Goal: Contribute content: Contribute content

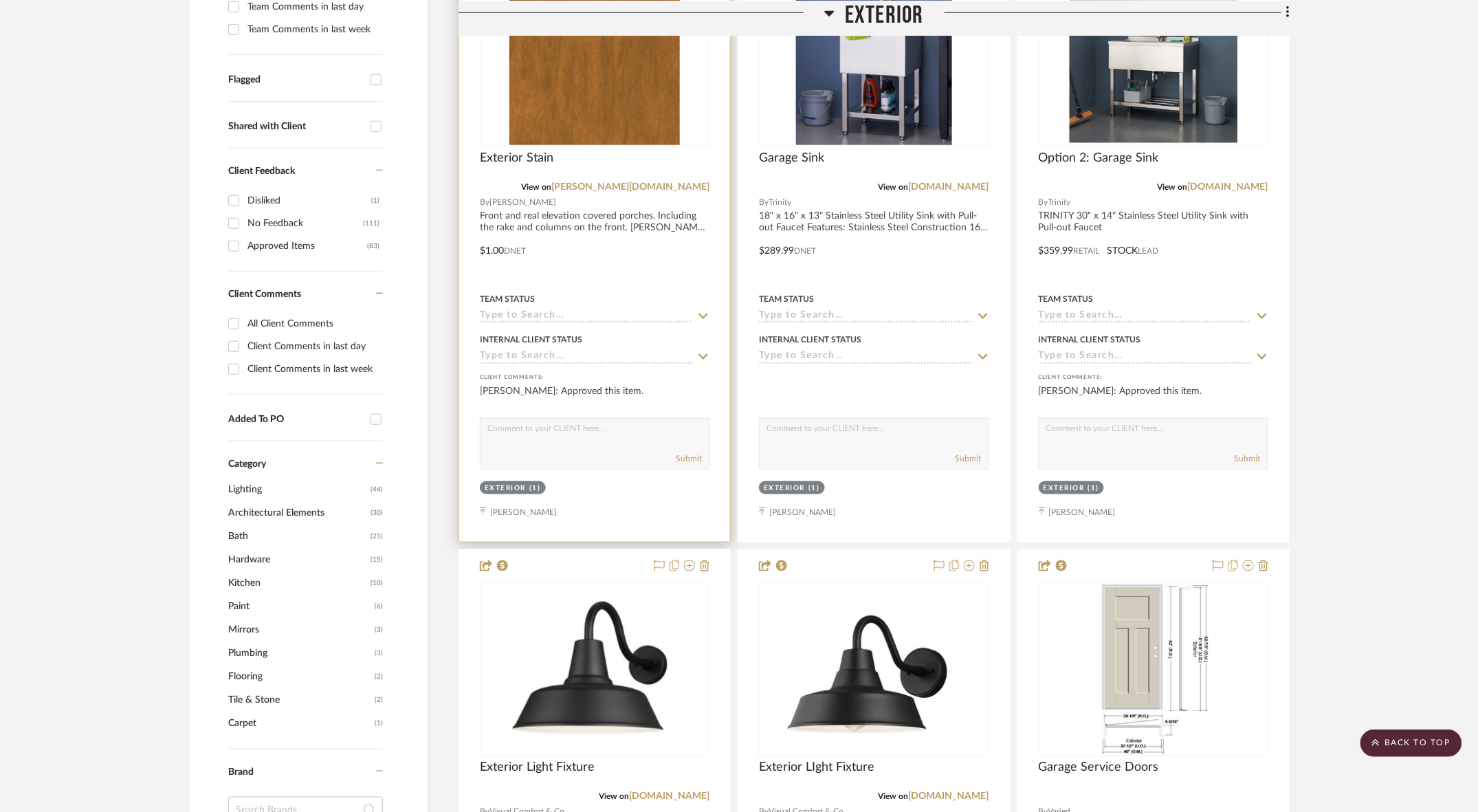
scroll to position [426, 0]
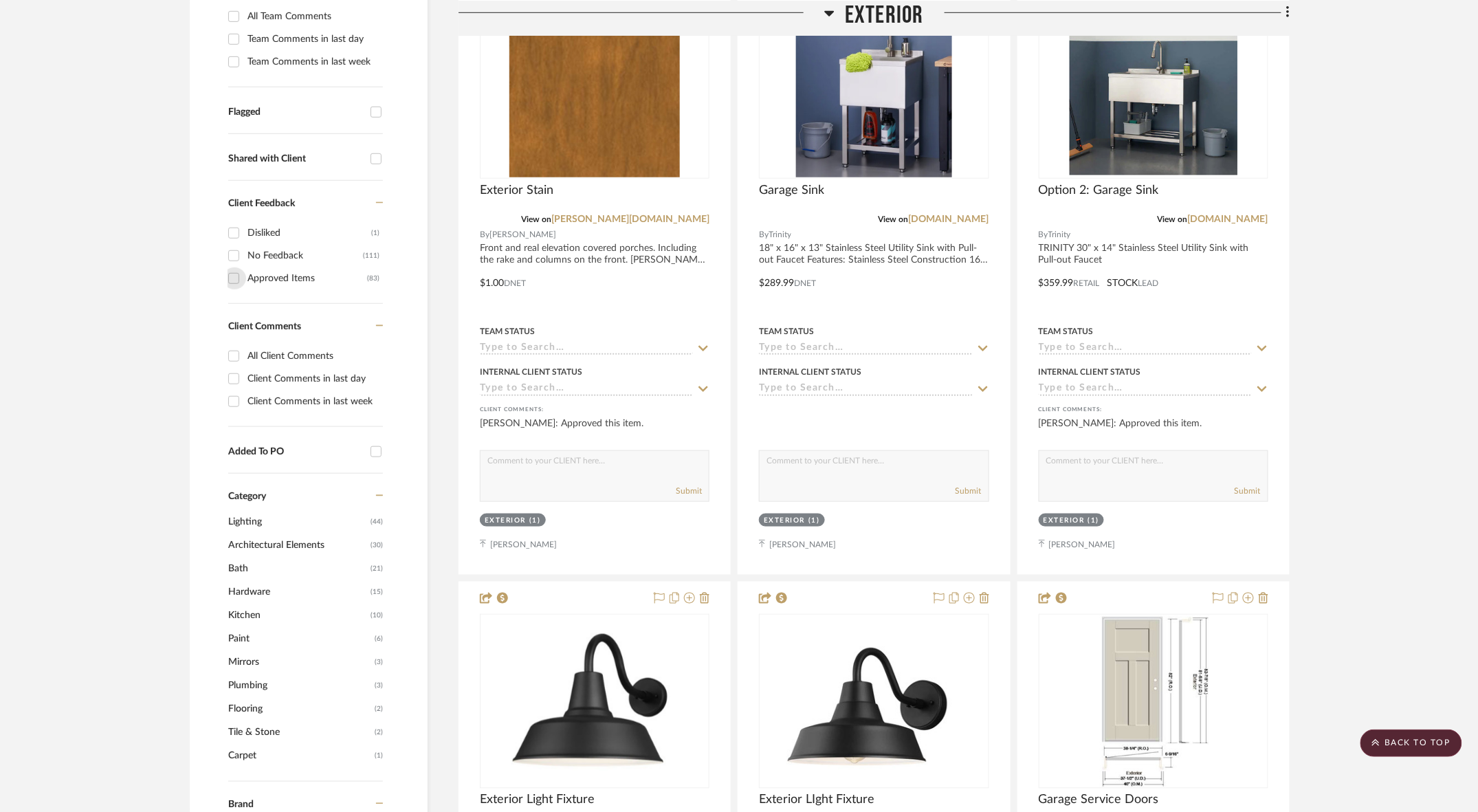
click at [232, 267] on input "Approved Items (83)" at bounding box center [234, 278] width 22 height 22
checkbox input "true"
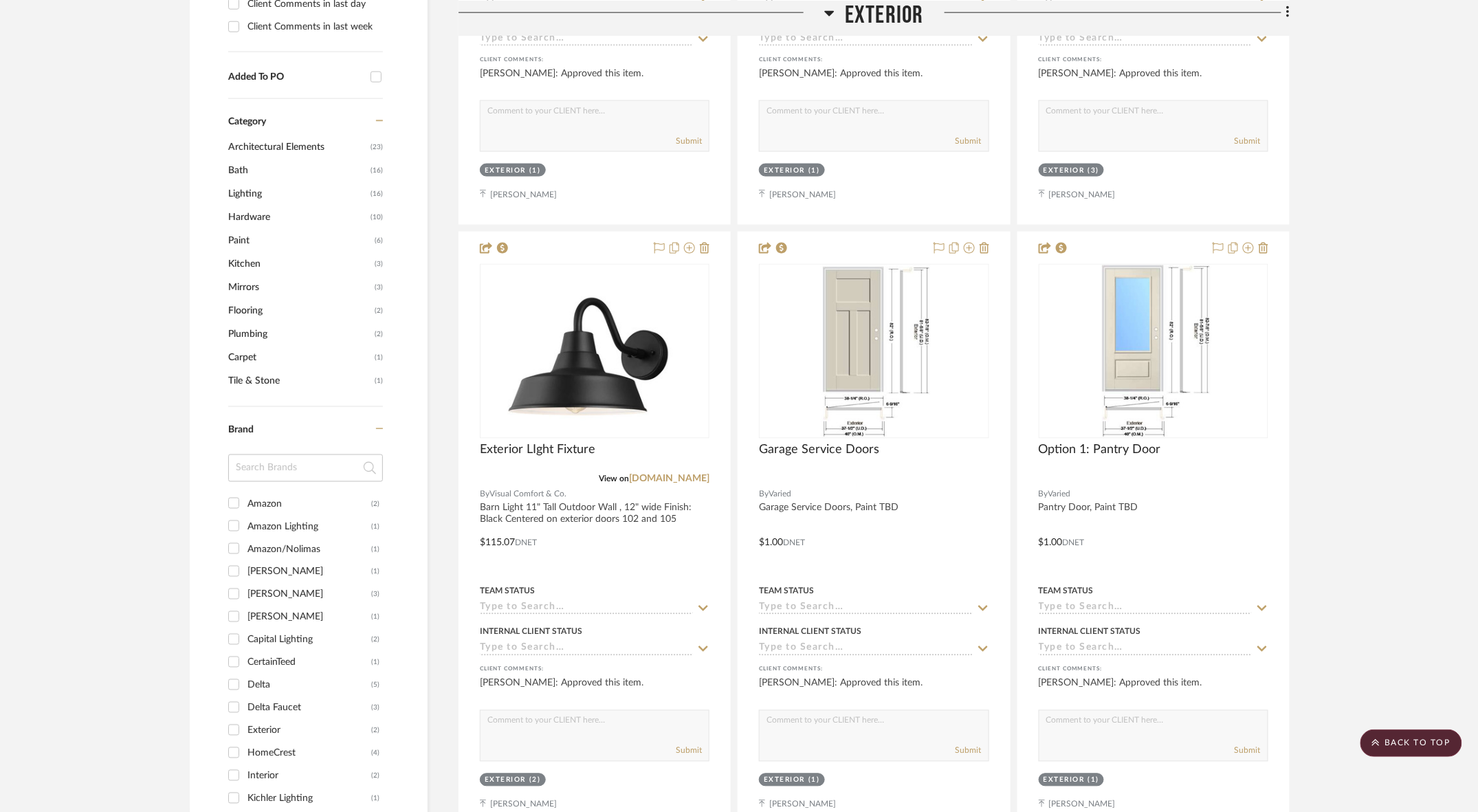
scroll to position [786, 0]
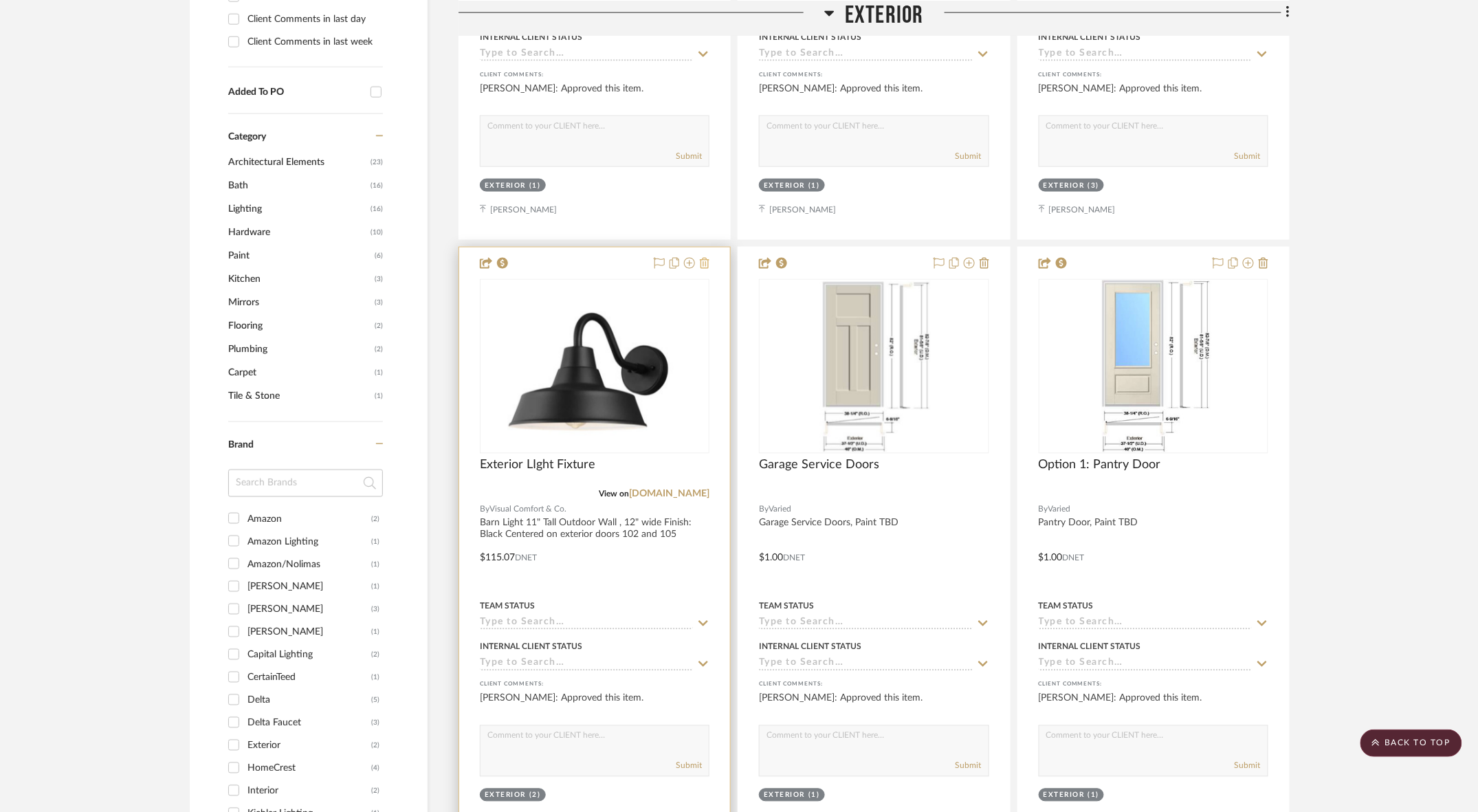
click at [708, 258] on icon at bounding box center [704, 263] width 9 height 11
click at [704, 258] on icon at bounding box center [704, 263] width 9 height 11
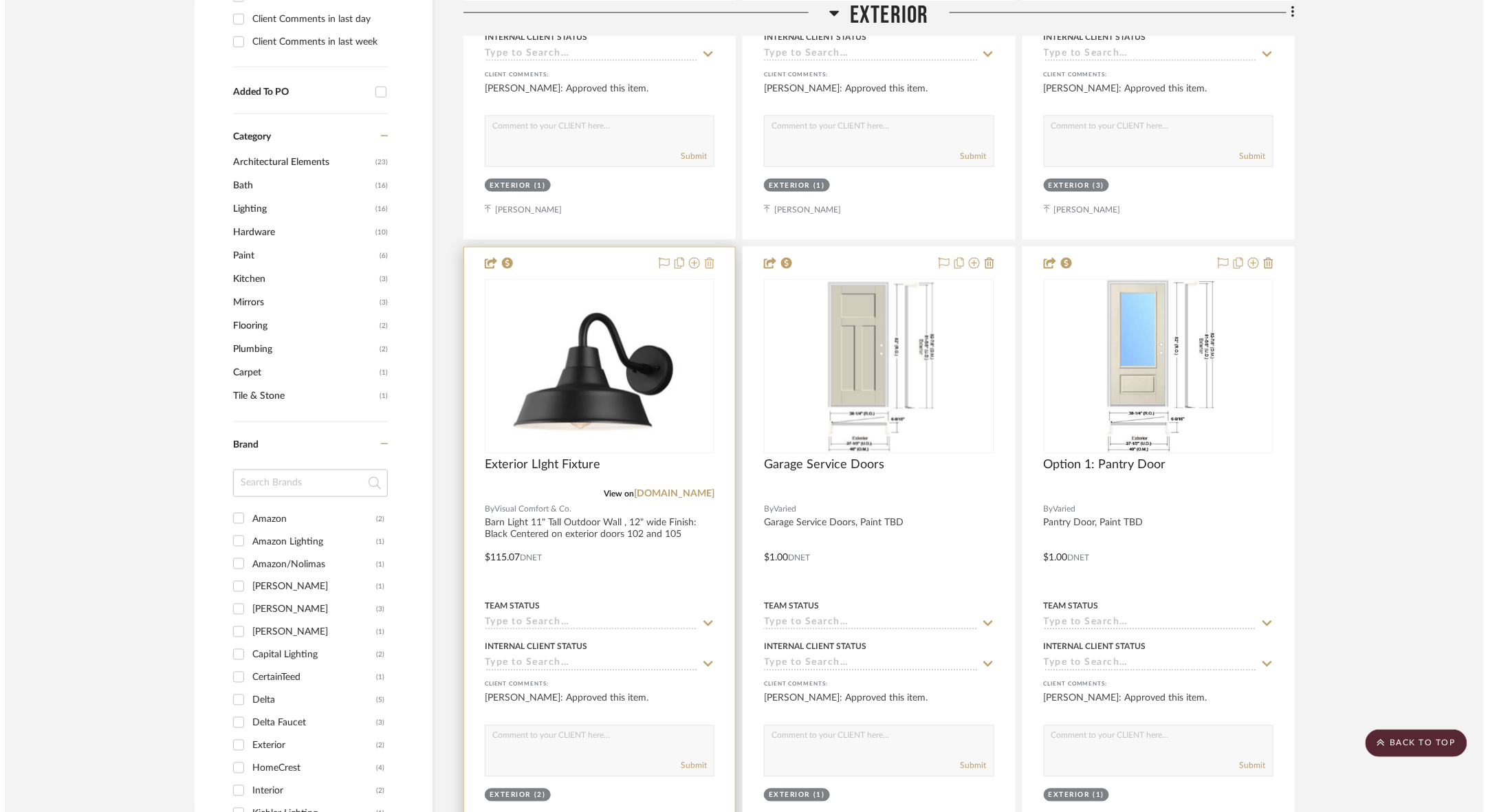
scroll to position [0, 0]
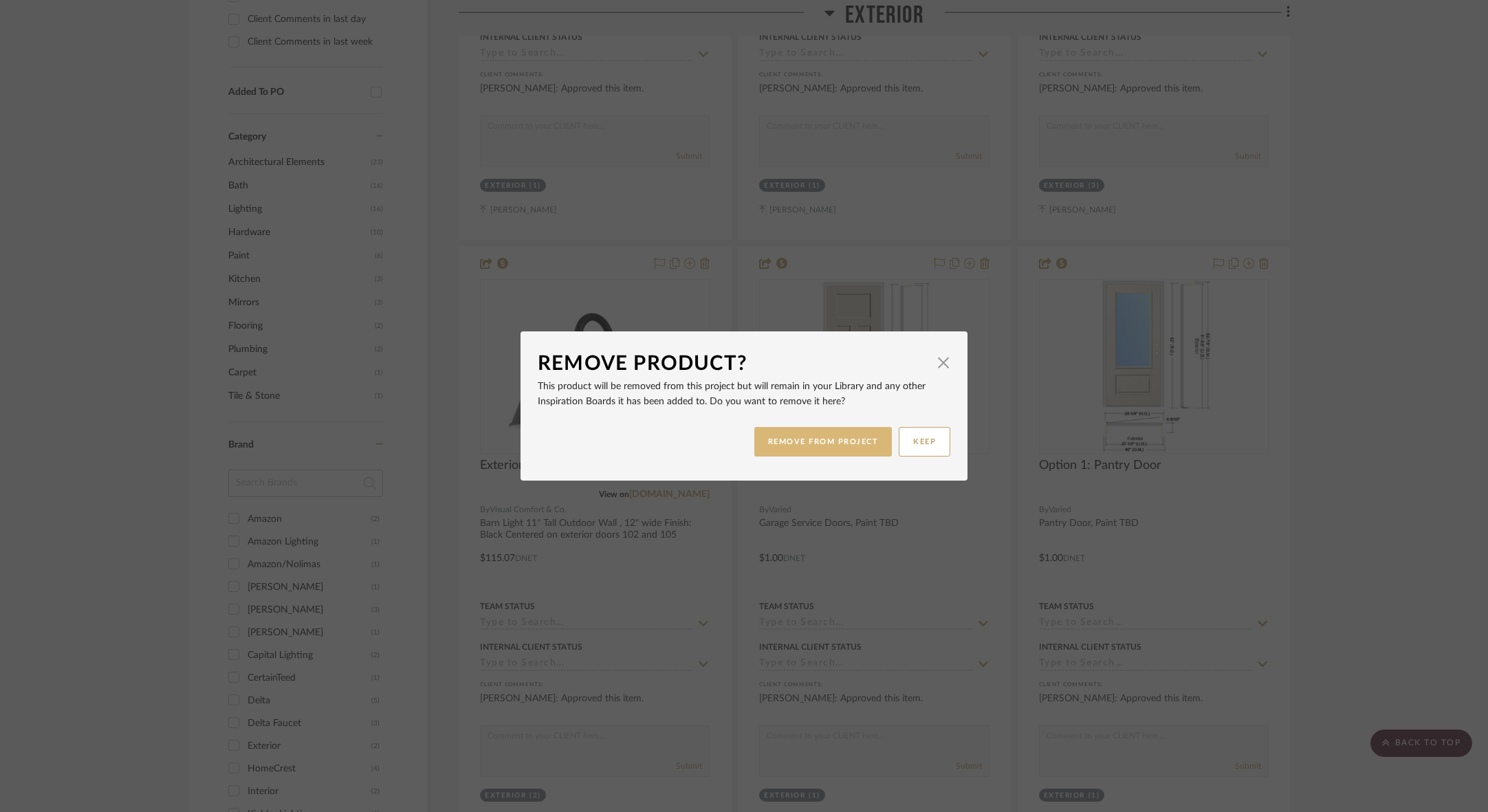
click at [820, 432] on button "REMOVE FROM PROJECT" at bounding box center [823, 441] width 138 height 30
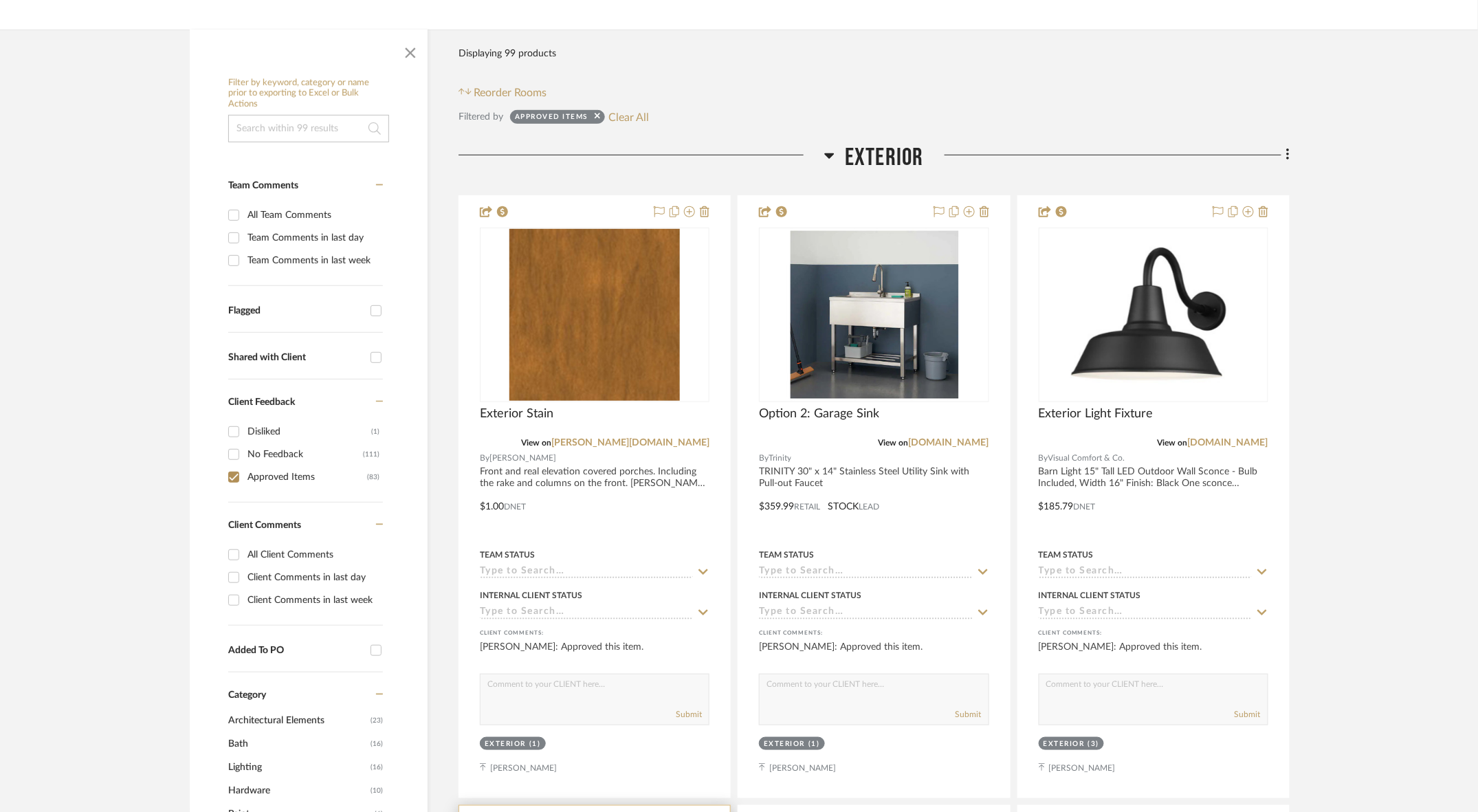
scroll to position [232, 0]
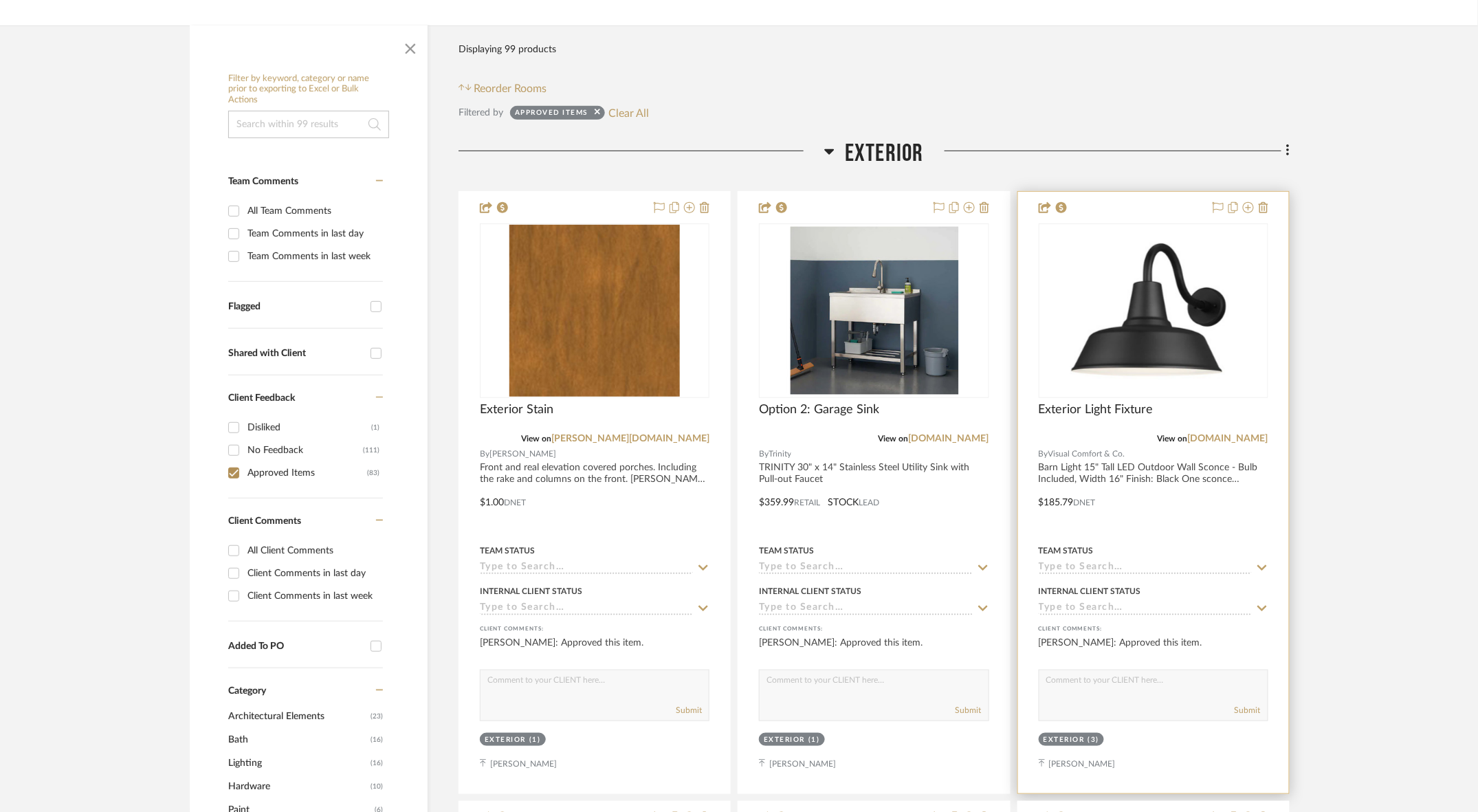
click at [1098, 409] on div at bounding box center [1153, 492] width 271 height 602
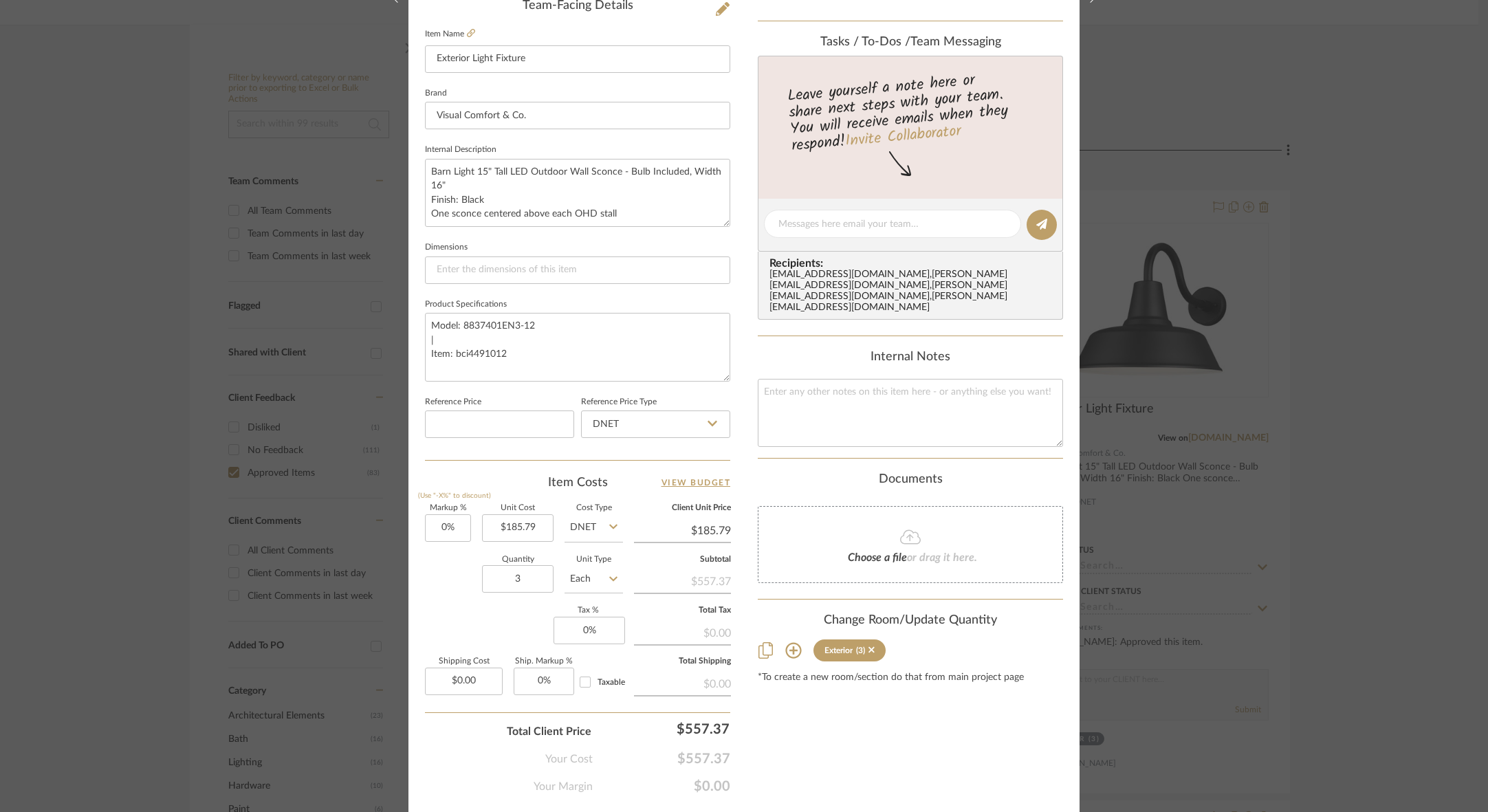
scroll to position [430, 0]
click at [522, 565] on input "3" at bounding box center [517, 579] width 71 height 27
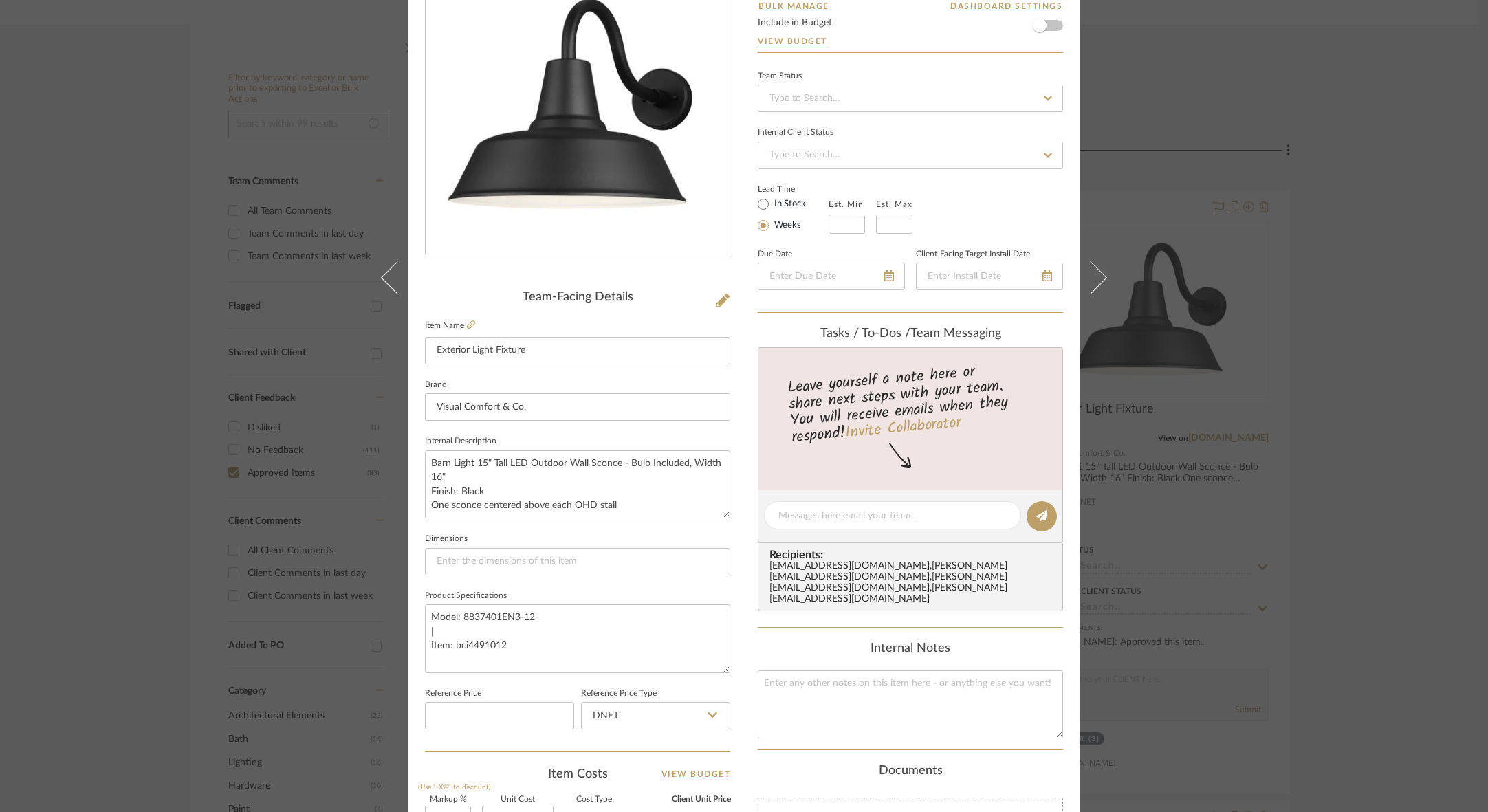
scroll to position [137, 0]
type input "1"
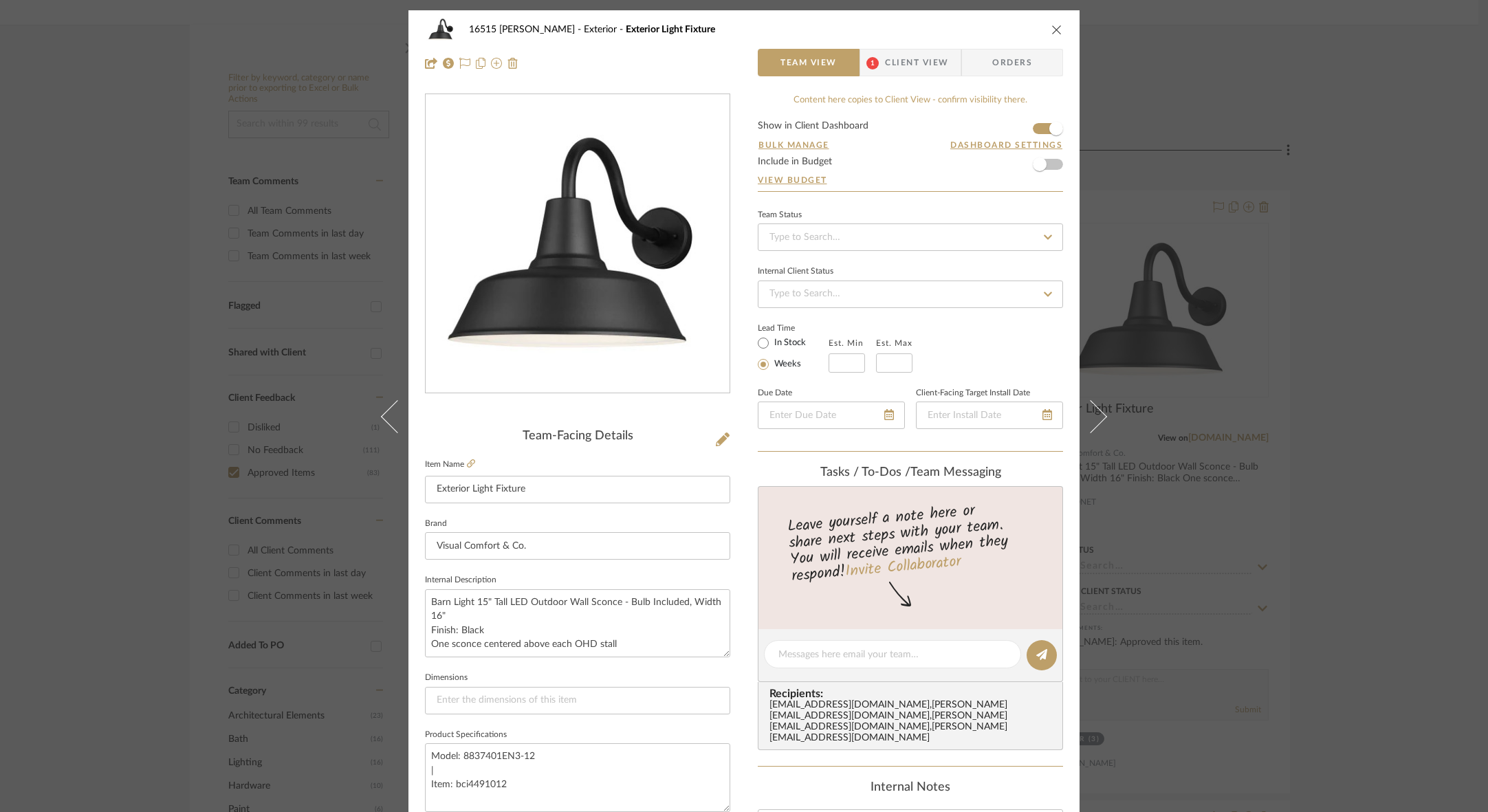
scroll to position [0, 0]
click at [1054, 27] on icon "close" at bounding box center [1057, 30] width 11 height 11
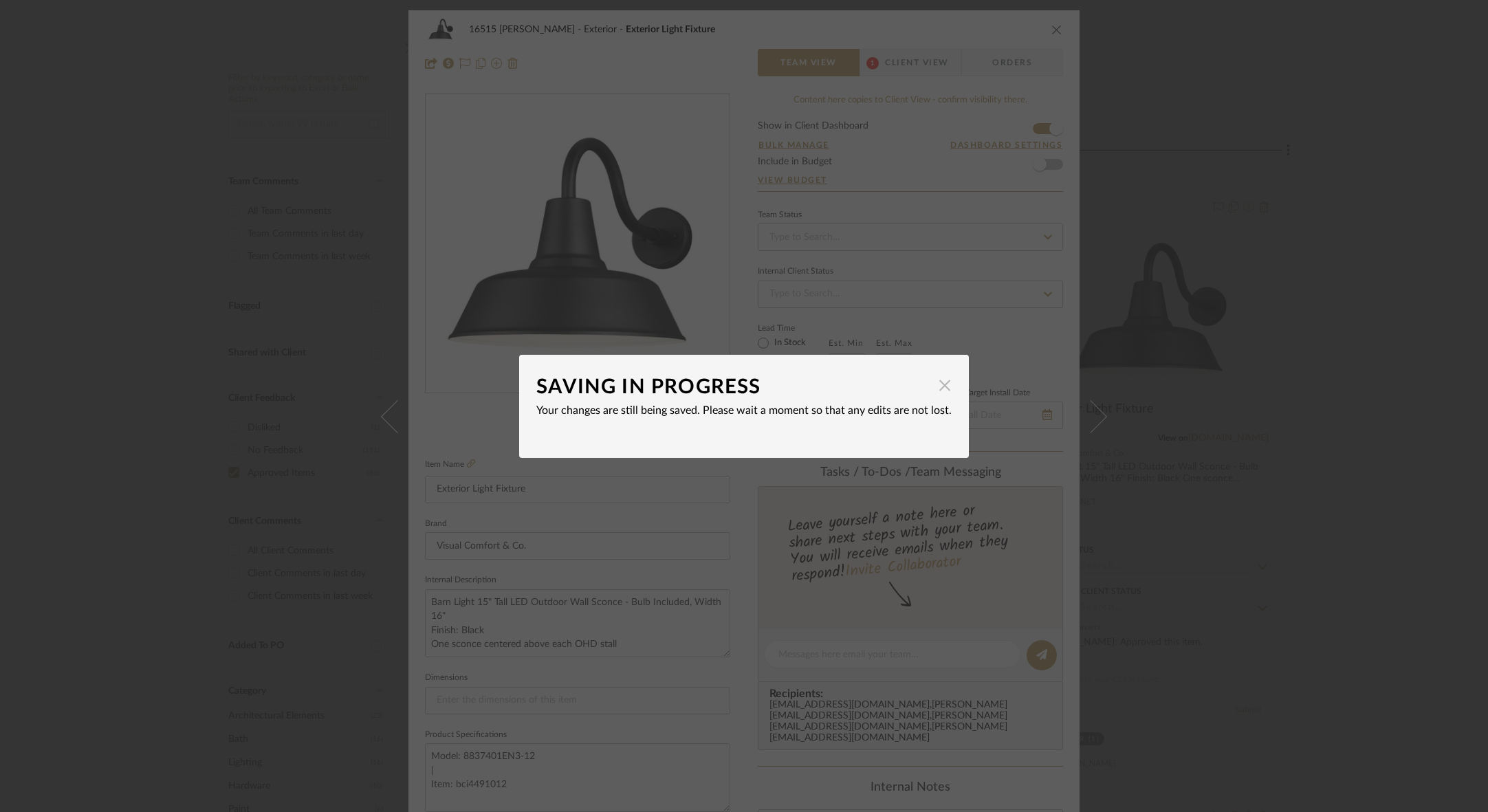
click at [931, 386] on span "button" at bounding box center [944, 385] width 27 height 27
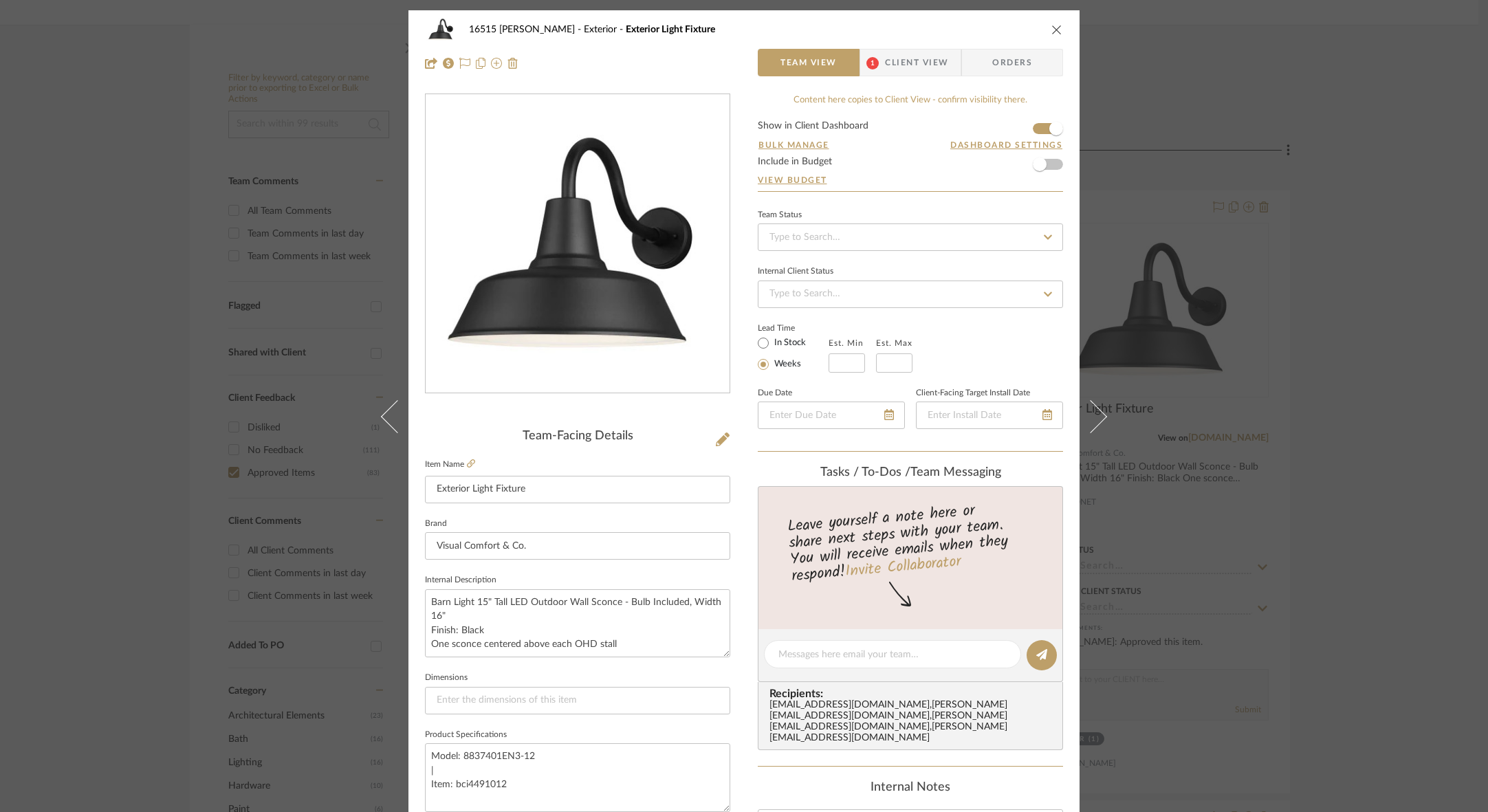
click at [1054, 29] on icon "close" at bounding box center [1057, 30] width 11 height 11
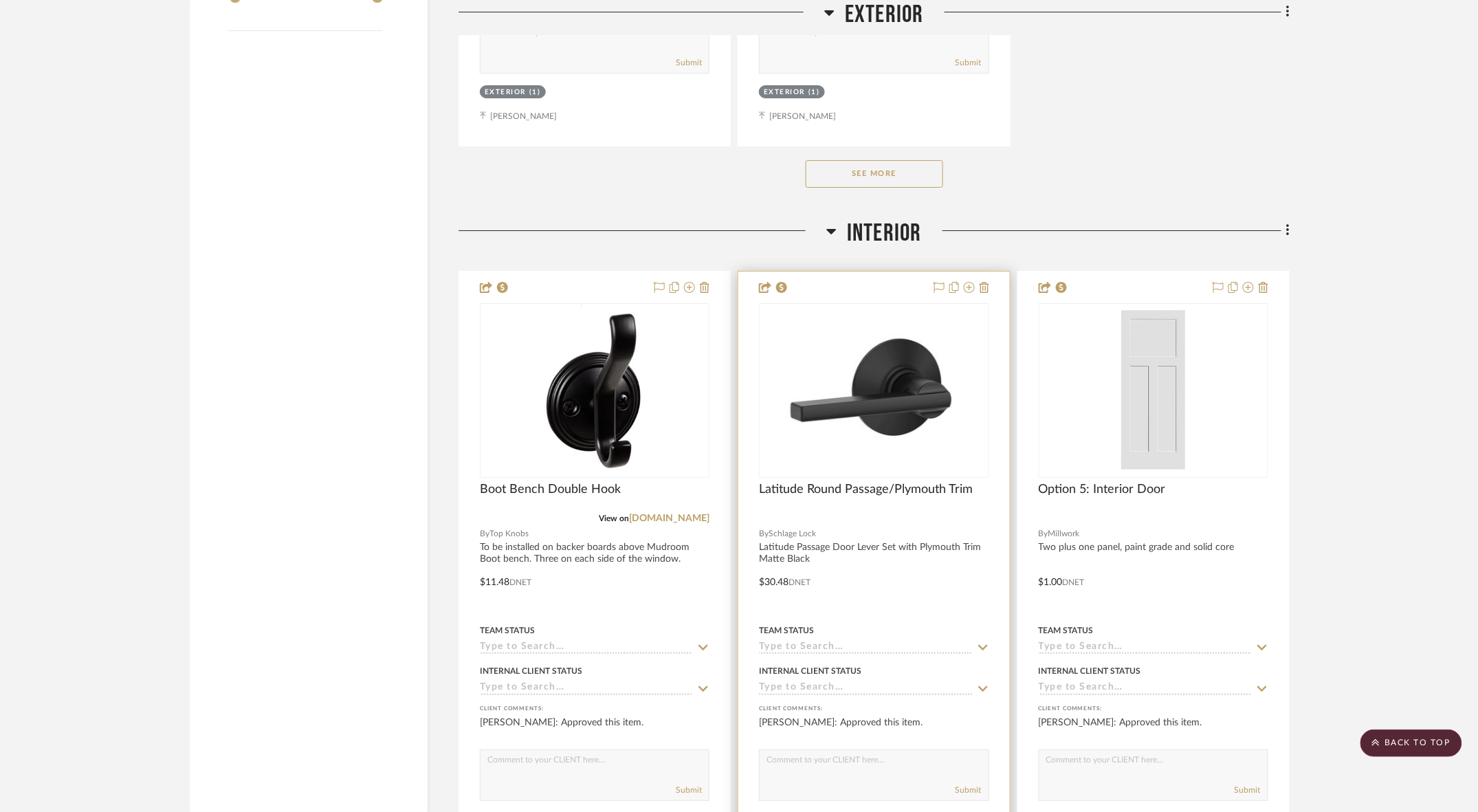
scroll to position [2101, 0]
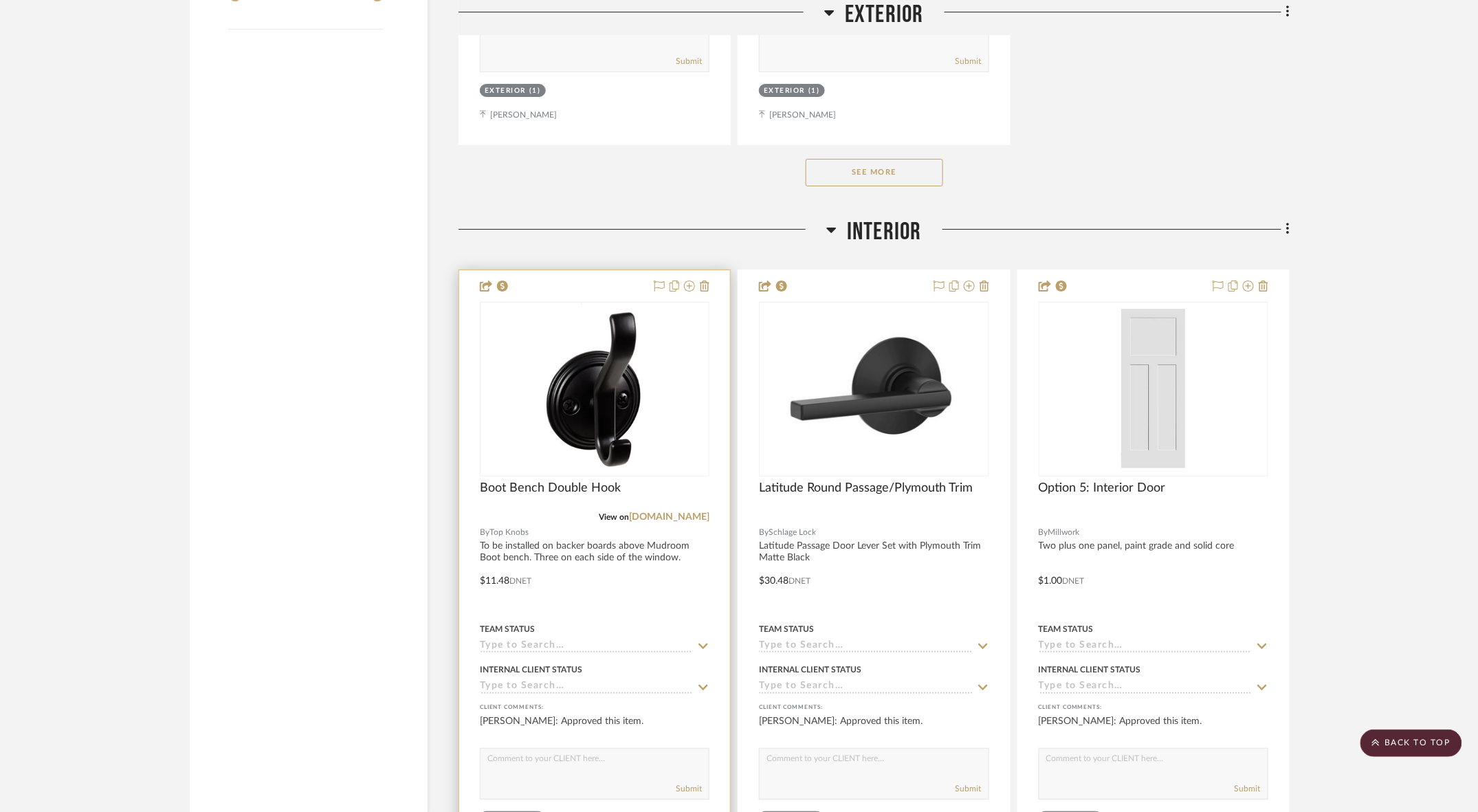
click at [588, 426] on div at bounding box center [594, 571] width 271 height 602
click at [565, 424] on div at bounding box center [594, 571] width 271 height 602
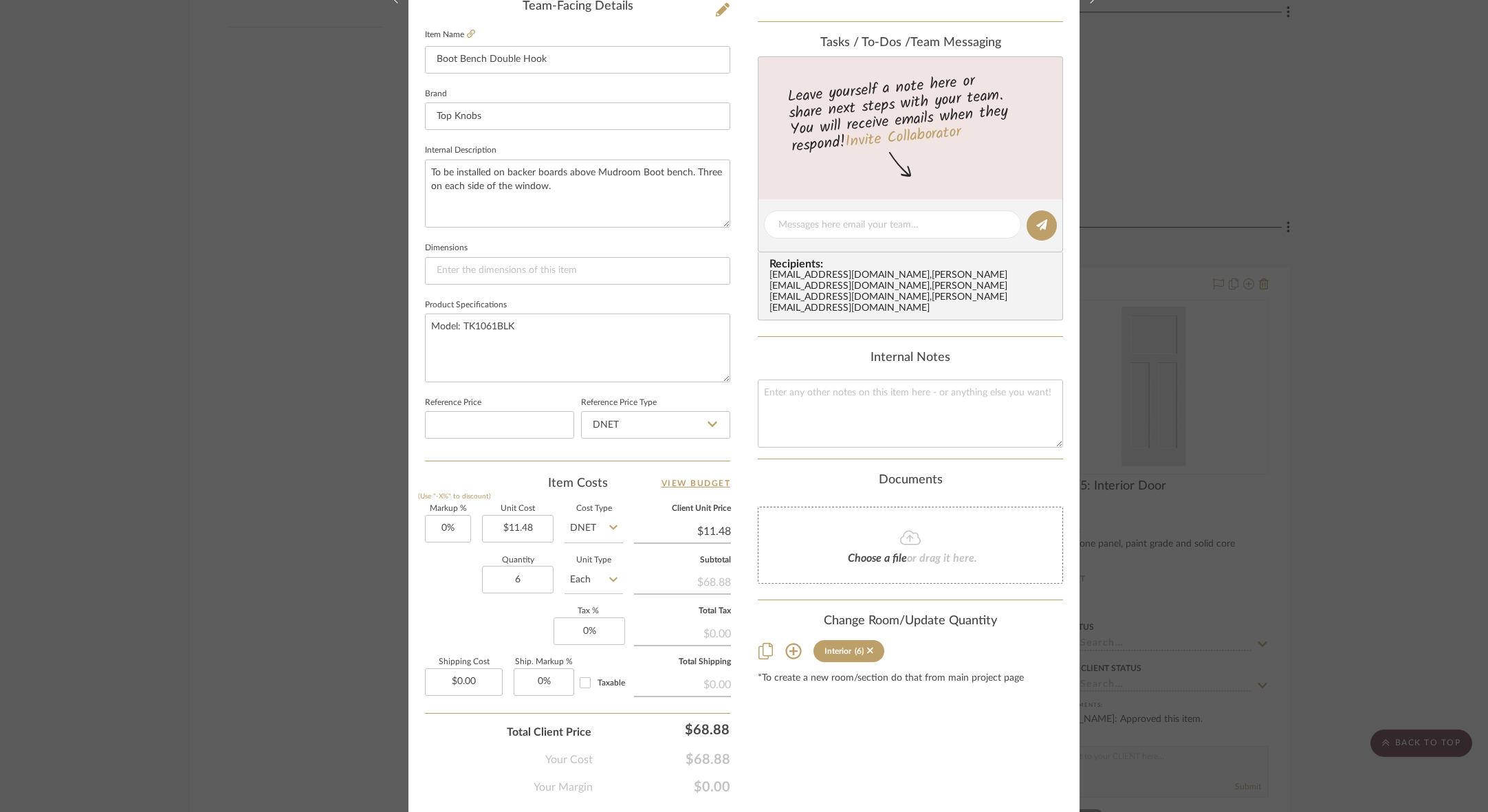
scroll to position [0, 0]
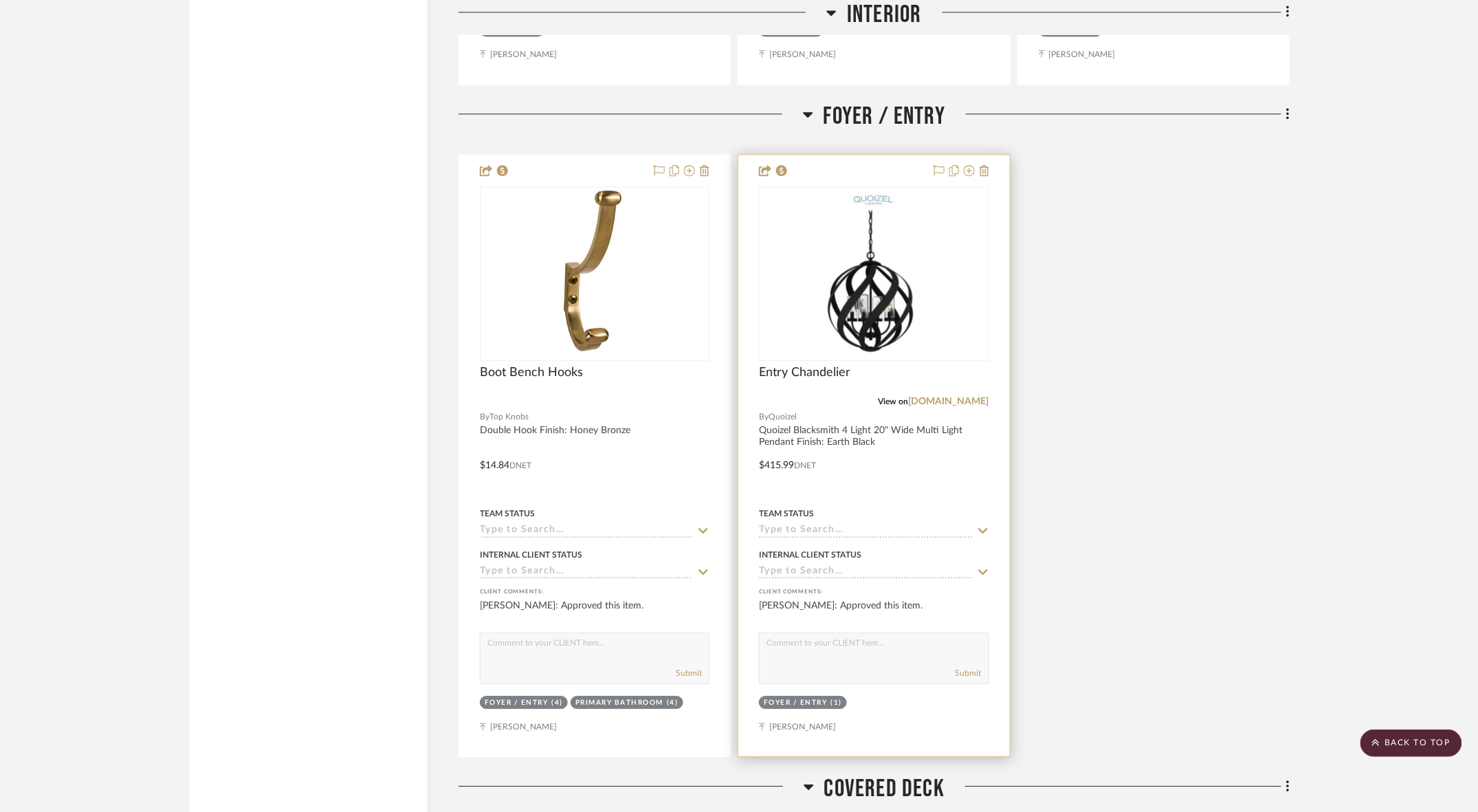
scroll to position [3515, 0]
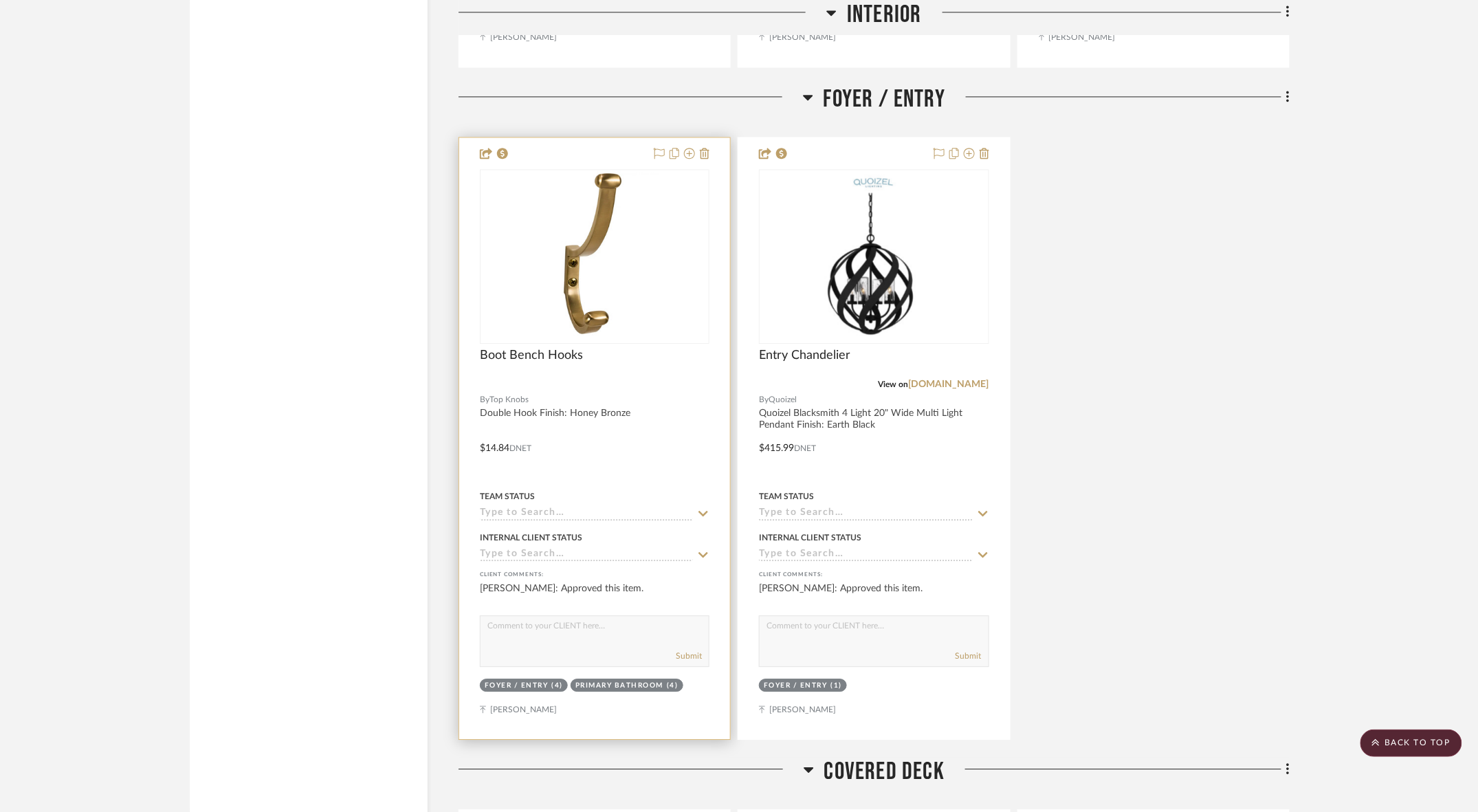
click at [558, 248] on div at bounding box center [594, 438] width 271 height 602
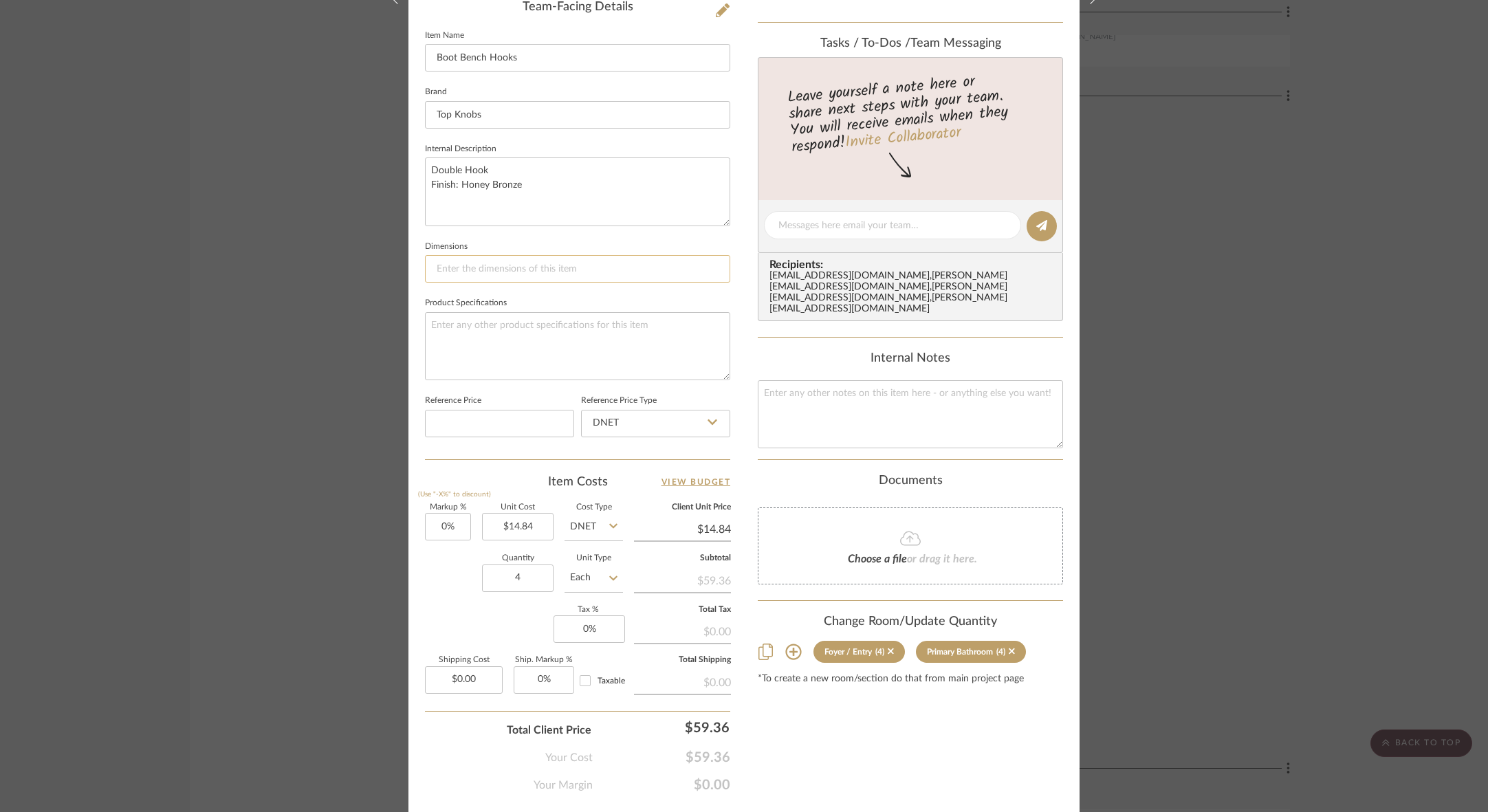
scroll to position [0, 0]
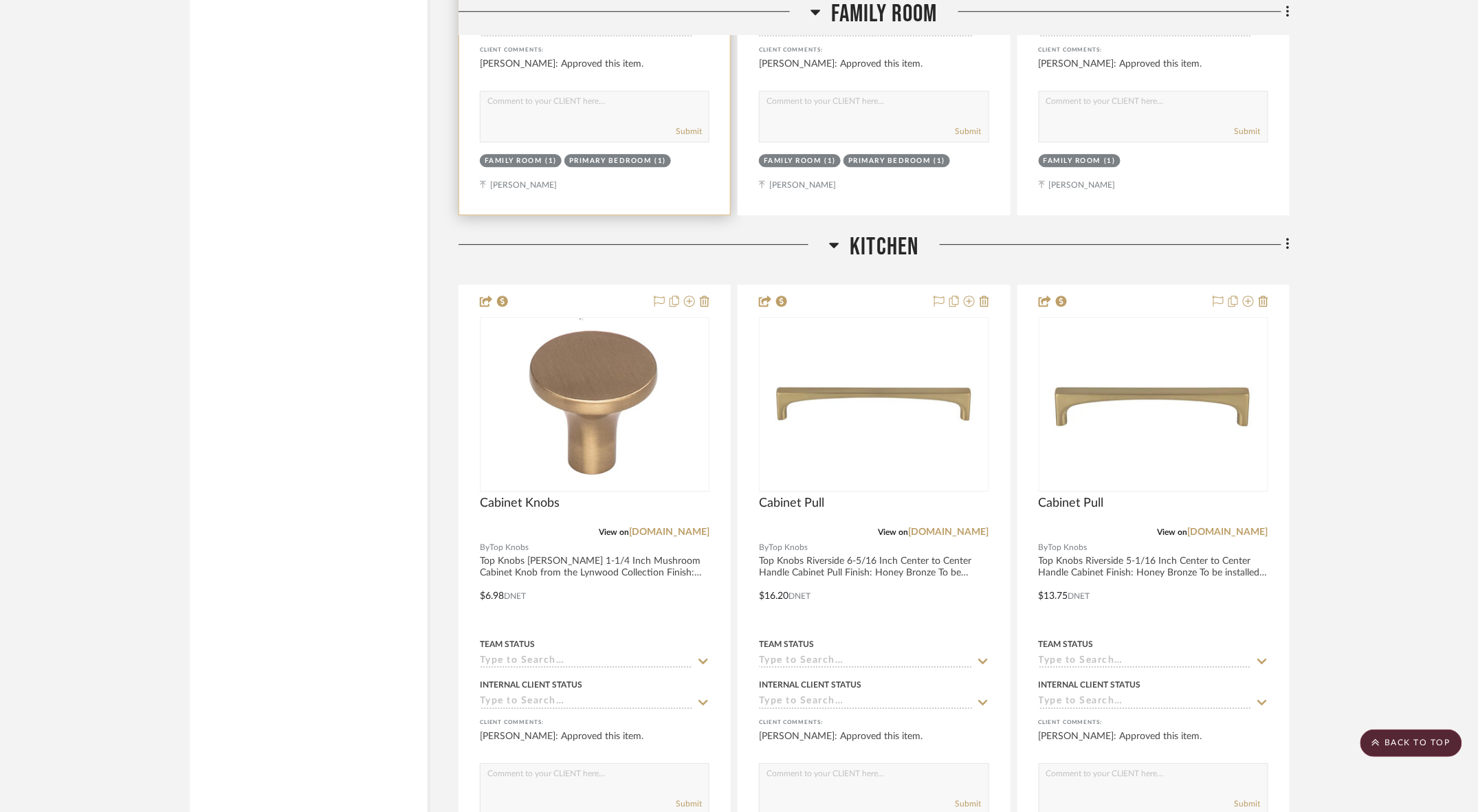
scroll to position [6048, 0]
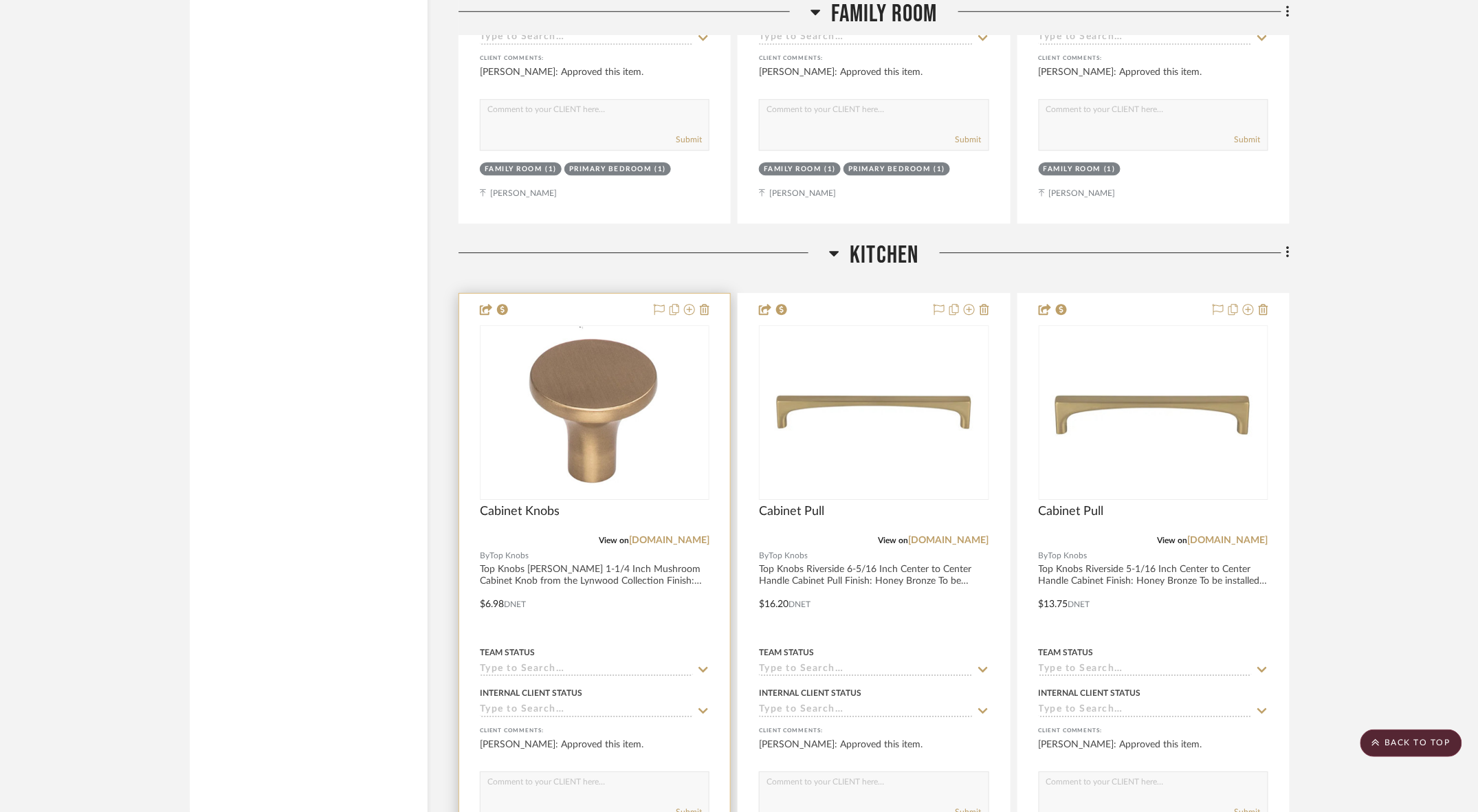
click at [569, 294] on div at bounding box center [594, 594] width 271 height 602
click at [551, 294] on div at bounding box center [594, 594] width 271 height 602
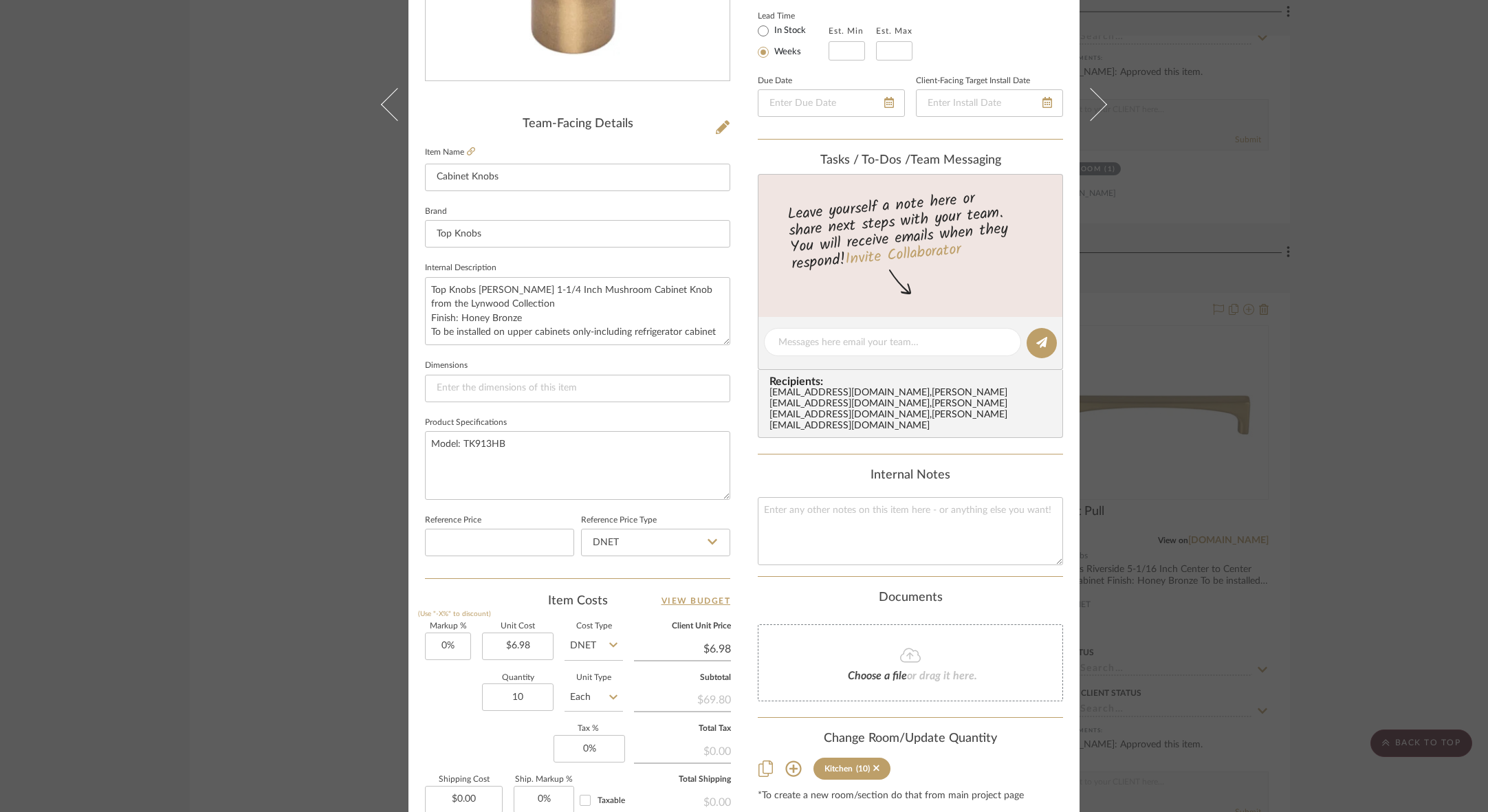
scroll to position [313, 0]
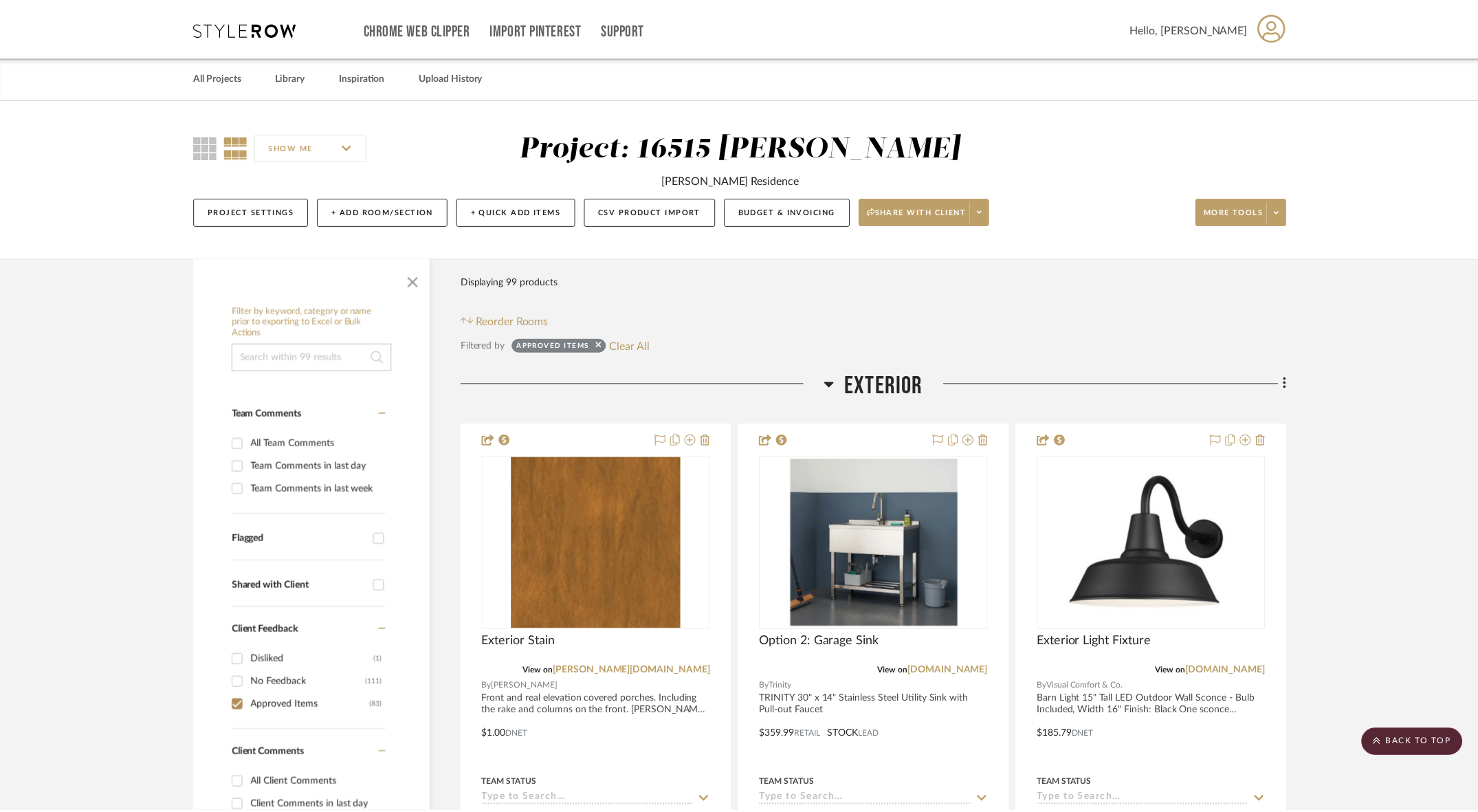
scroll to position [6048, 0]
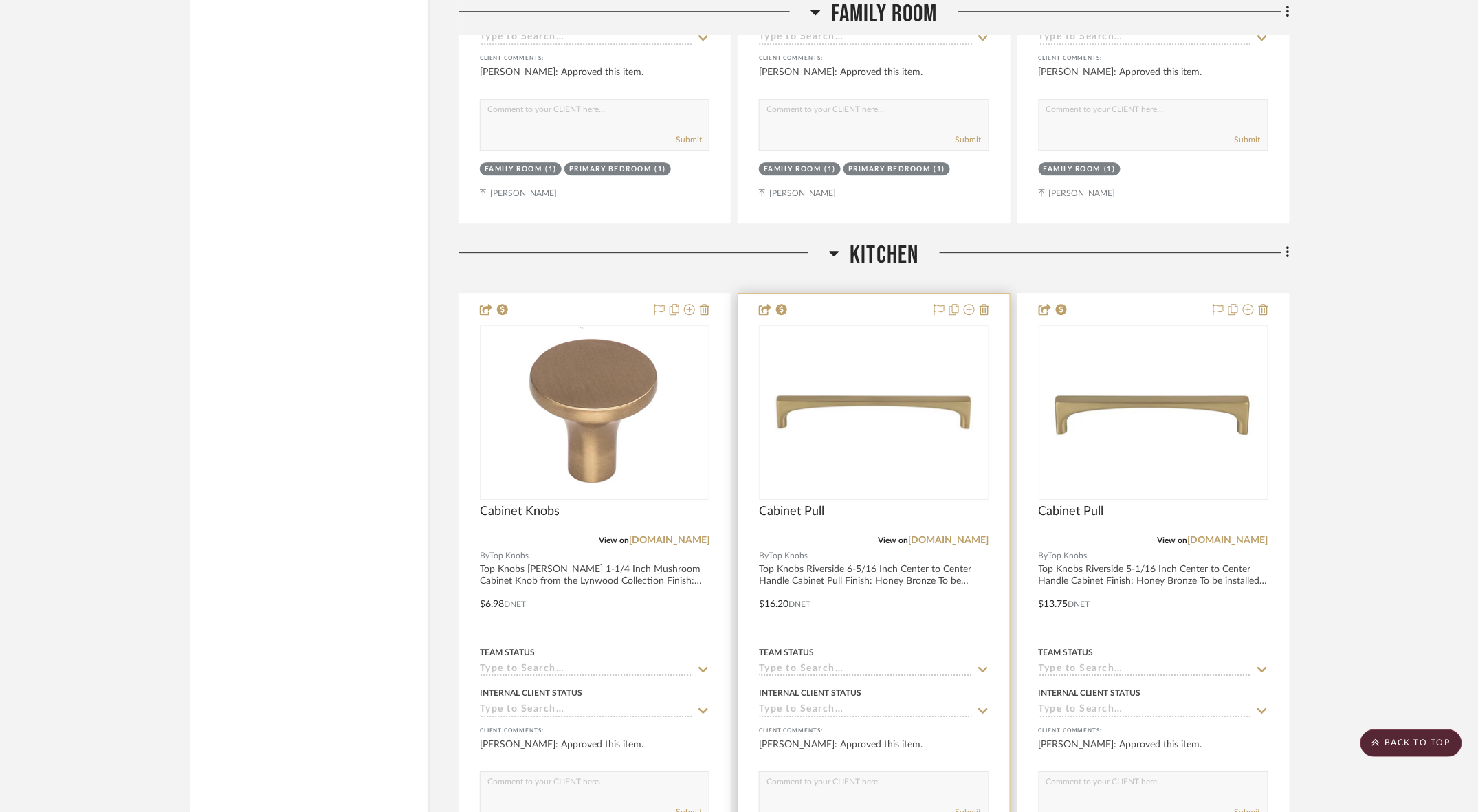
click at [819, 294] on div at bounding box center [873, 594] width 271 height 602
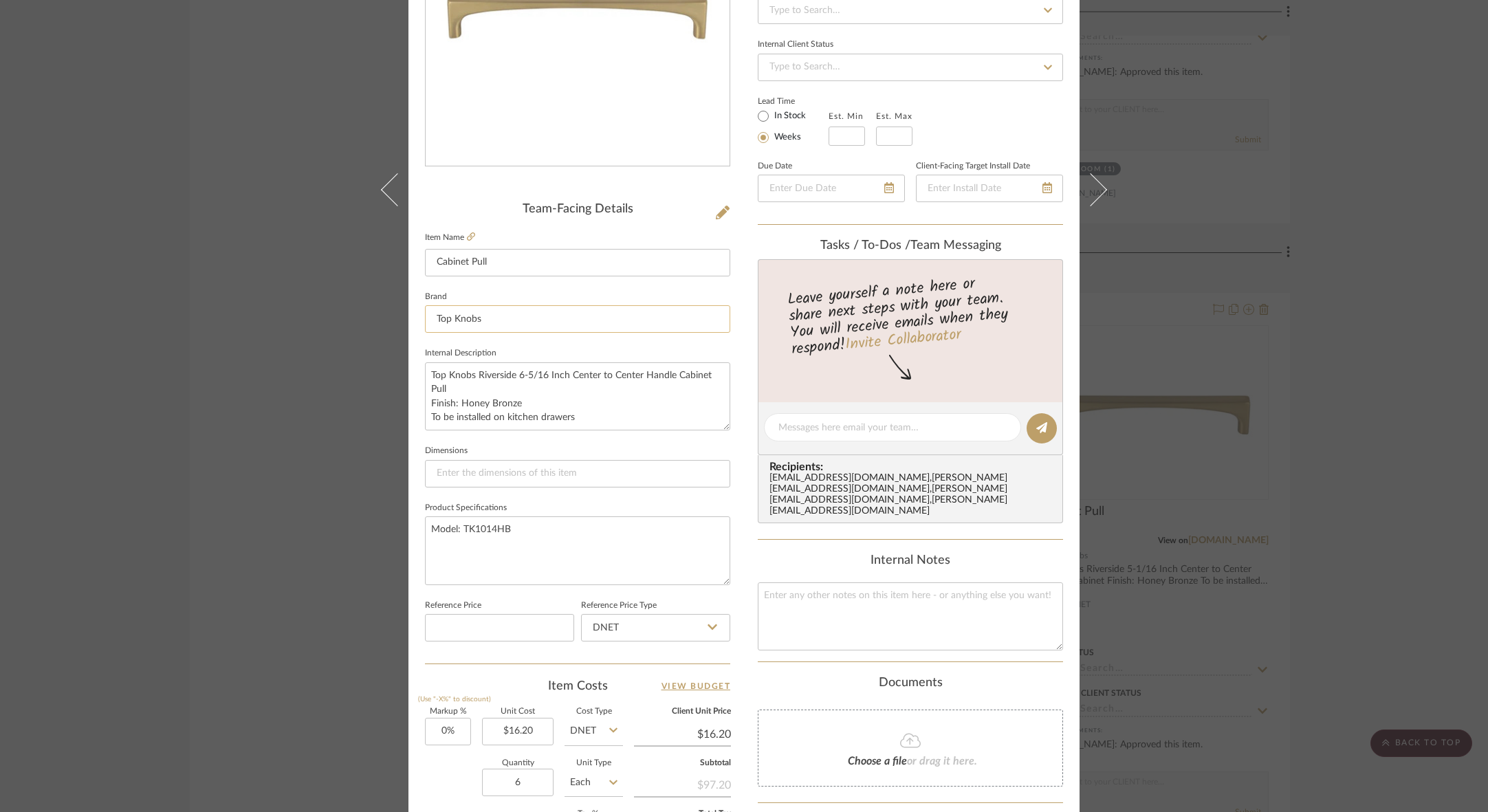
scroll to position [265, 0]
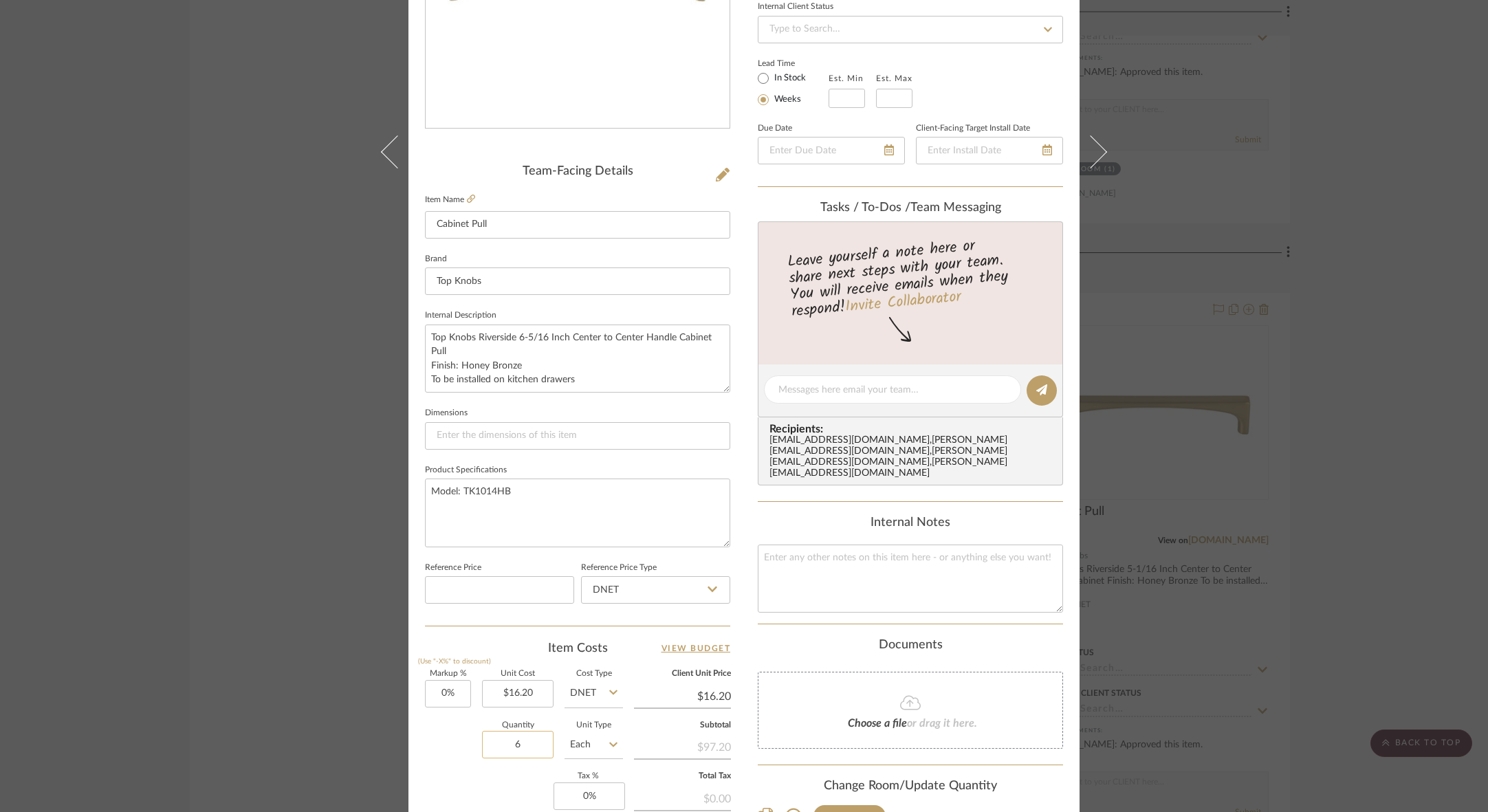
click at [521, 730] on input "6" at bounding box center [517, 744] width 71 height 27
type input "8"
click at [565, 333] on textarea "Top Knobs Riverside 6-5/16 Inch Center to Center Handle Cabinet Pull Finish: Ho…" at bounding box center [577, 358] width 306 height 68
click at [561, 344] on textarea "Top Knobs Riverside 6-5/16 Inch Center to Center Handle Cabinet Pull Finish: Ho…" at bounding box center [577, 358] width 306 height 68
type textarea "Top Knobs Riverside 6-5/16 Inch Center to Center Handle Cabinet Pull Finish: Ho…"
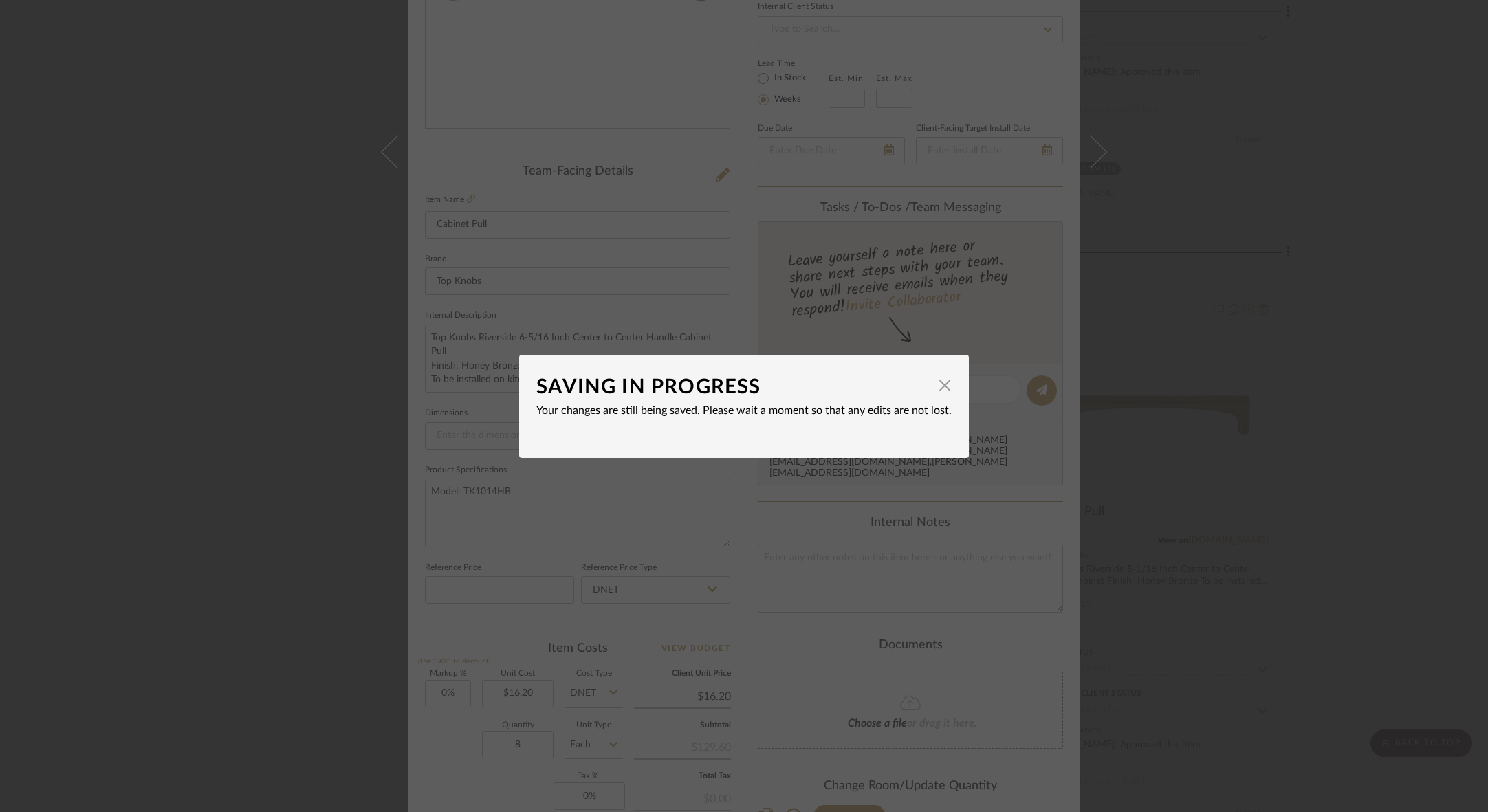
scroll to position [0, 0]
click at [931, 384] on span "button" at bounding box center [944, 385] width 27 height 27
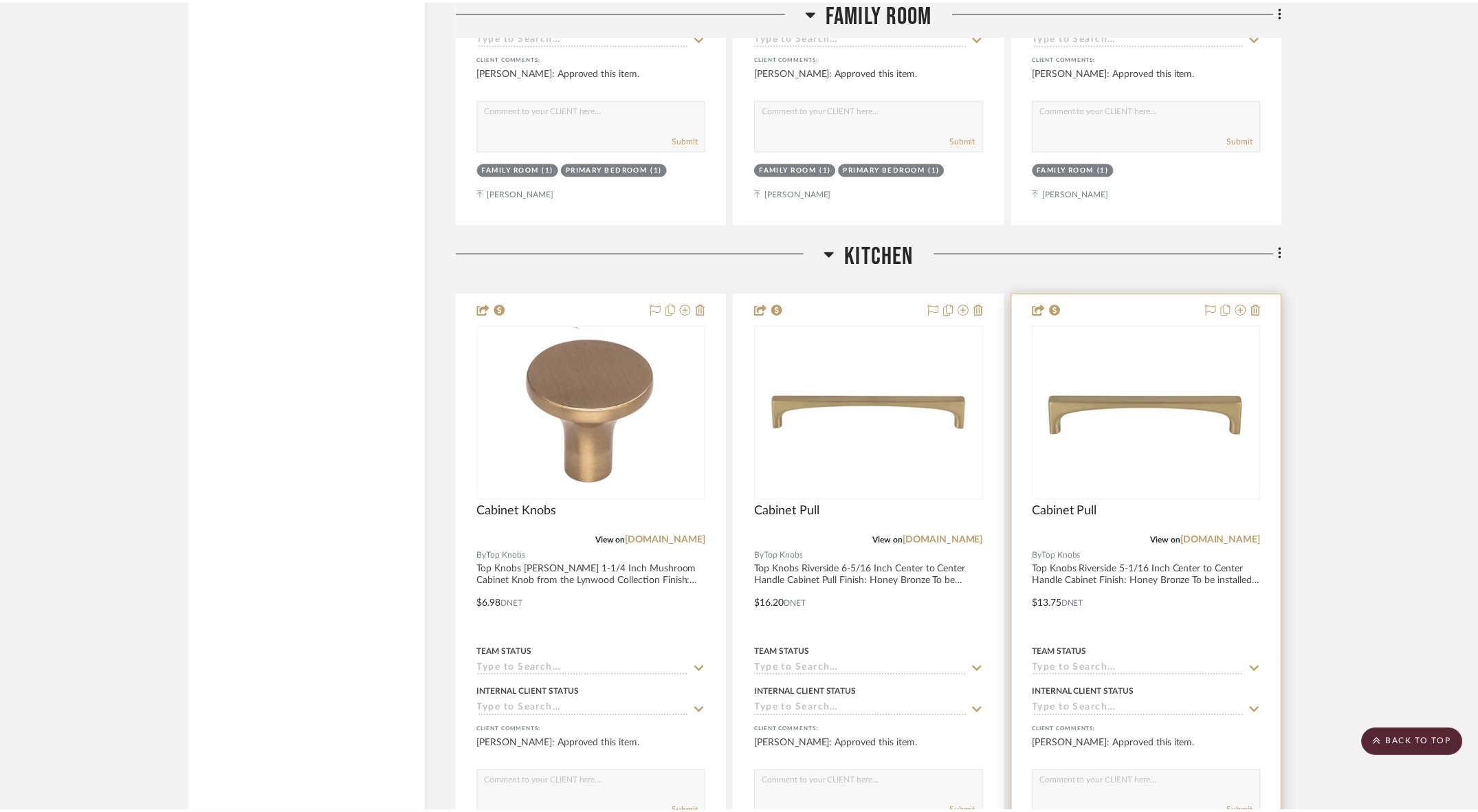
scroll to position [6048, 0]
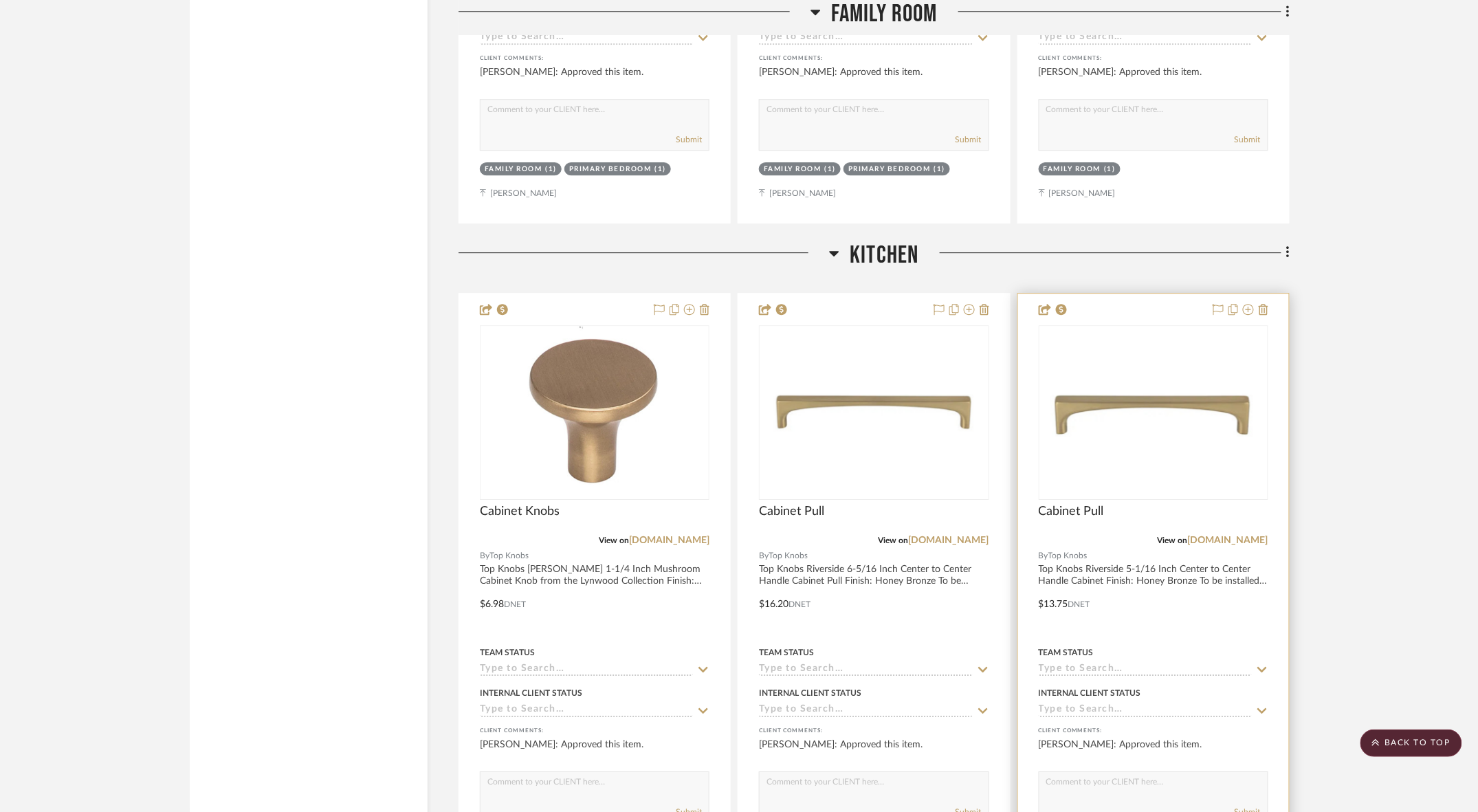
click at [1126, 294] on div at bounding box center [1153, 594] width 271 height 602
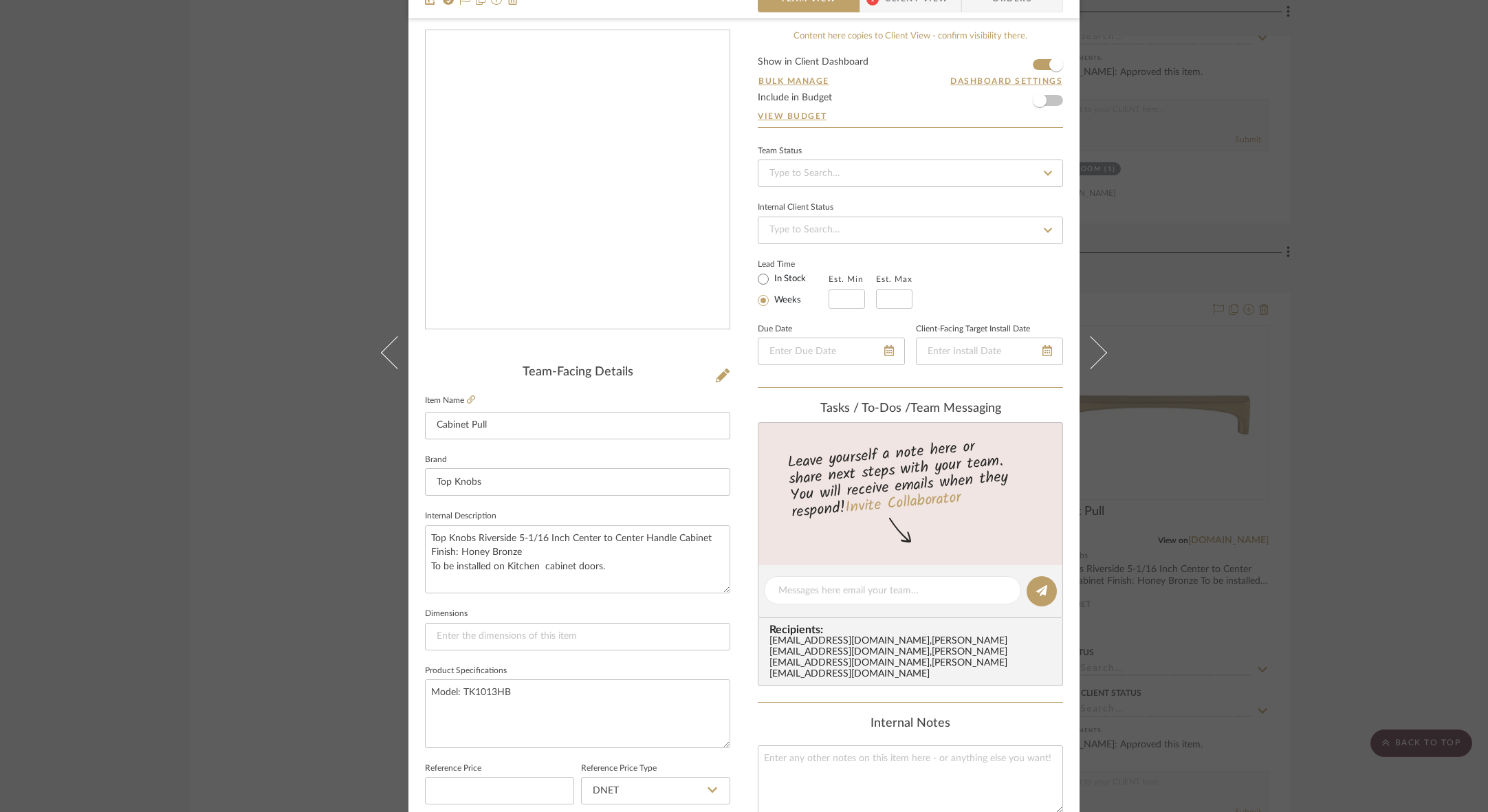
scroll to position [97, 0]
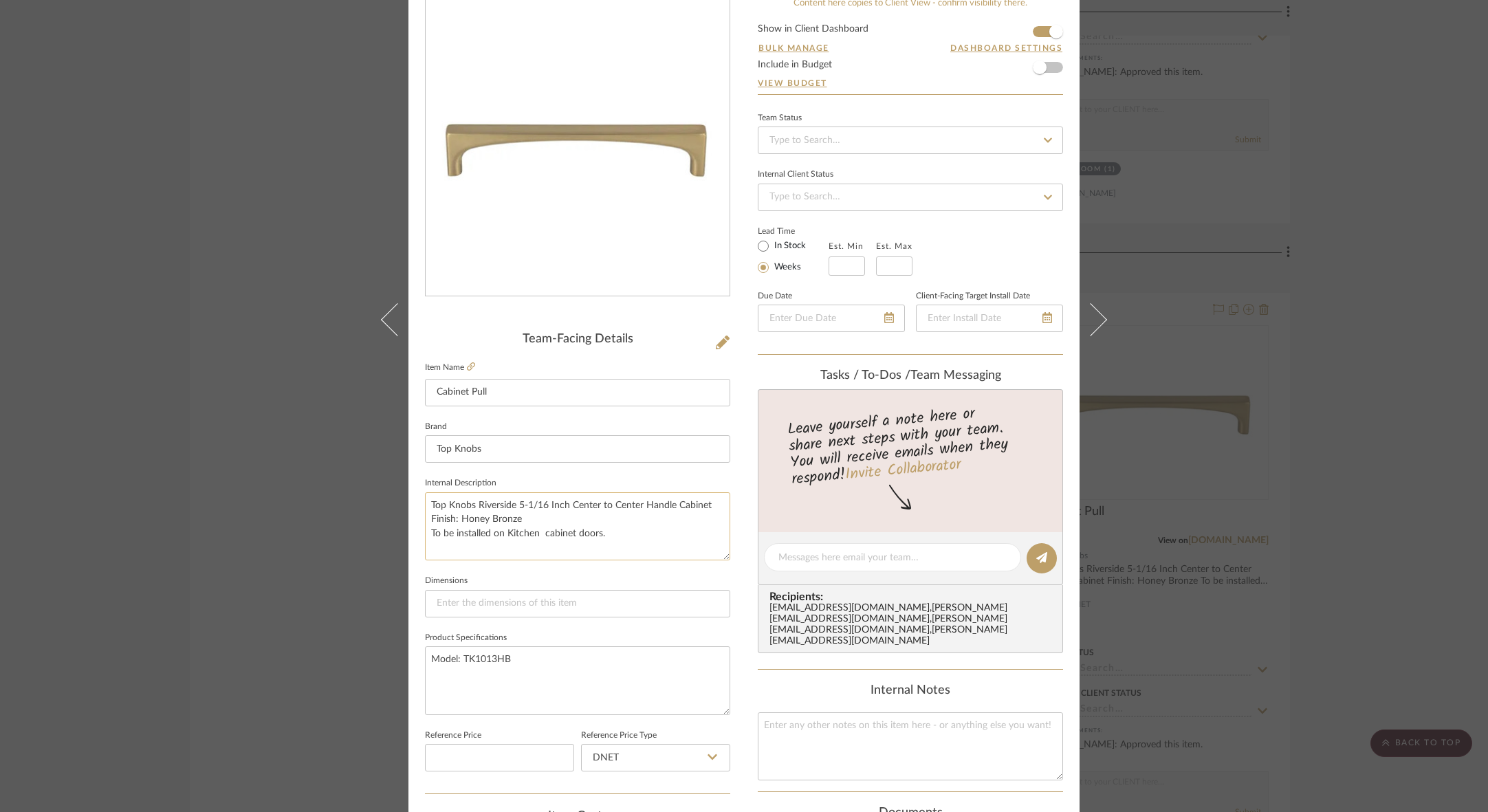
click at [581, 511] on textarea "Top Knobs Riverside 5-1/16 Inch Center to Center Handle Cabinet Finish: Honey B…" at bounding box center [577, 526] width 306 height 68
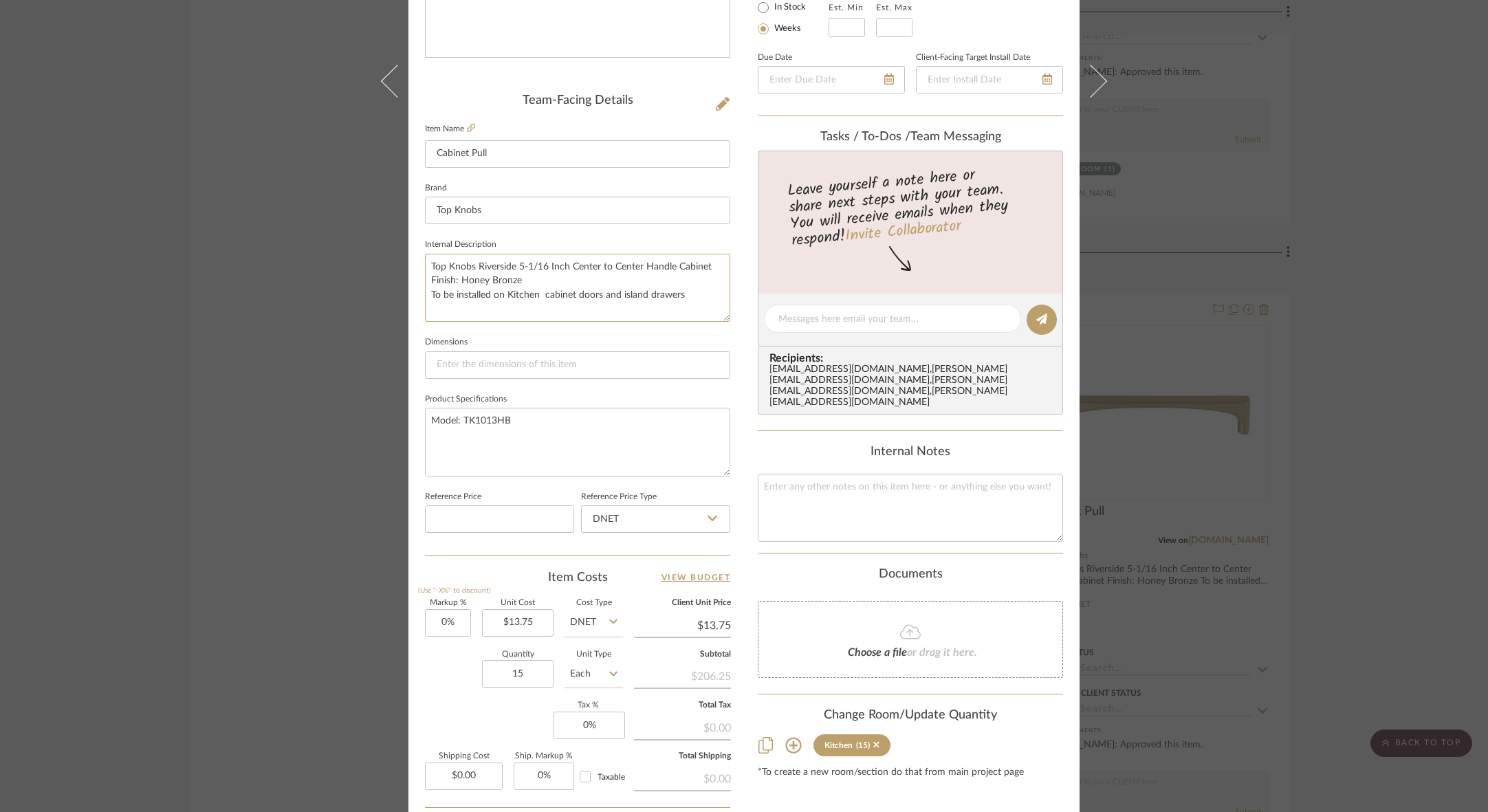
scroll to position [337, 0]
type textarea "Top Knobs Riverside 5-1/16 Inch Center to Center Handle Cabinet Finish: Honey B…"
click at [518, 658] on input "15" at bounding box center [517, 671] width 71 height 27
type input "1"
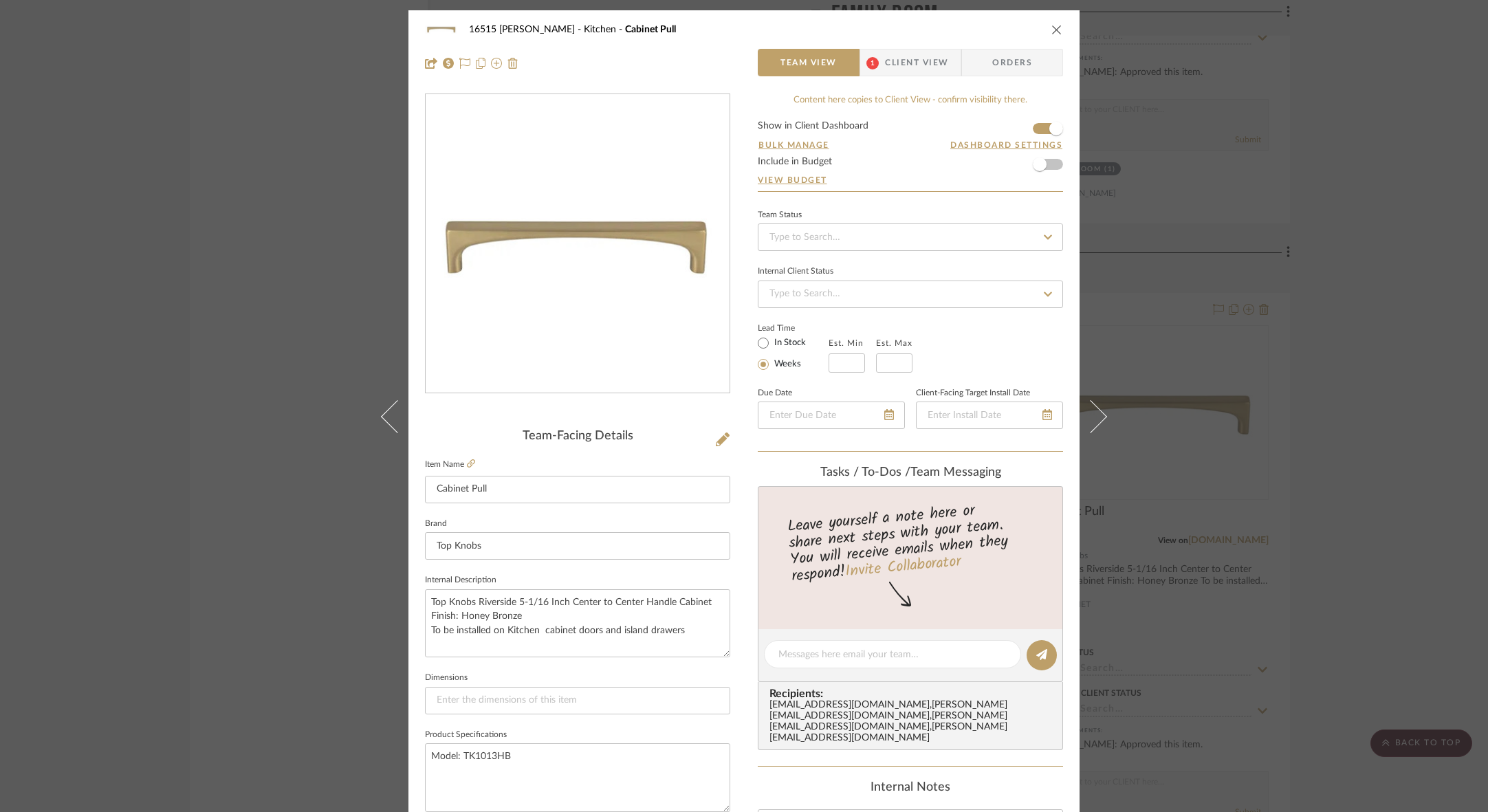
scroll to position [0, 1]
type input "19"
click at [1052, 29] on icon "close" at bounding box center [1057, 30] width 11 height 11
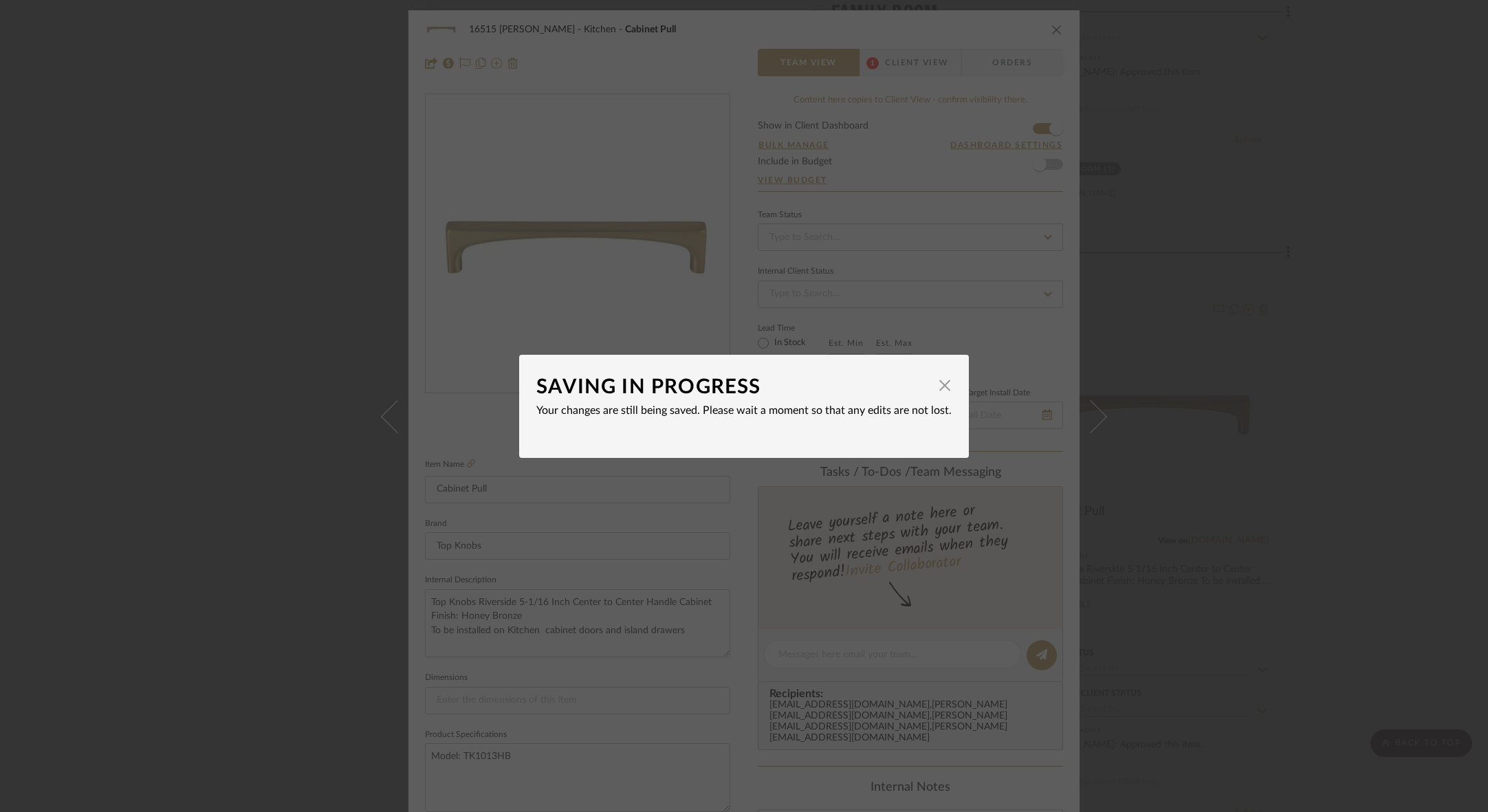
drag, startPoint x: 884, startPoint y: 386, endPoint x: 904, endPoint y: 346, distance: 44.7
click at [931, 385] on span "button" at bounding box center [944, 385] width 27 height 27
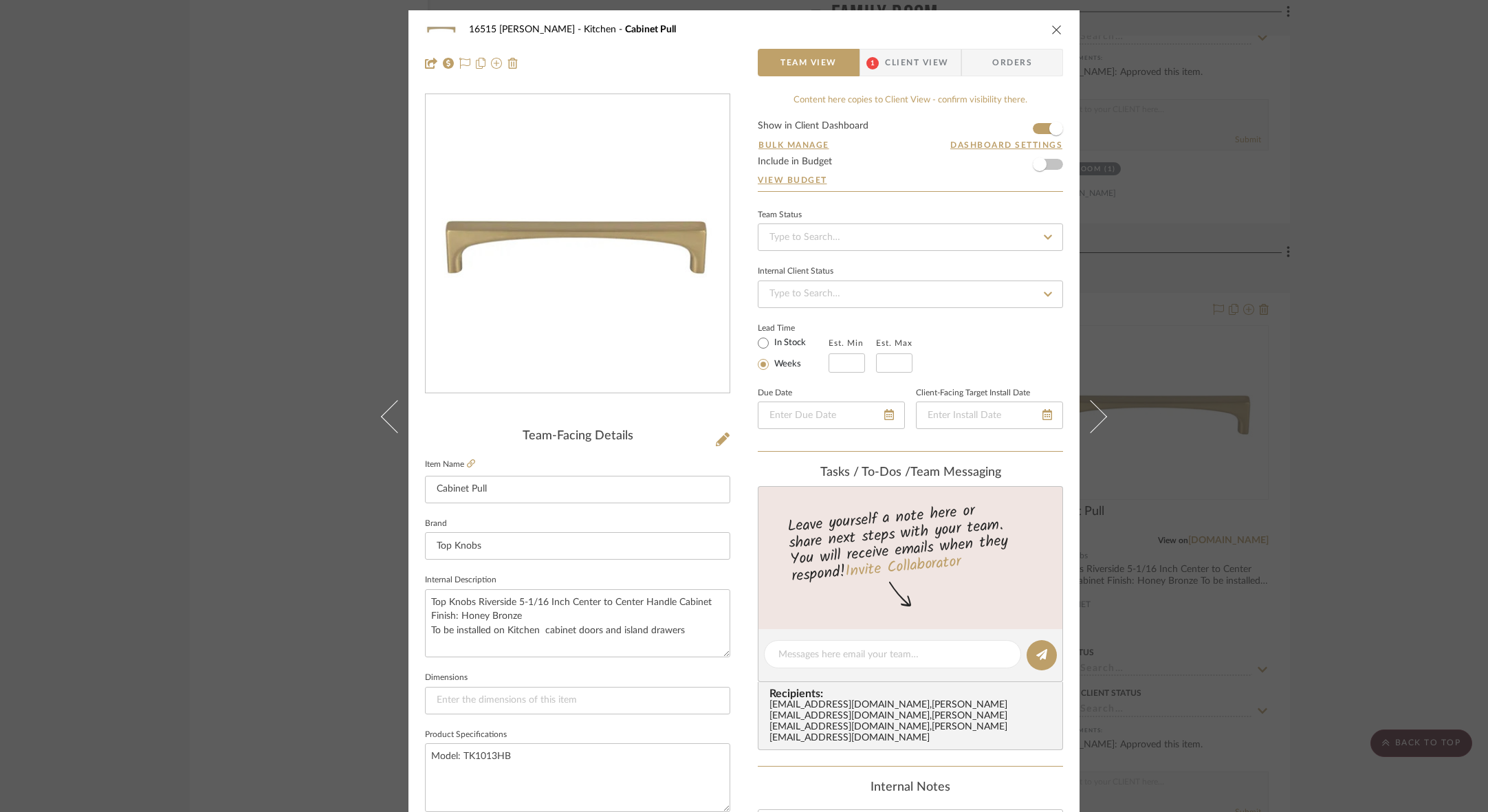
click at [1051, 28] on icon "close" at bounding box center [1057, 30] width 11 height 11
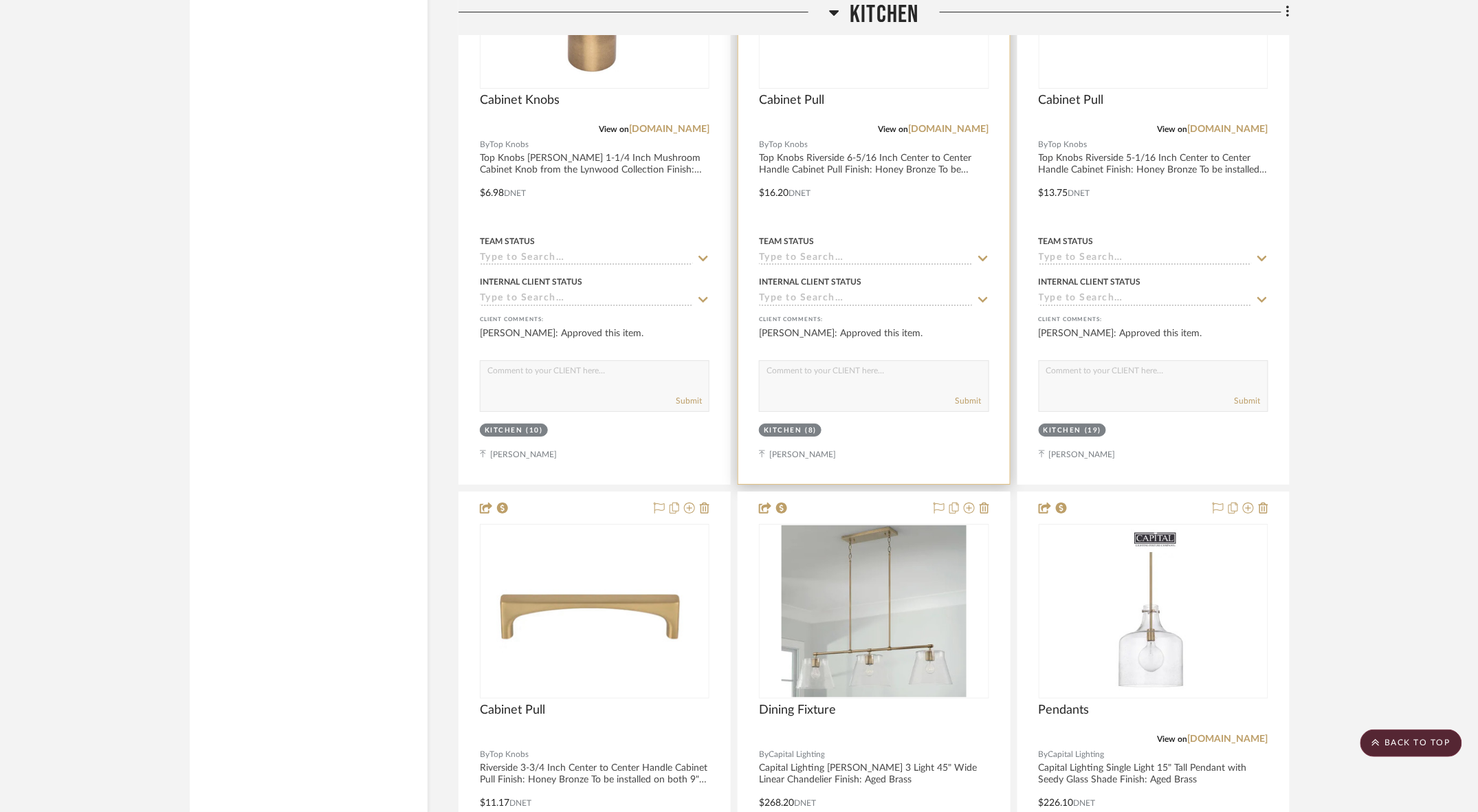
scroll to position [6496, 0]
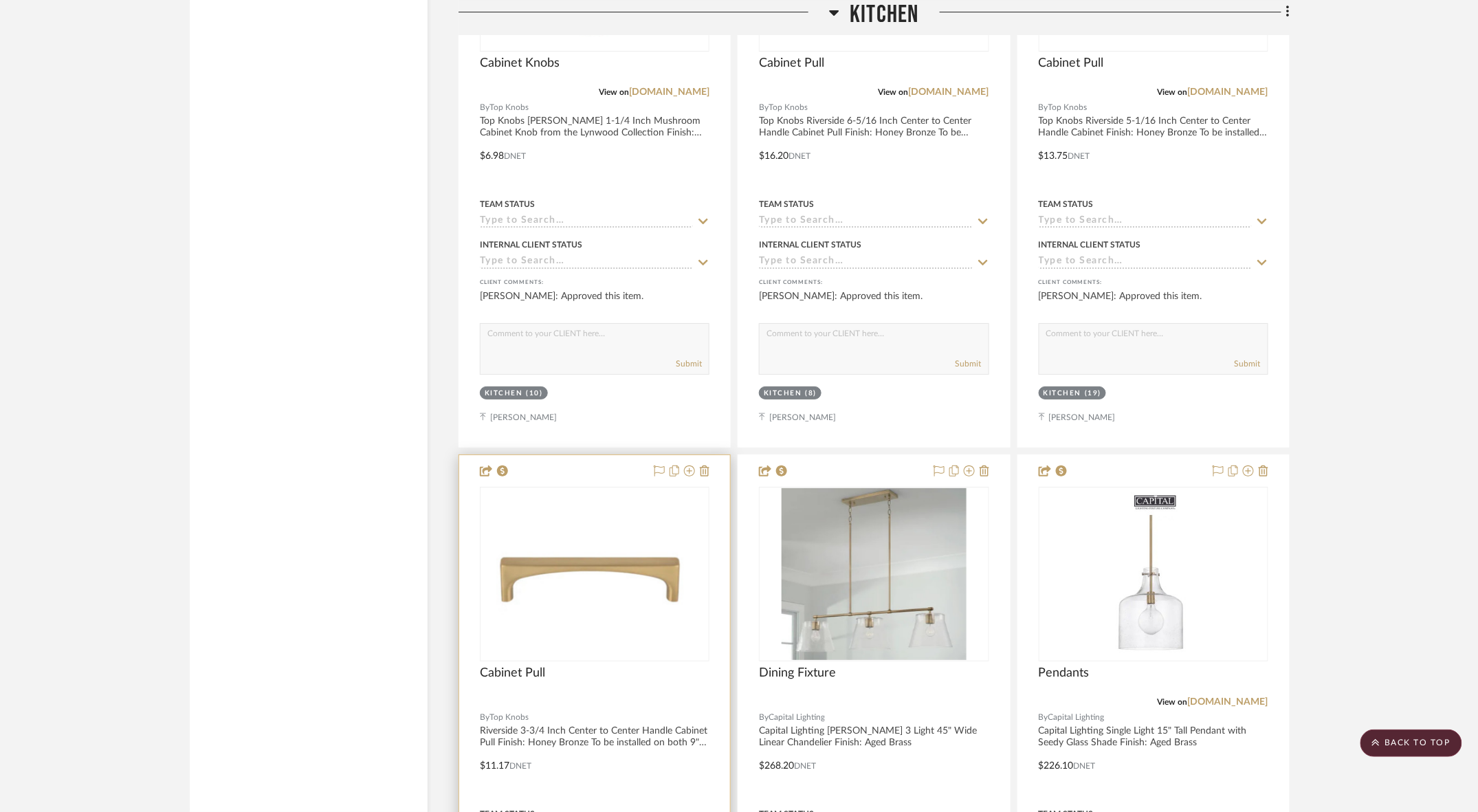
click at [557, 455] on div at bounding box center [594, 755] width 271 height 602
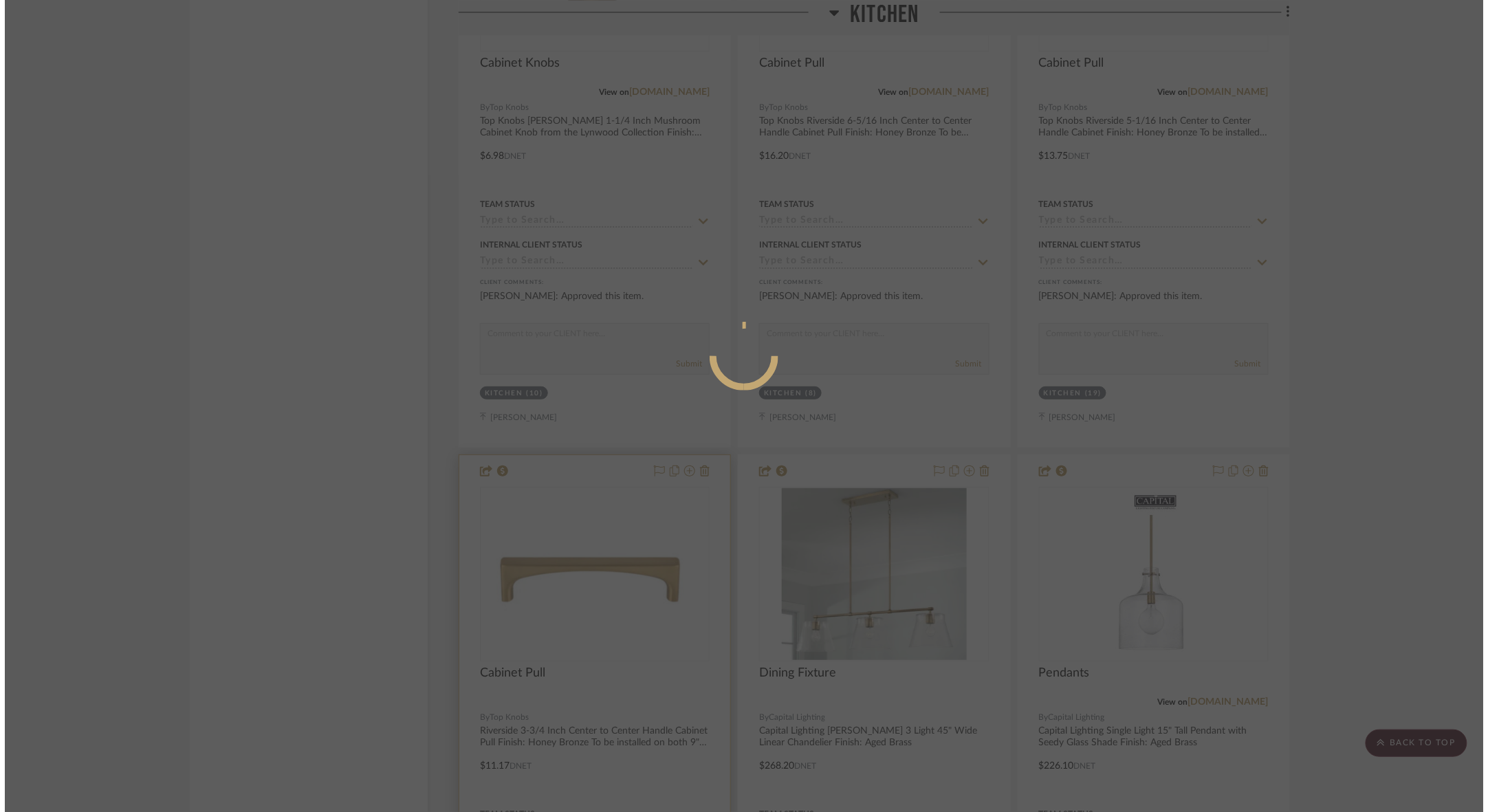
scroll to position [0, 0]
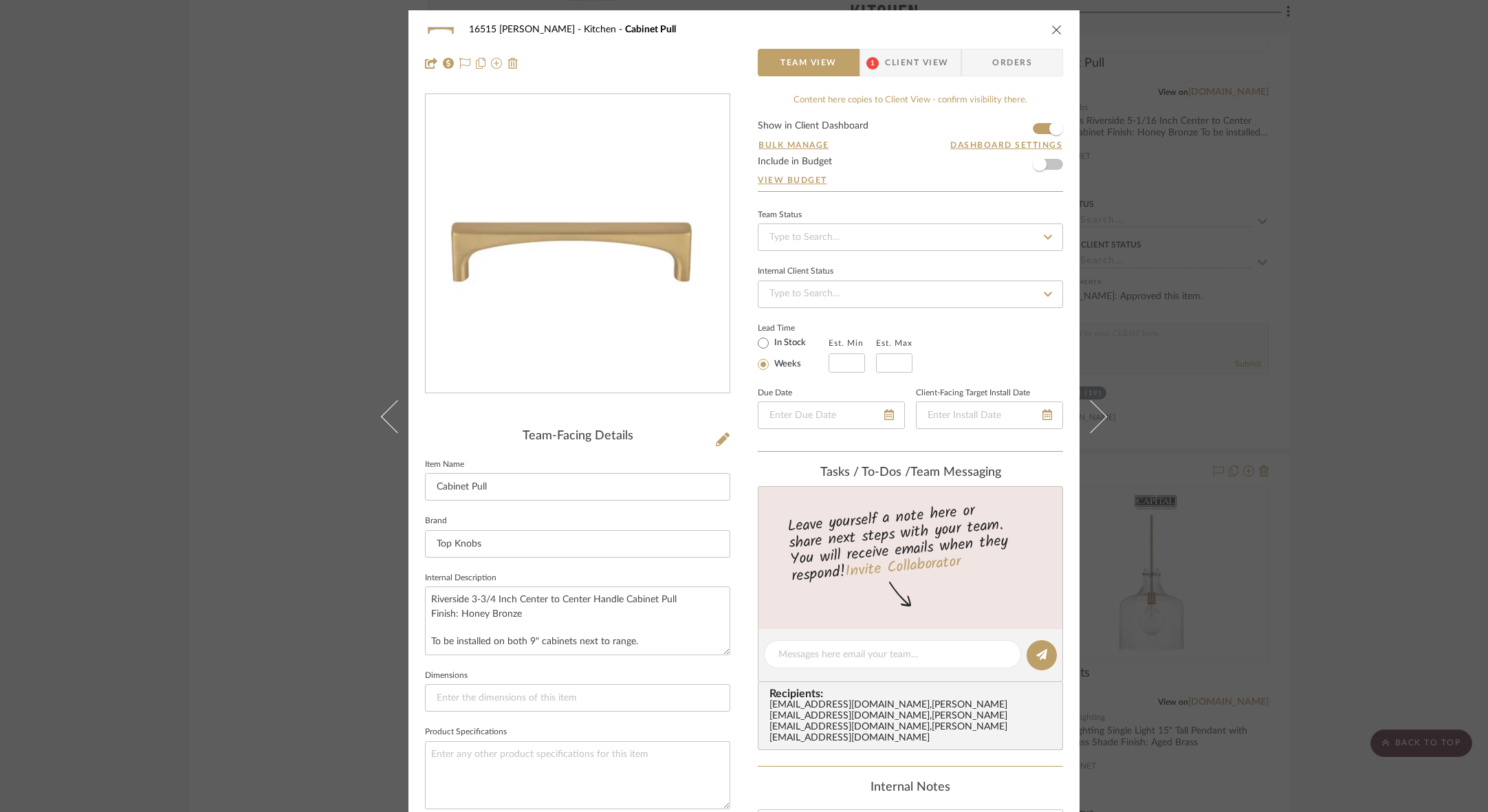
click at [1051, 29] on icon "close" at bounding box center [1057, 30] width 11 height 11
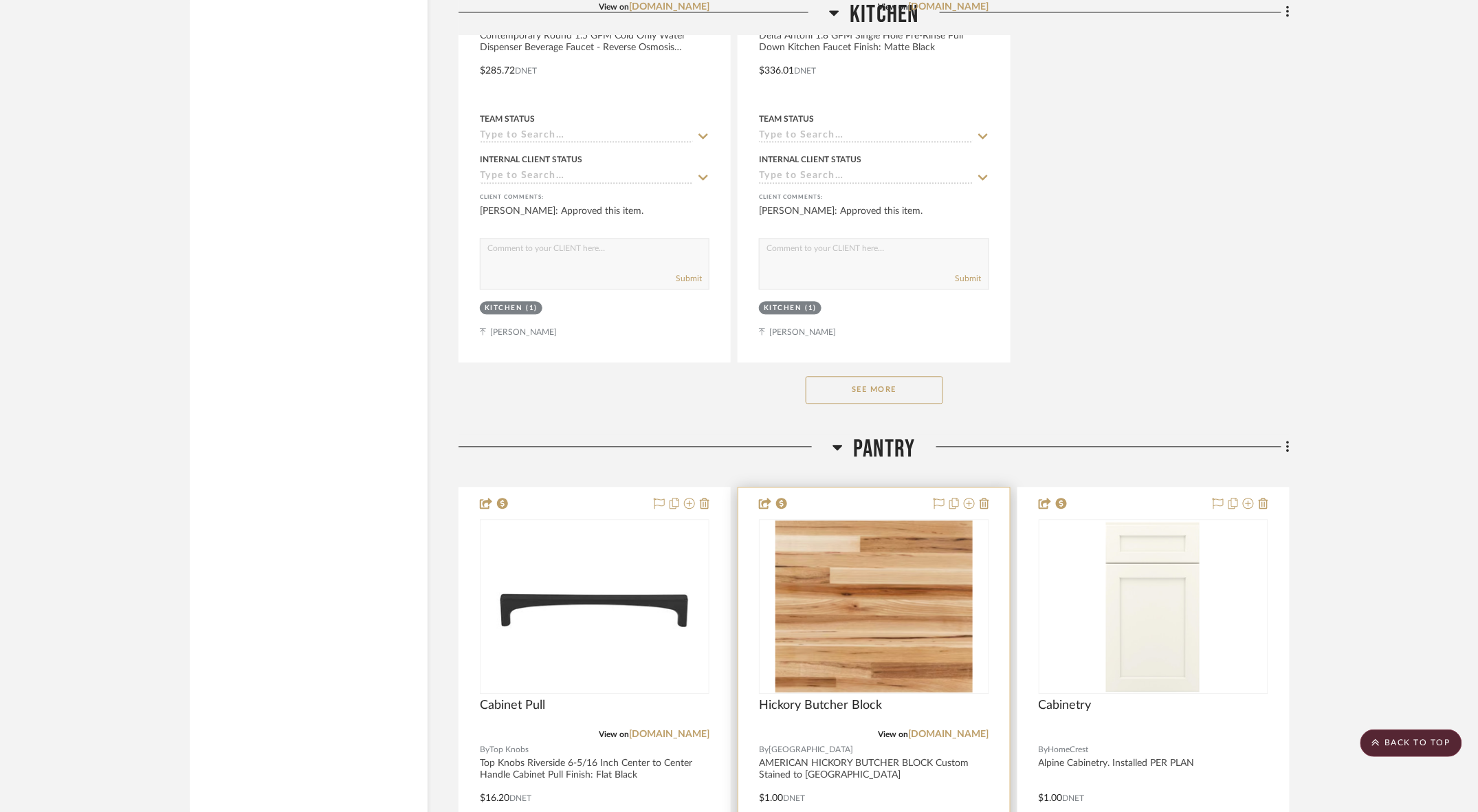
scroll to position [7803, 0]
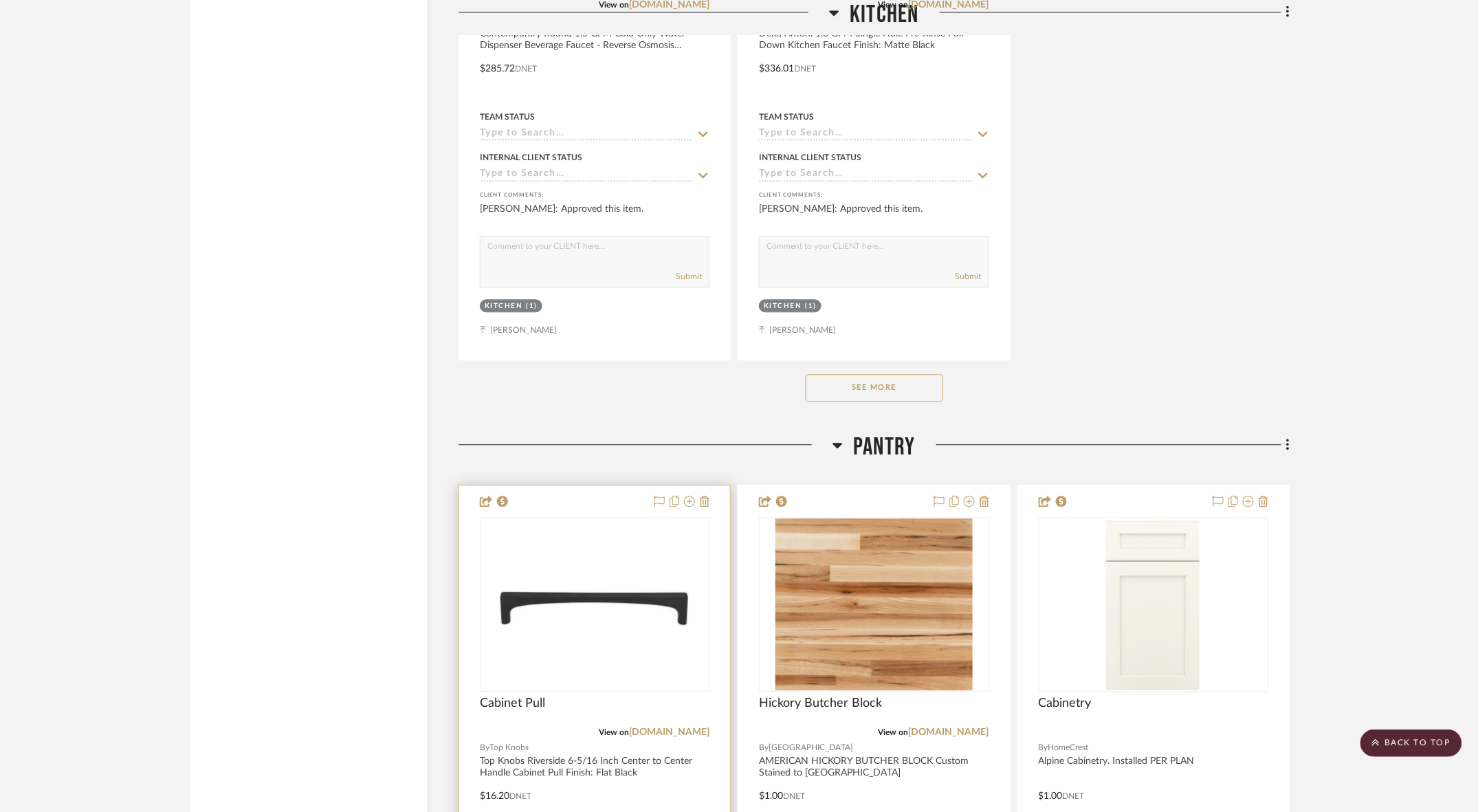
click at [555, 485] on div at bounding box center [594, 786] width 271 height 602
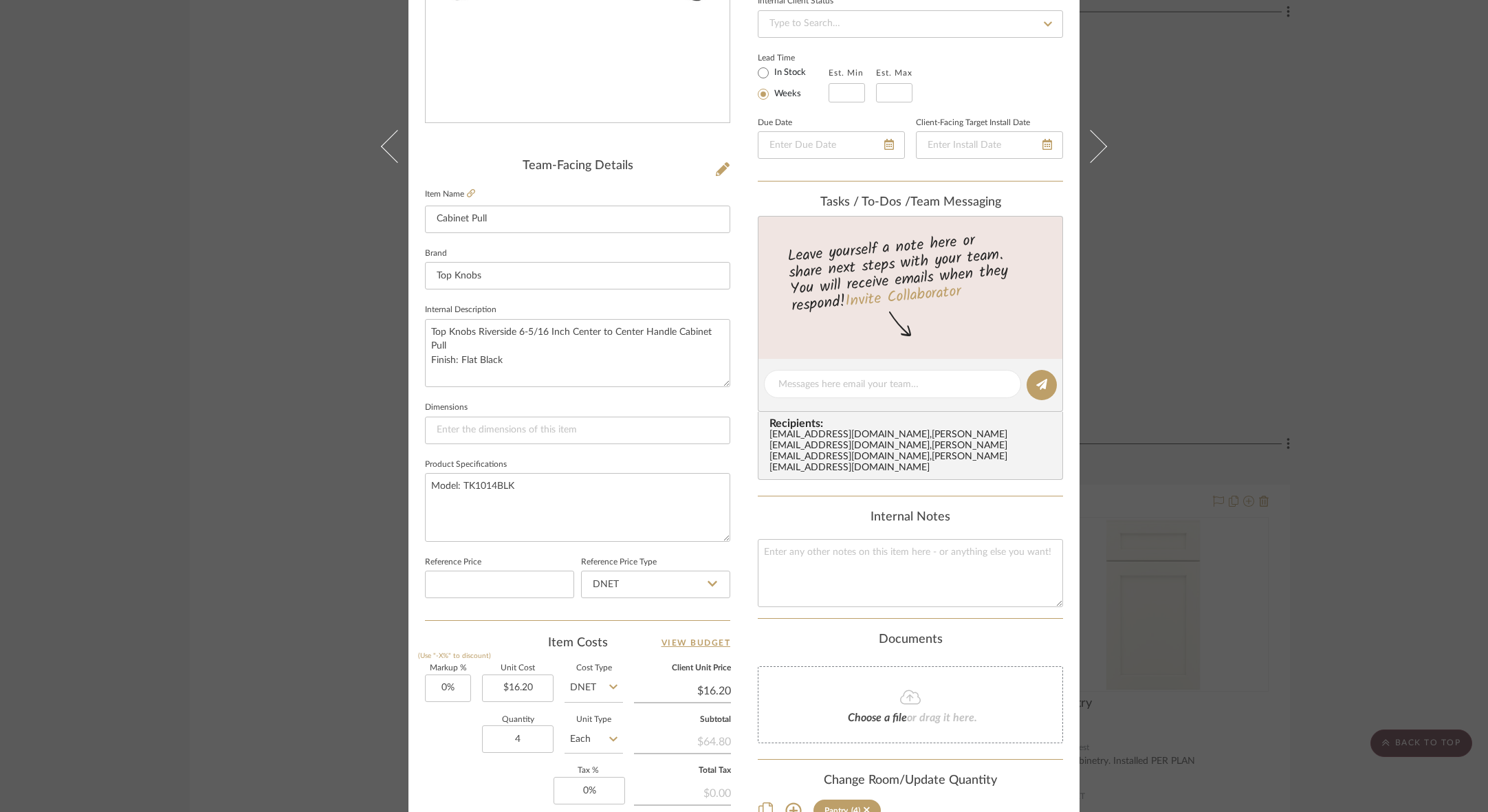
scroll to position [272, 0]
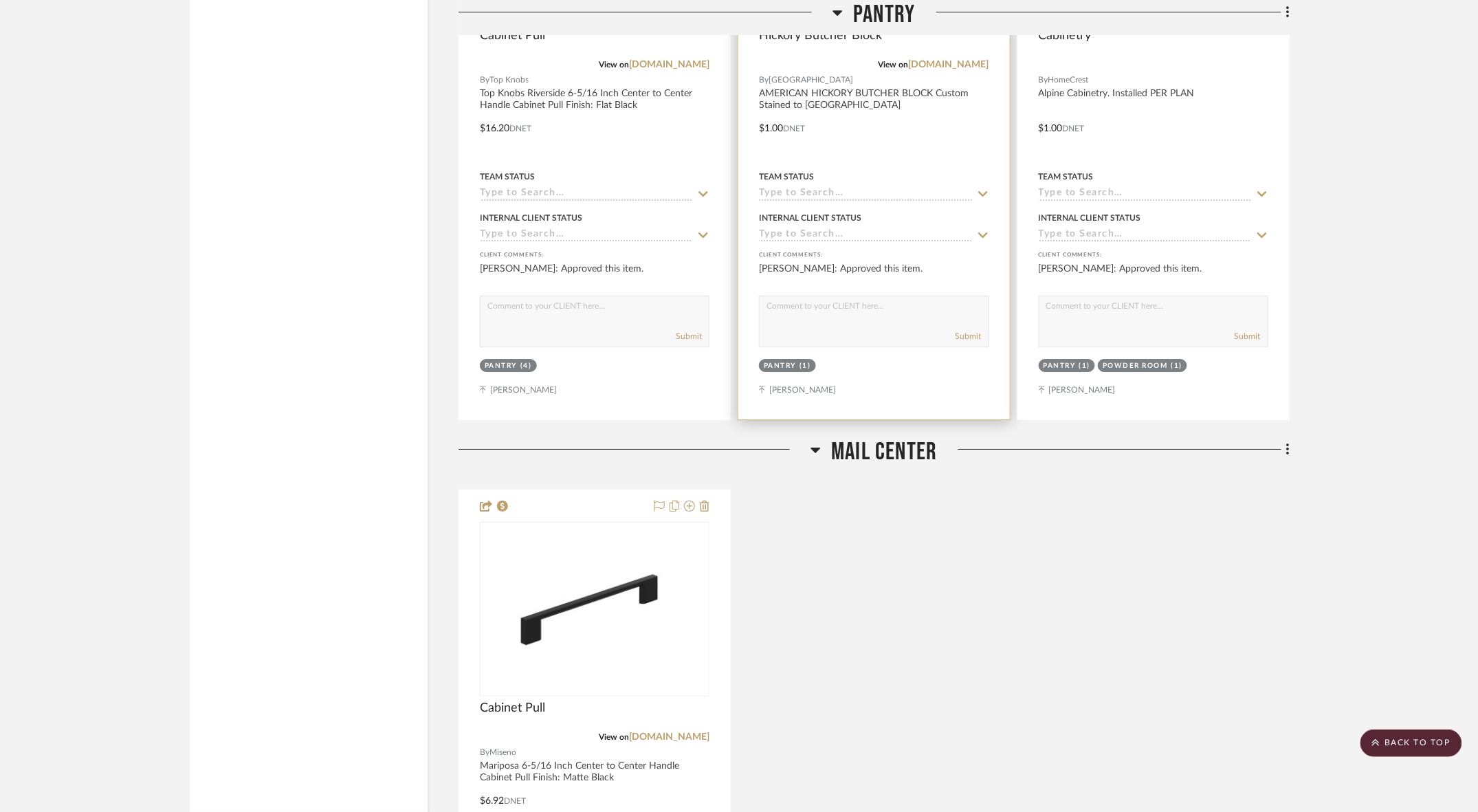
scroll to position [8498, 0]
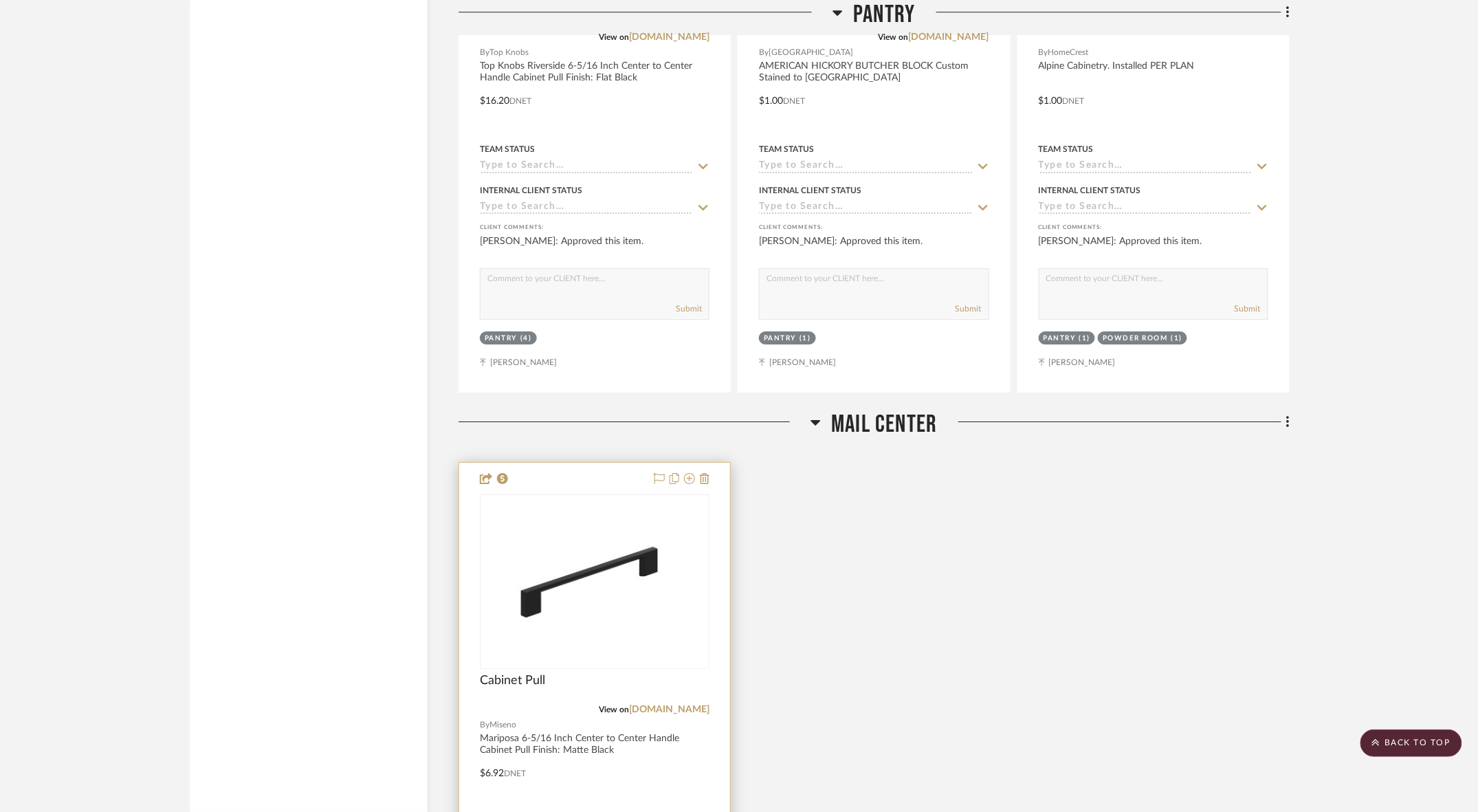
click at [594, 463] on div at bounding box center [594, 763] width 271 height 602
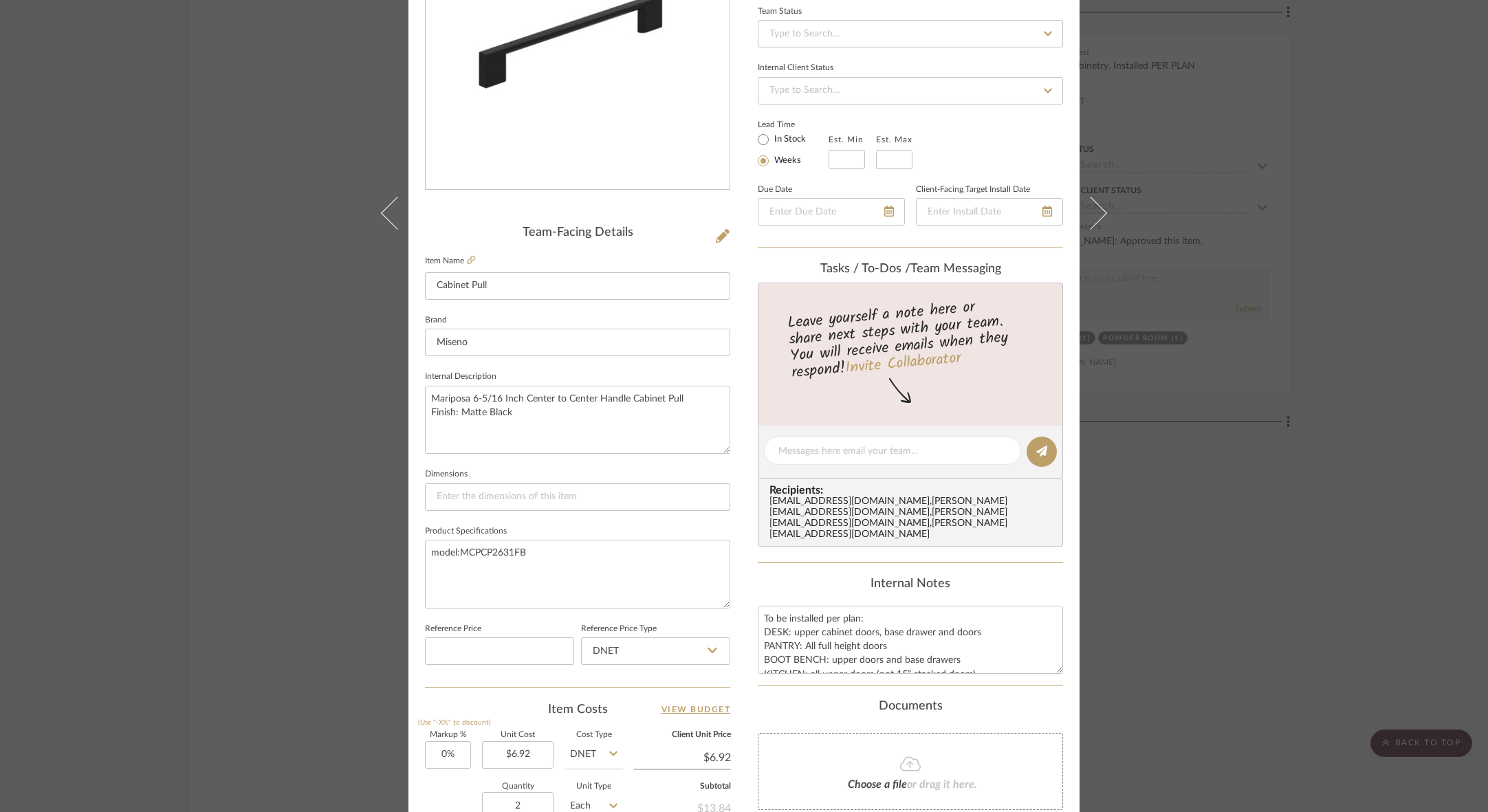
scroll to position [207, 0]
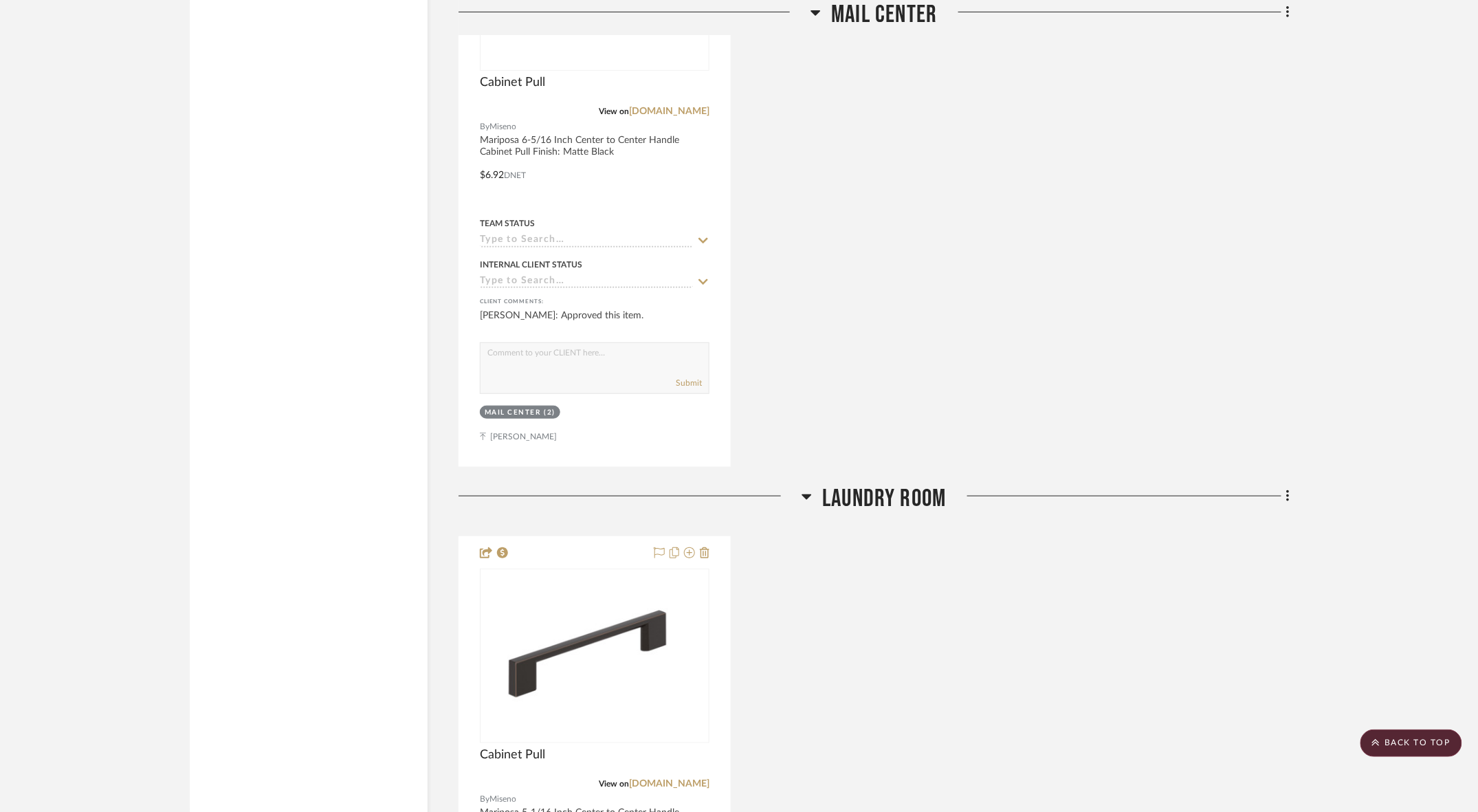
scroll to position [9100, 0]
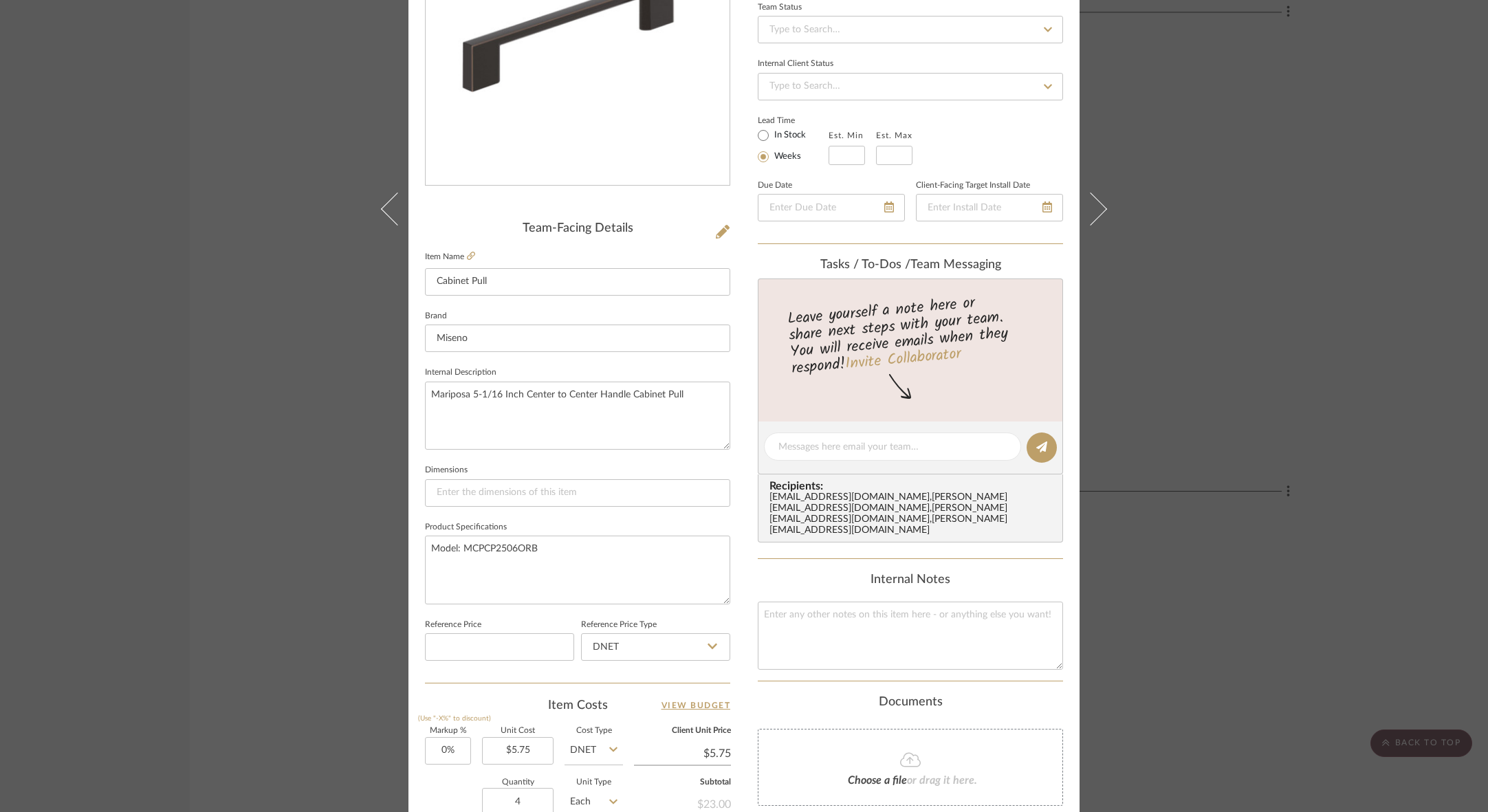
scroll to position [220, 0]
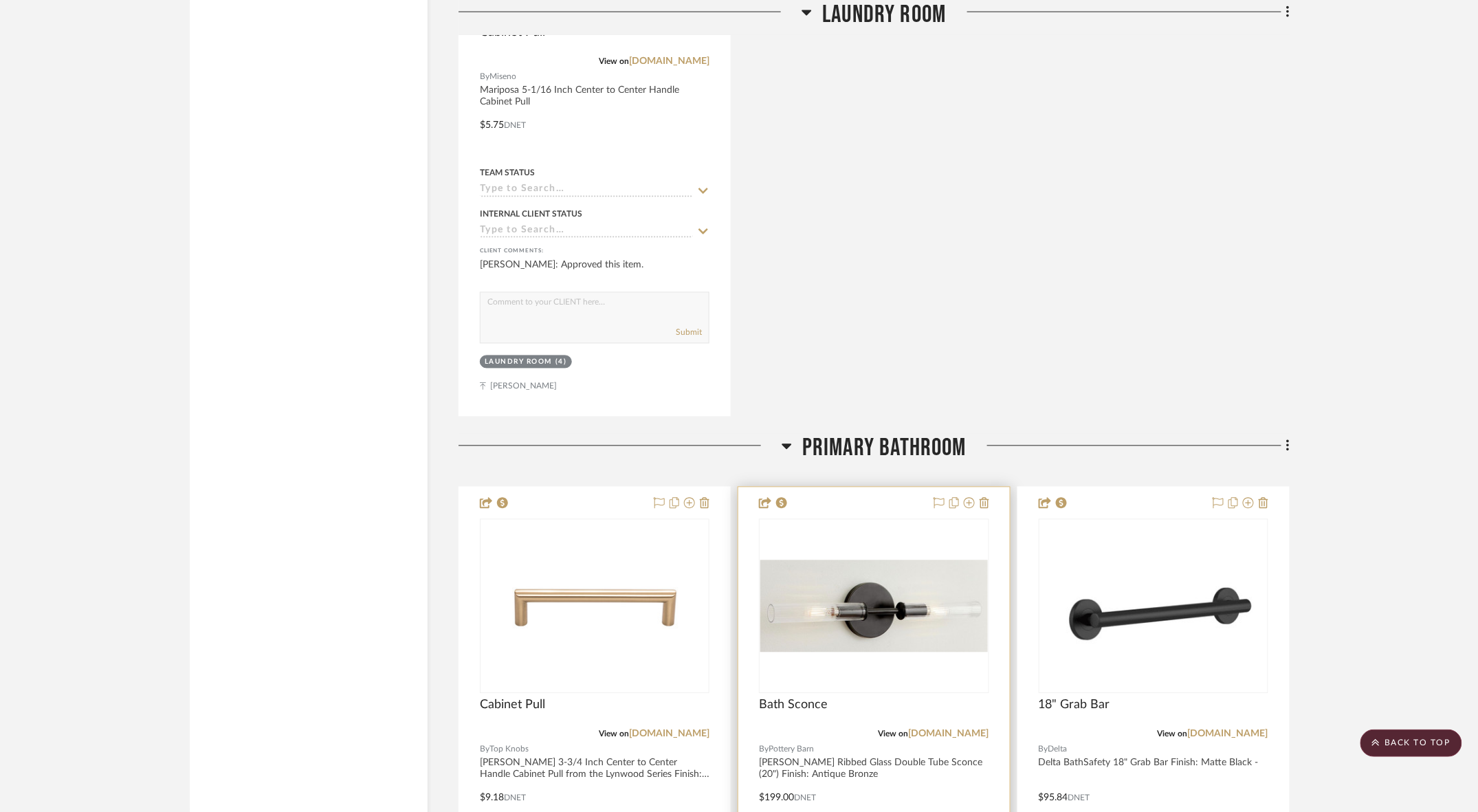
scroll to position [9825, 0]
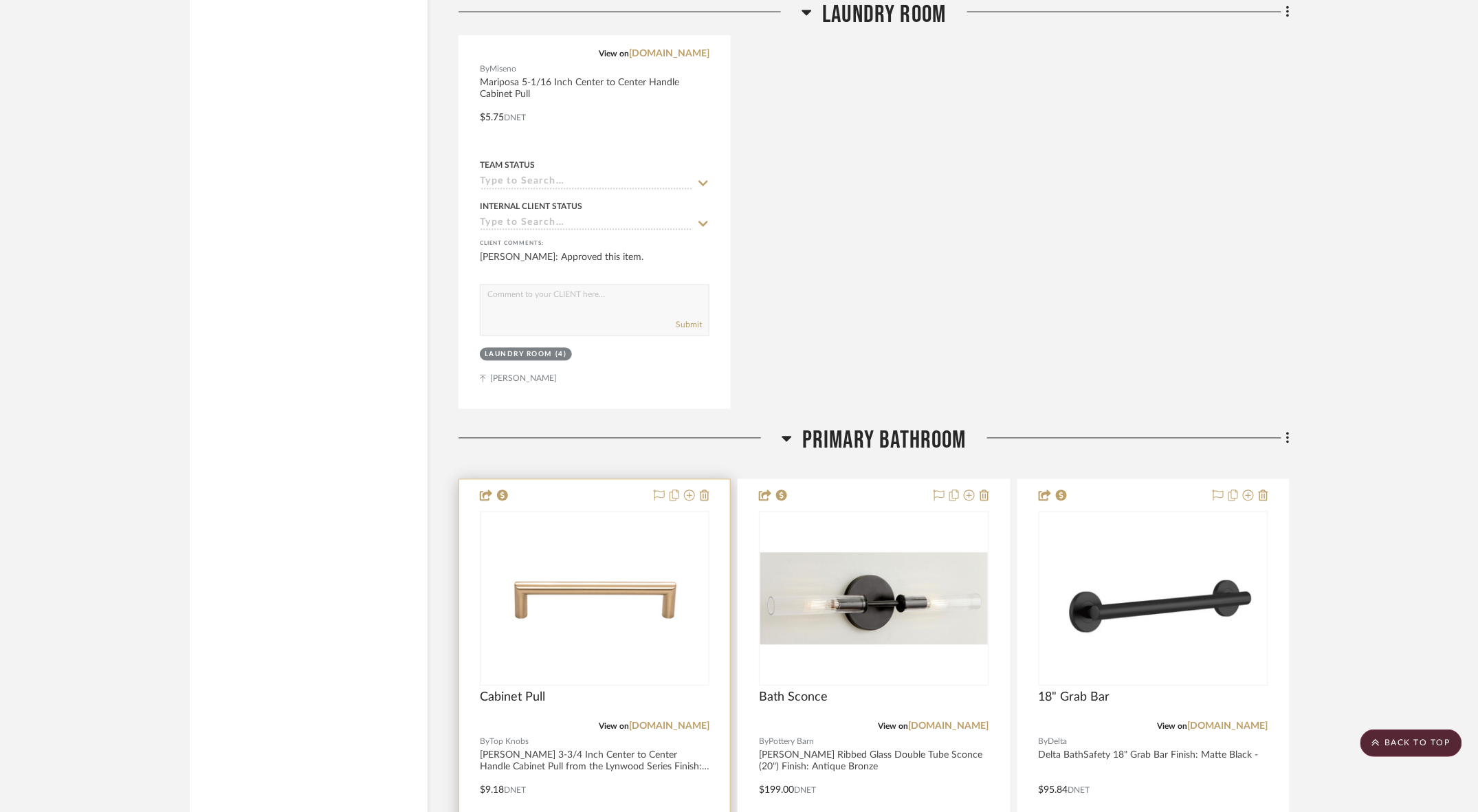
click at [559, 480] on div at bounding box center [594, 781] width 271 height 602
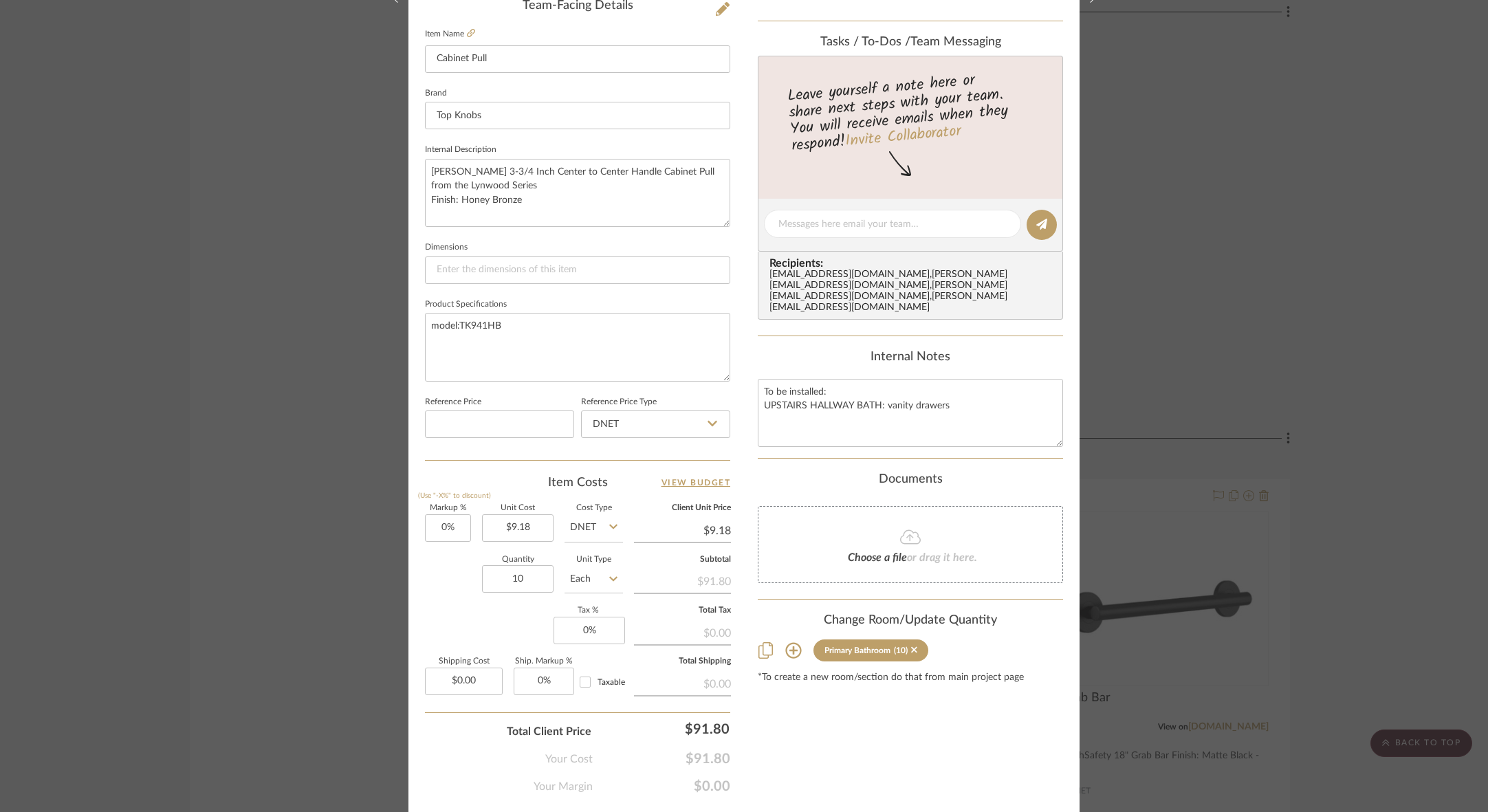
scroll to position [430, 0]
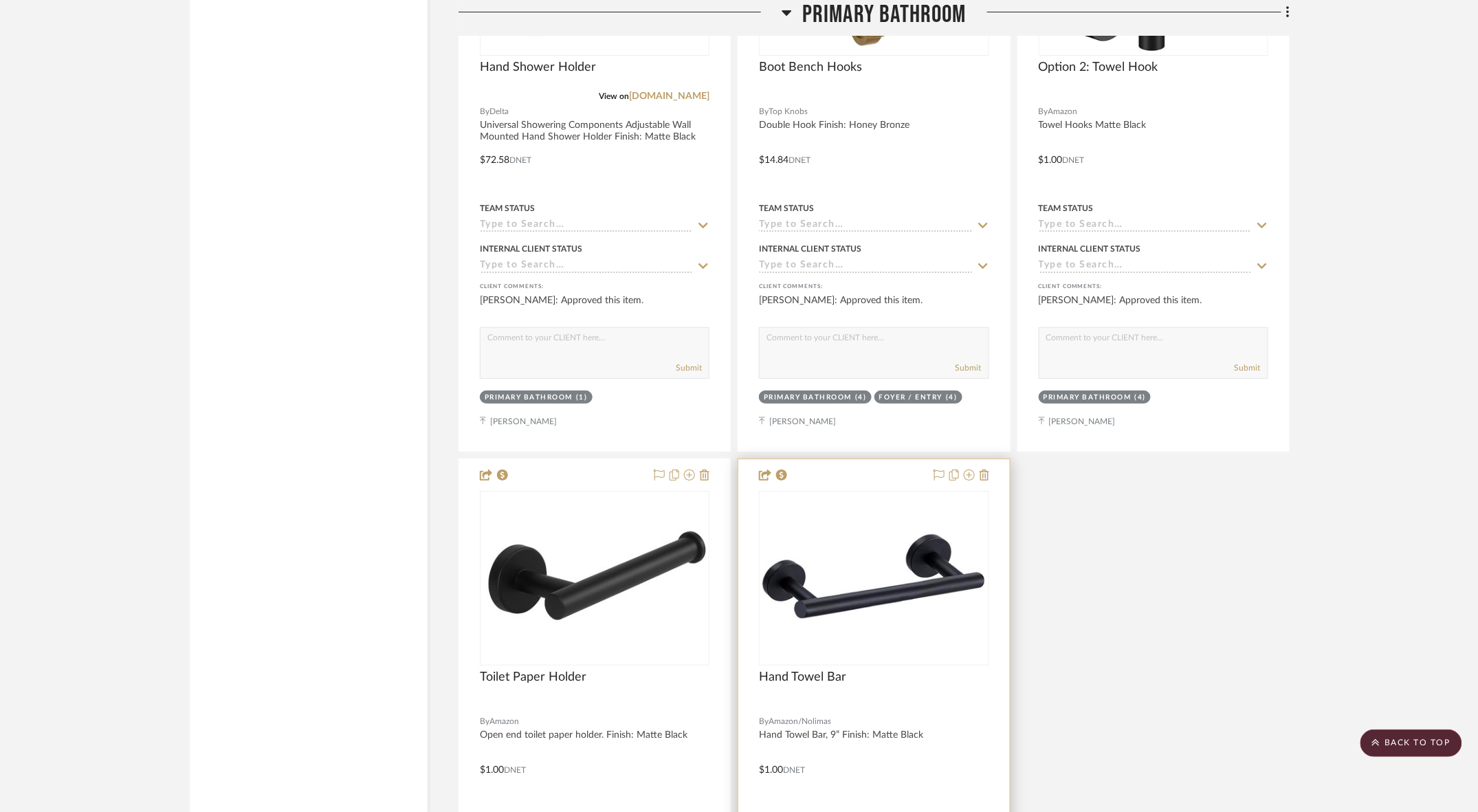
scroll to position [11059, 0]
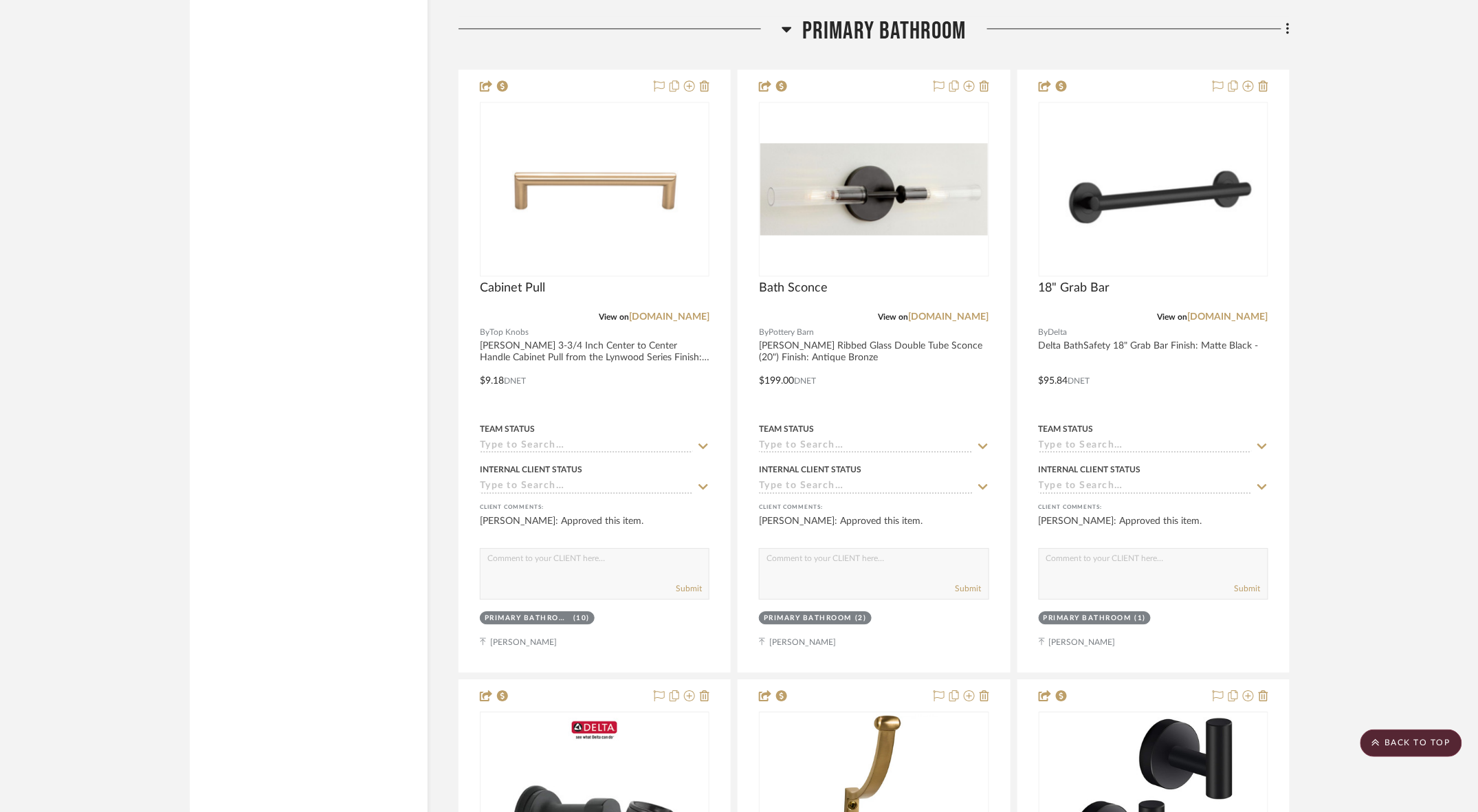
scroll to position [10232, 0]
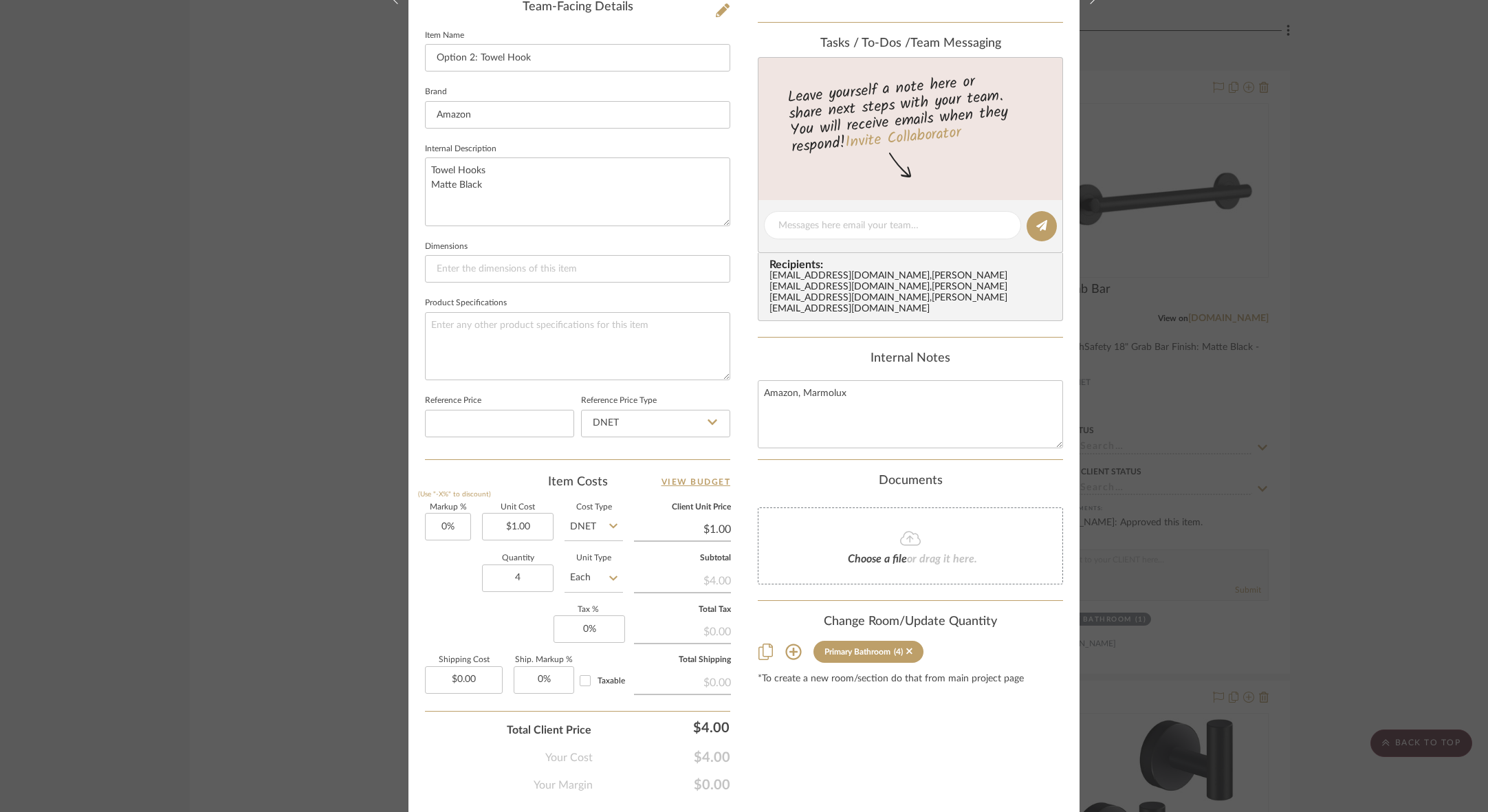
scroll to position [0, 0]
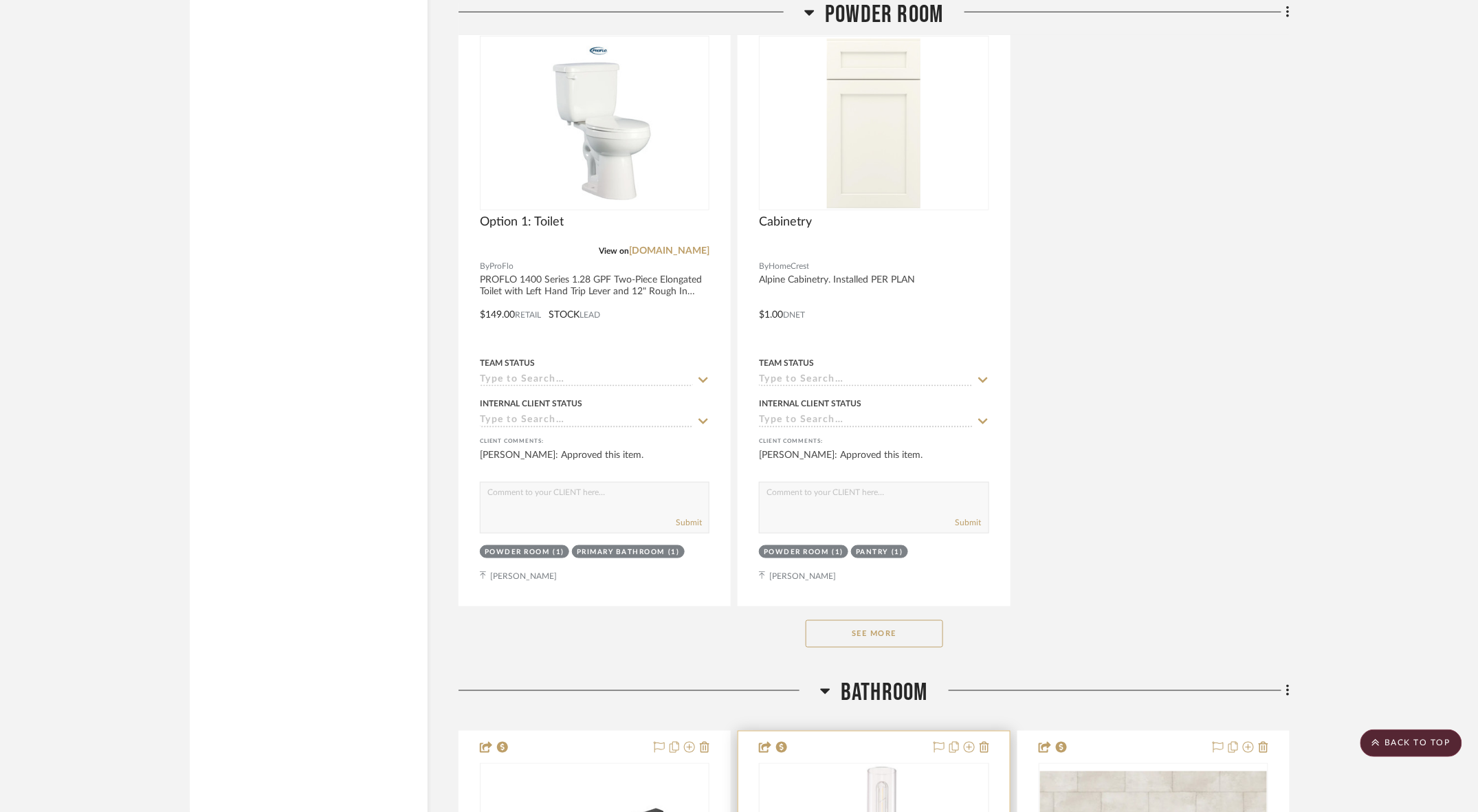
scroll to position [15978, 0]
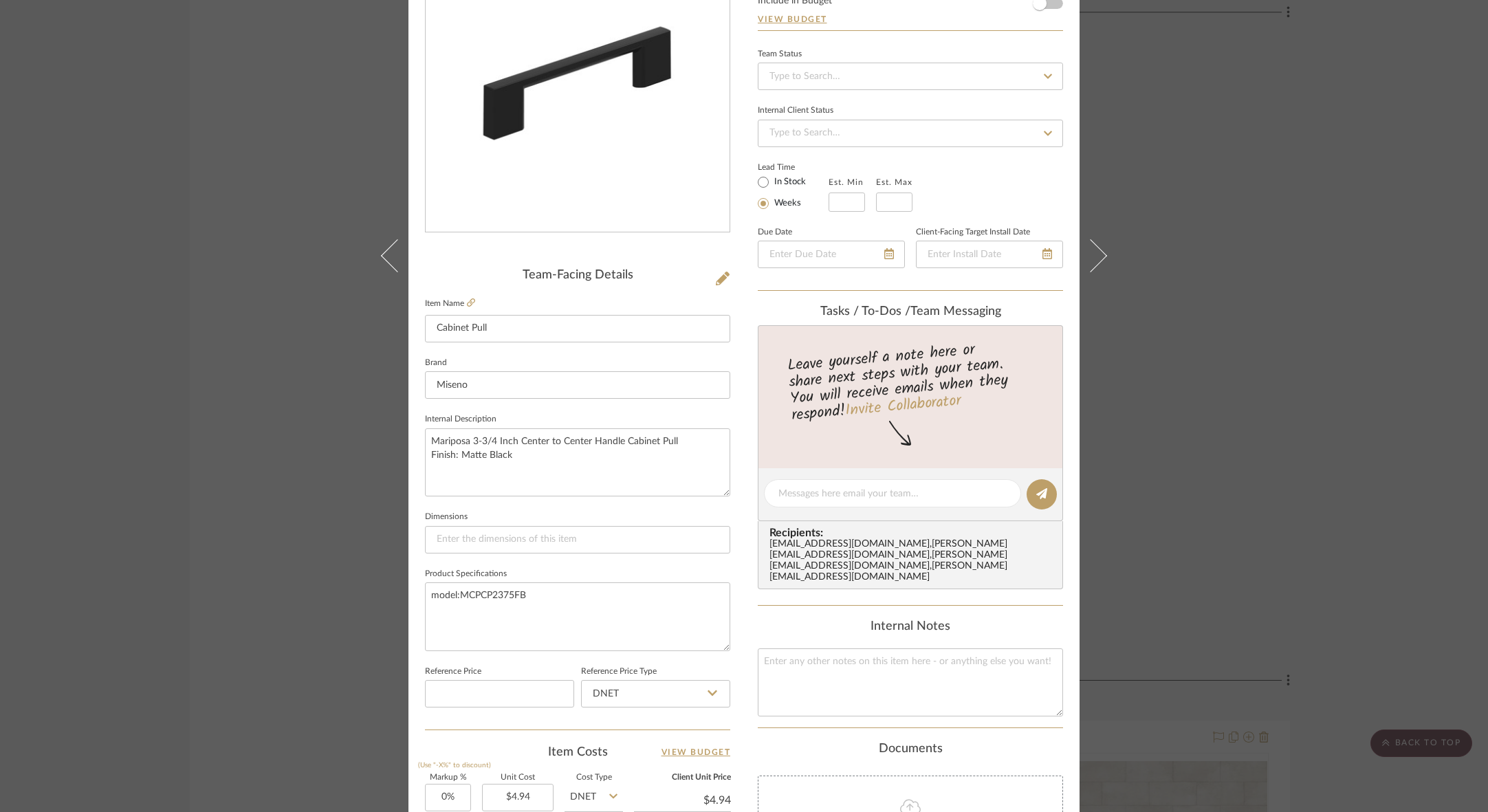
scroll to position [163, 0]
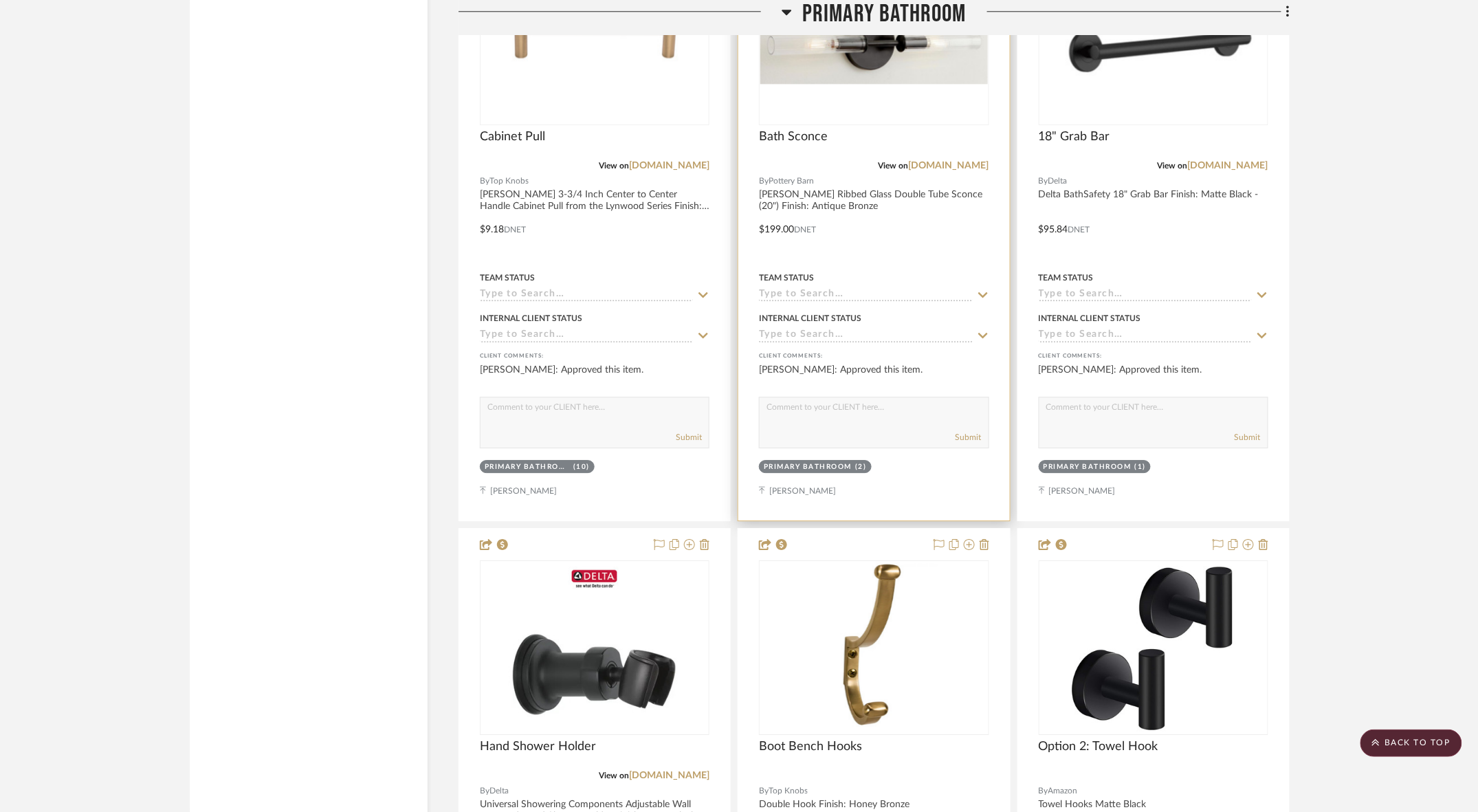
scroll to position [10393, 0]
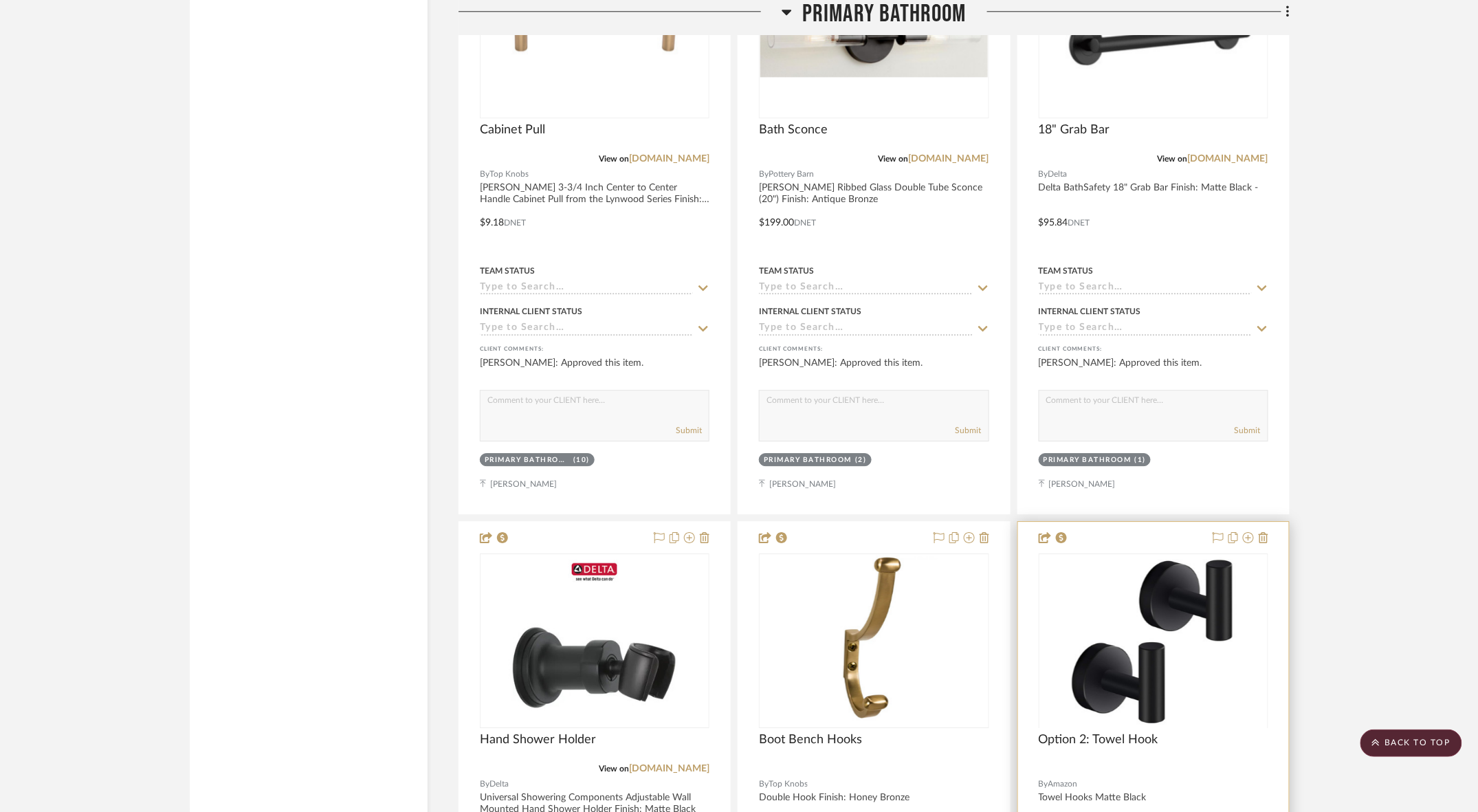
click at [1119, 554] on img "0" at bounding box center [1153, 640] width 181 height 172
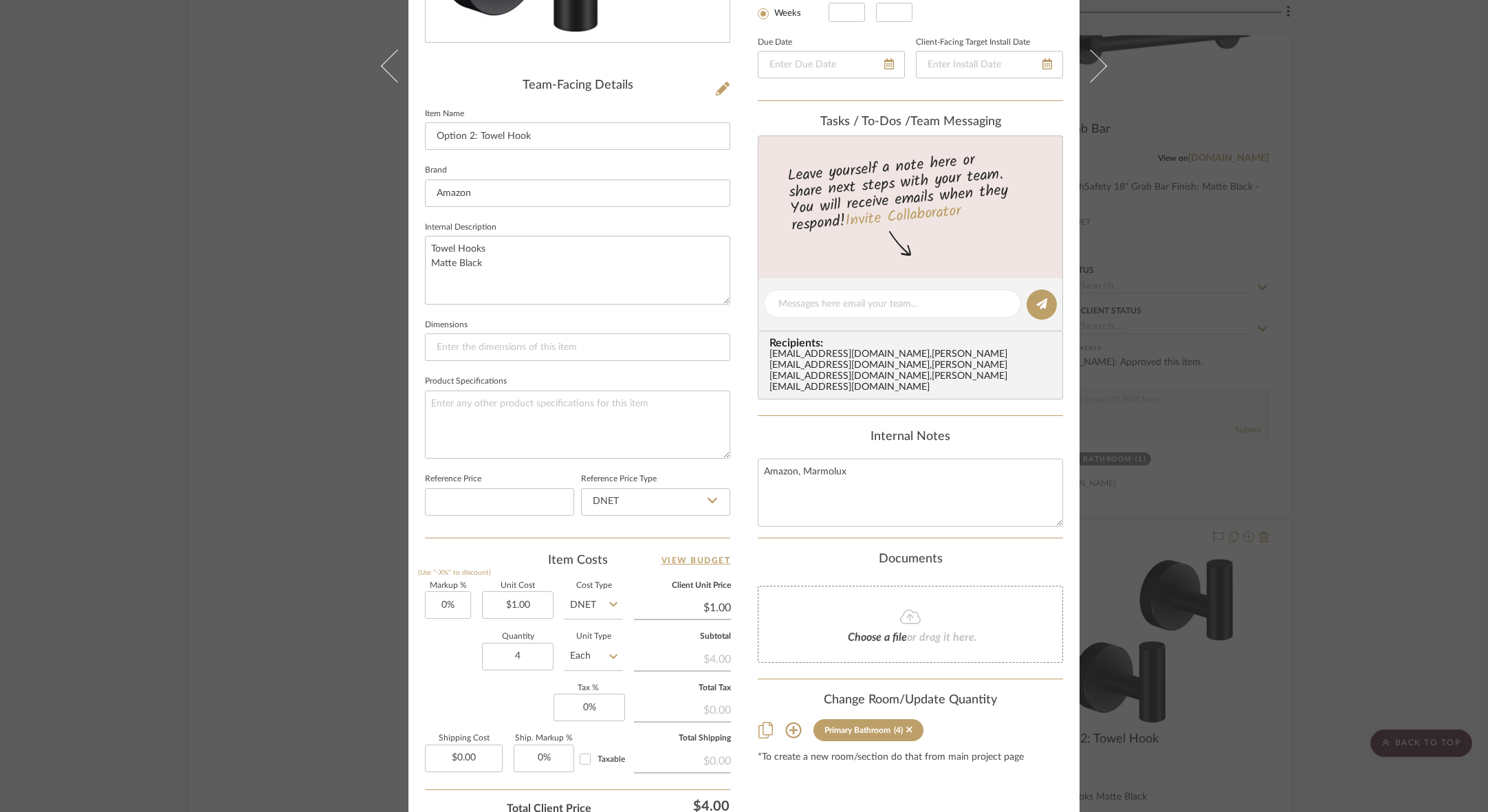
scroll to position [349, 0]
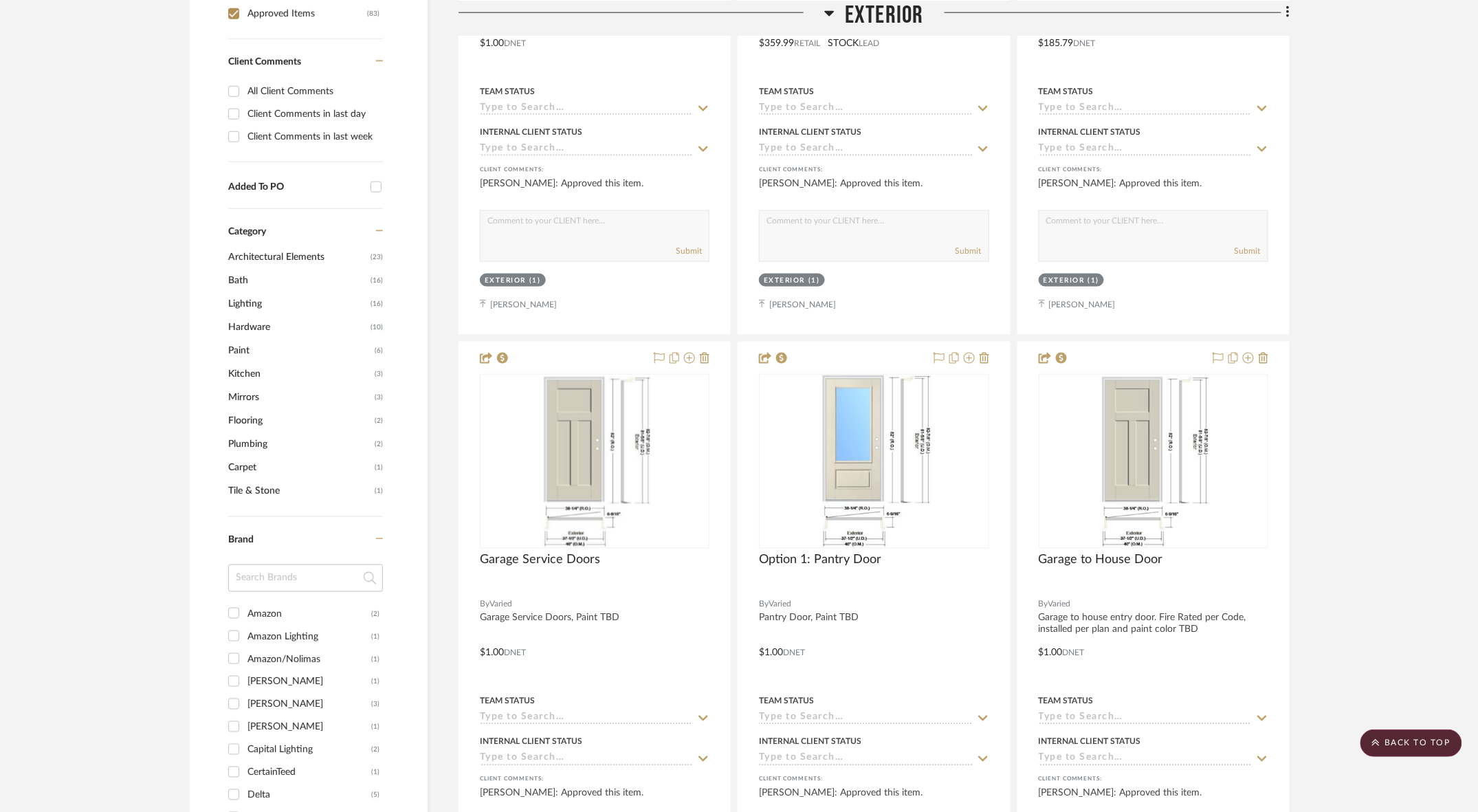
scroll to position [693, 0]
click at [251, 290] on span "Lighting" at bounding box center [298, 302] width 139 height 24
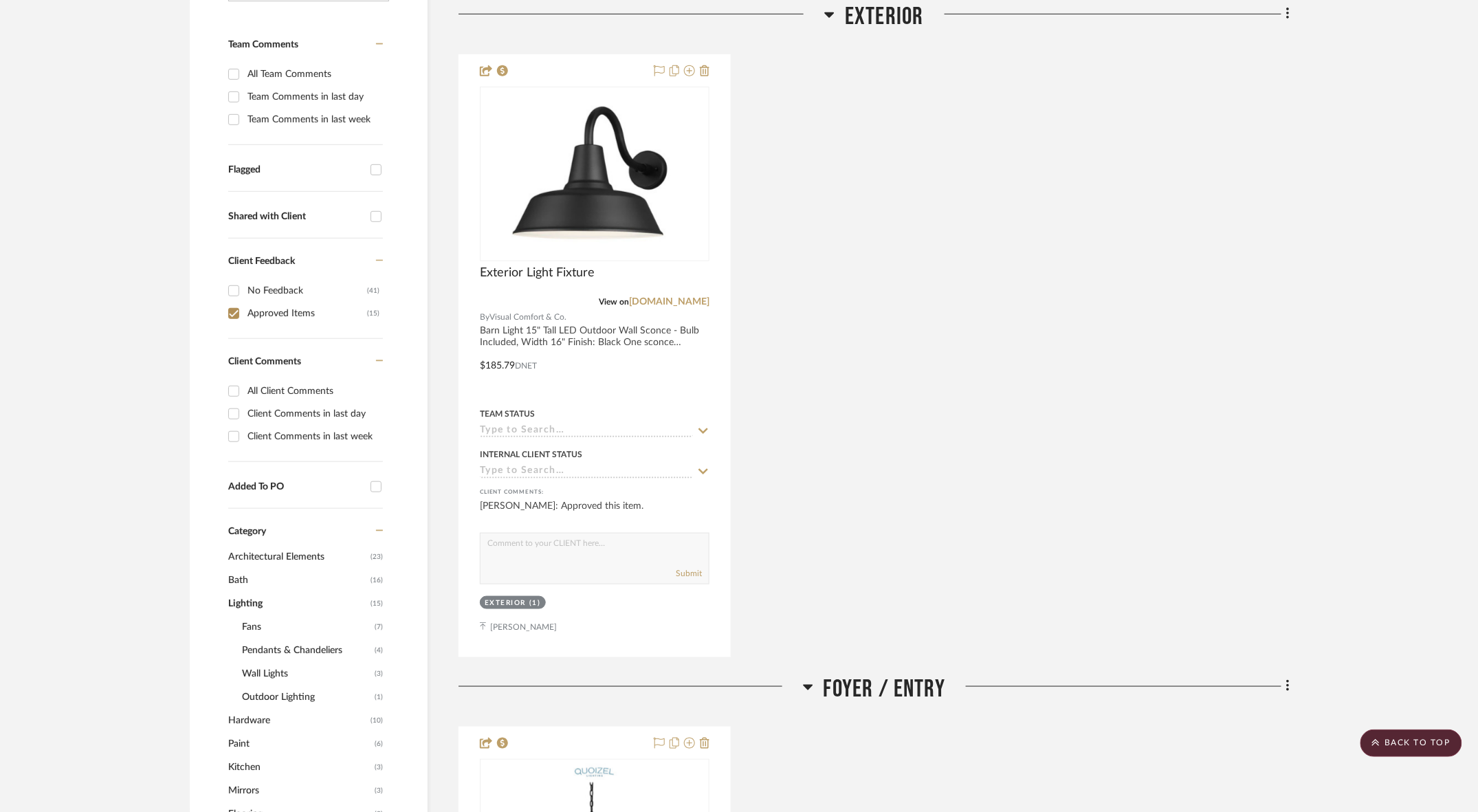
scroll to position [366, 0]
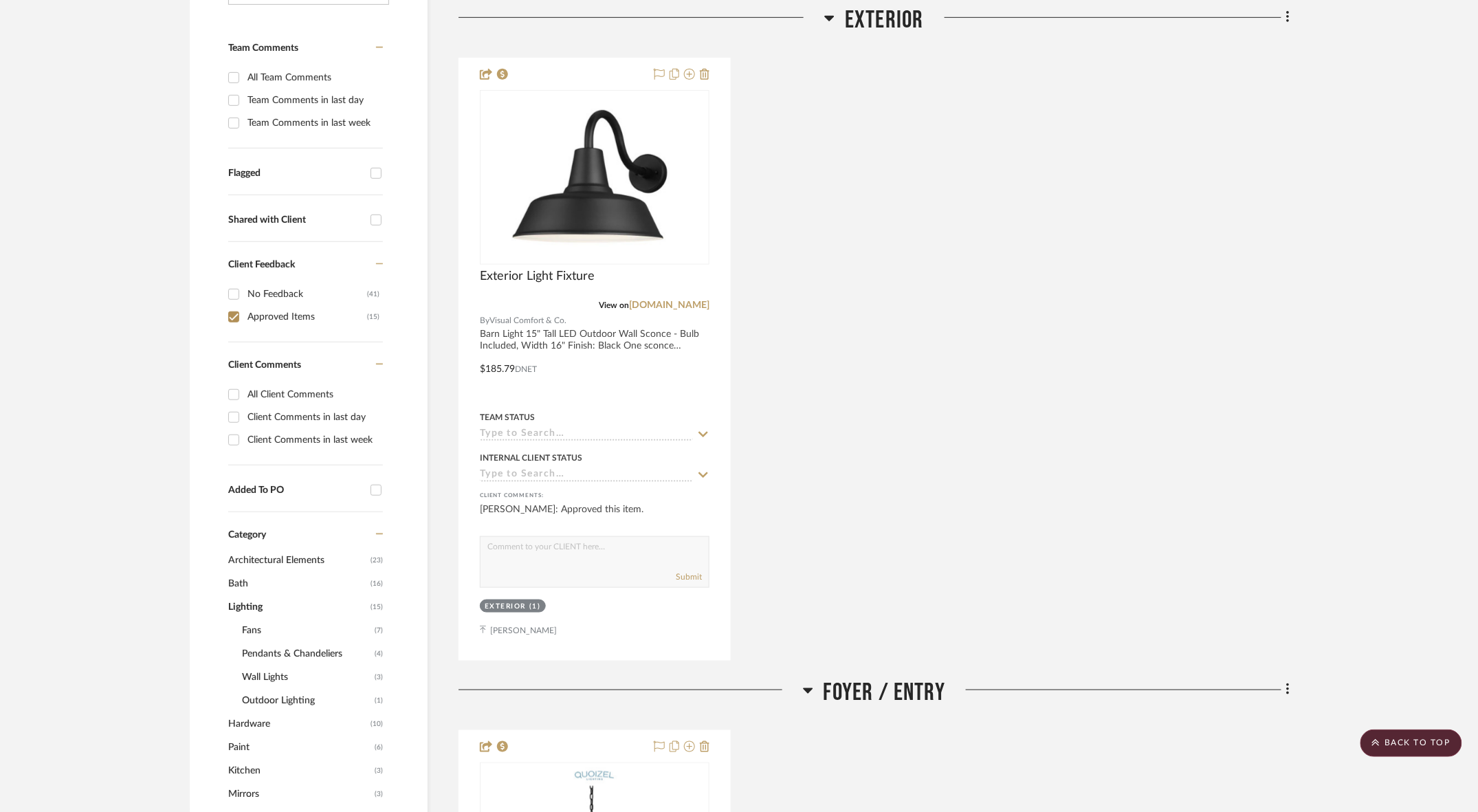
click at [232, 305] on input "Approved Items (15)" at bounding box center [234, 316] width 22 height 22
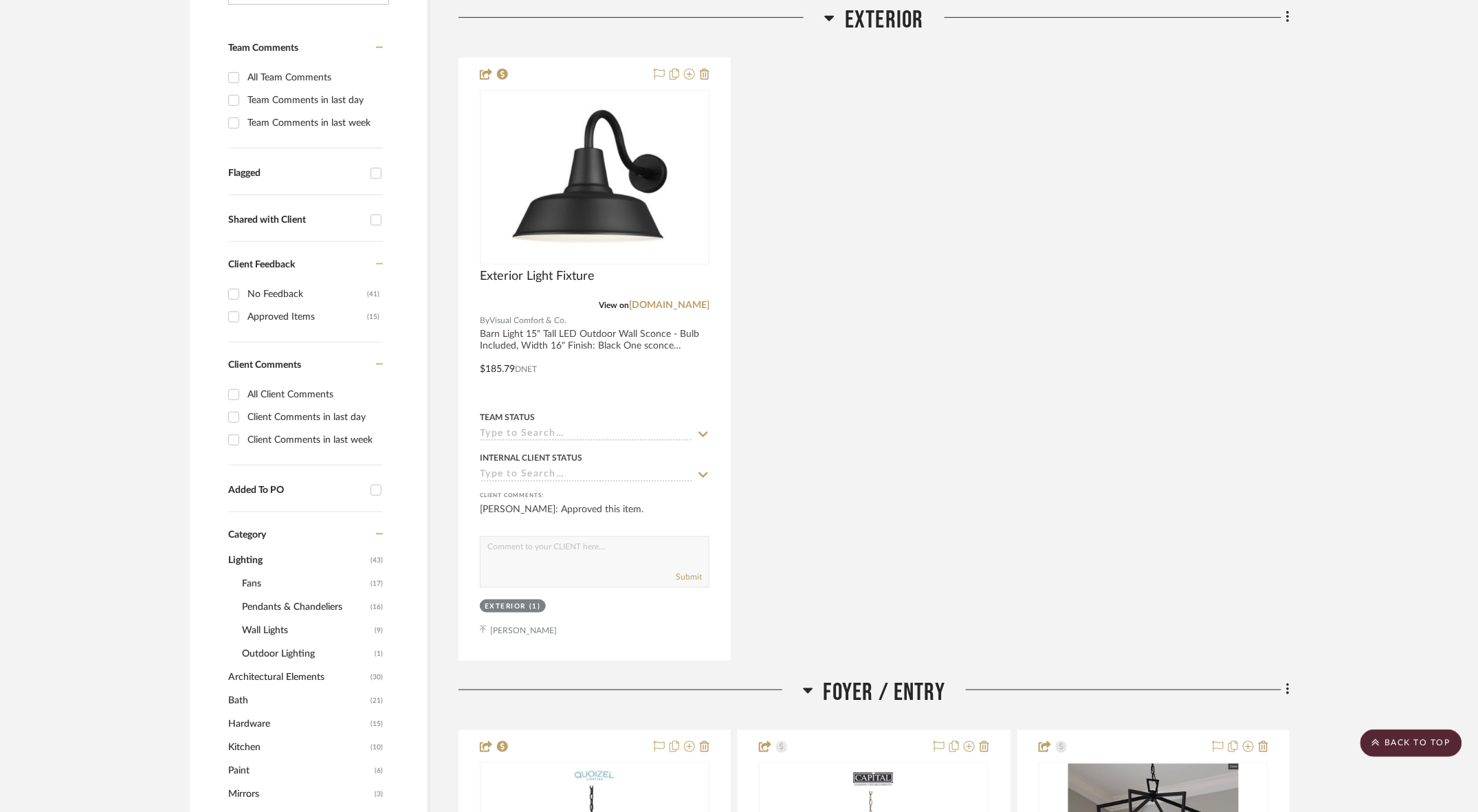
click at [234, 305] on input "Approved Items (15)" at bounding box center [234, 316] width 22 height 22
checkbox input "true"
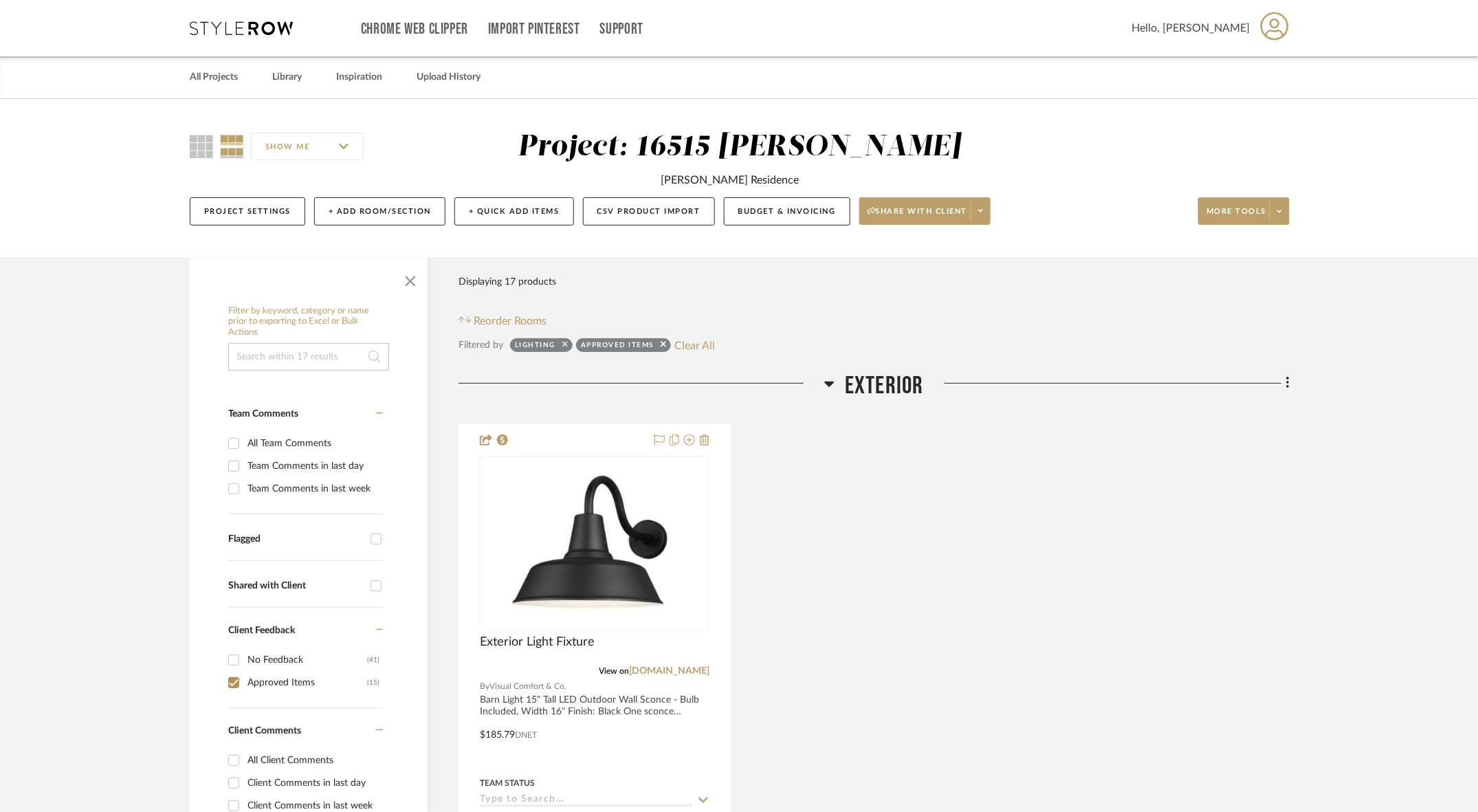
click at [562, 342] on fa-icon at bounding box center [565, 346] width 5 height 9
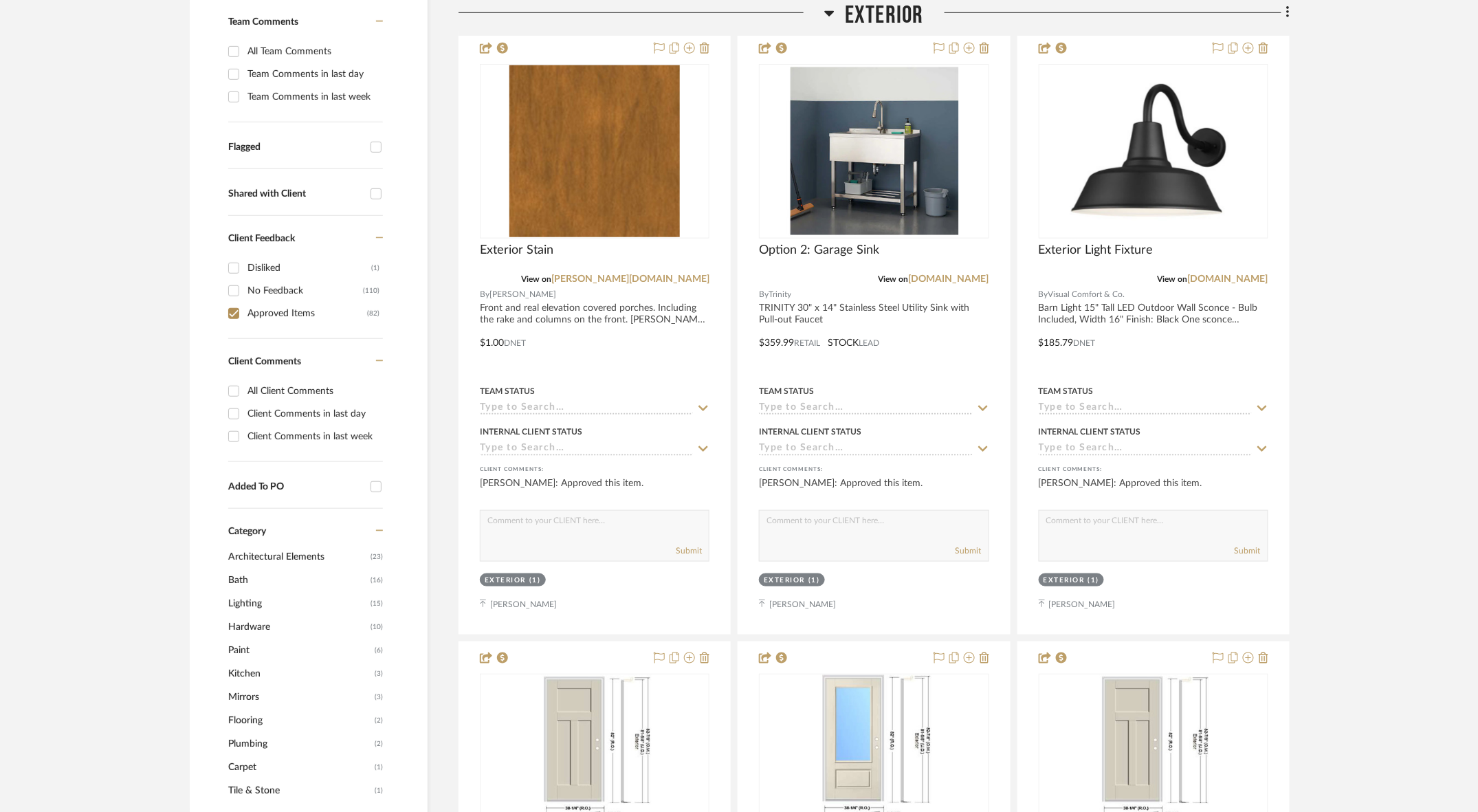
scroll to position [405, 0]
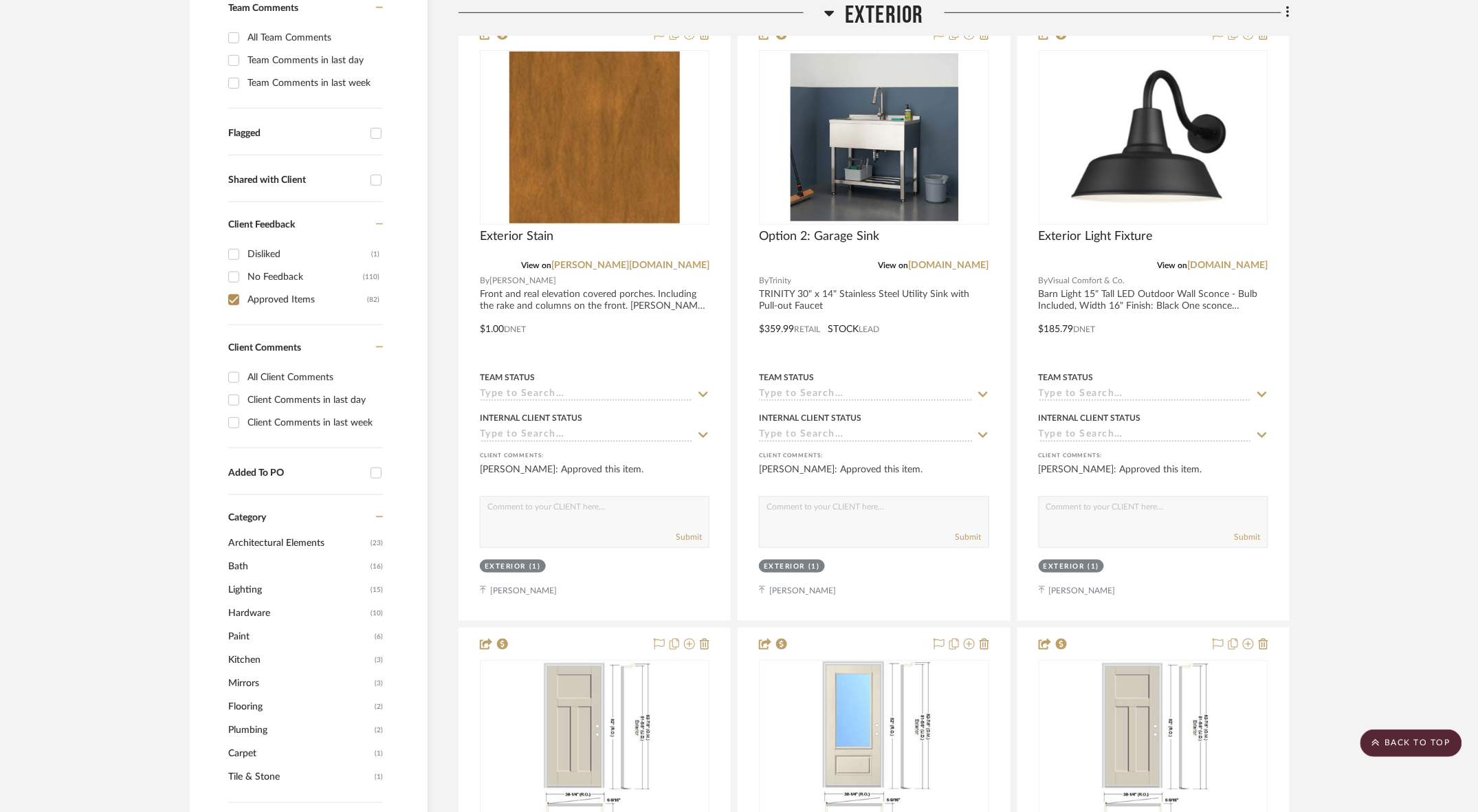
click at [245, 602] on span "Hardware" at bounding box center [298, 613] width 139 height 24
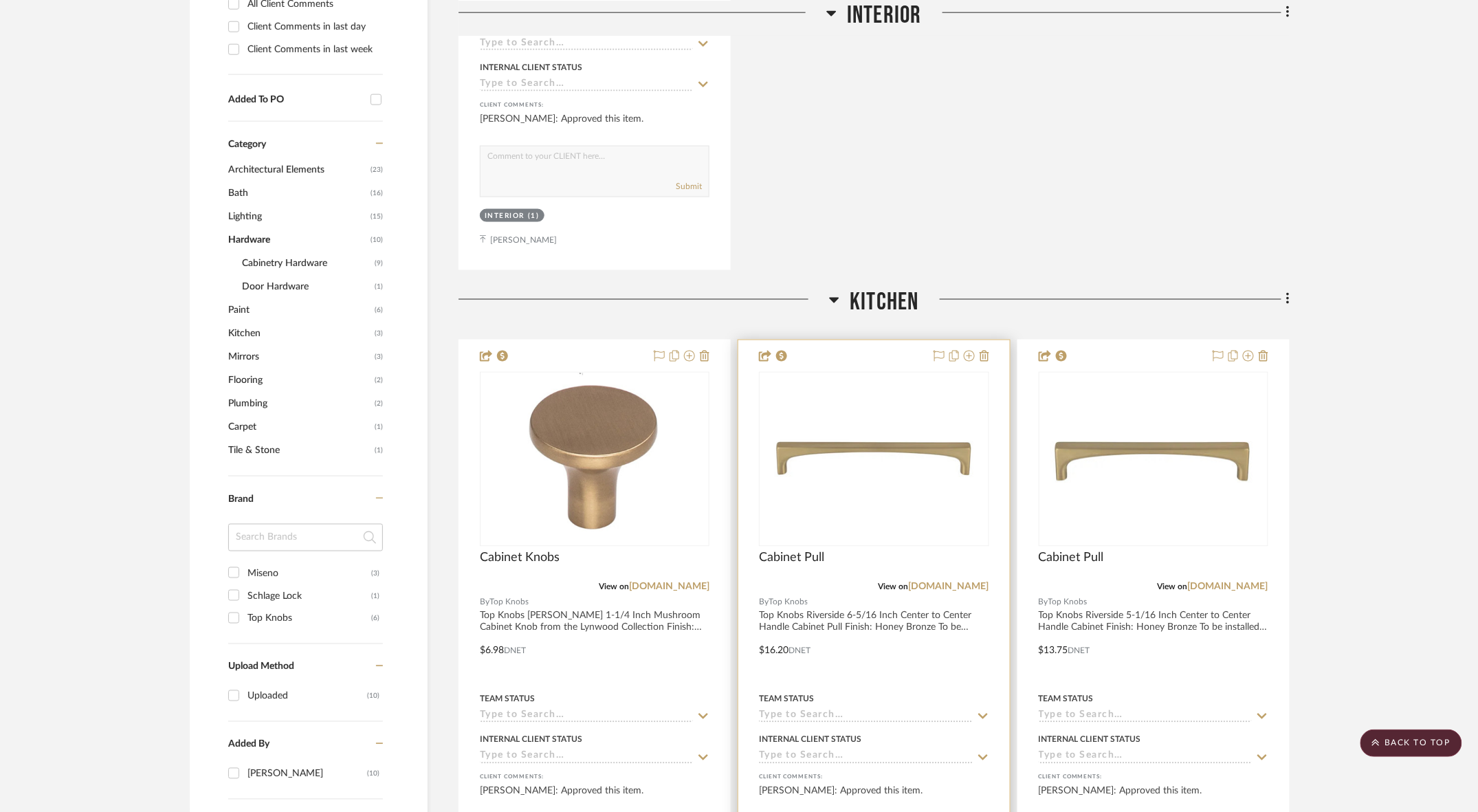
scroll to position [757, 0]
click at [877, 532] on div at bounding box center [873, 639] width 271 height 602
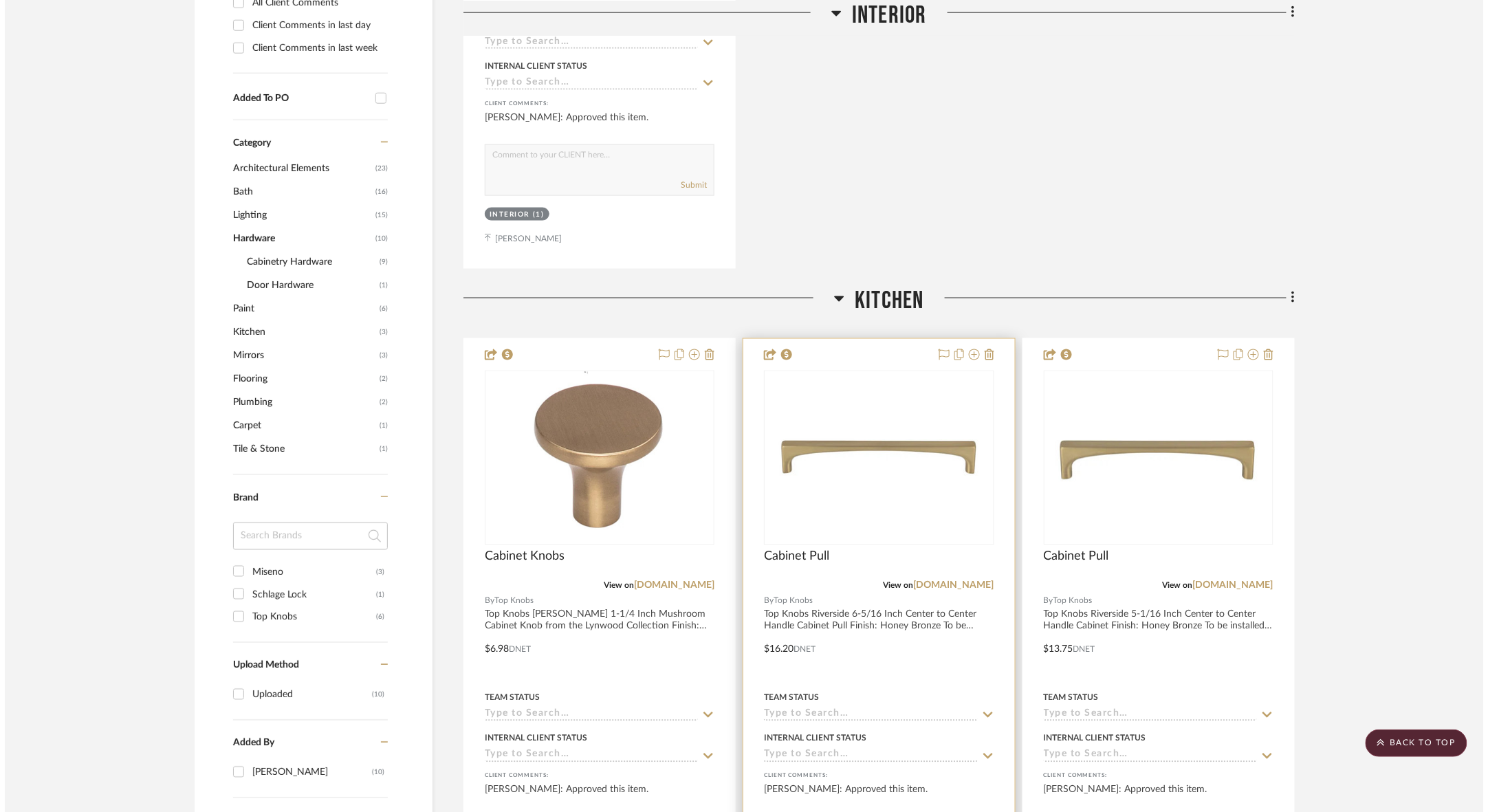
scroll to position [0, 0]
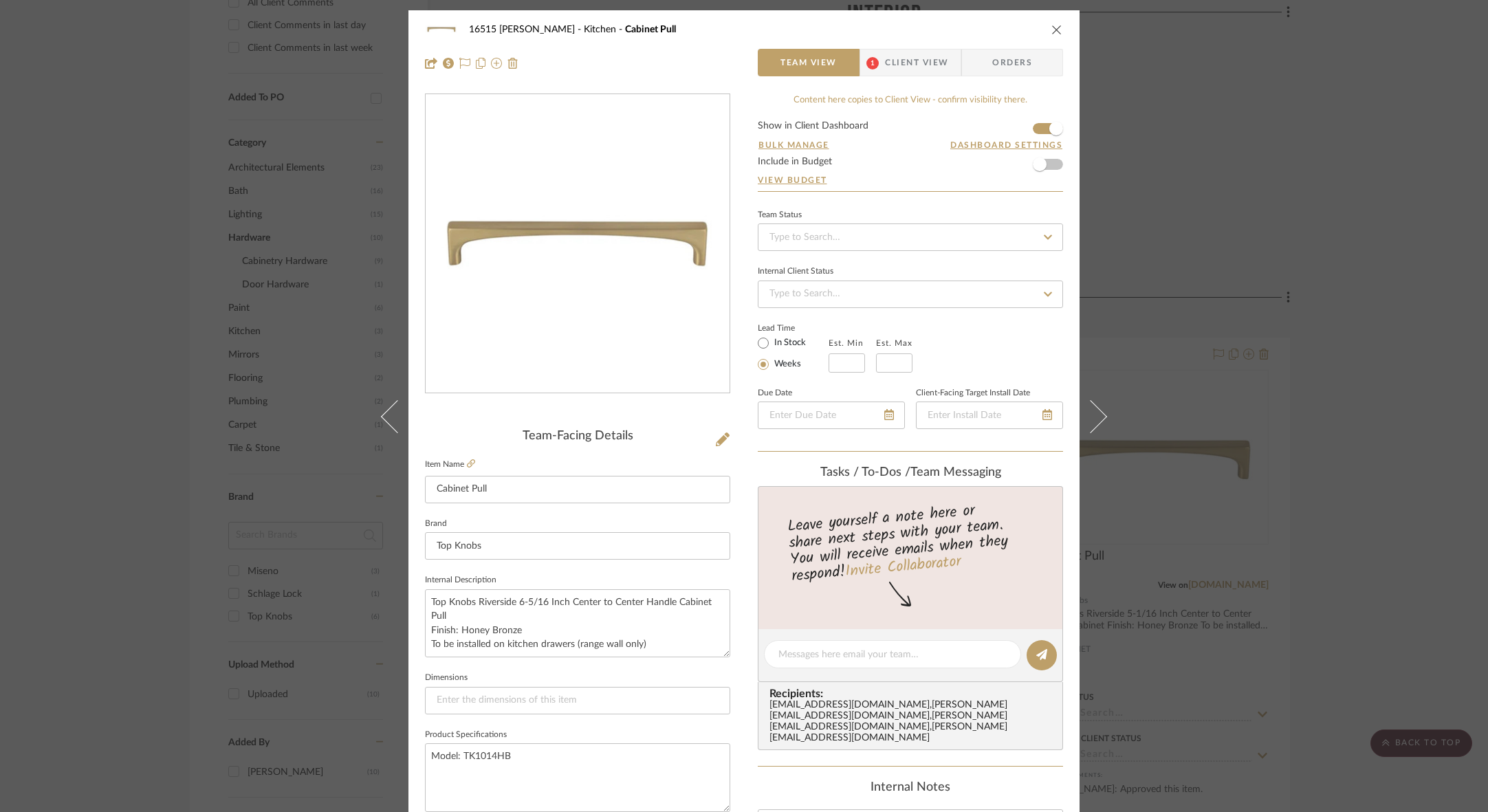
click at [1055, 29] on icon "close" at bounding box center [1057, 30] width 11 height 11
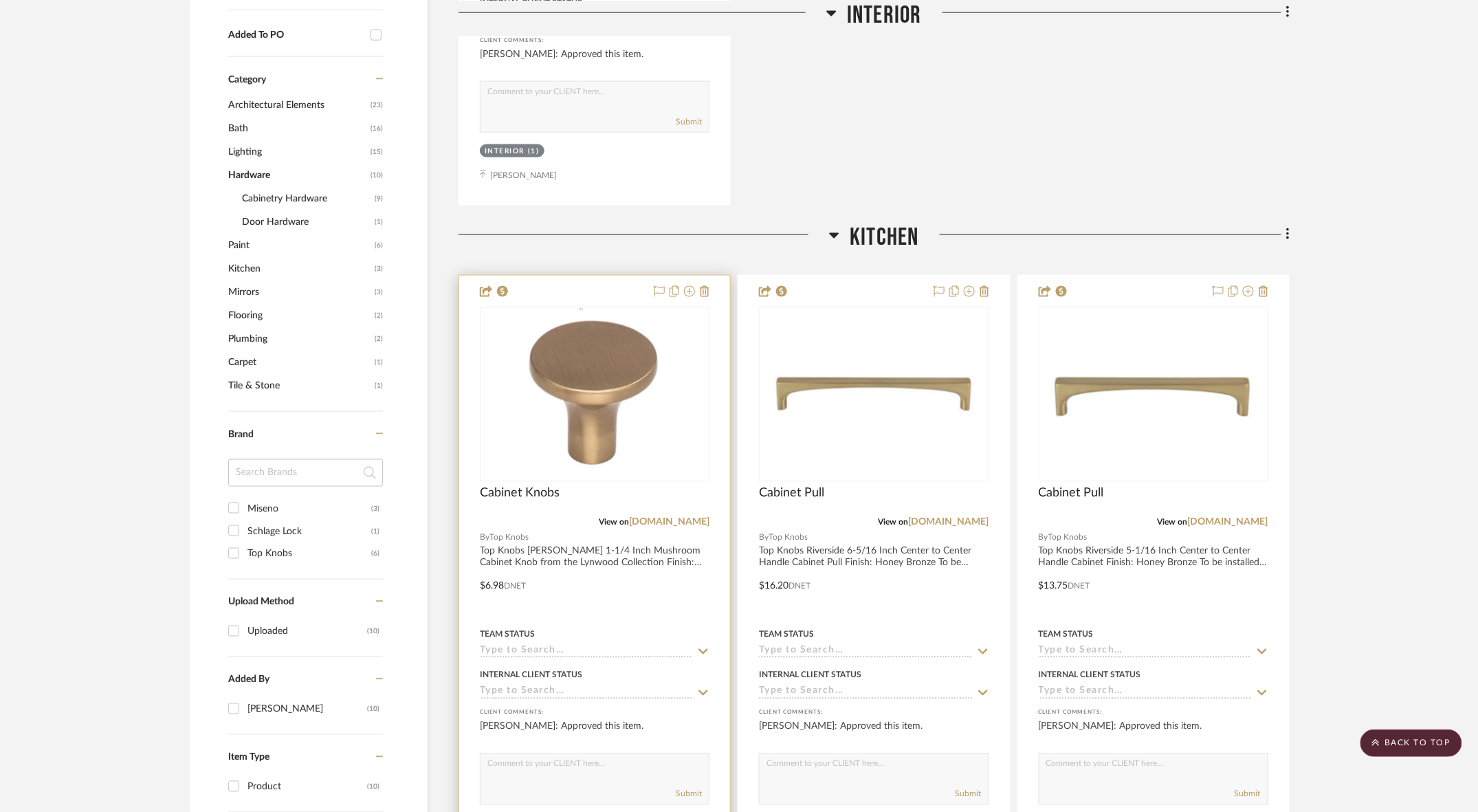
scroll to position [823, 0]
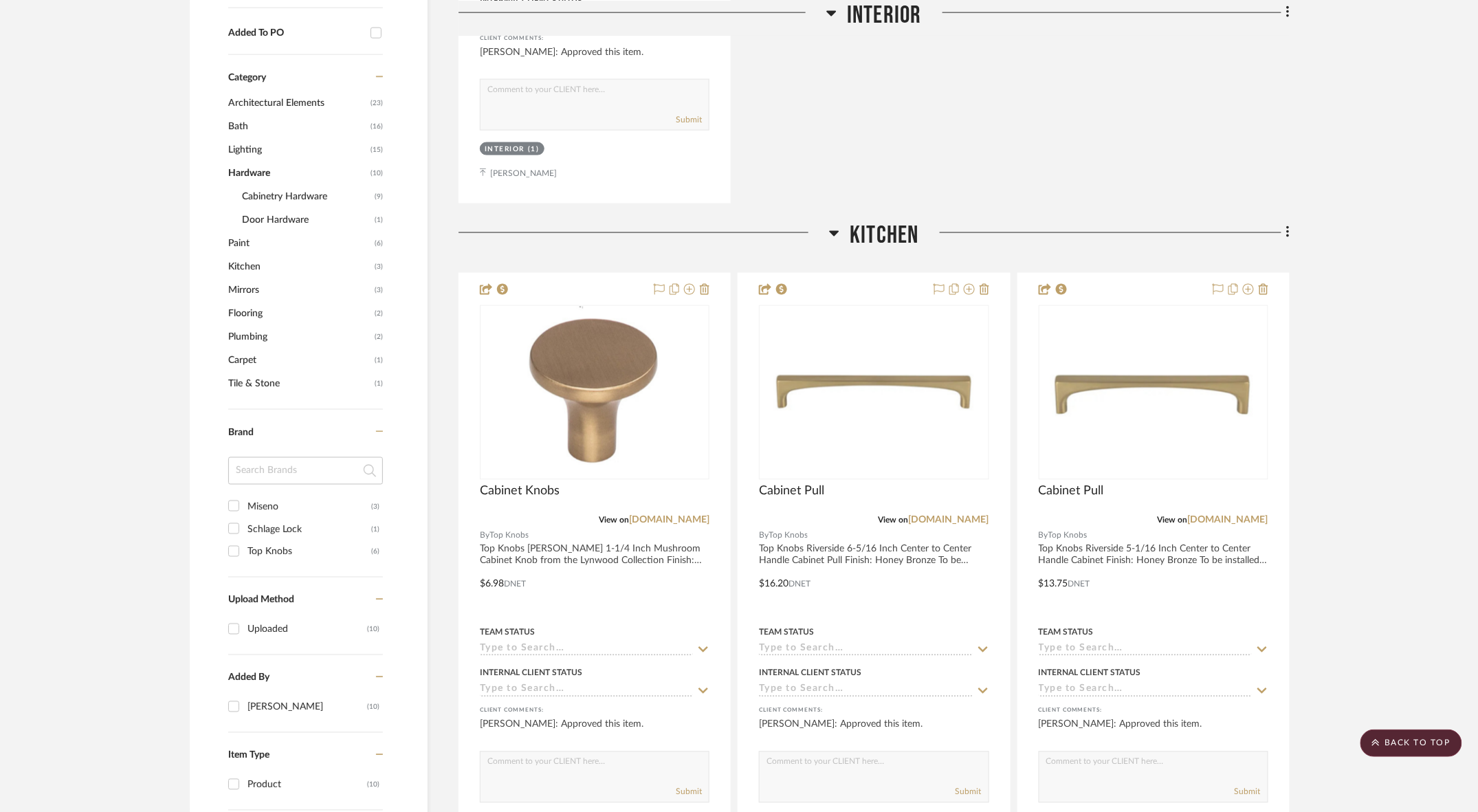
click at [251, 278] on span "Mirrors" at bounding box center [300, 290] width 143 height 24
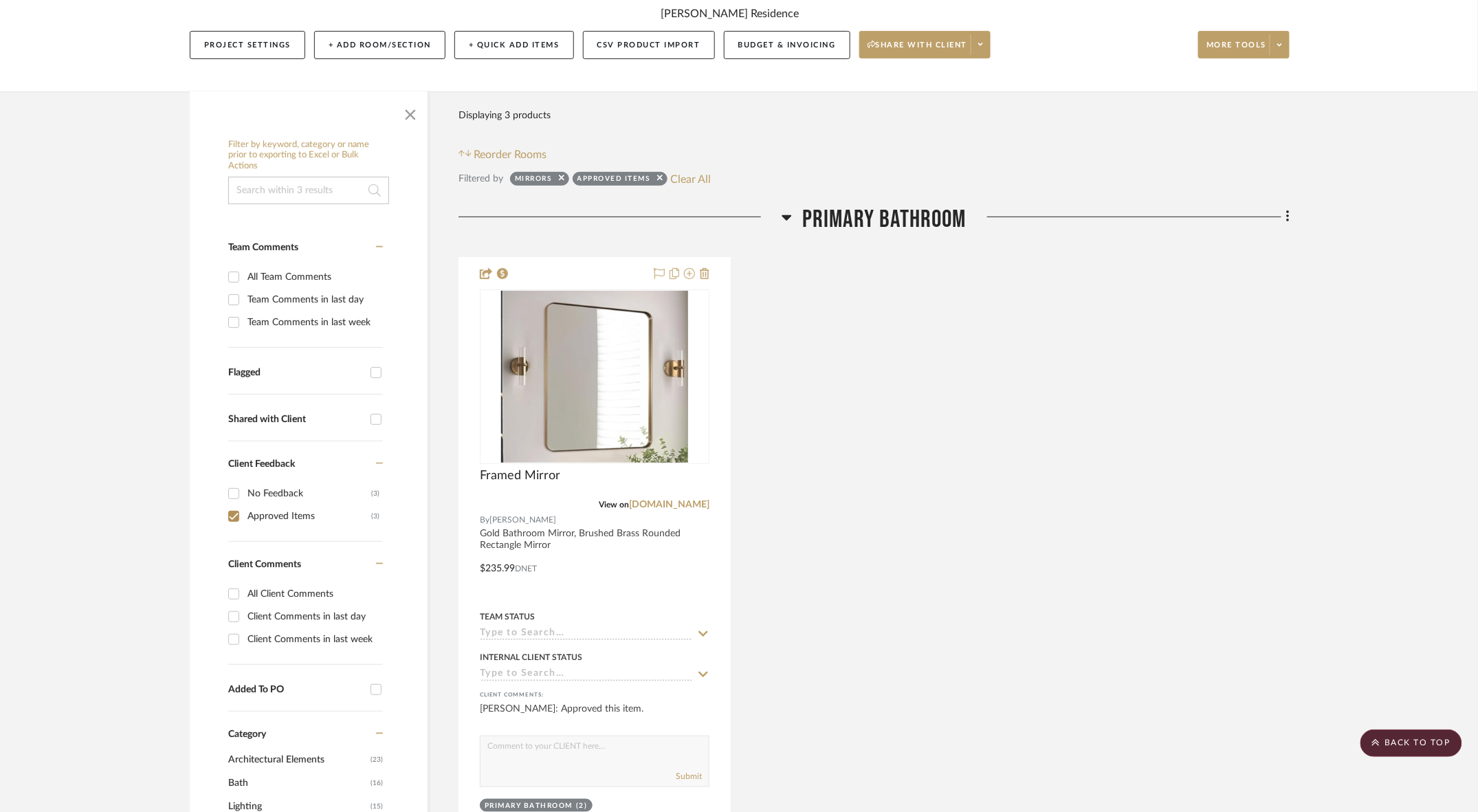
scroll to position [168, 0]
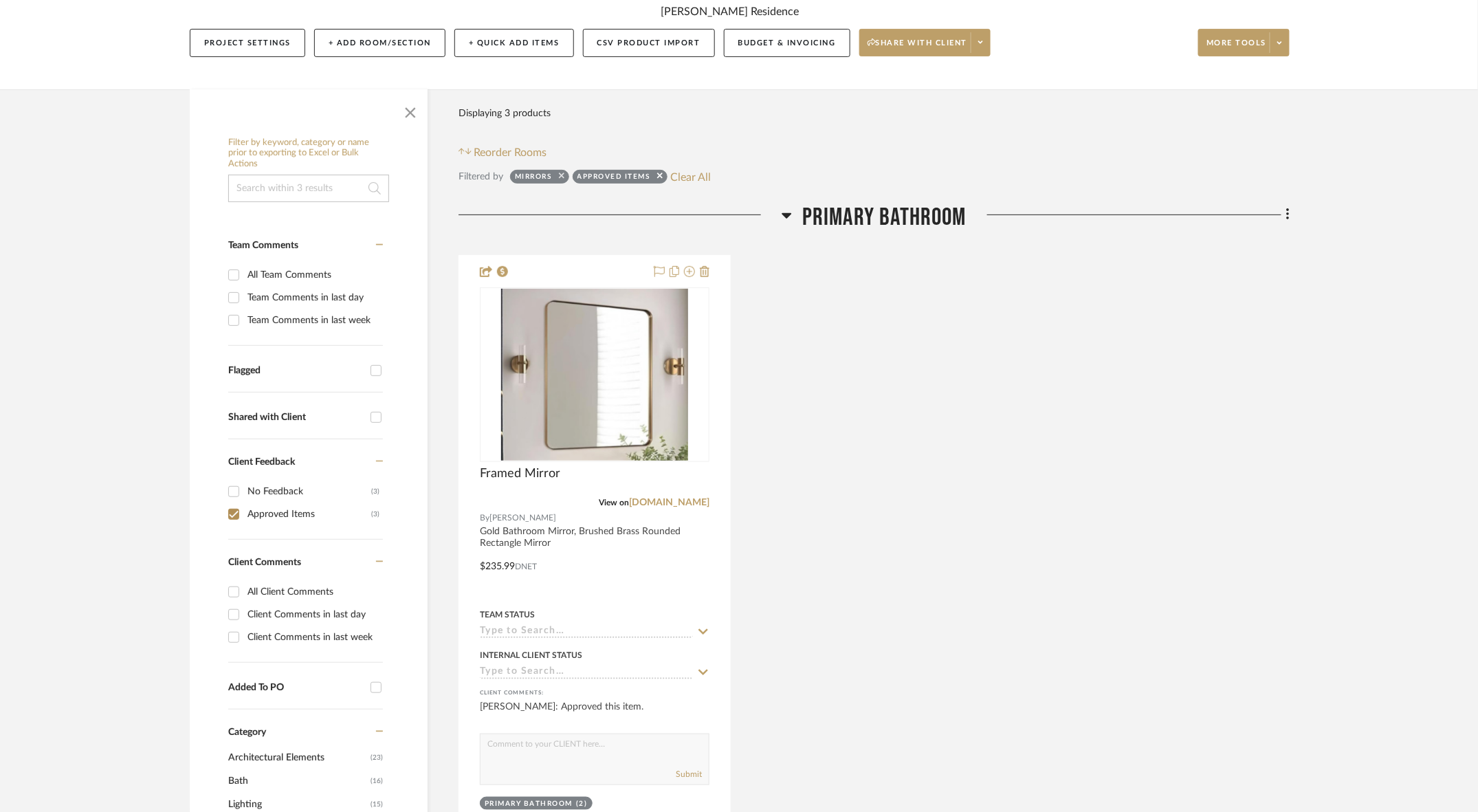
click at [559, 174] on icon at bounding box center [562, 176] width 5 height 5
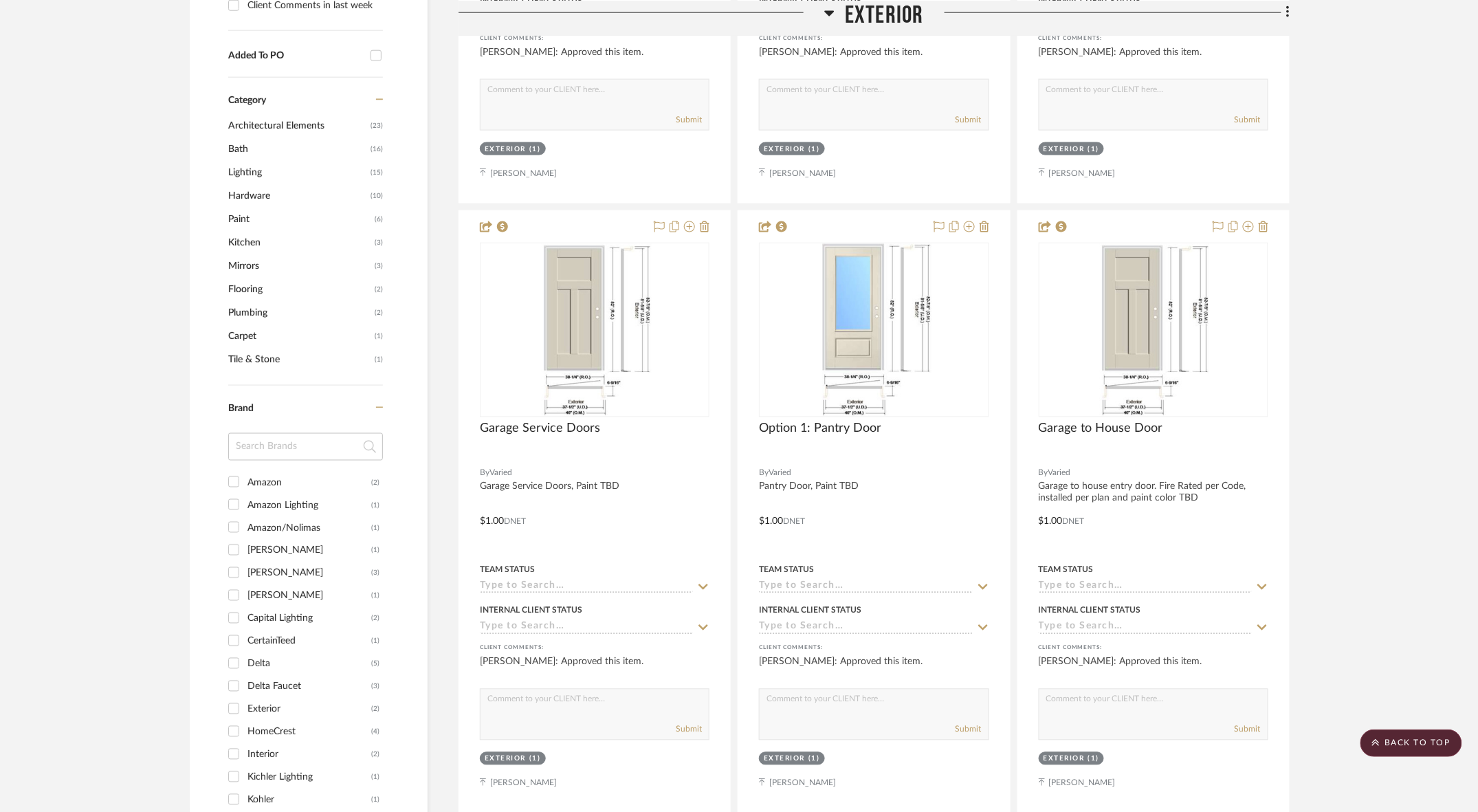
scroll to position [828, 0]
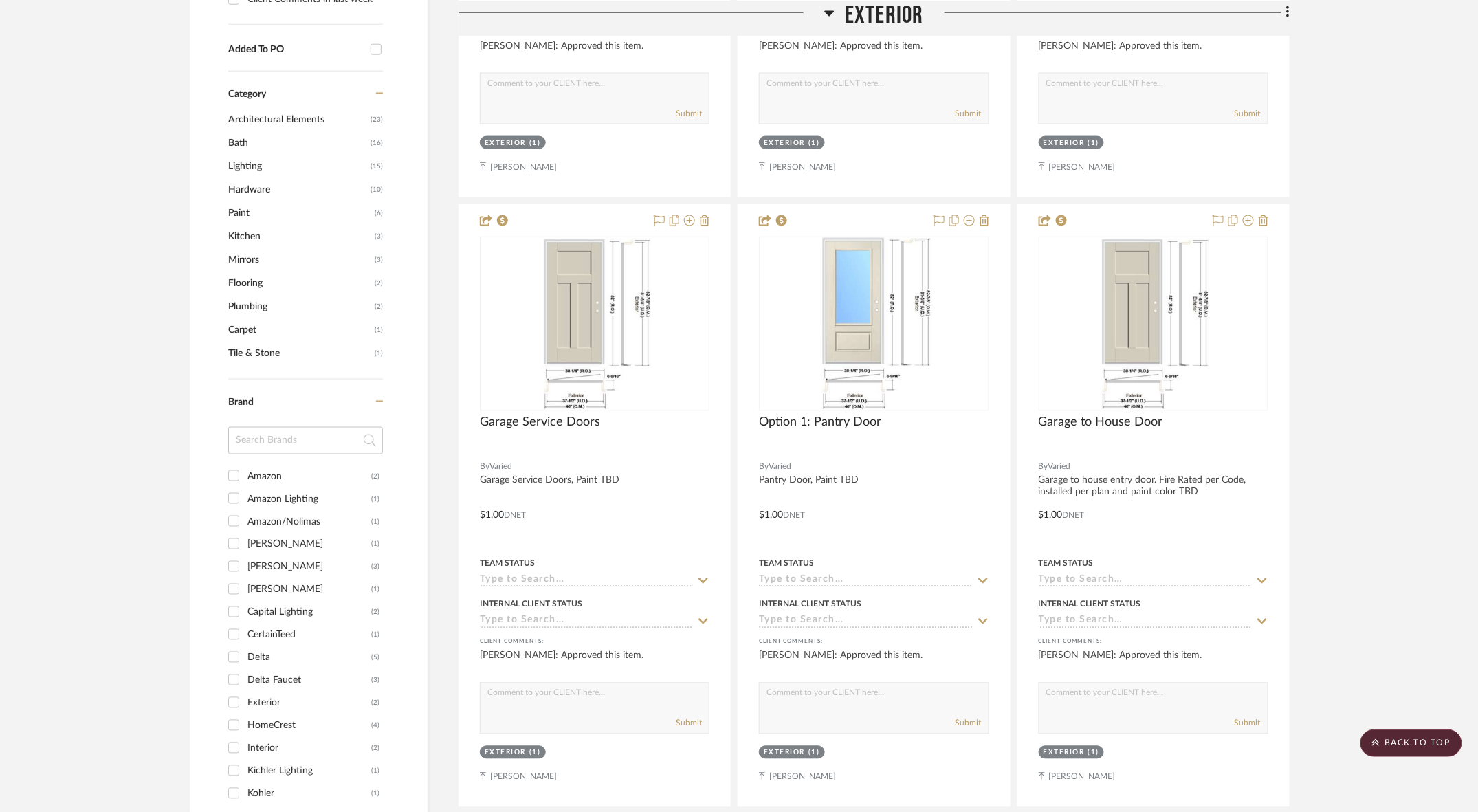
click at [234, 465] on input "Amazon (2)" at bounding box center [234, 476] width 22 height 22
checkbox input "true"
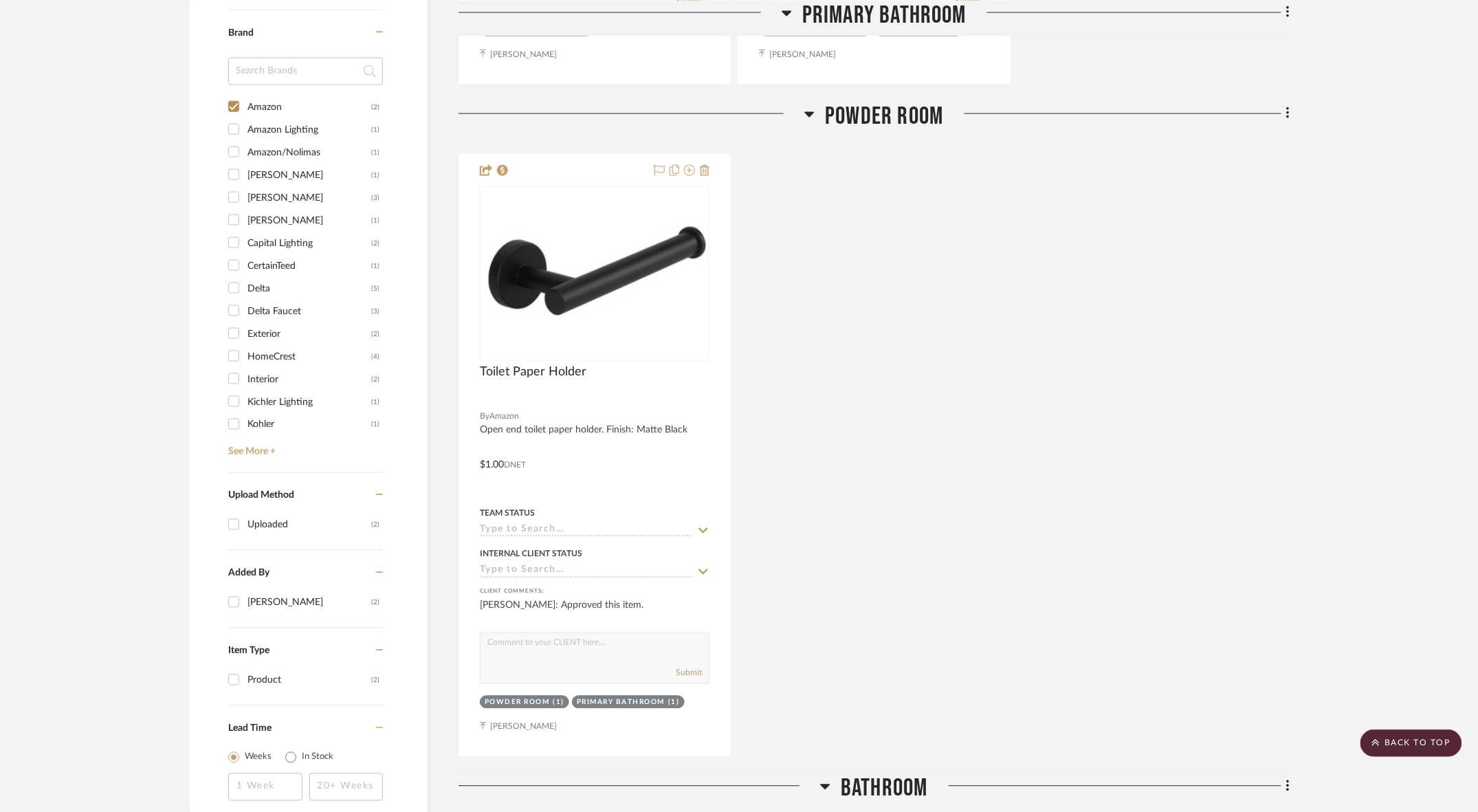
scroll to position [872, 0]
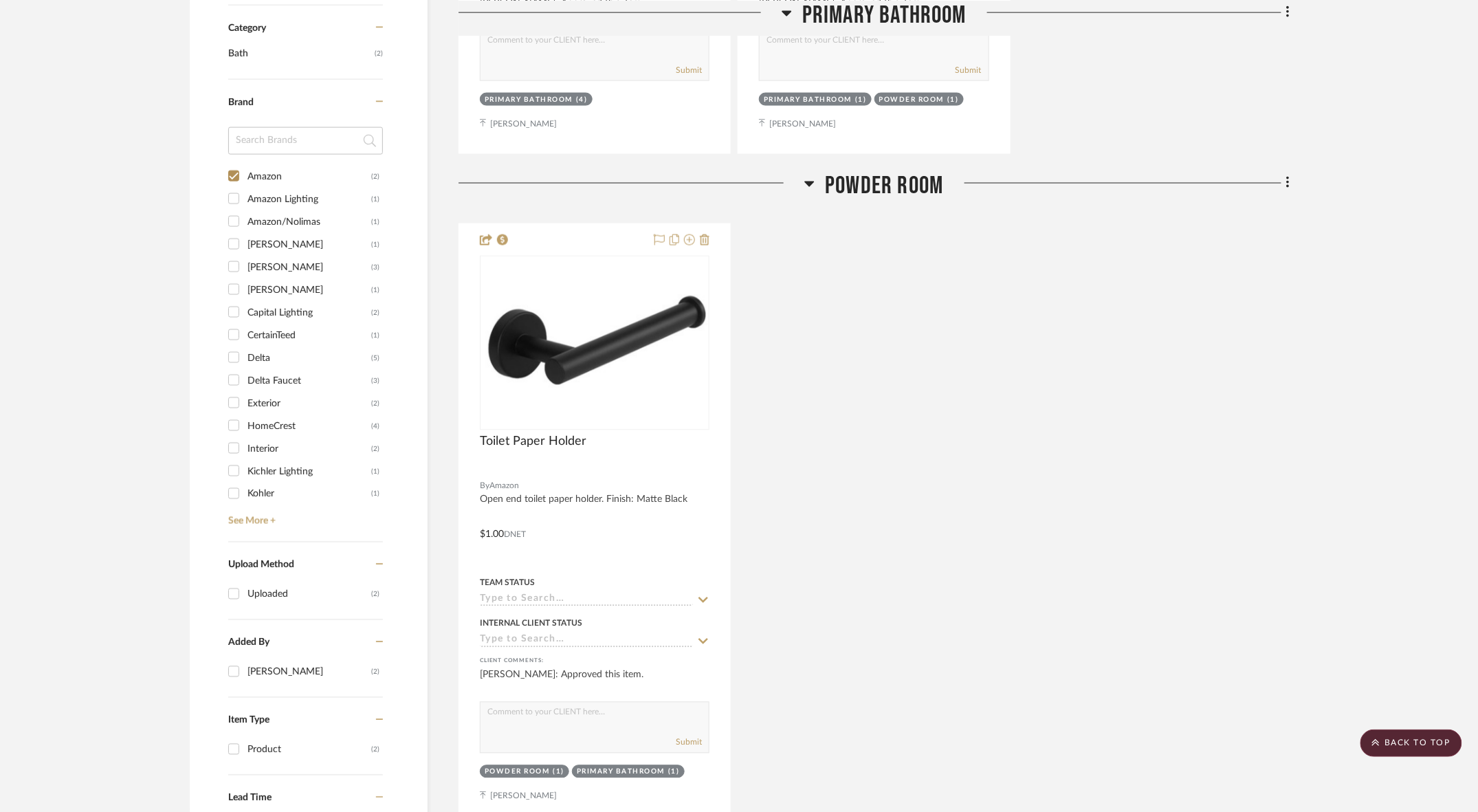
click at [232, 210] on input "Amazon/Nolimas (1)" at bounding box center [234, 221] width 22 height 22
checkbox input "true"
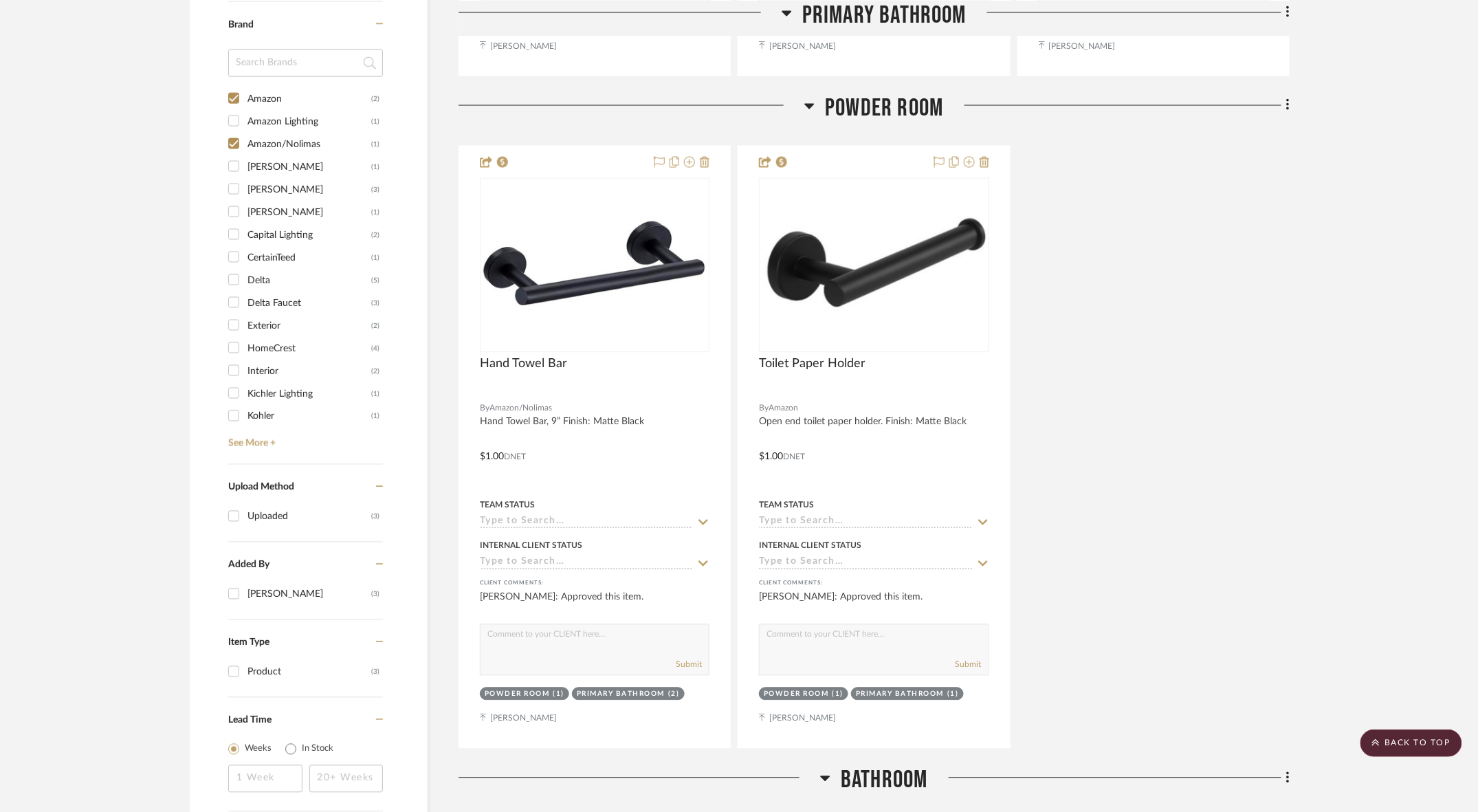
scroll to position [952, 0]
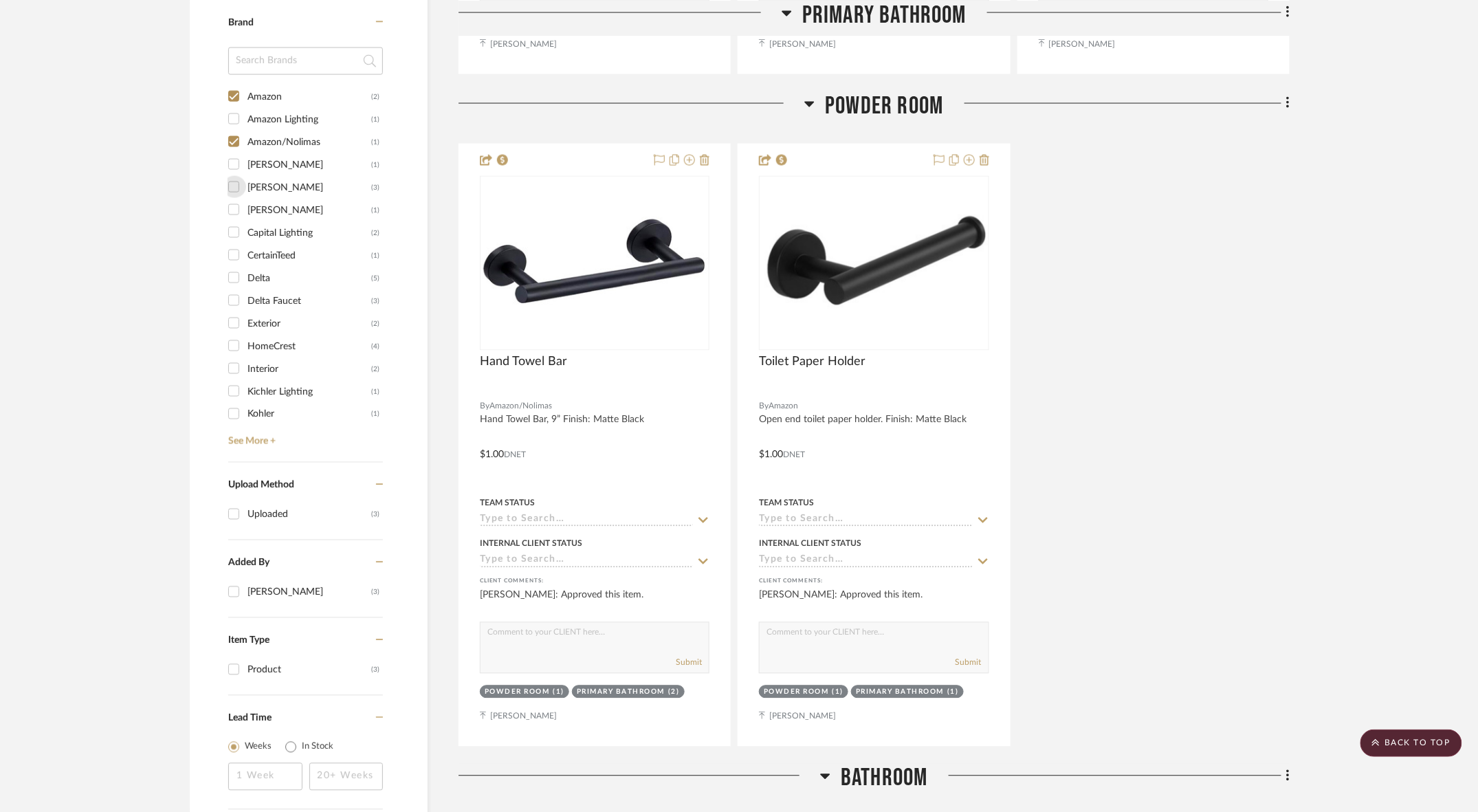
click at [237, 176] on input "Andy Star (3)" at bounding box center [234, 187] width 22 height 22
checkbox input "true"
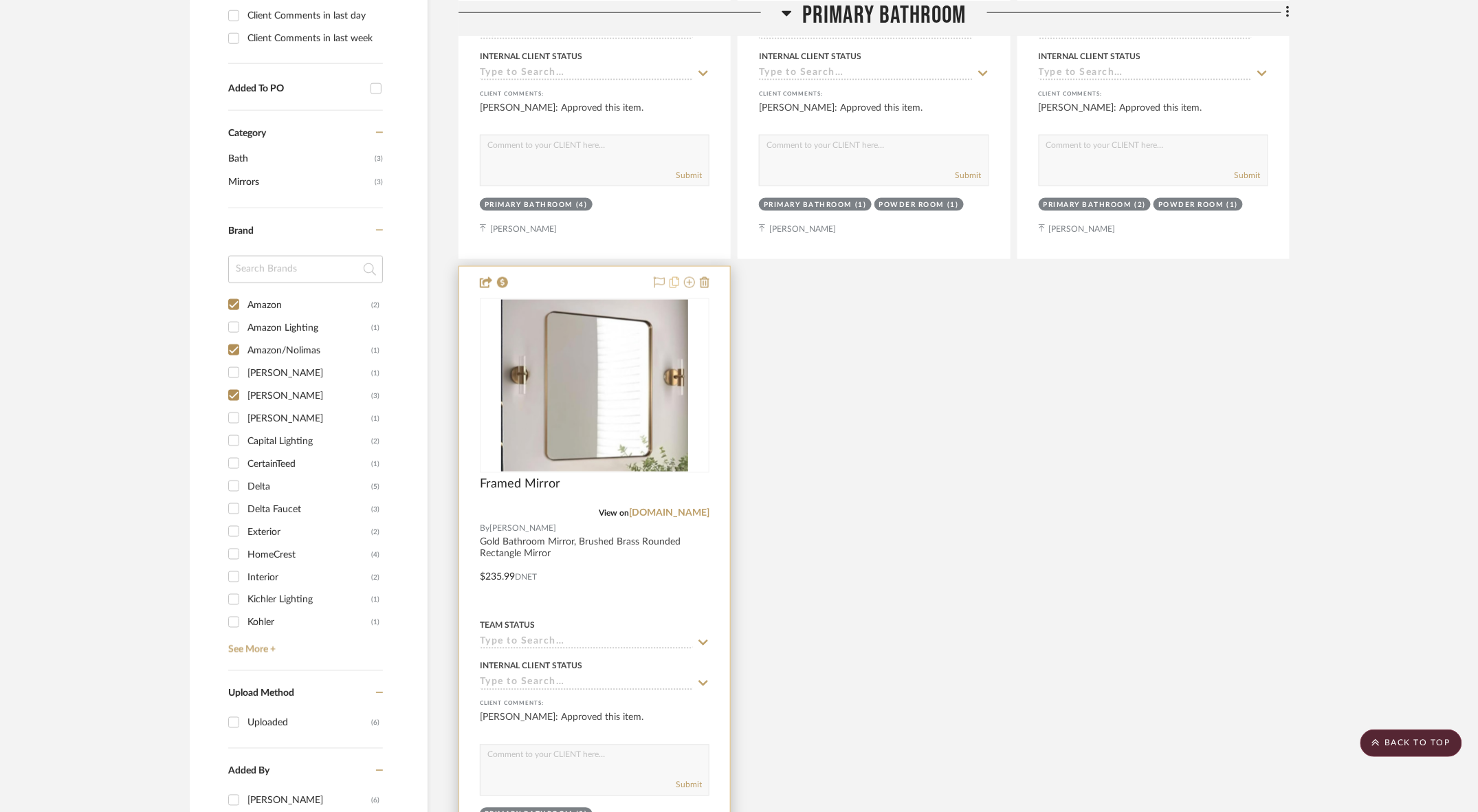
scroll to position [768, 0]
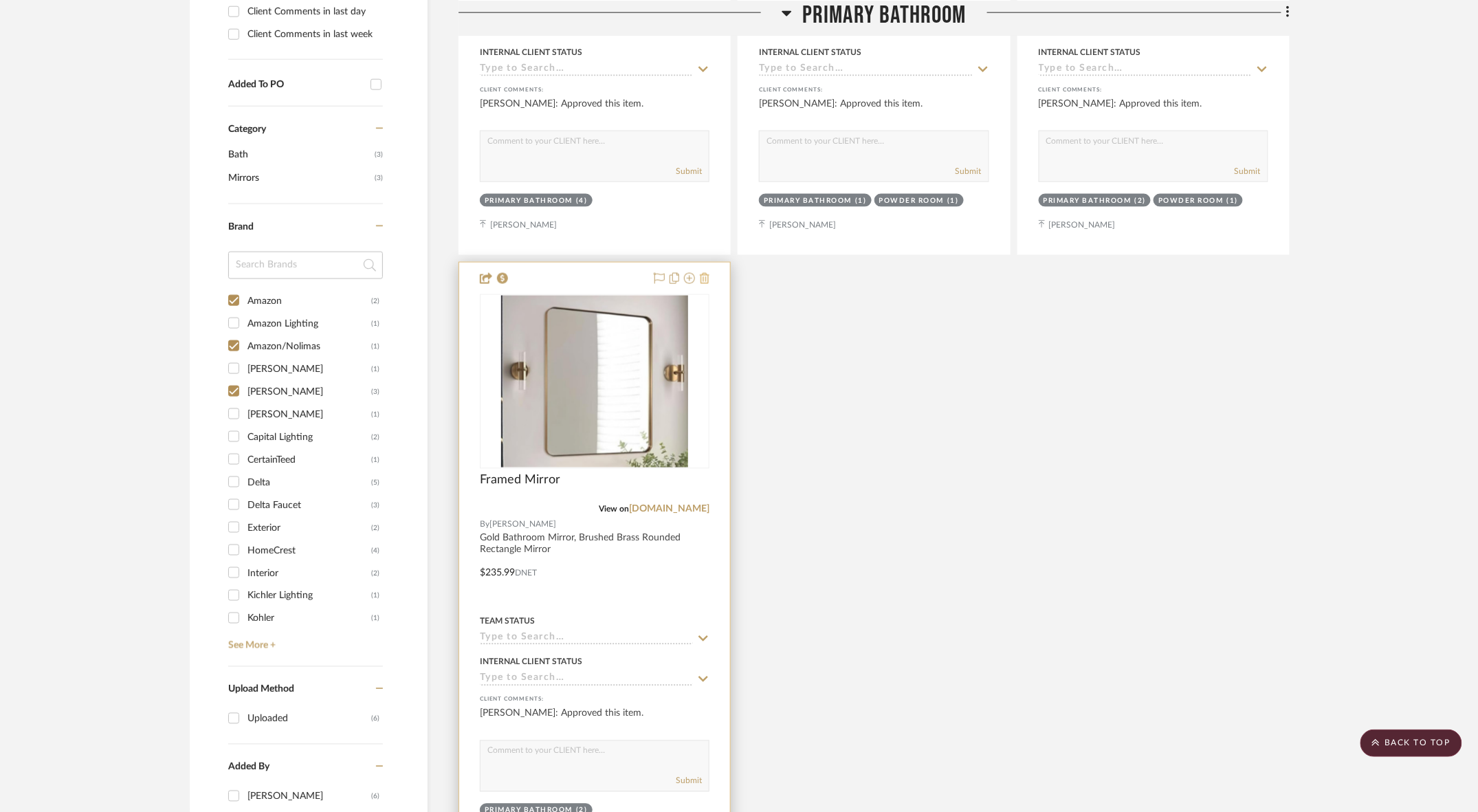
click at [709, 271] on button at bounding box center [704, 279] width 9 height 16
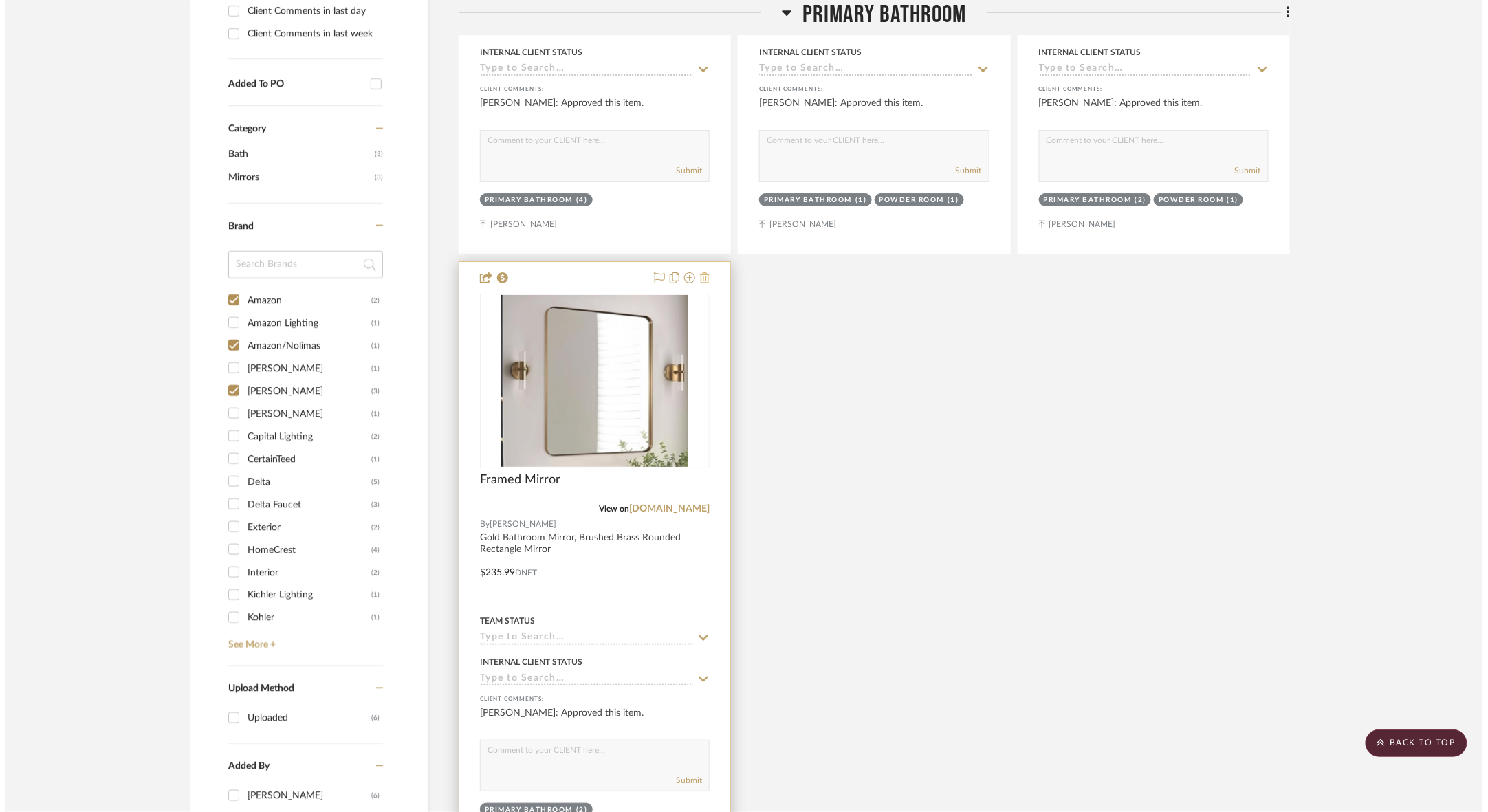
scroll to position [770, 0]
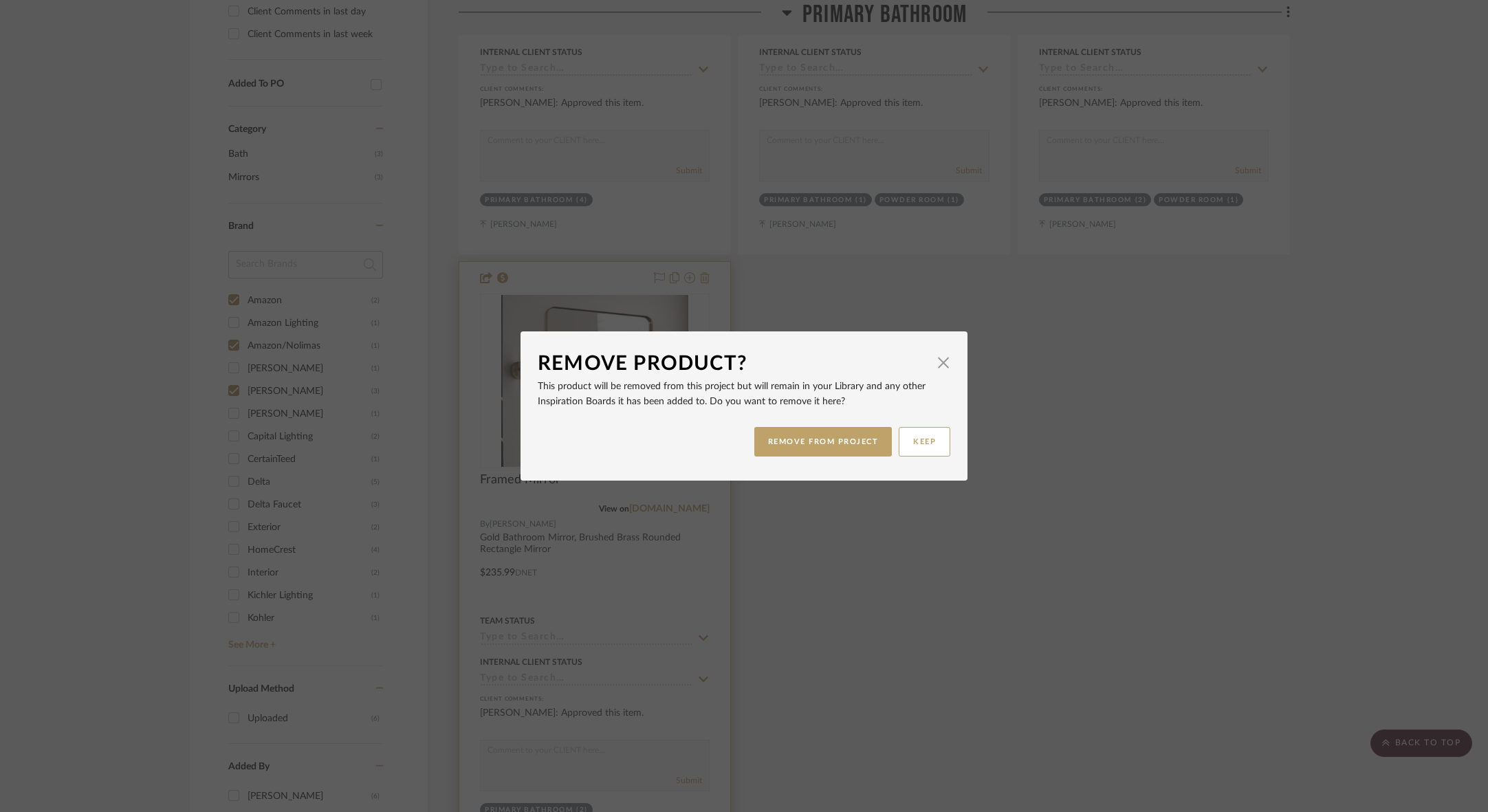
drag, startPoint x: 709, startPoint y: 212, endPoint x: 804, endPoint y: 433, distance: 240.6
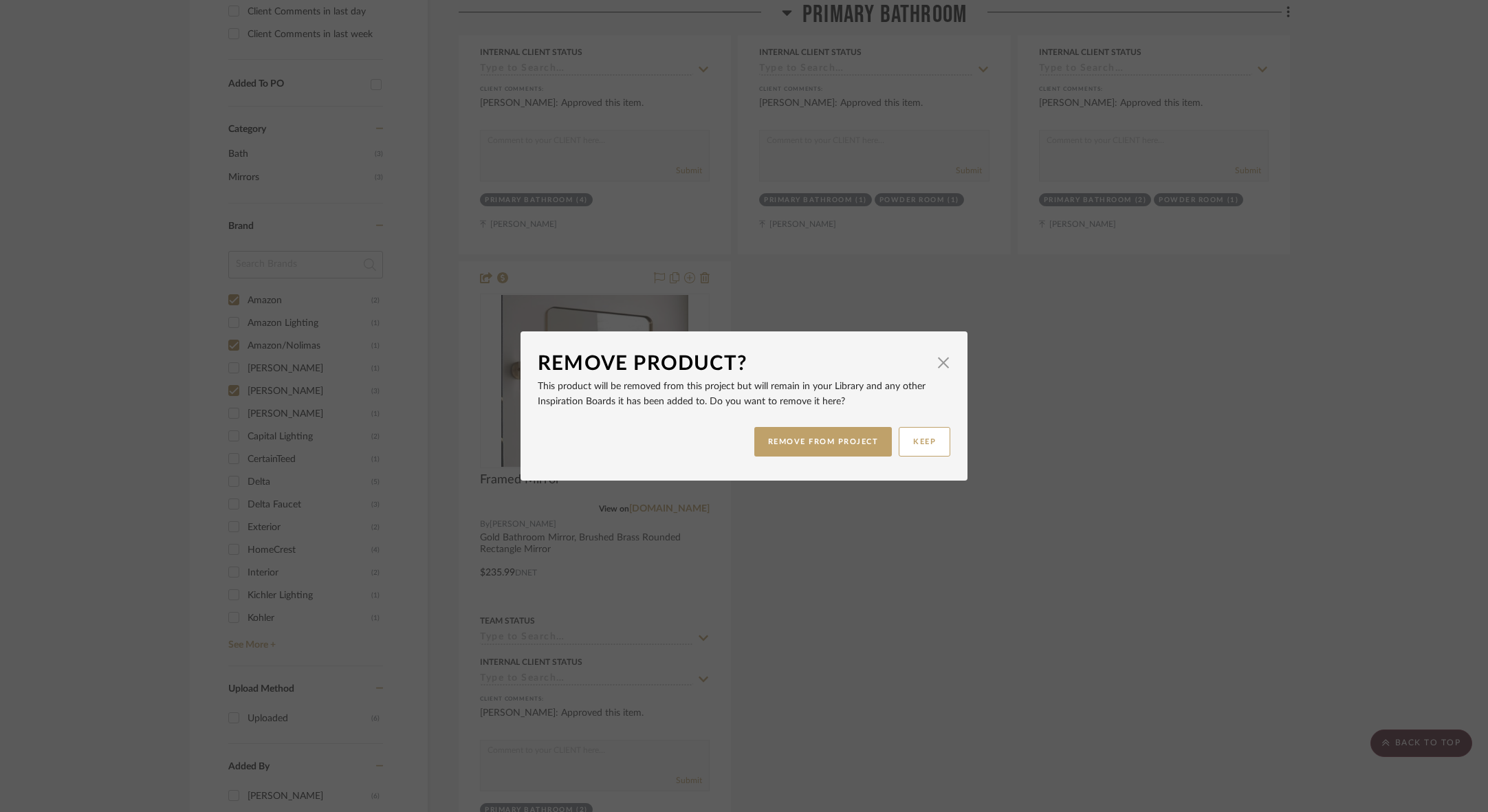
drag, startPoint x: 804, startPoint y: 433, endPoint x: 939, endPoint y: 374, distance: 147.3
drag, startPoint x: 940, startPoint y: 377, endPoint x: 928, endPoint y: 478, distance: 101.7
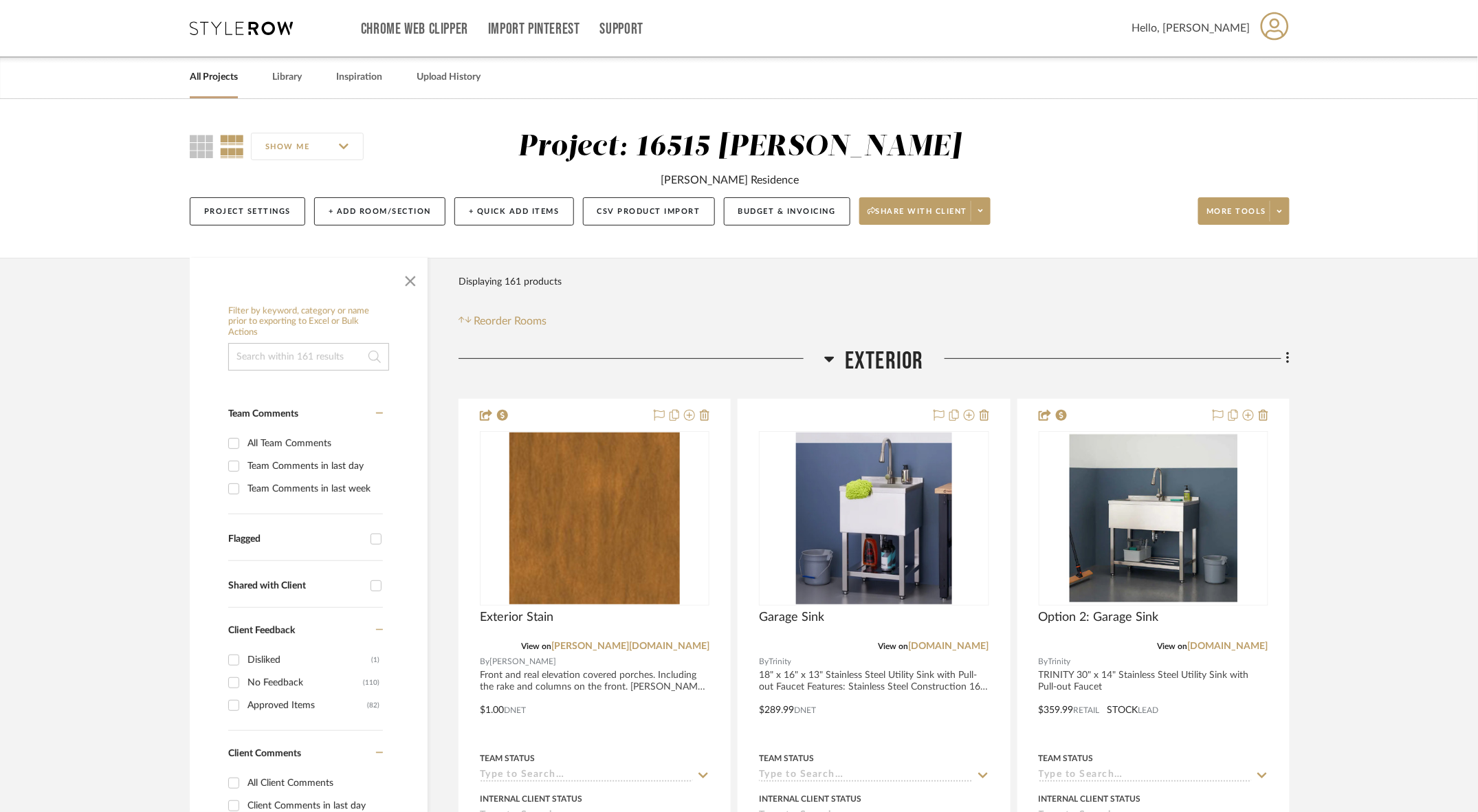
click at [240, 694] on input "Approved Items (82)" at bounding box center [234, 705] width 22 height 22
checkbox input "true"
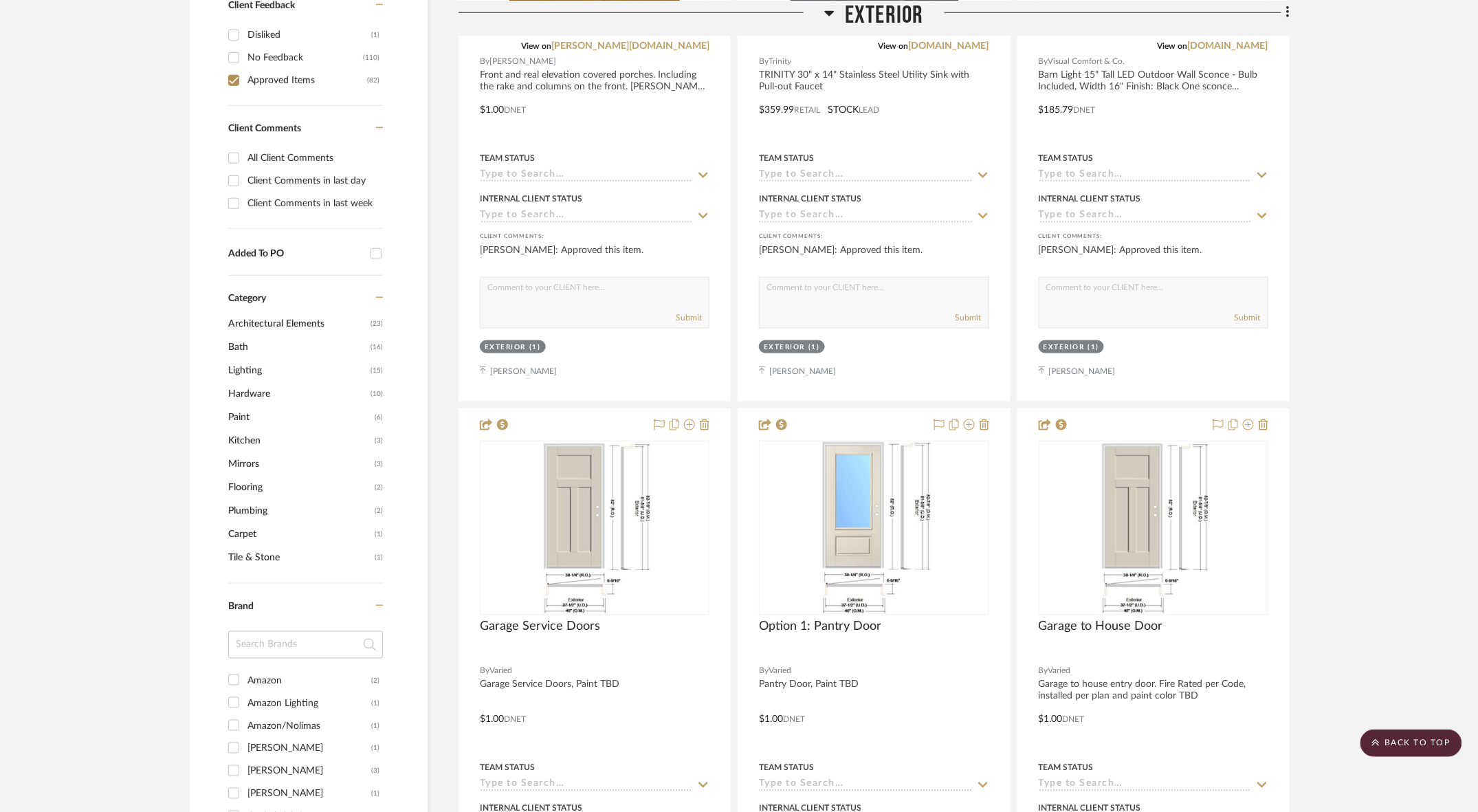
scroll to position [623, 0]
click at [234, 671] on input "Amazon (2)" at bounding box center [234, 682] width 22 height 22
checkbox input "true"
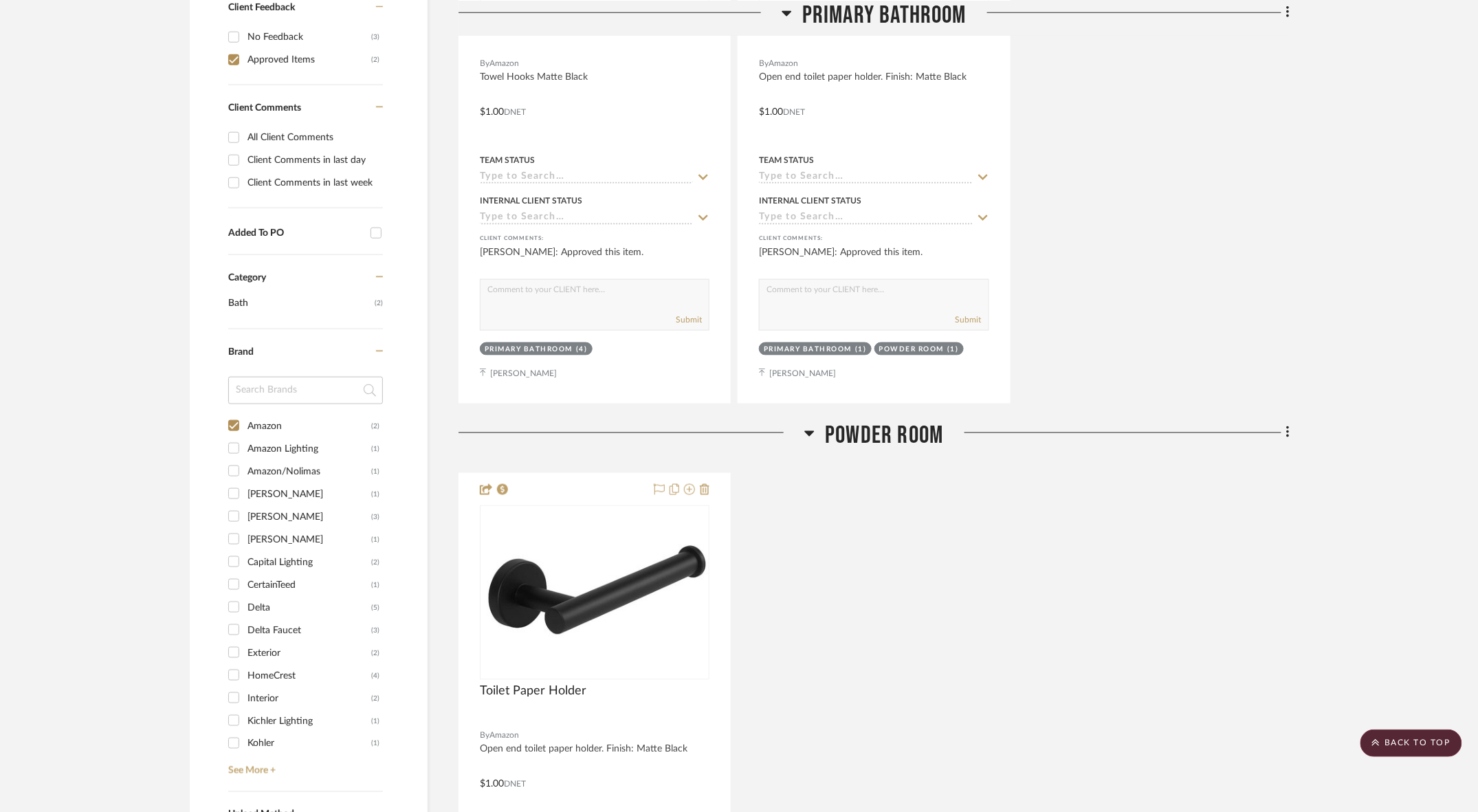
click at [234, 459] on input "Amazon/Nolimas (1)" at bounding box center [234, 470] width 22 height 22
checkbox input "true"
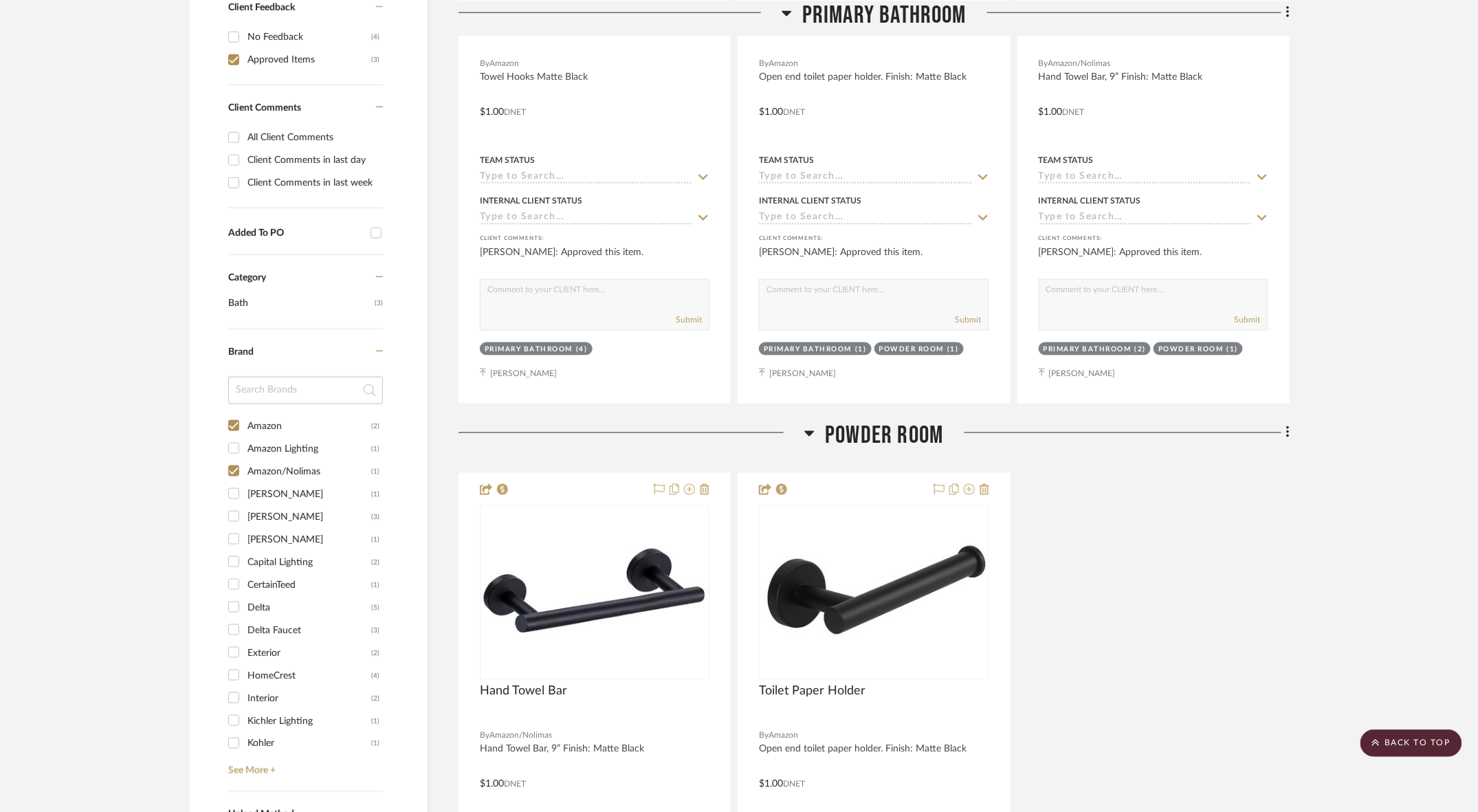
click at [235, 505] on input "Andy Star (3)" at bounding box center [234, 516] width 22 height 22
checkbox input "true"
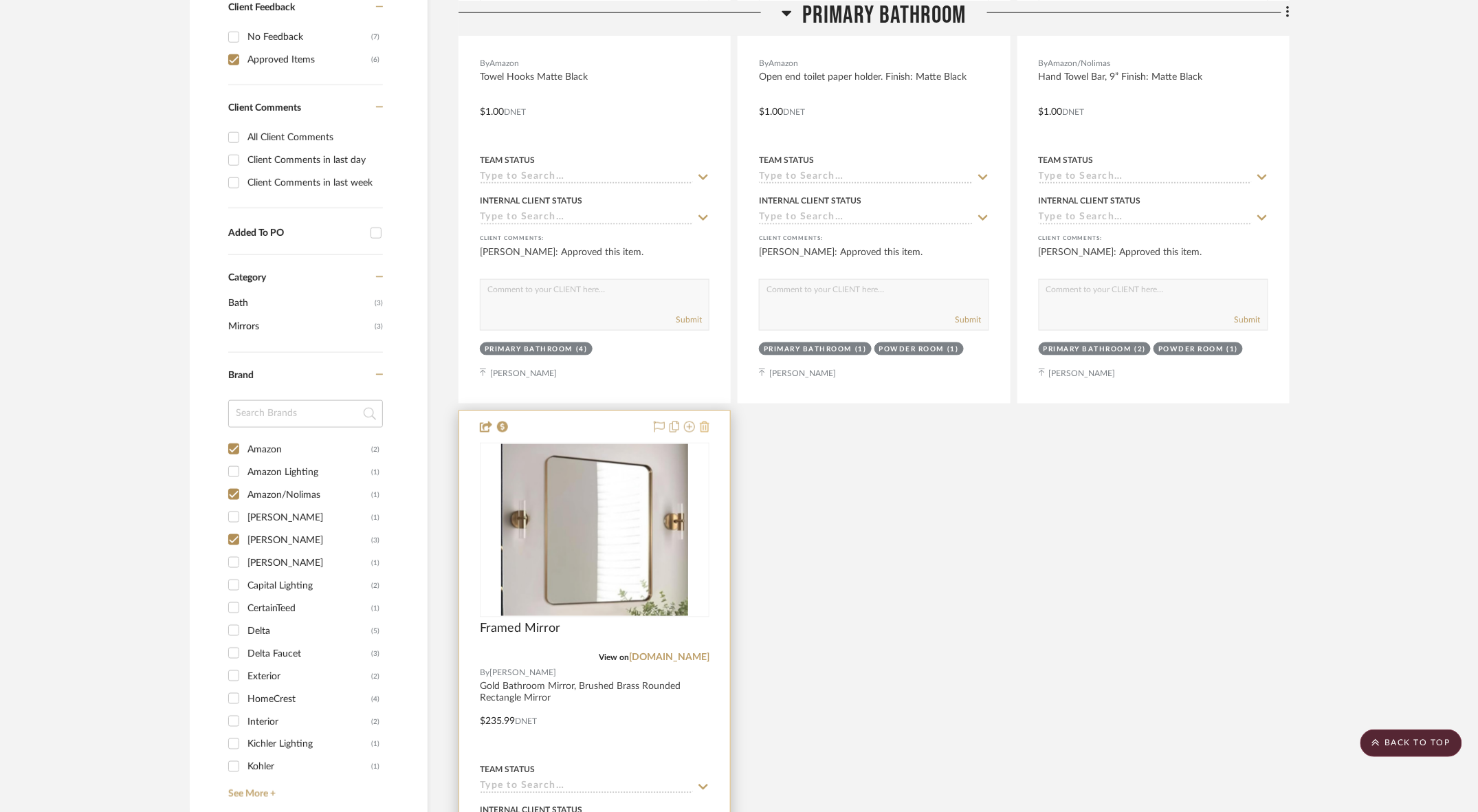
click at [704, 421] on icon at bounding box center [704, 426] width 9 height 11
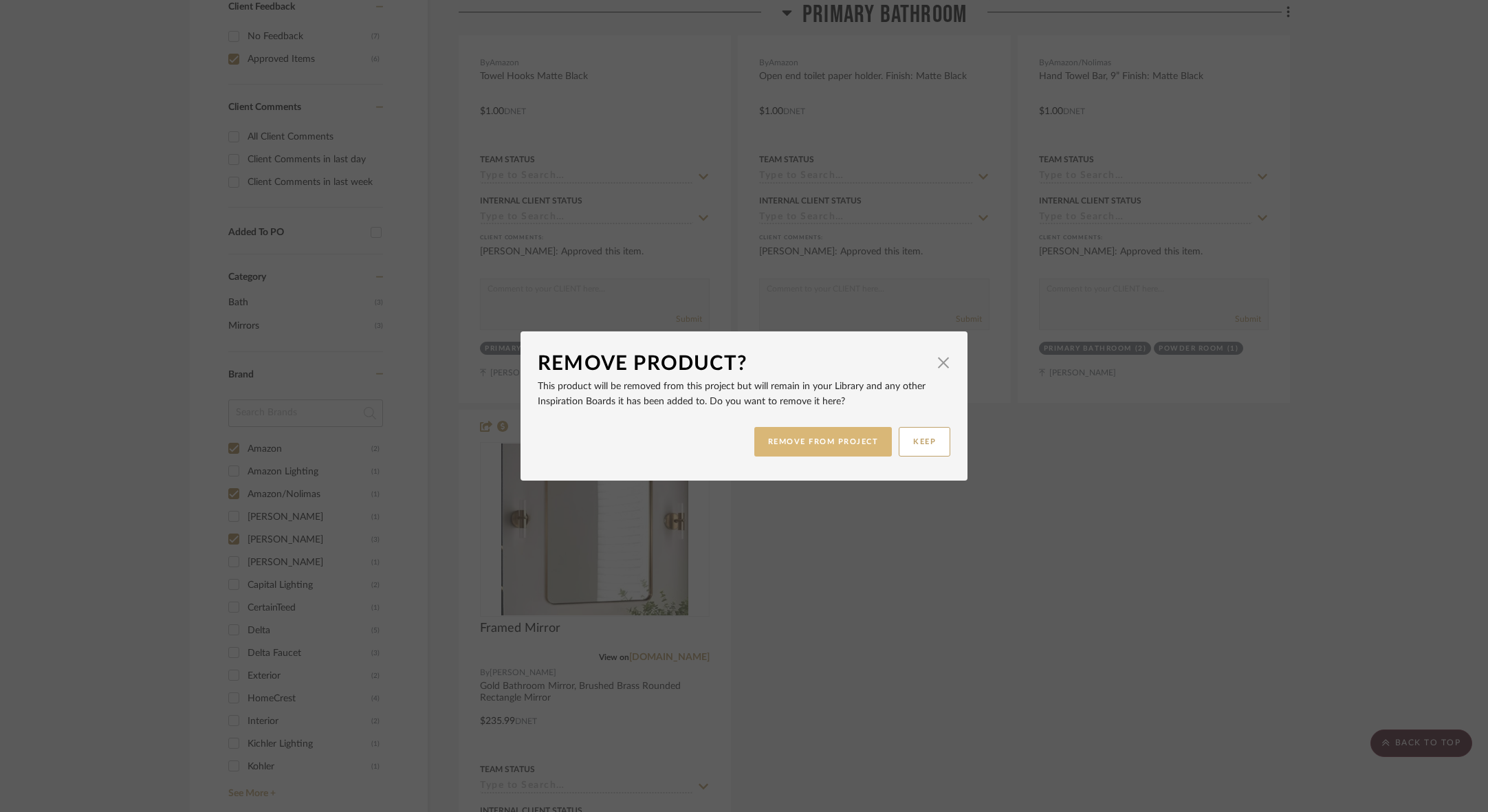
click at [790, 429] on button "REMOVE FROM PROJECT" at bounding box center [823, 441] width 138 height 30
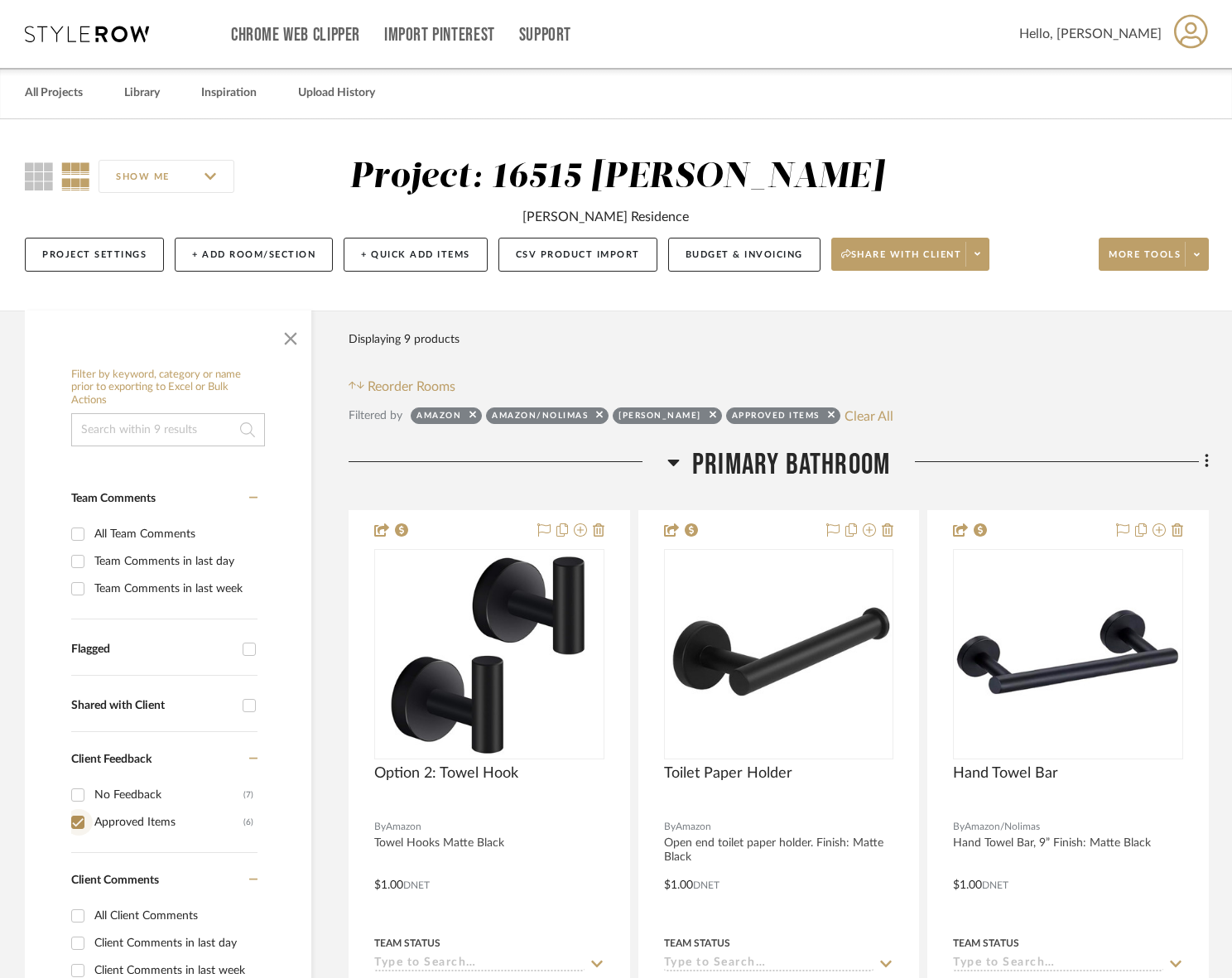
click at [78, 809] on input "Approved Items (6)" at bounding box center [78, 822] width 26 height 26
checkbox input "false"
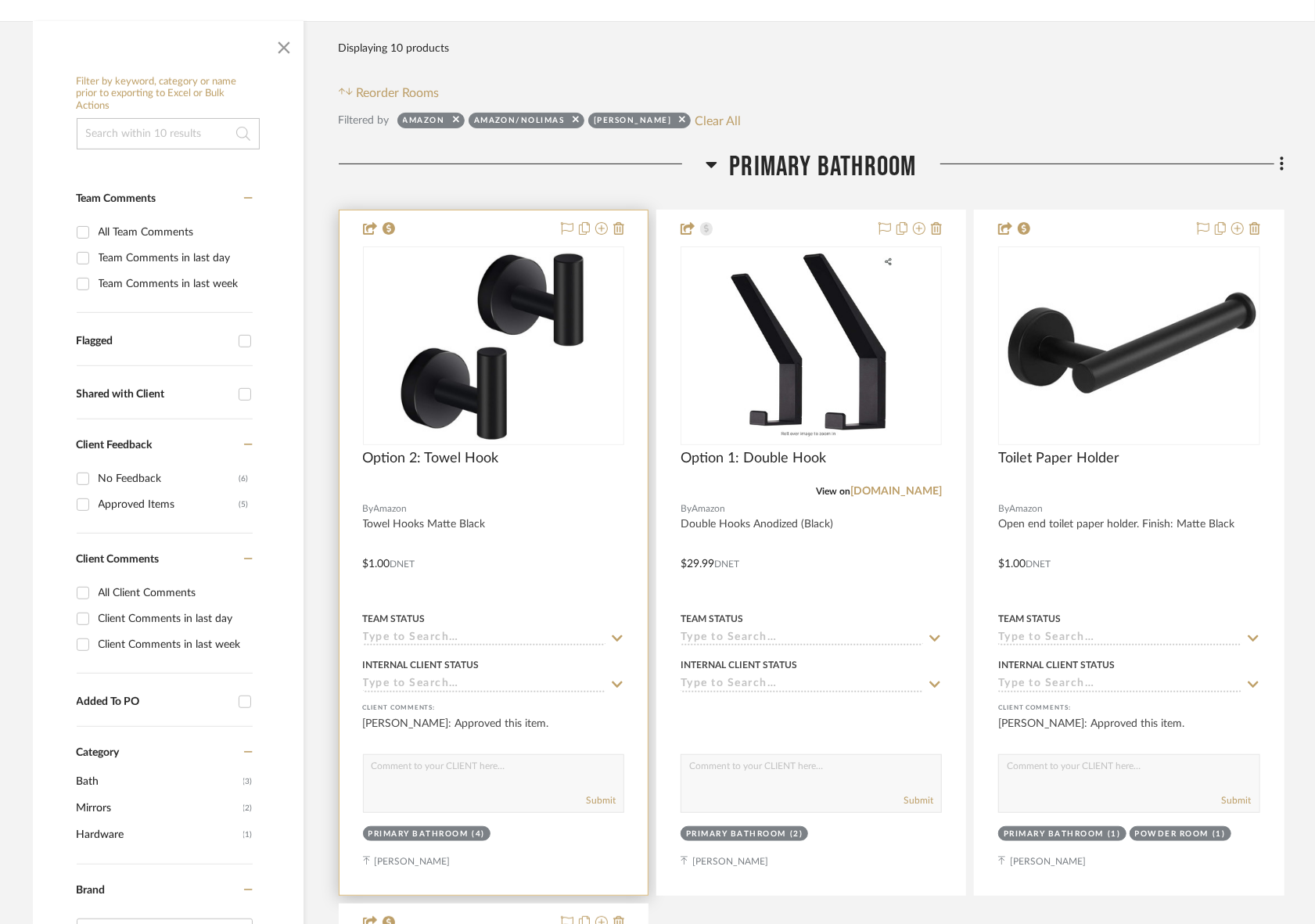
scroll to position [273, 0]
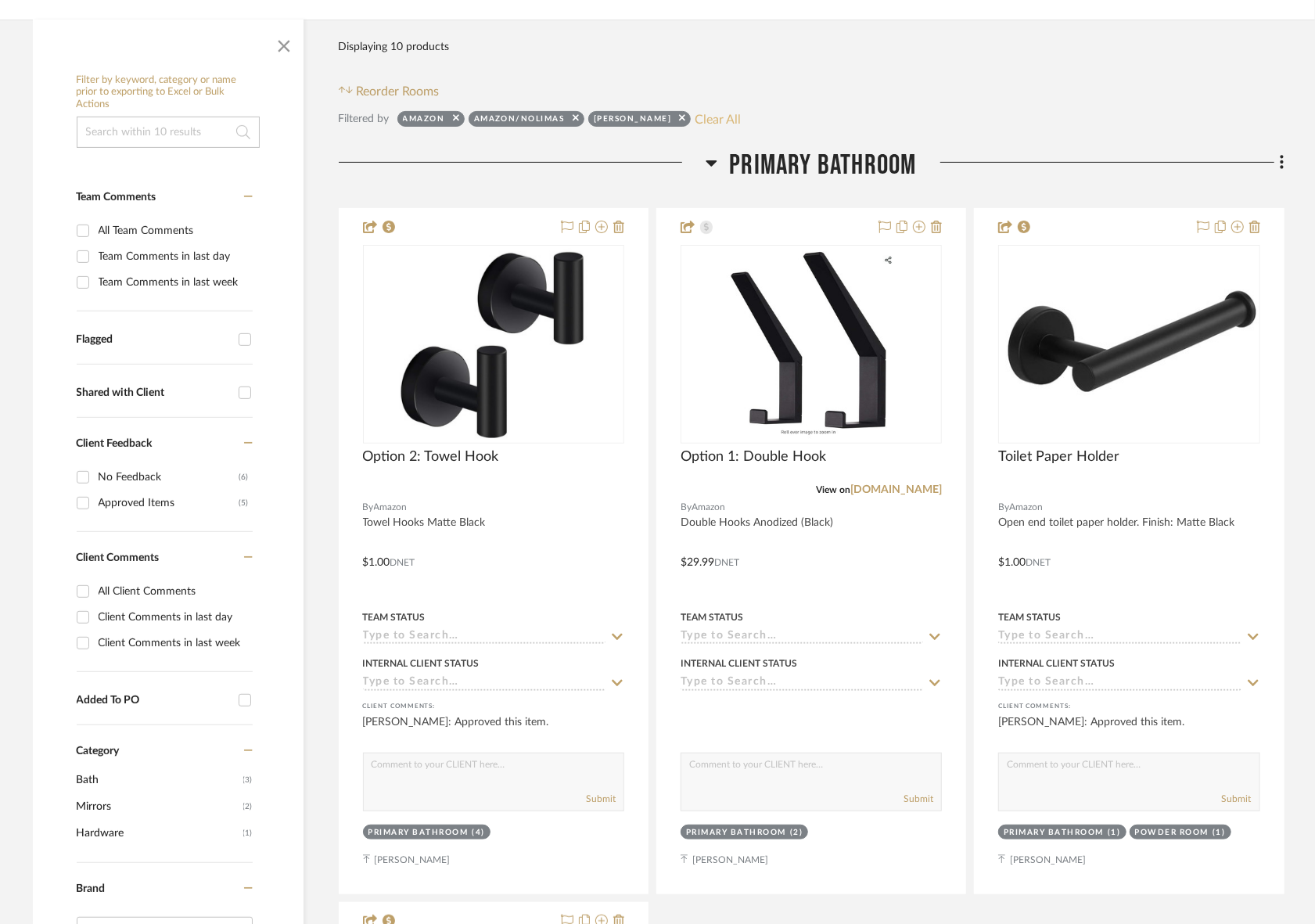
click at [701, 109] on button "Clear All" at bounding box center [718, 119] width 46 height 21
checkbox input "false"
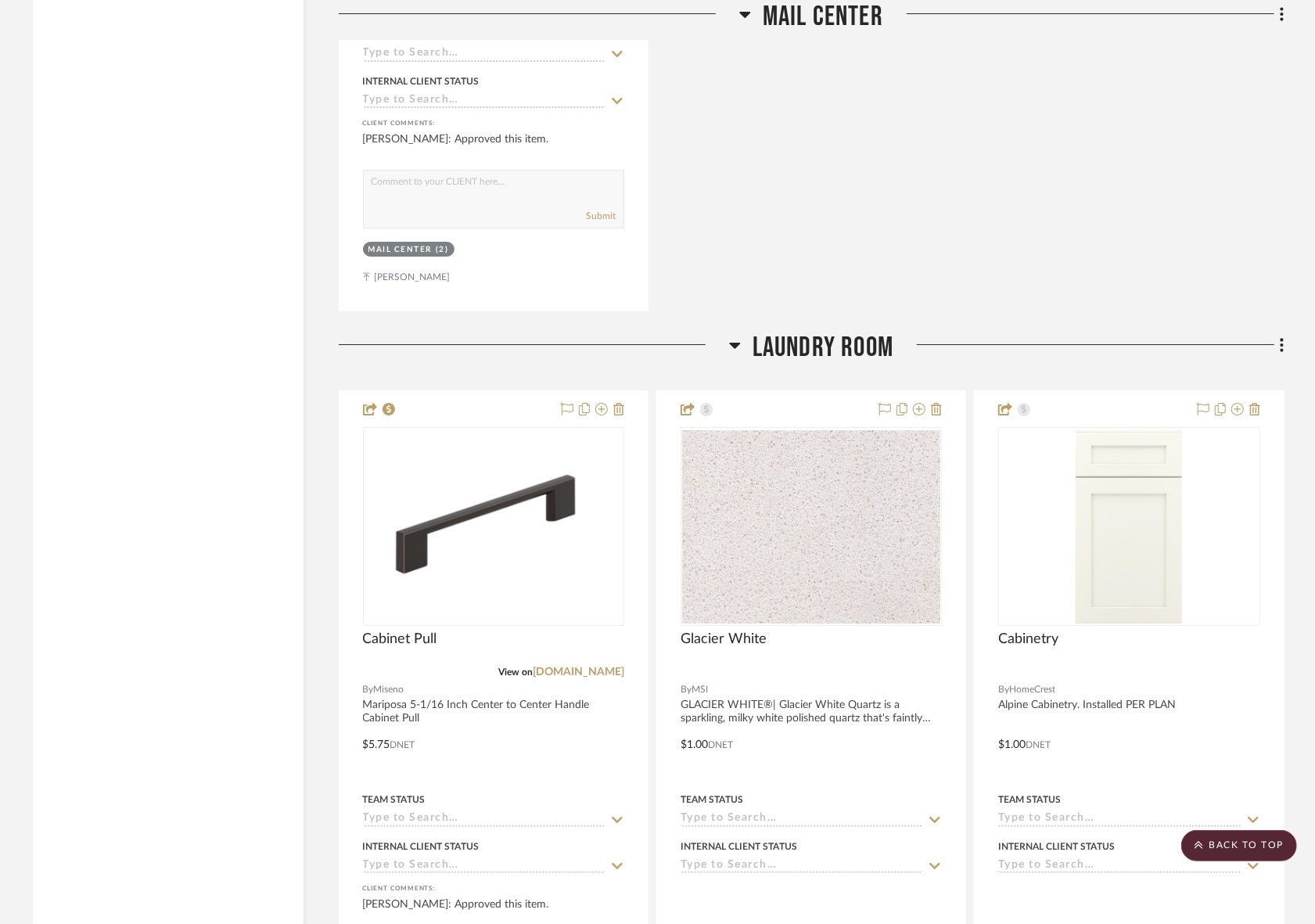
scroll to position [15582, 0]
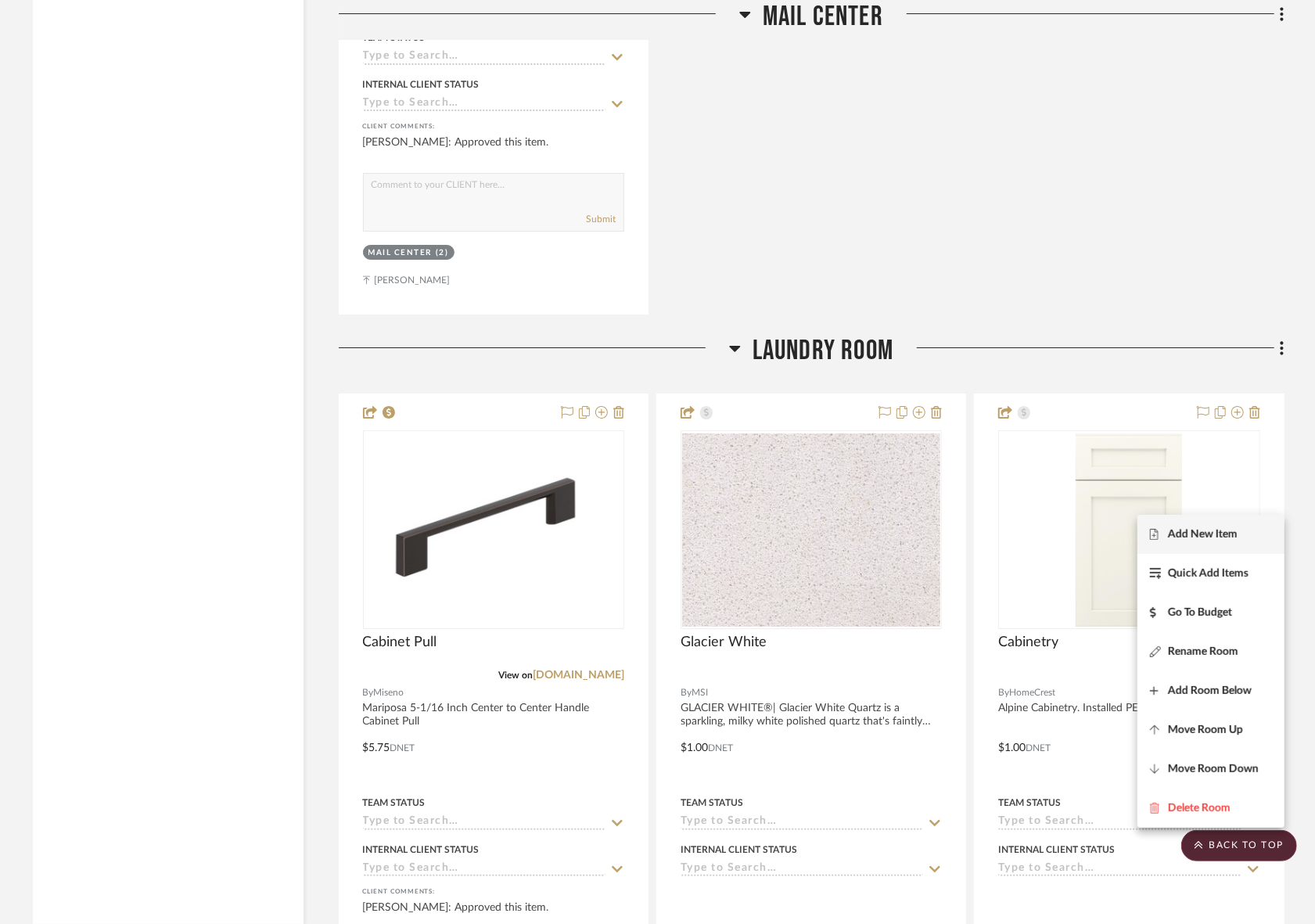
click at [1199, 536] on span "Add New Item" at bounding box center [1203, 534] width 70 height 13
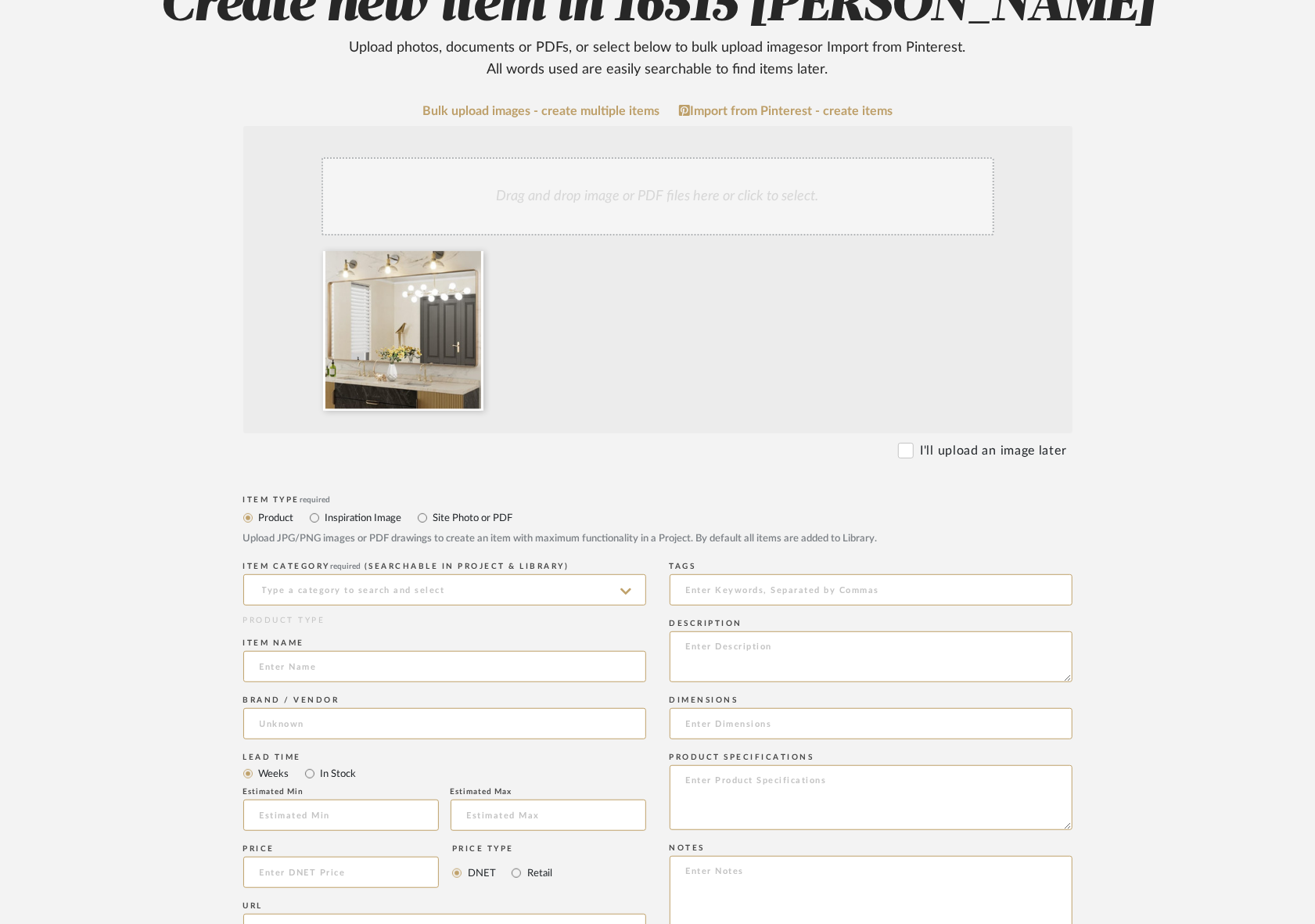
scroll to position [223, 0]
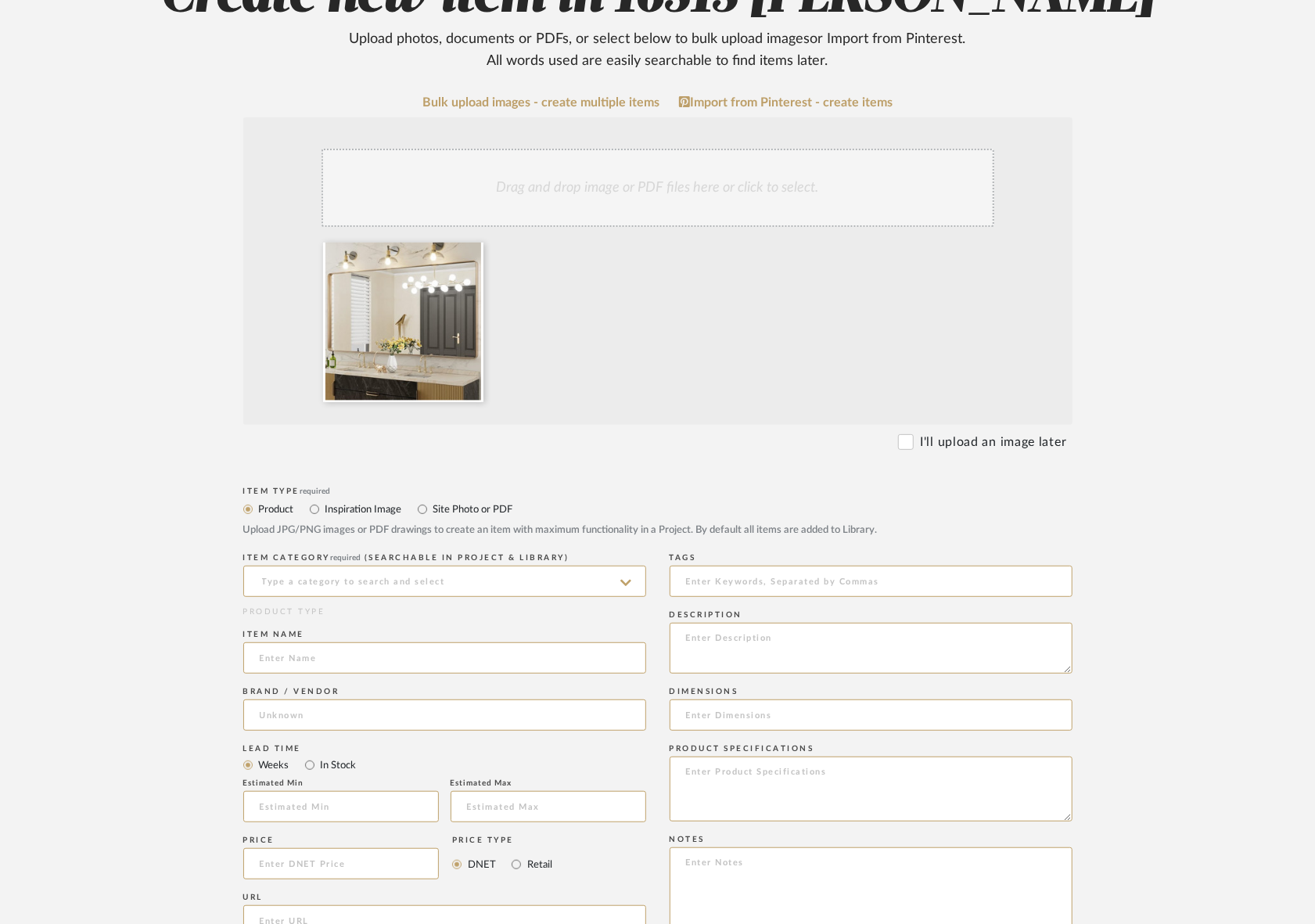
click at [624, 576] on icon at bounding box center [626, 583] width 11 height 13
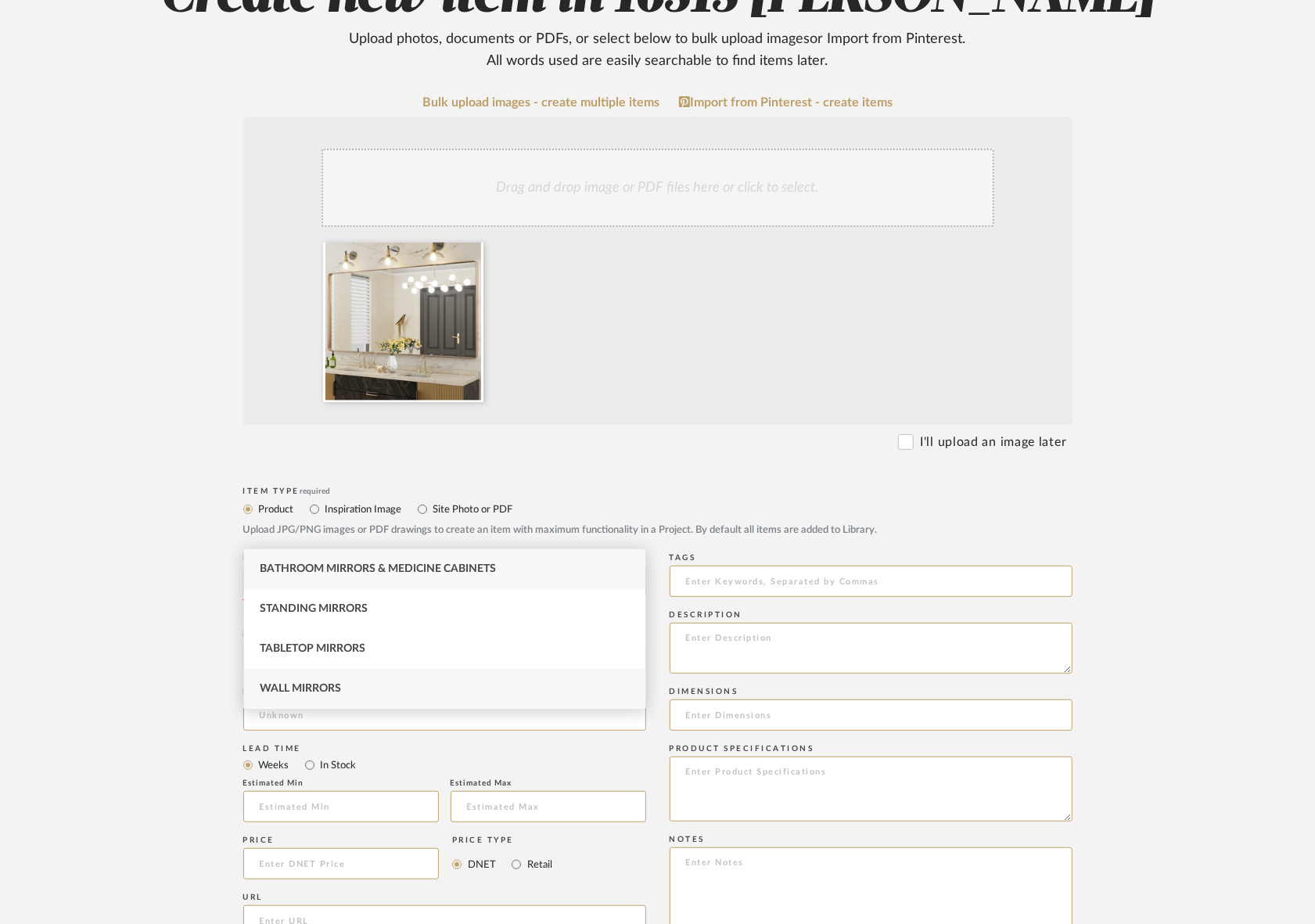
click at [367, 681] on div "Wall Mirrors" at bounding box center [444, 688] width 401 height 40
type input "Wall Mirrors"
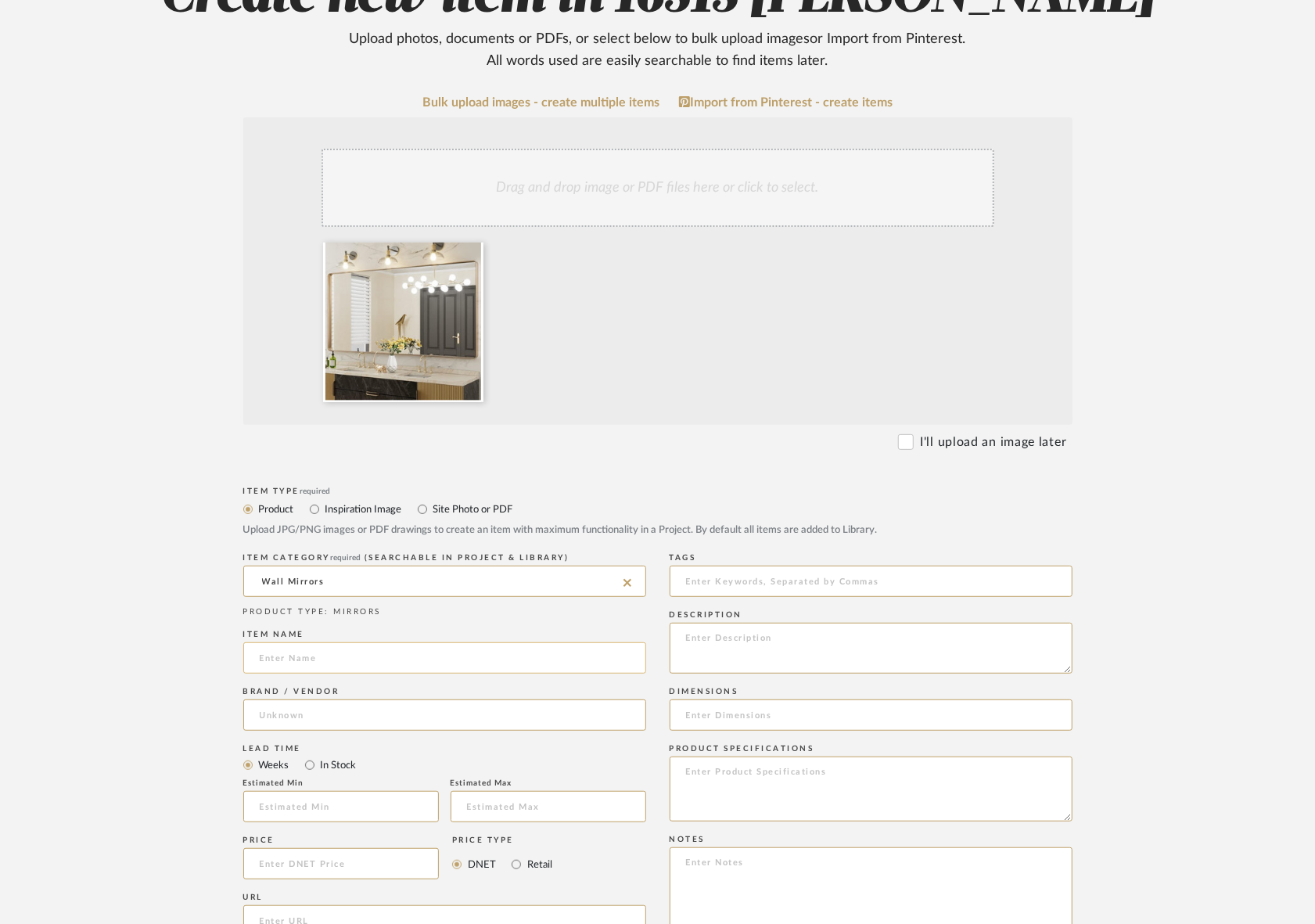
click at [349, 643] on input at bounding box center [444, 658] width 403 height 31
type input "Framed Mirror"
click at [310, 699] on input at bounding box center [444, 714] width 403 height 31
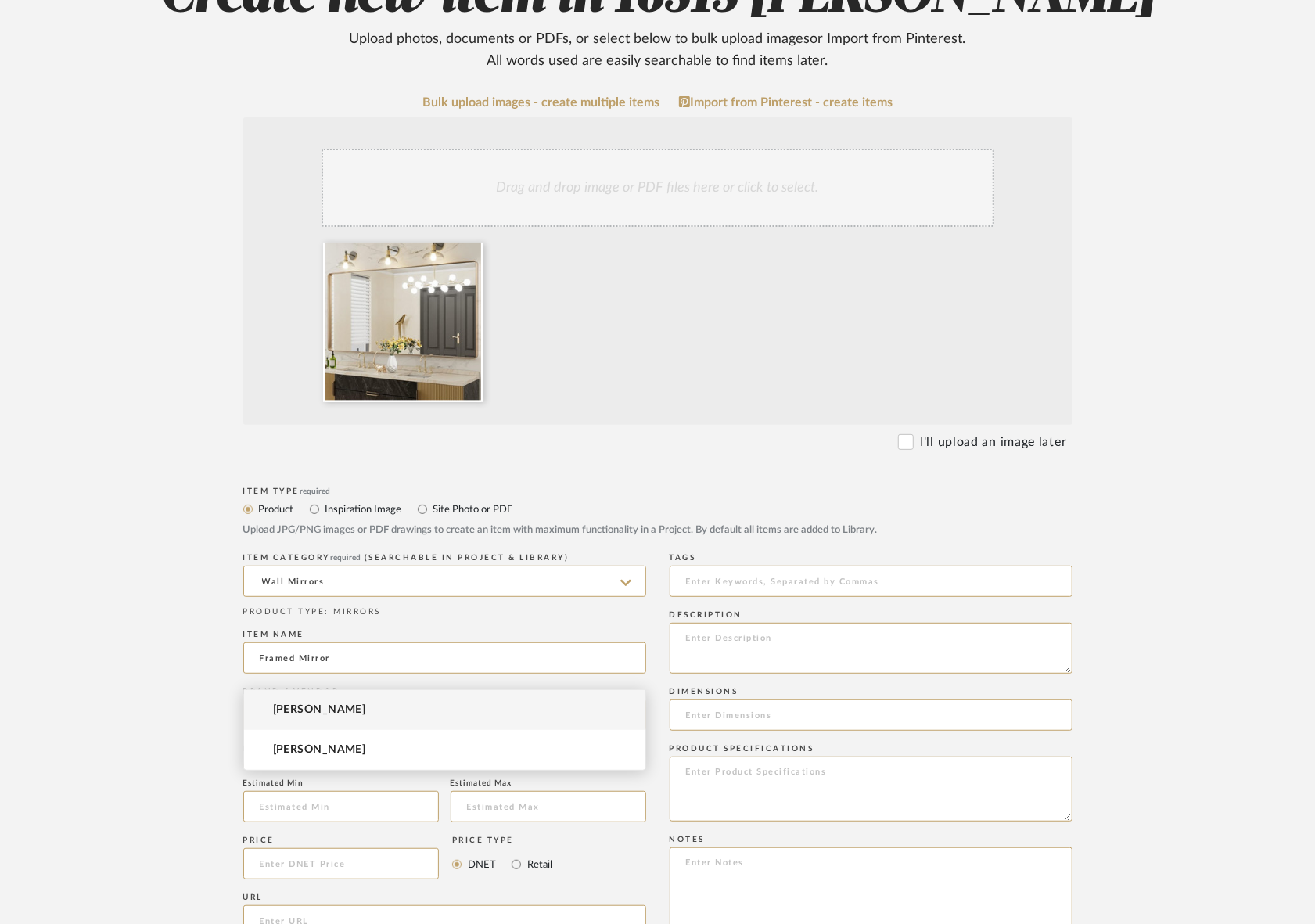
type input "Andy Star"
click at [308, 710] on span "Andy Star" at bounding box center [319, 710] width 93 height 13
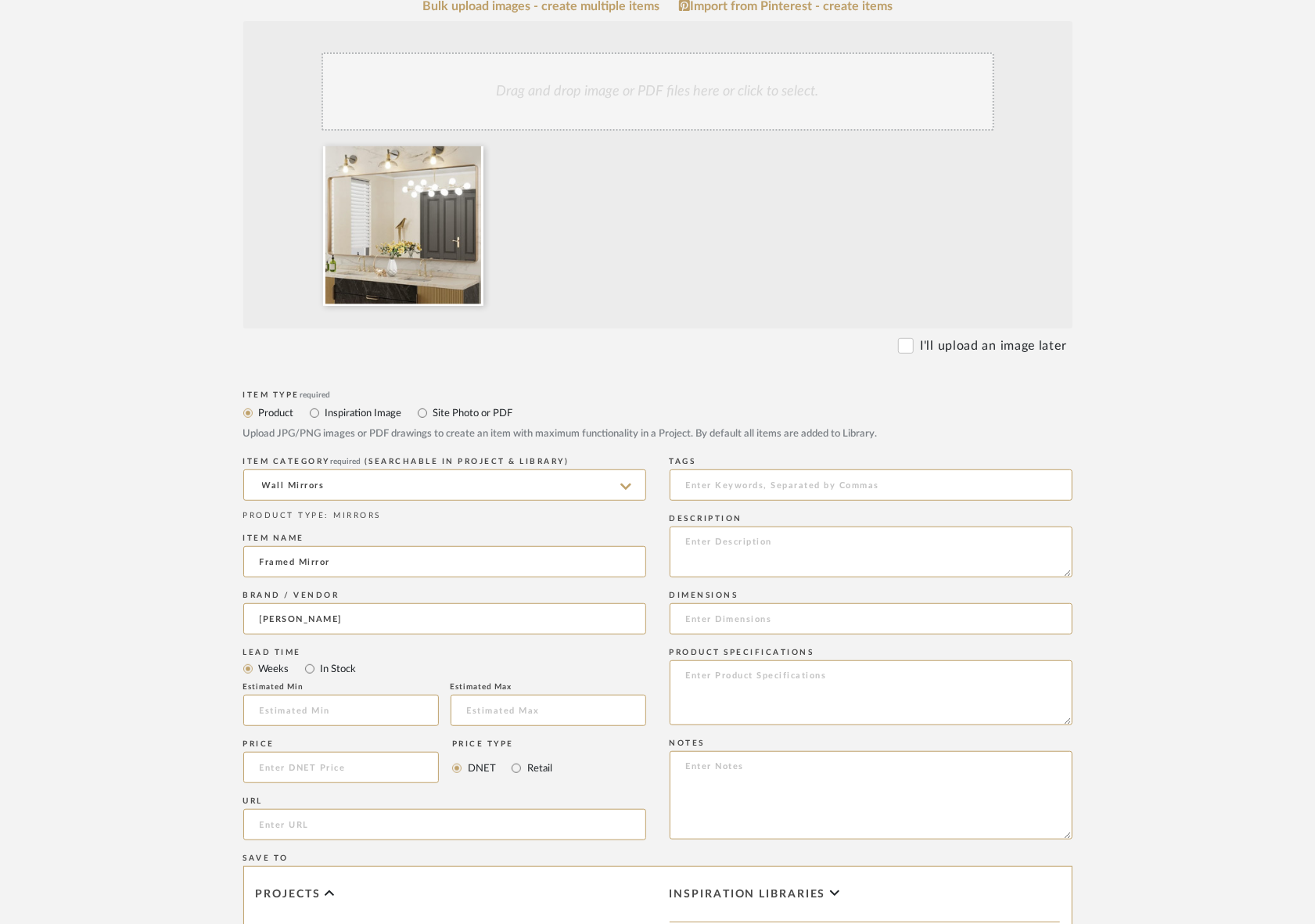
scroll to position [320, 0]
click at [300, 751] on input at bounding box center [341, 766] width 197 height 31
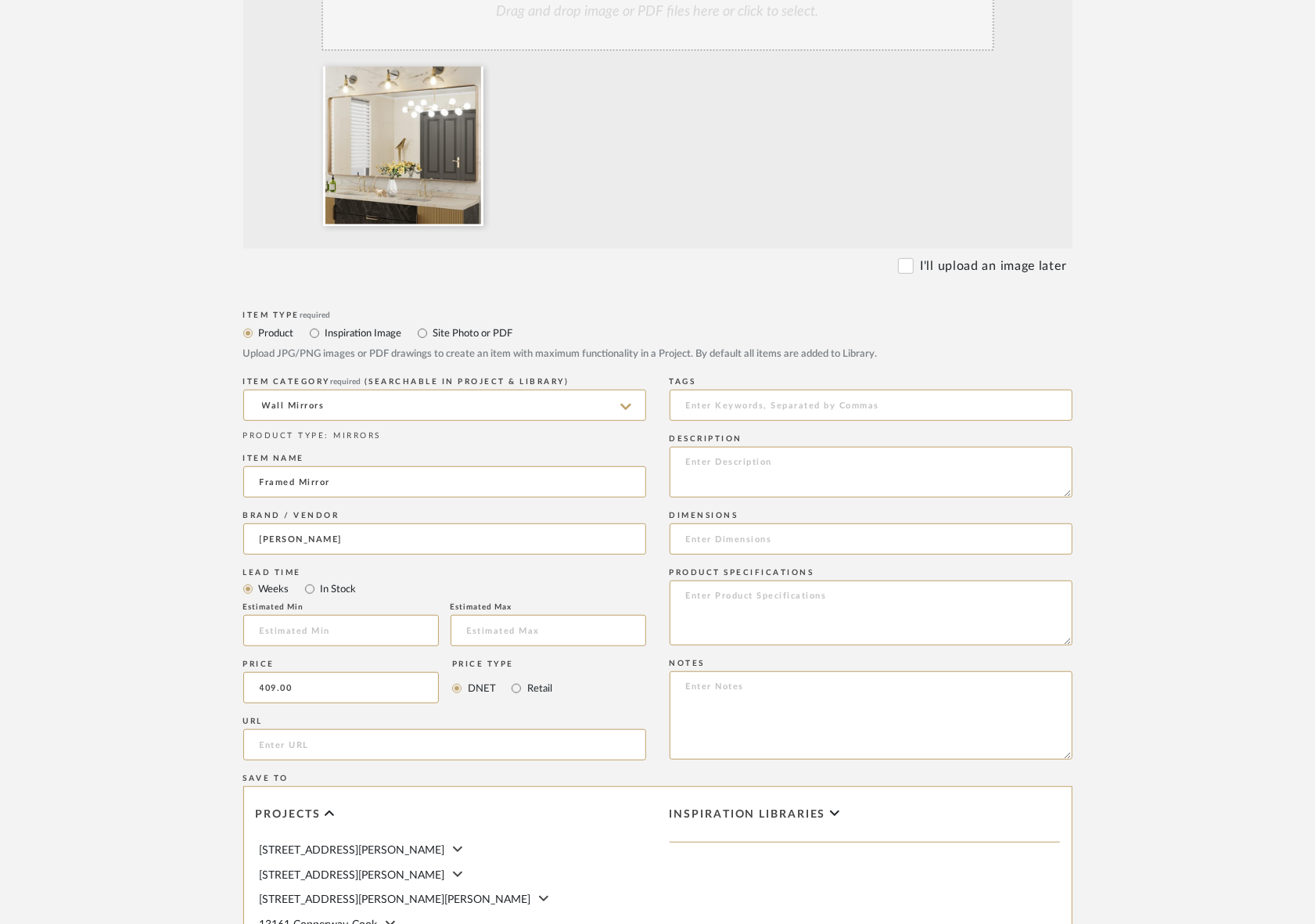
scroll to position [401, 0]
type input "$409.00"
click at [696, 444] on textarea at bounding box center [871, 469] width 403 height 51
paste textarea "72”X36” Gold Bathroom Mirror, Rounded Rectangle Gold Frame Mirror"
click at [727, 444] on textarea "72”X36” Gold Bathroom Mirror, Rounded Rectangle Gold Frame Mirror" at bounding box center [871, 469] width 403 height 51
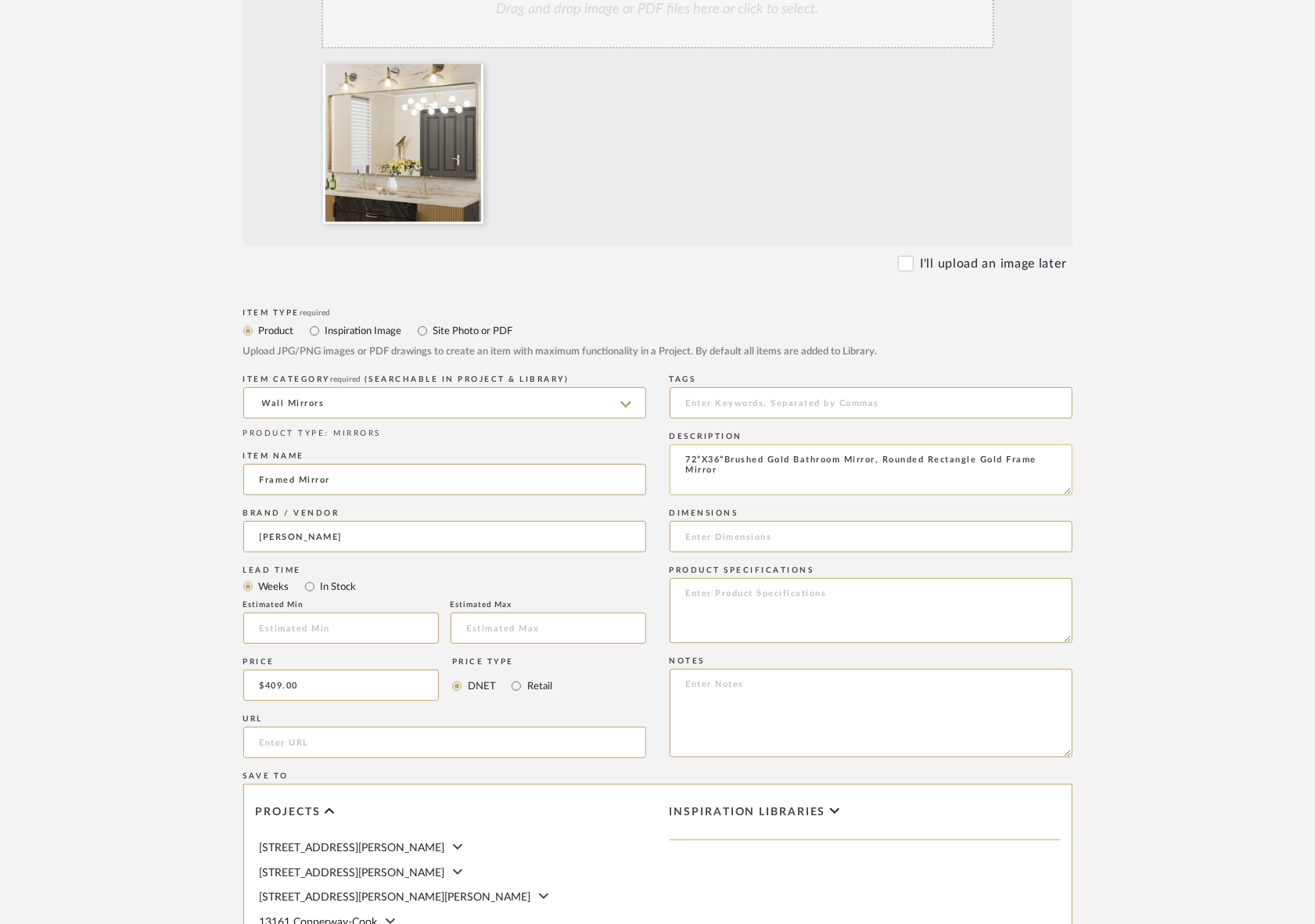
click at [1027, 444] on textarea "72”X36”Brushed Gold Bathroom Mirror, Rounded Rectangle Gold Frame Mirror" at bounding box center [871, 469] width 403 height 51
type textarea "72”X36”Brushed Gold Bathroom Mirror, Rounded Rectangle Mirror"
click at [721, 521] on input at bounding box center [871, 536] width 403 height 31
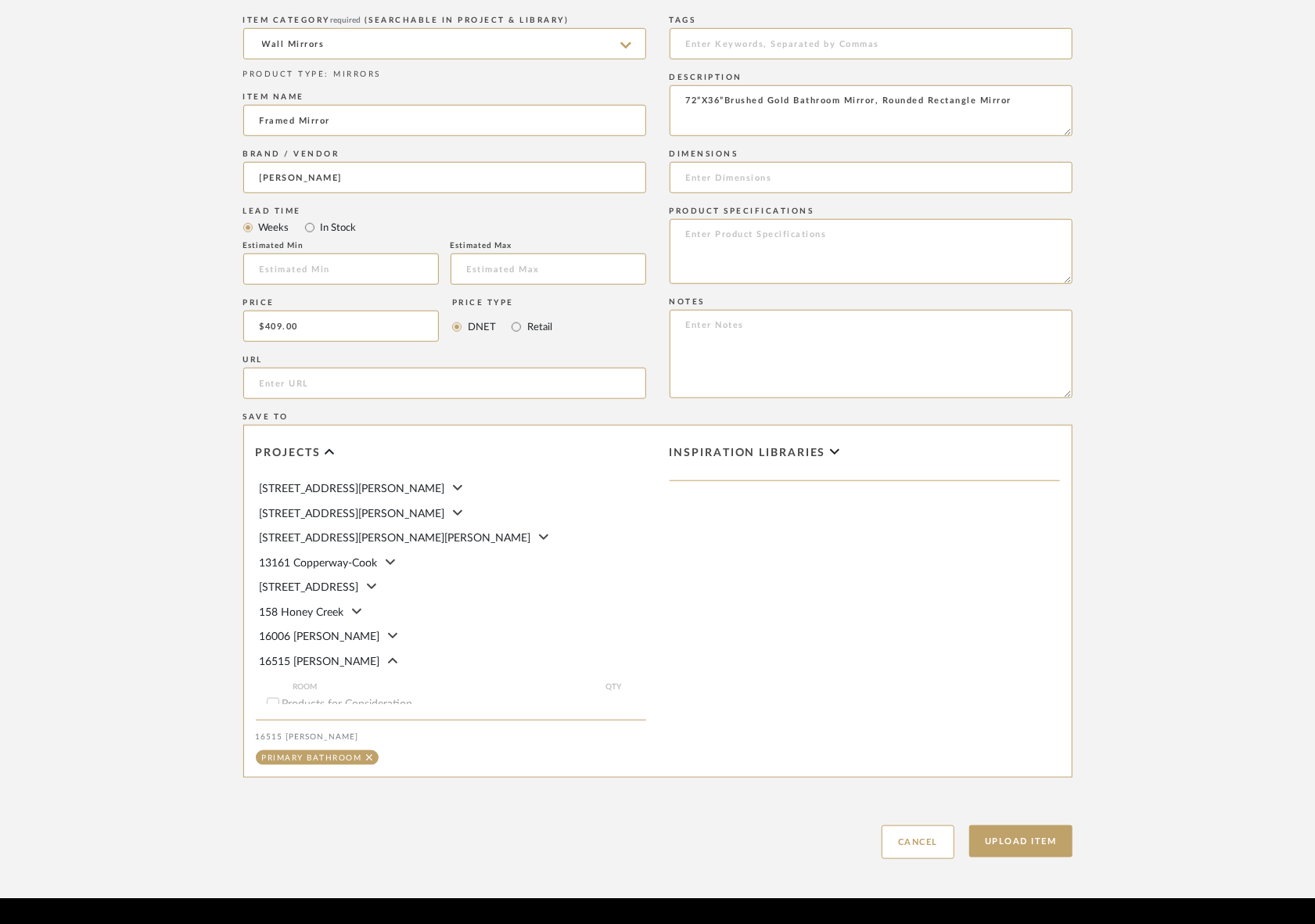
scroll to position [759, 0]
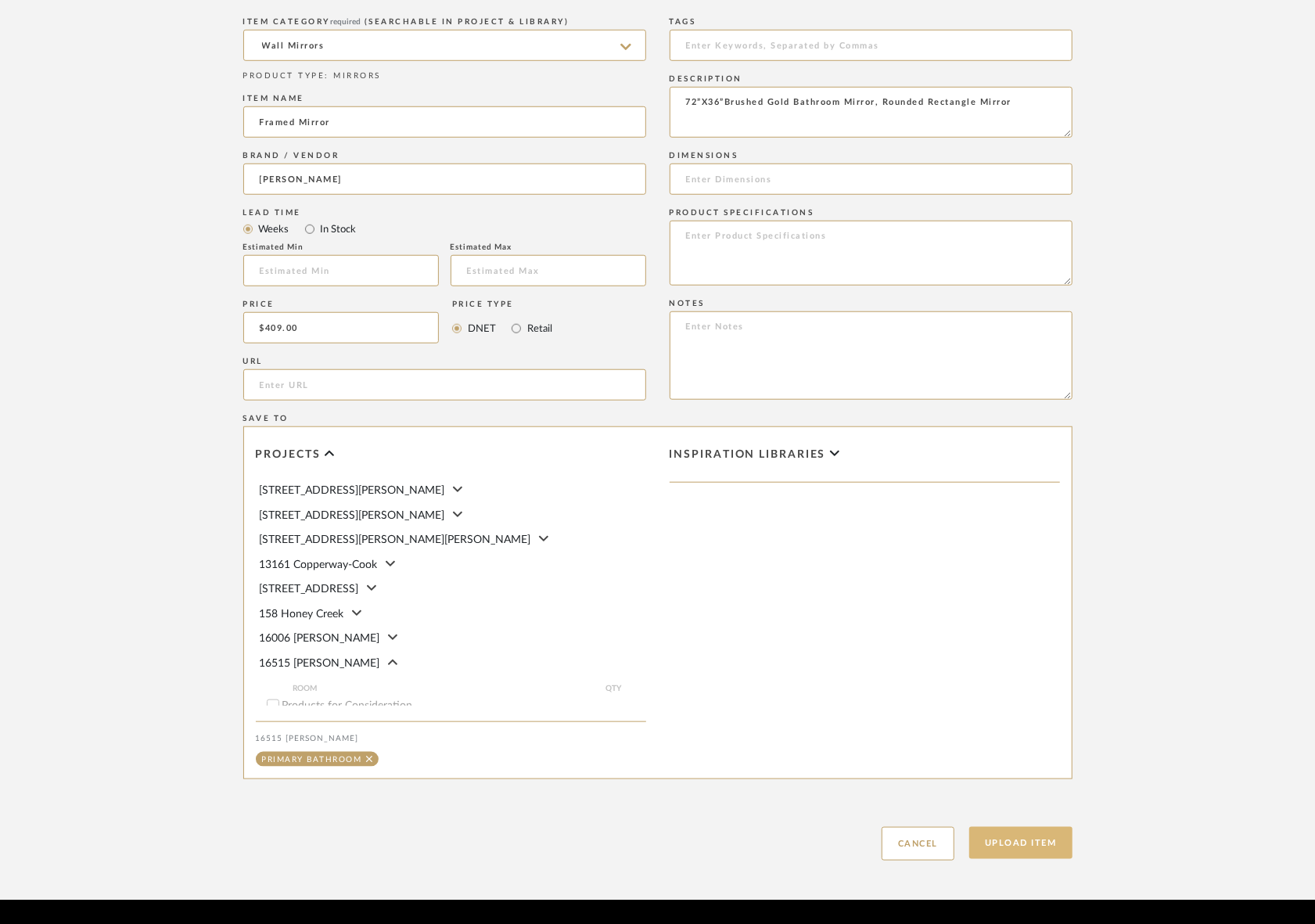
click at [1037, 827] on button "Upload Item" at bounding box center [1021, 843] width 104 height 32
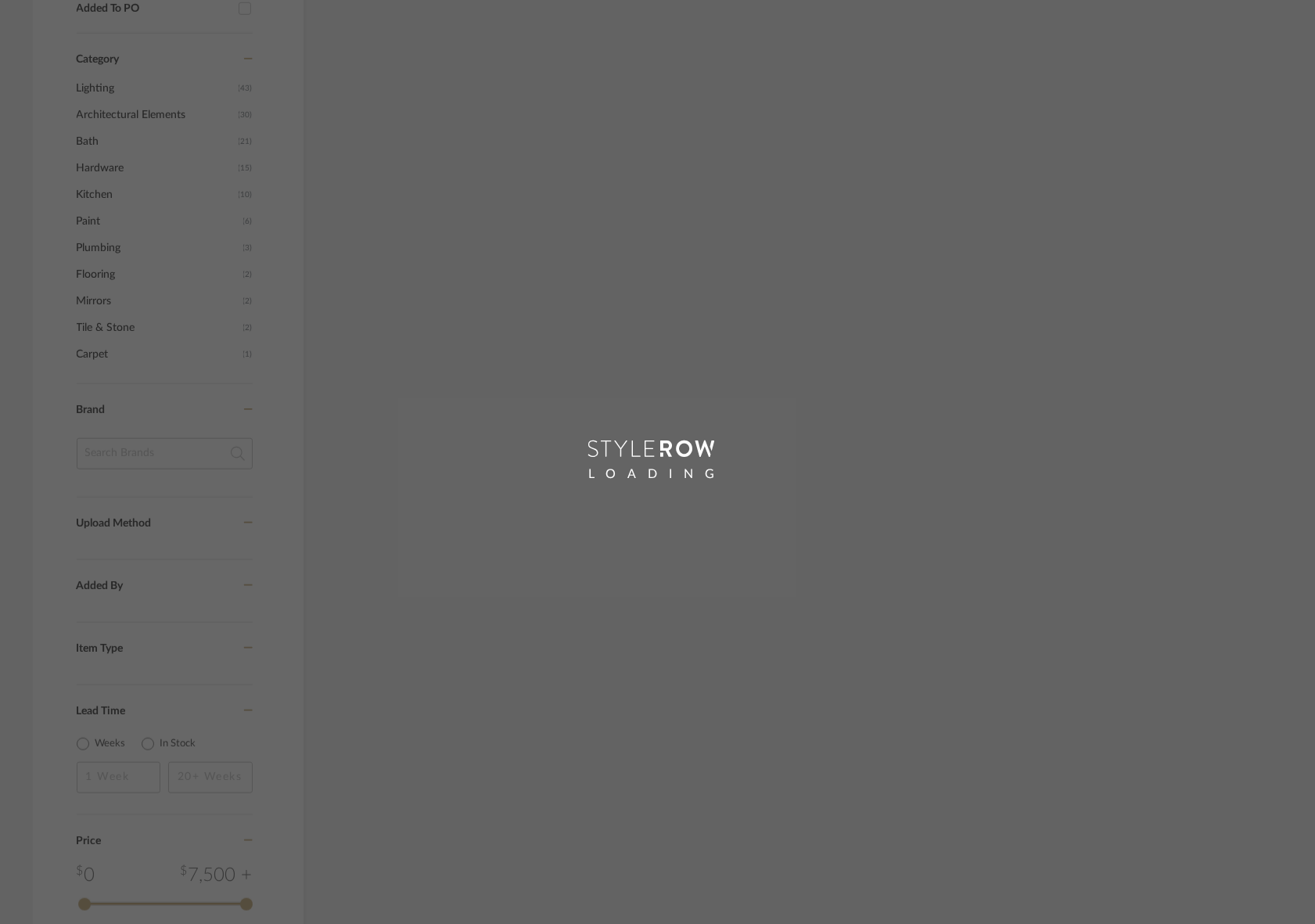
scroll to position [661, 0]
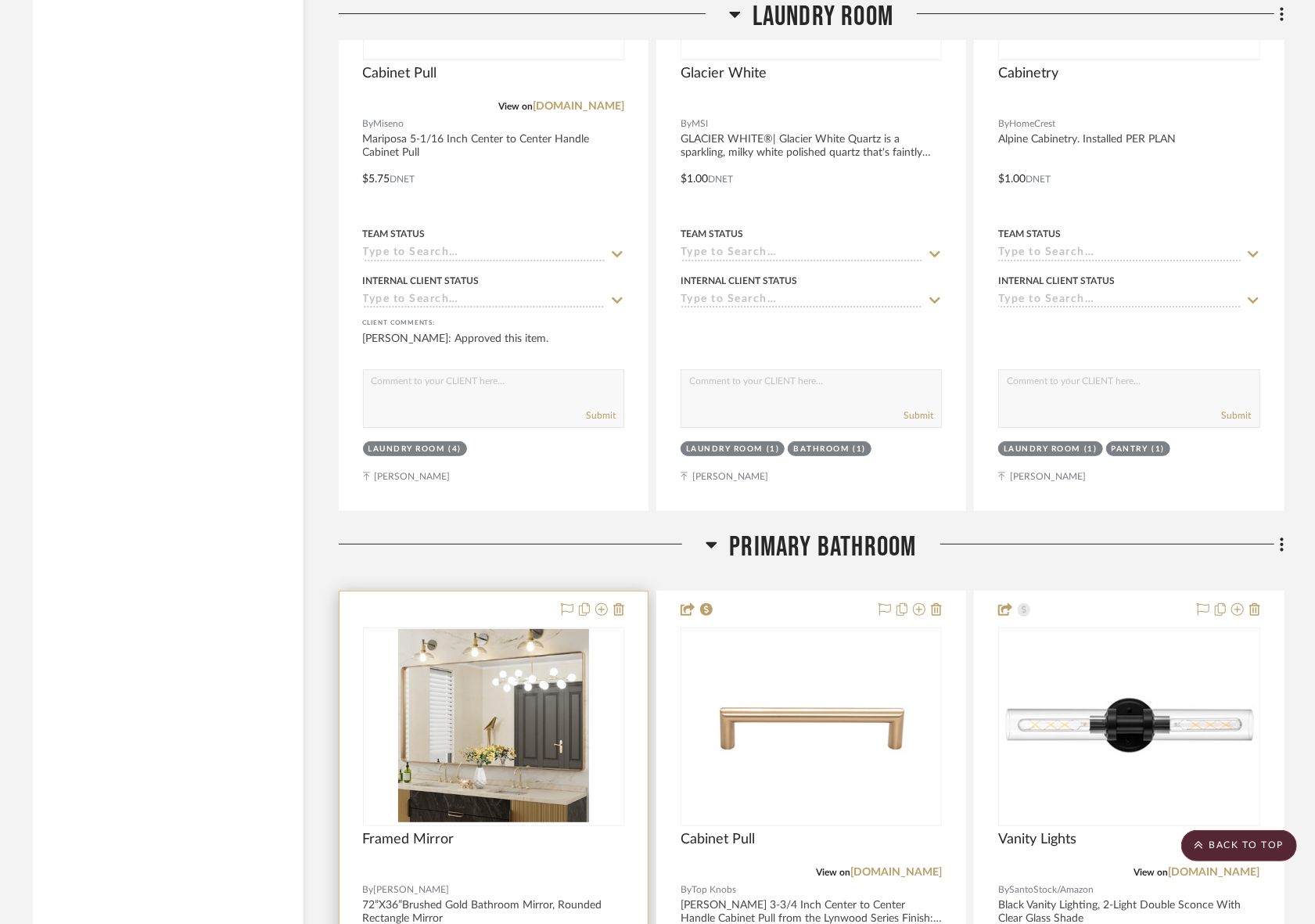
scroll to position [15777, 0]
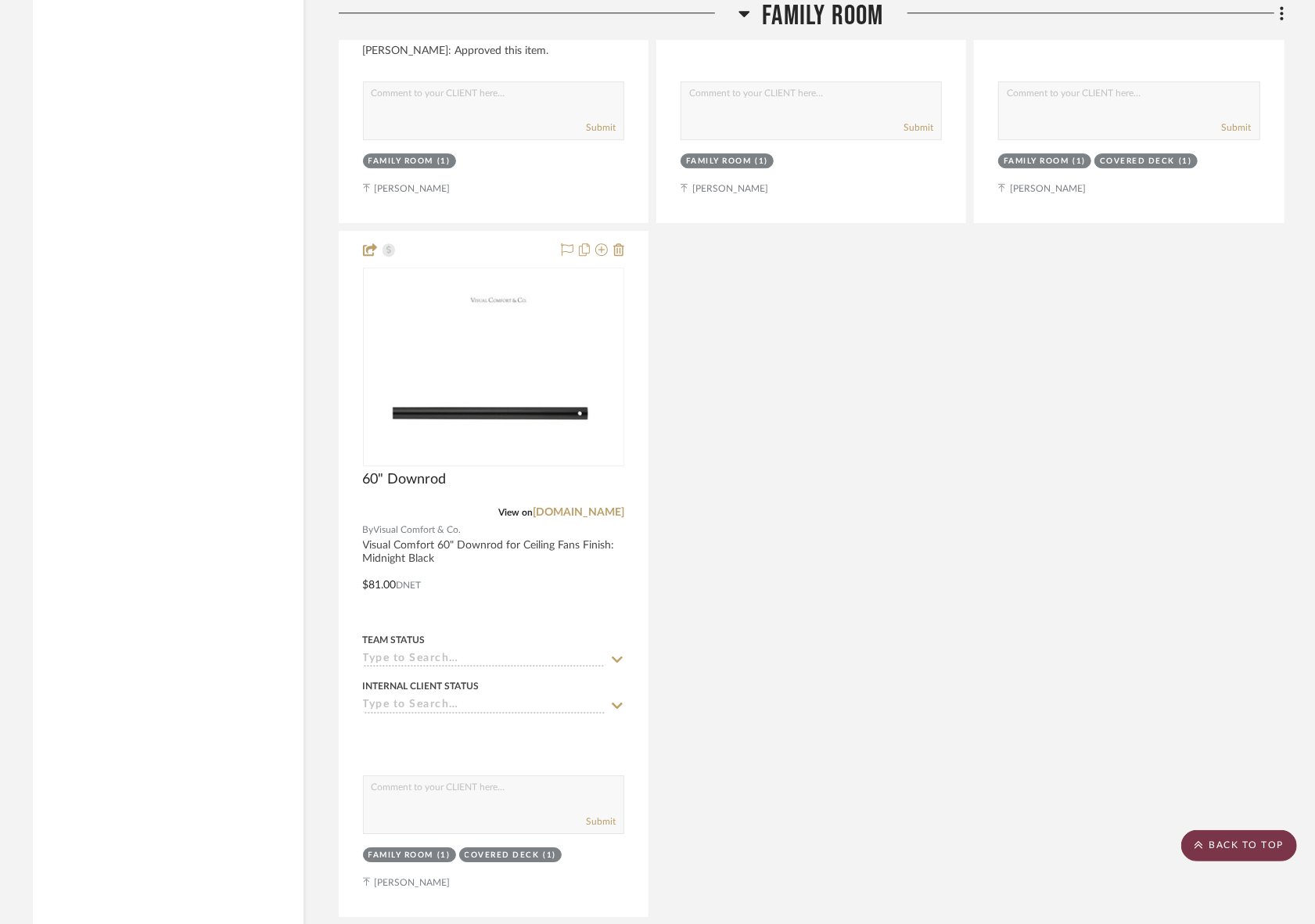
click at [1227, 845] on scroll-to-top-button "BACK TO TOP" at bounding box center [1240, 845] width 116 height 31
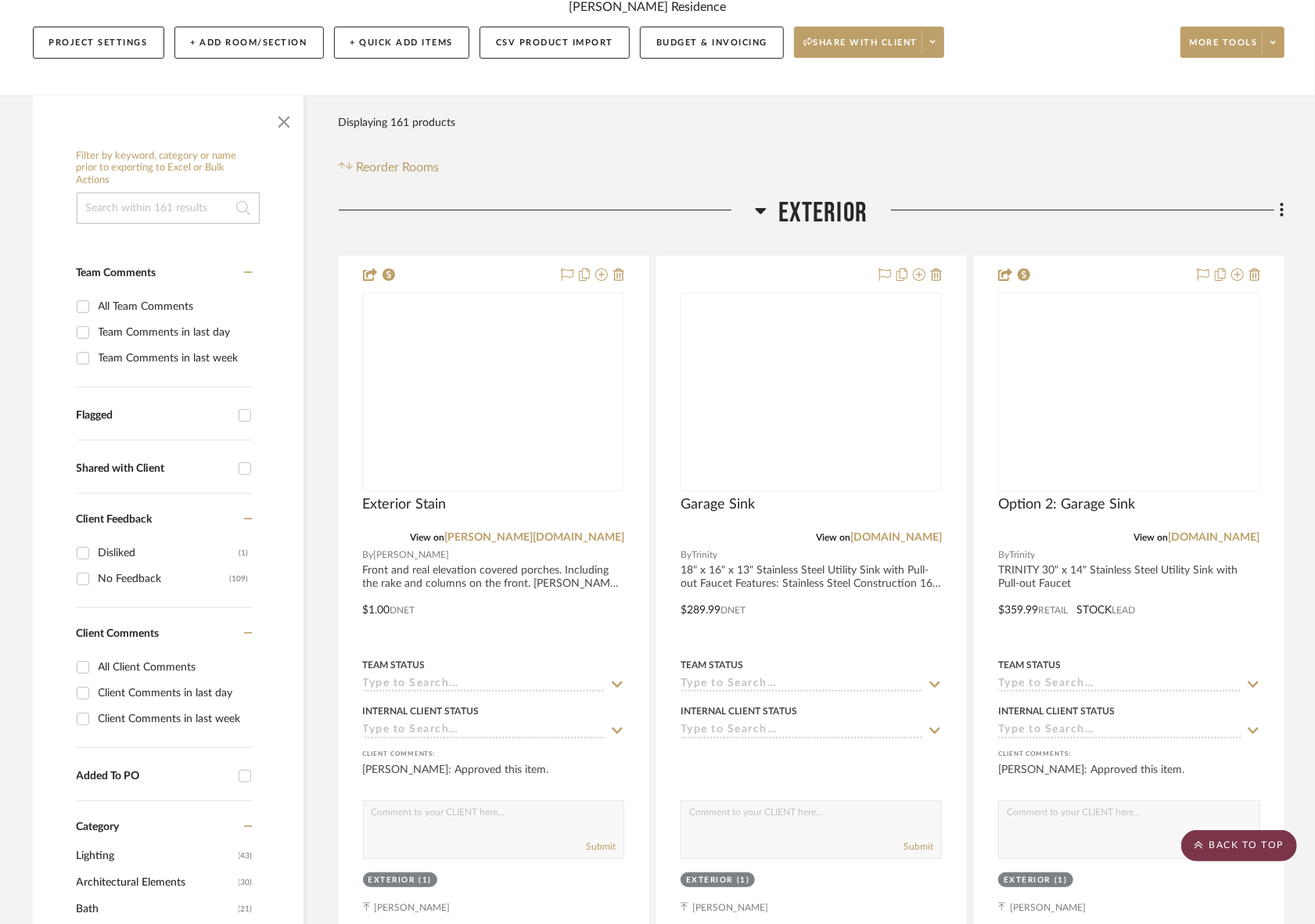
scroll to position [0, 0]
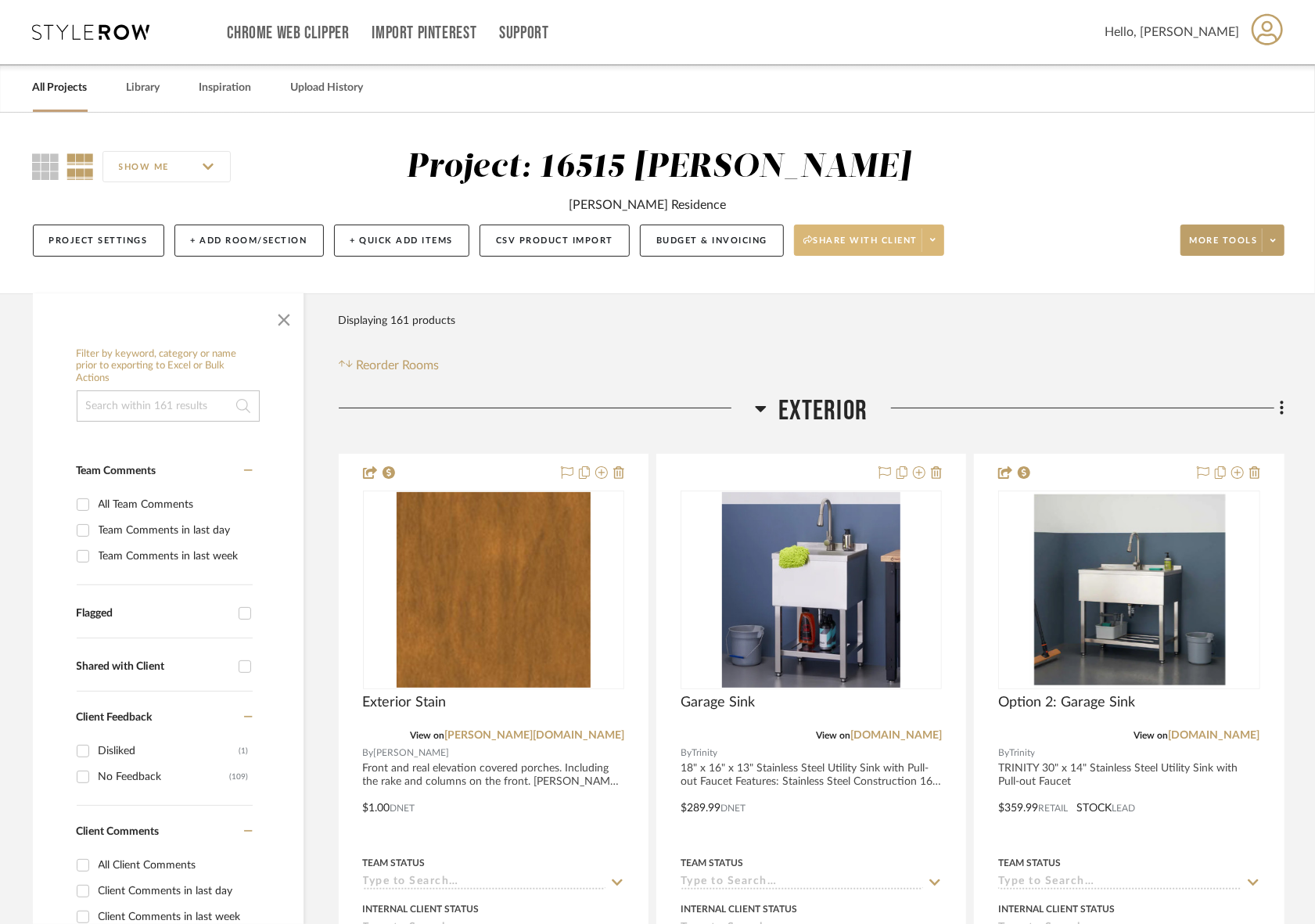
click at [931, 229] on span at bounding box center [932, 240] width 22 height 23
click at [887, 263] on span "Preview Client Dashboard" at bounding box center [876, 262] width 134 height 13
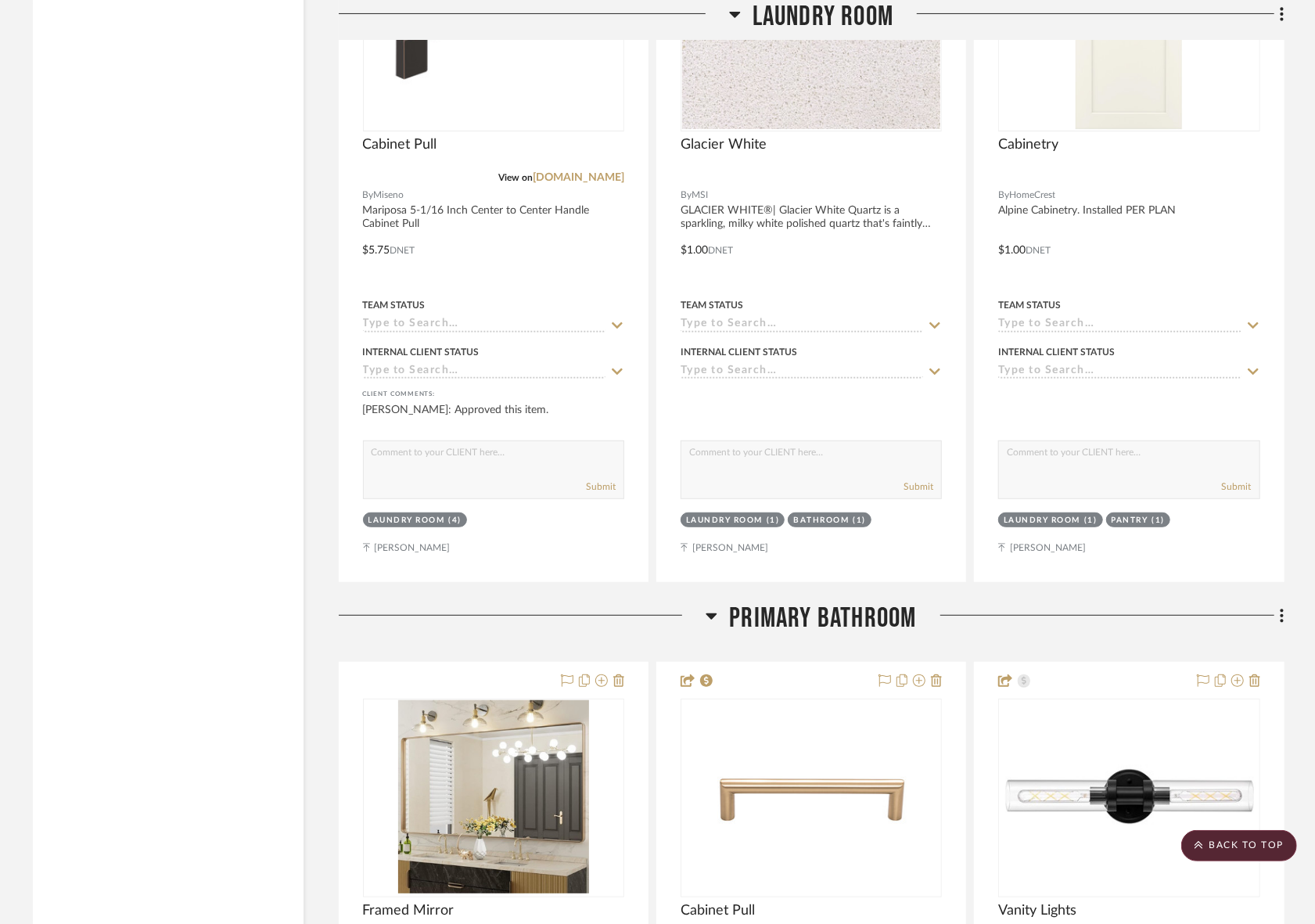
scroll to position [16109, 0]
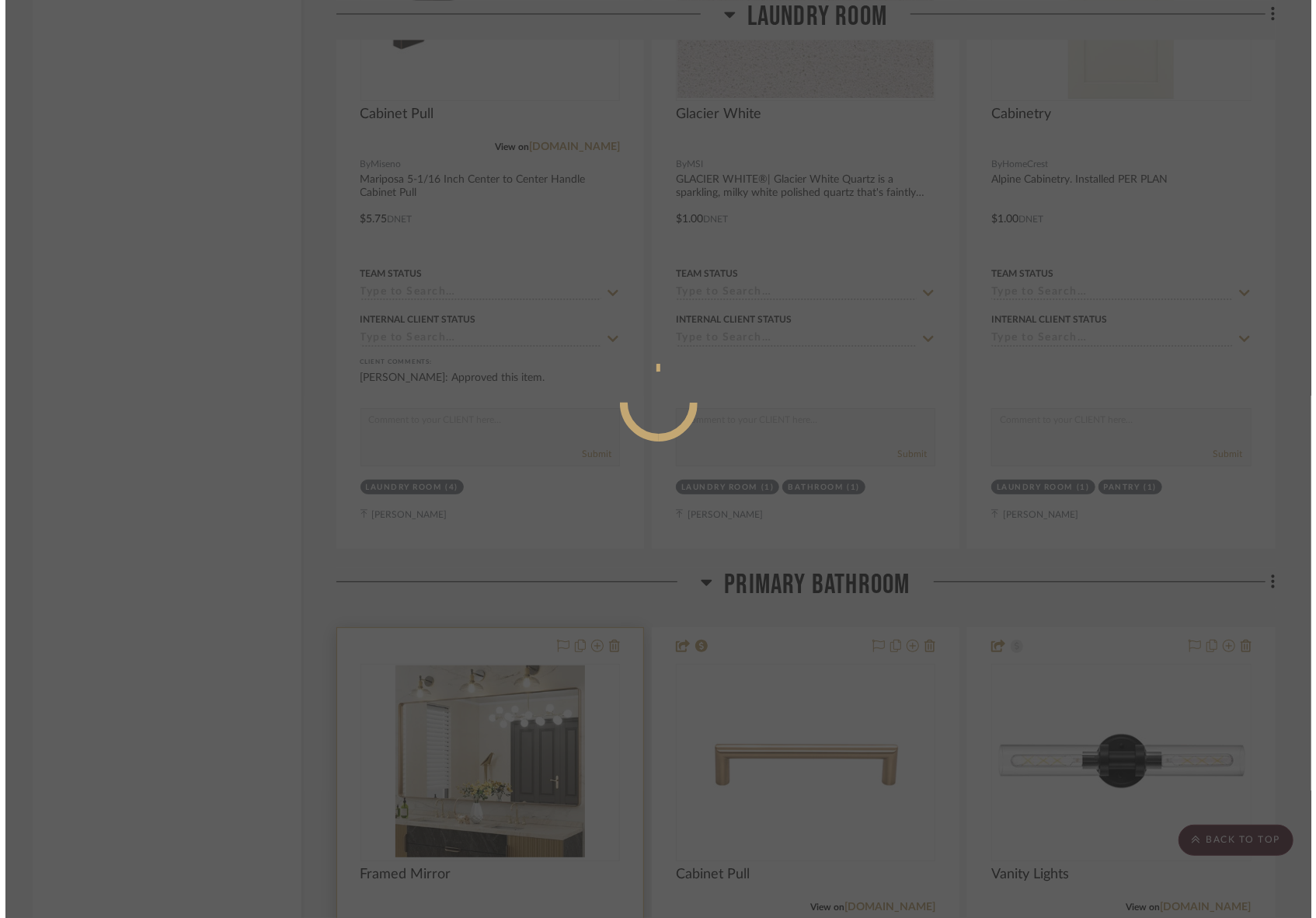
scroll to position [0, 0]
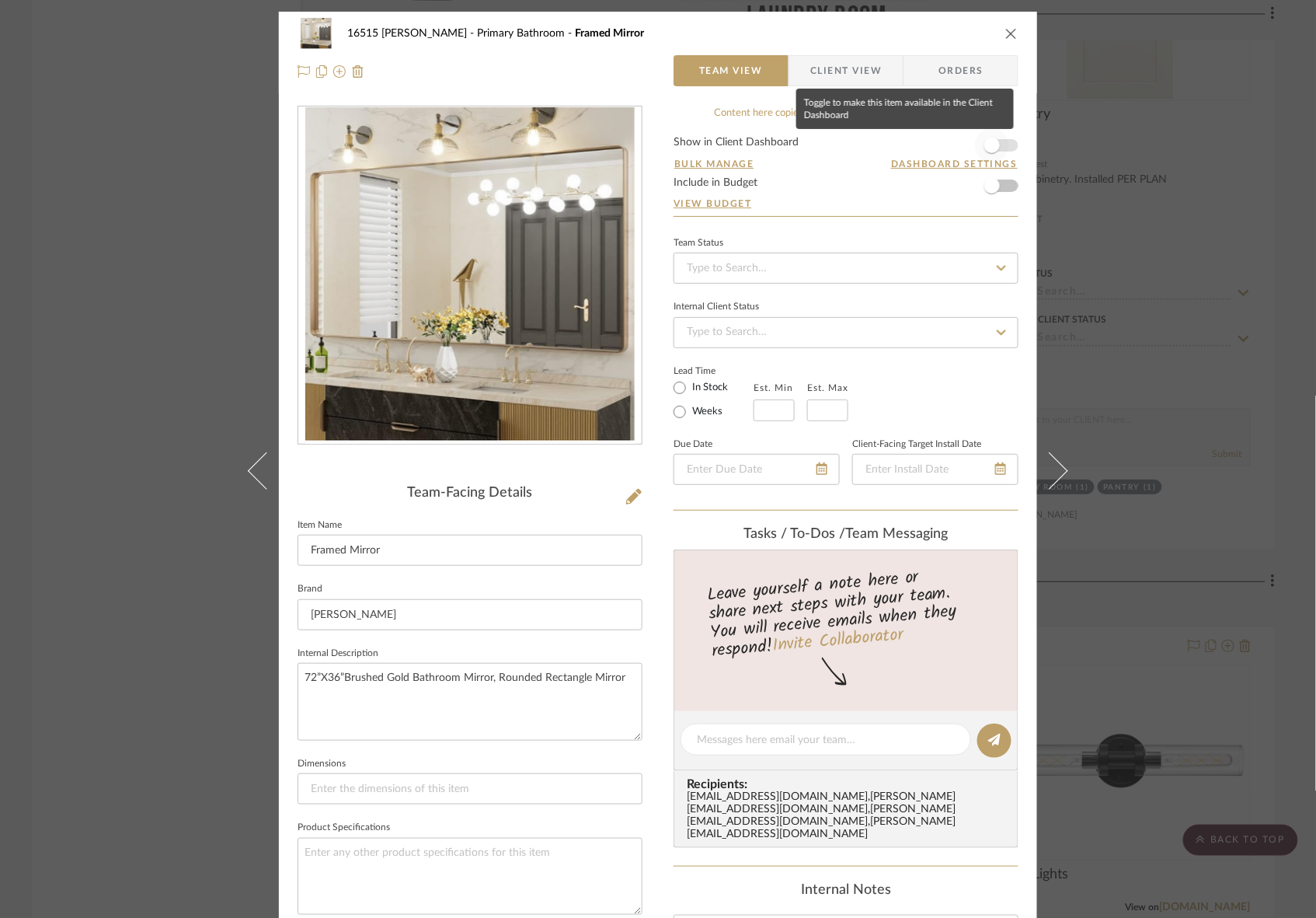
click at [991, 146] on span "button" at bounding box center [992, 146] width 16 height 16
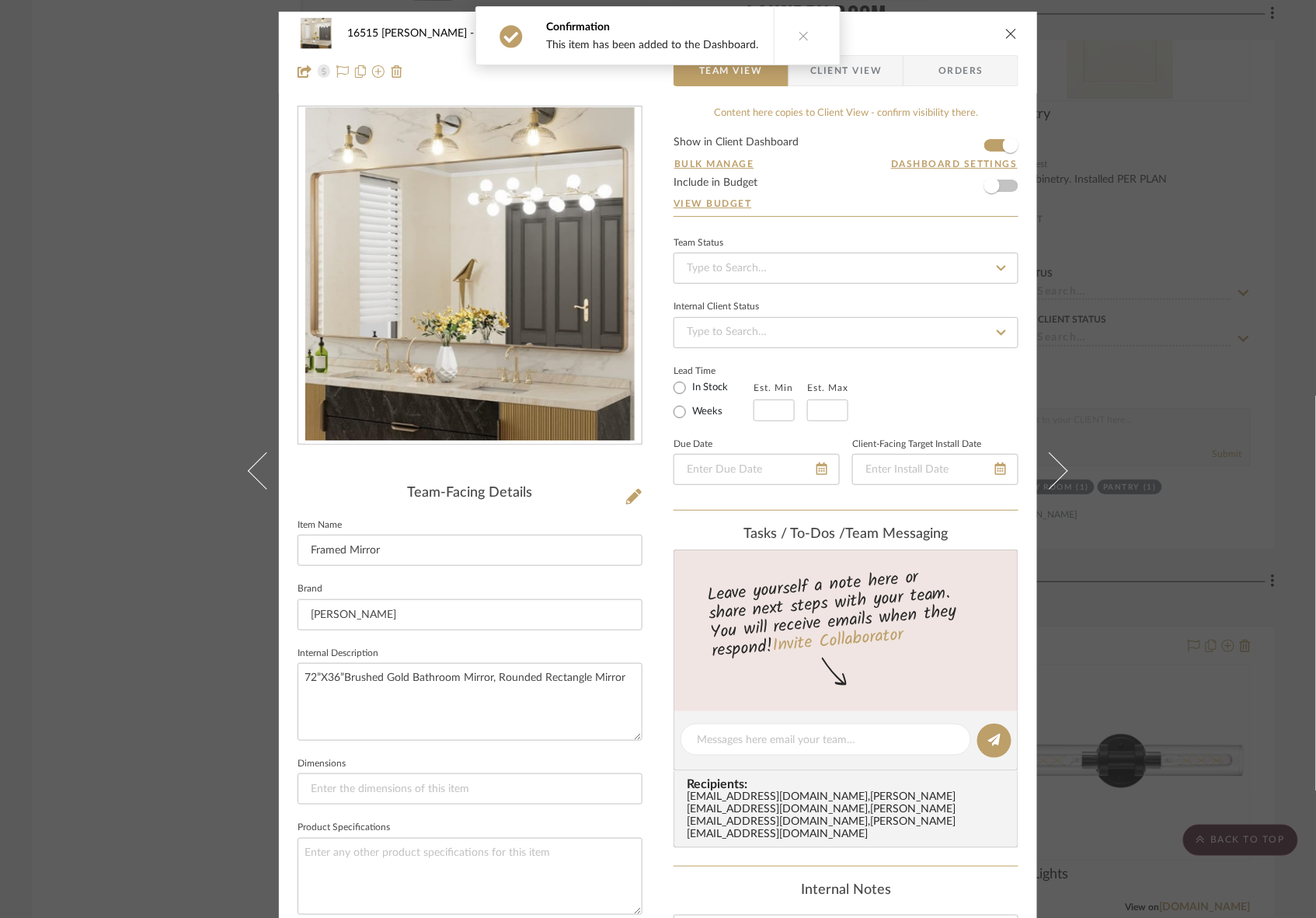
click at [799, 35] on icon at bounding box center [804, 36] width 11 height 11
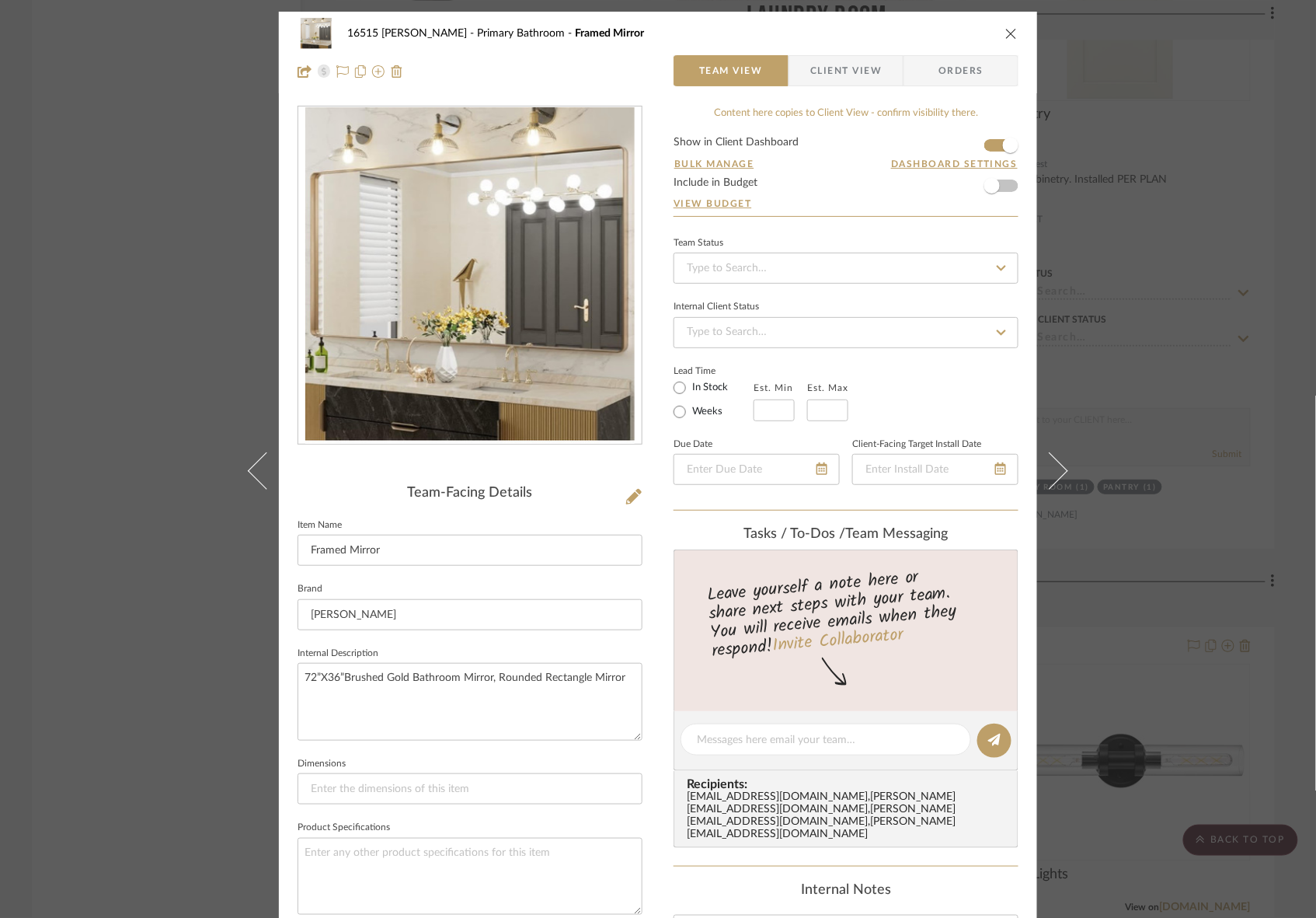
click at [1005, 28] on icon "close" at bounding box center [1011, 34] width 12 height 12
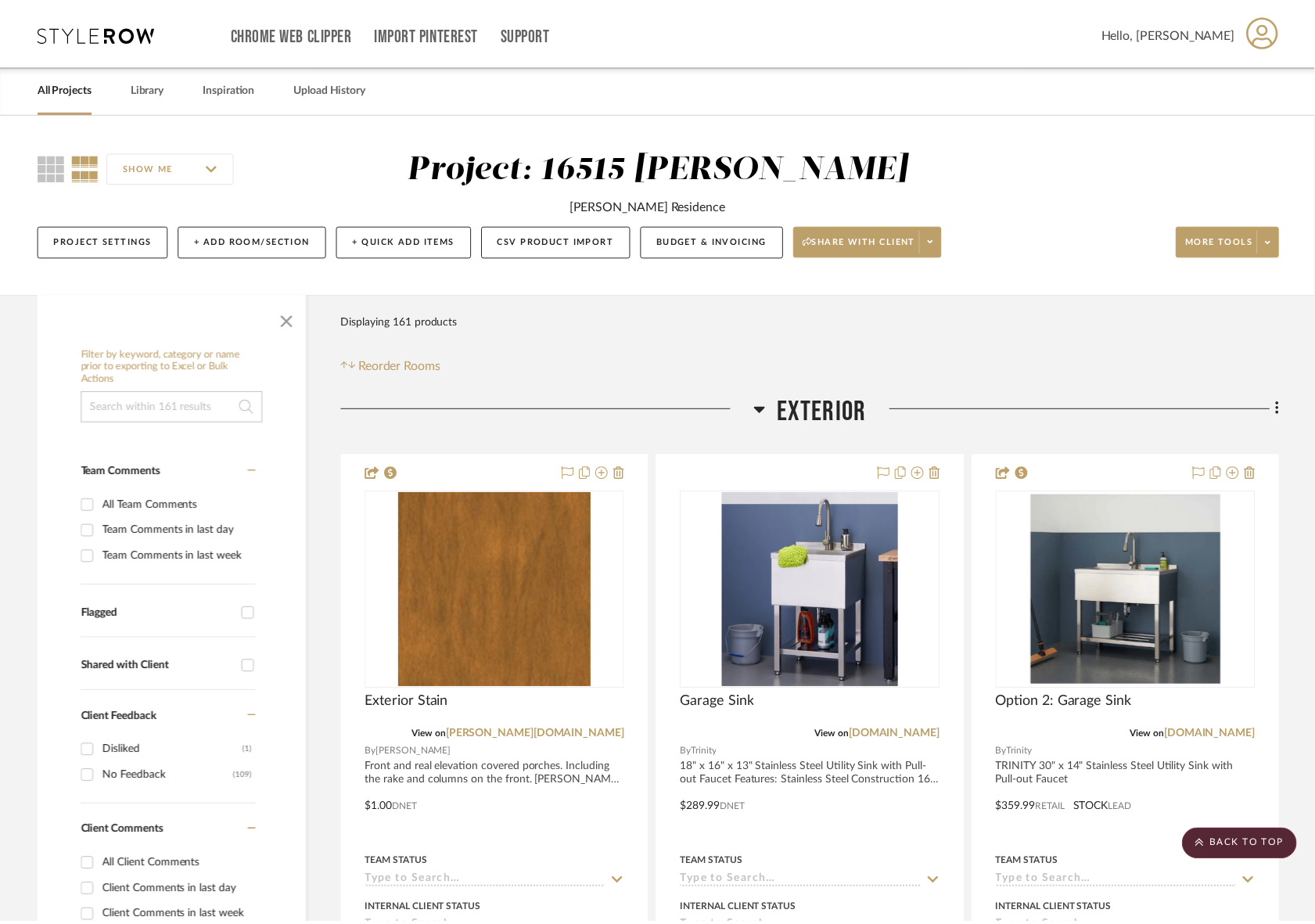
scroll to position [16108, 0]
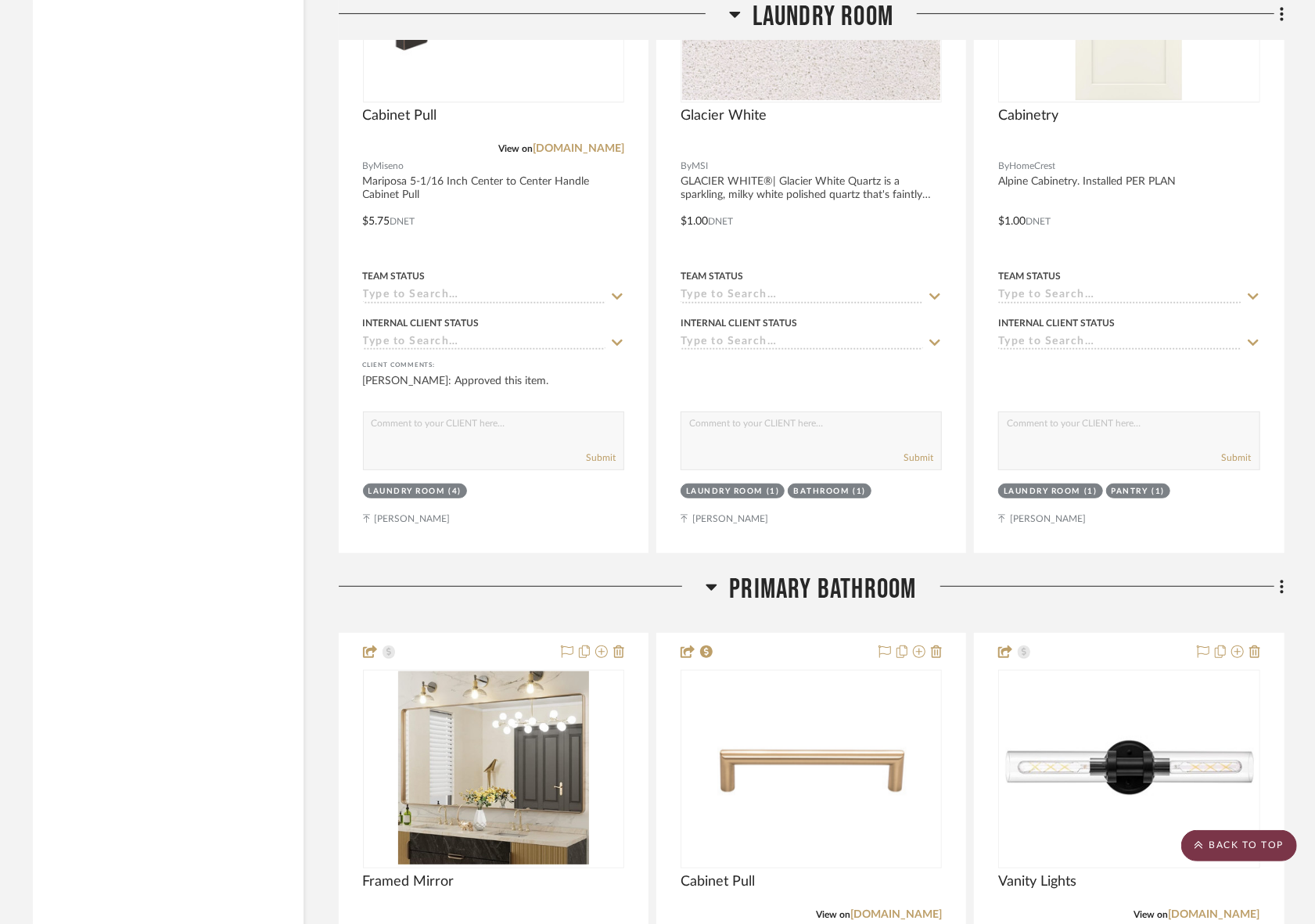
click at [1237, 850] on scroll-to-top-button "BACK TO TOP" at bounding box center [1240, 845] width 116 height 31
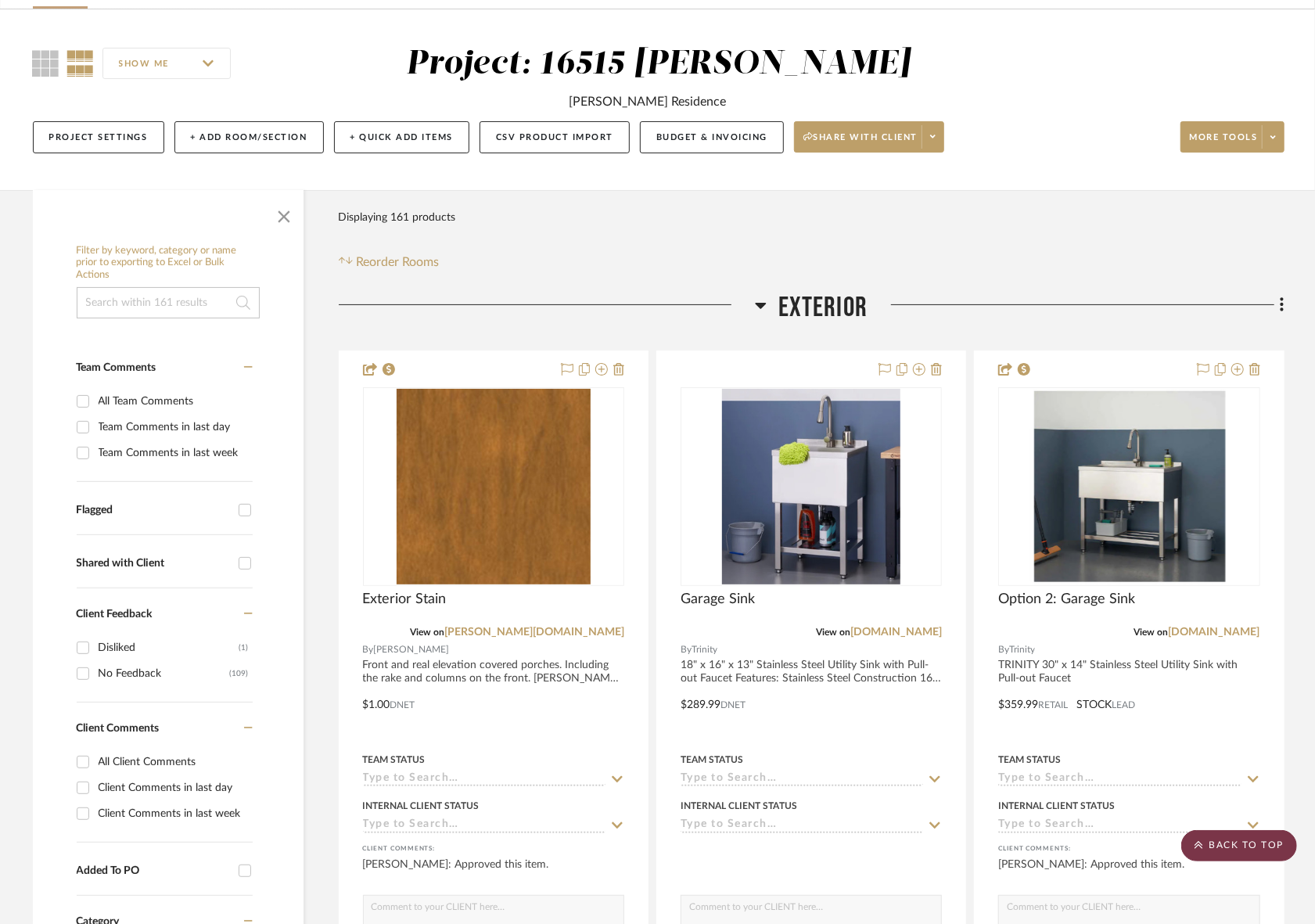
scroll to position [0, 0]
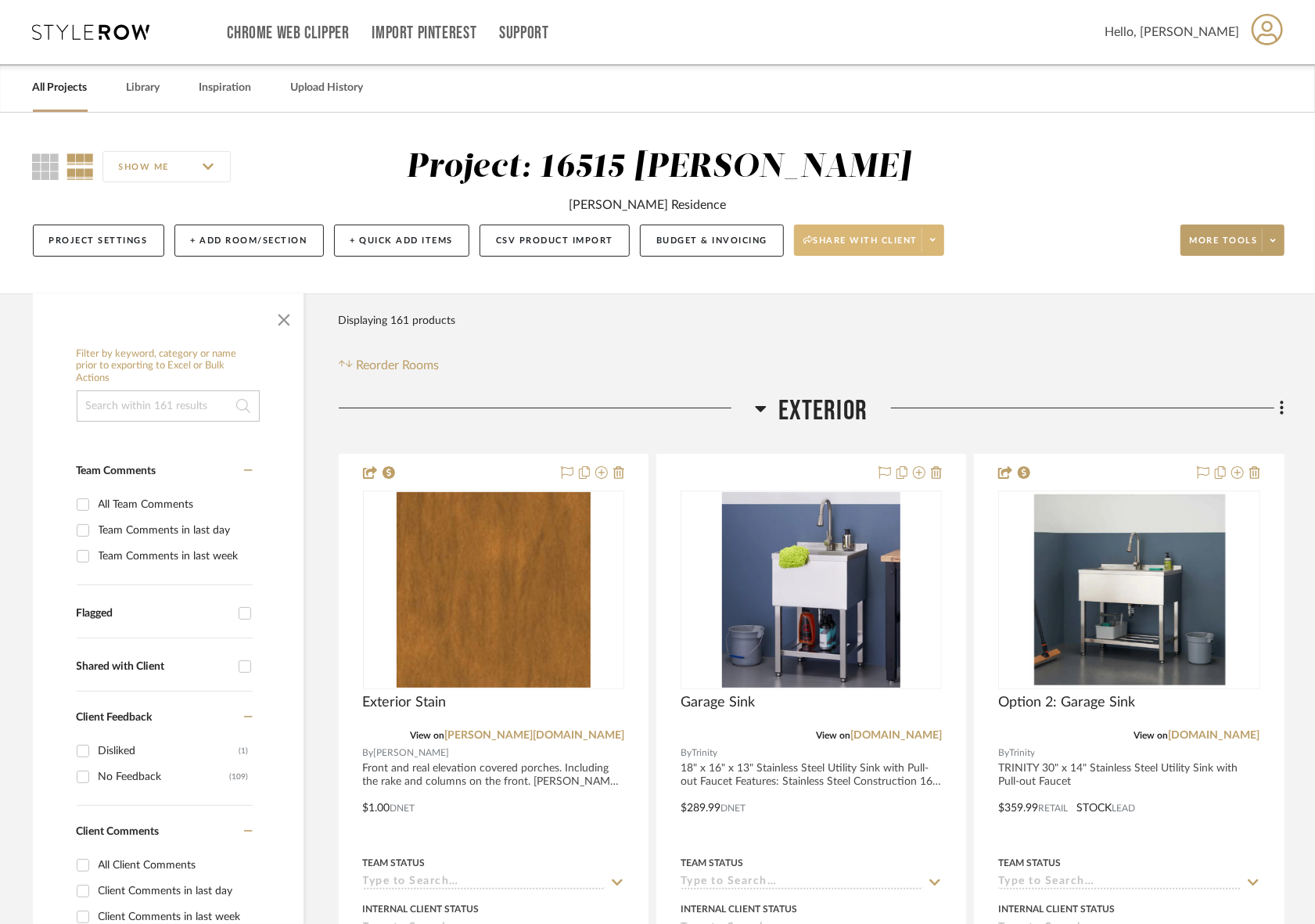
click at [908, 235] on span "Share with client" at bounding box center [861, 247] width 114 height 23
click at [887, 265] on span "Preview Client Dashboard" at bounding box center [876, 262] width 134 height 13
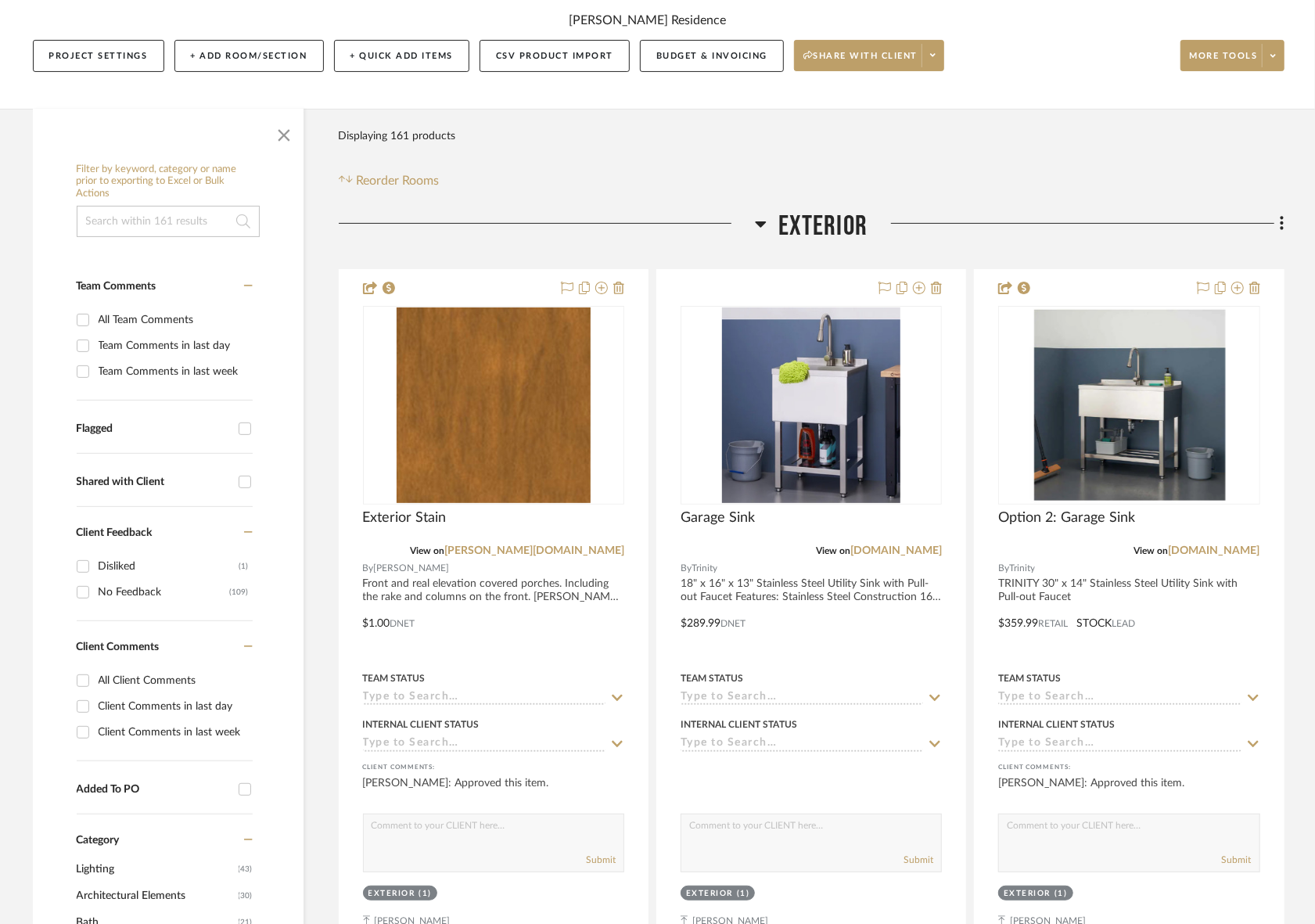
scroll to position [123, 0]
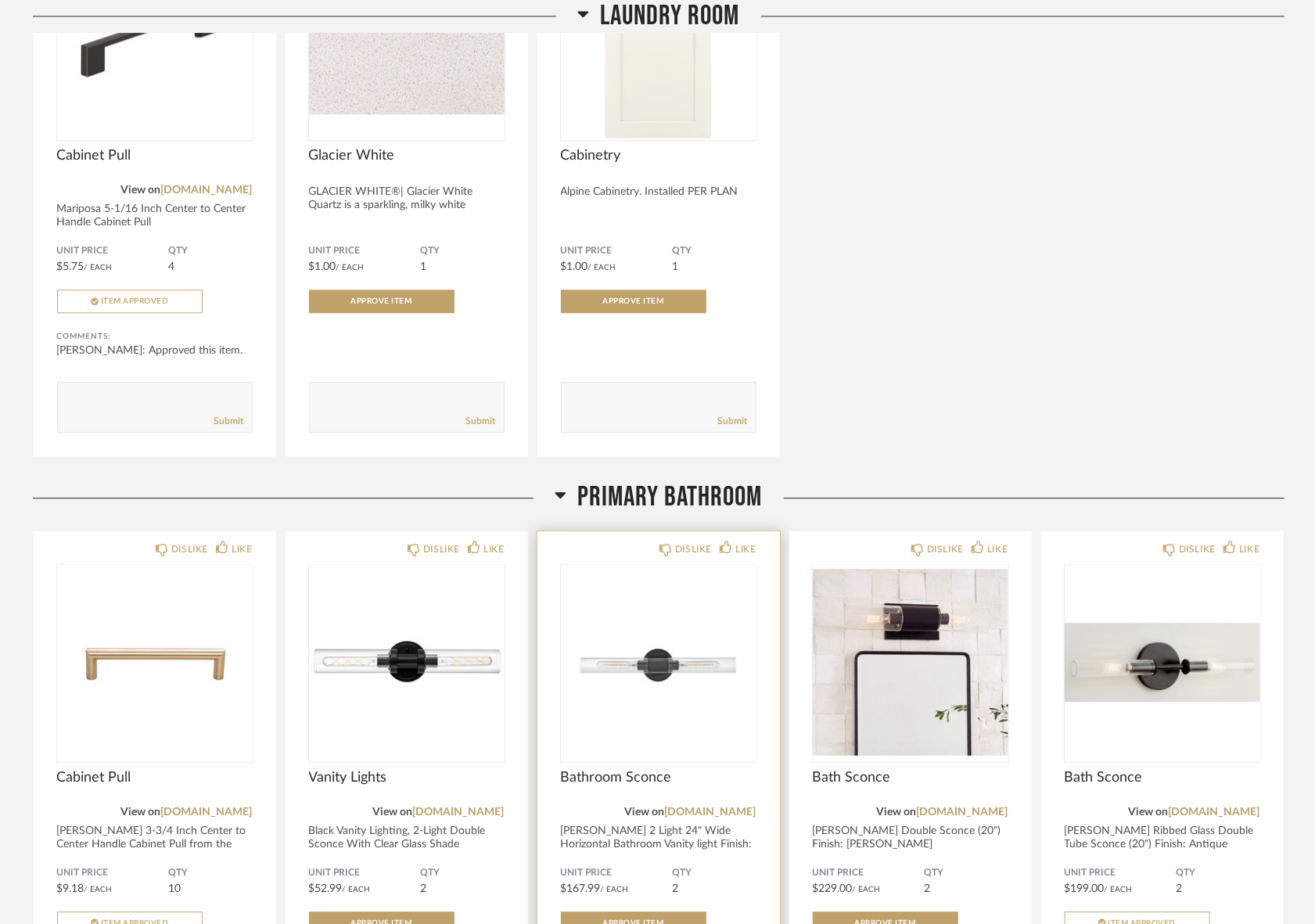
scroll to position [6305, 0]
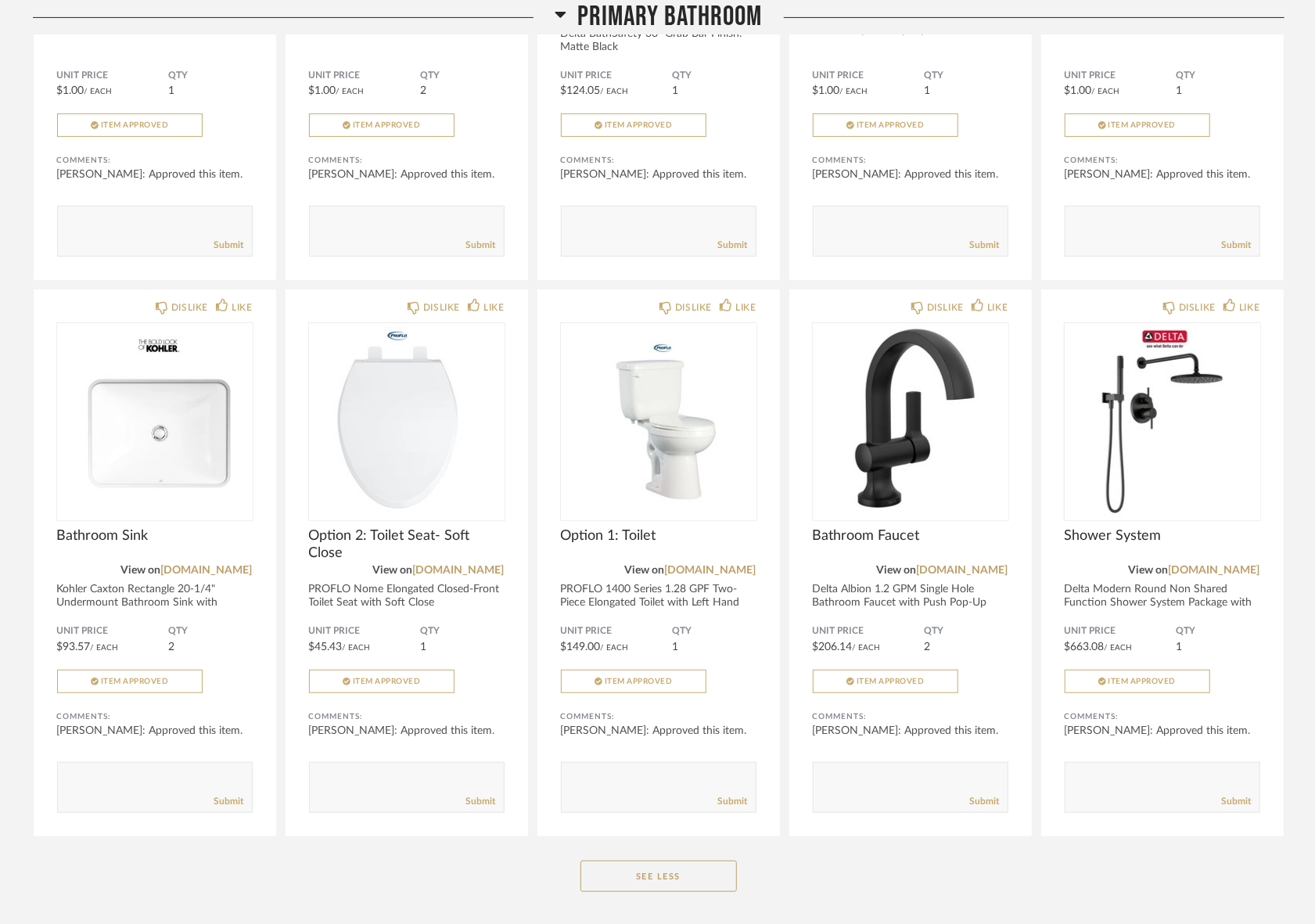
scroll to position [8163, 0]
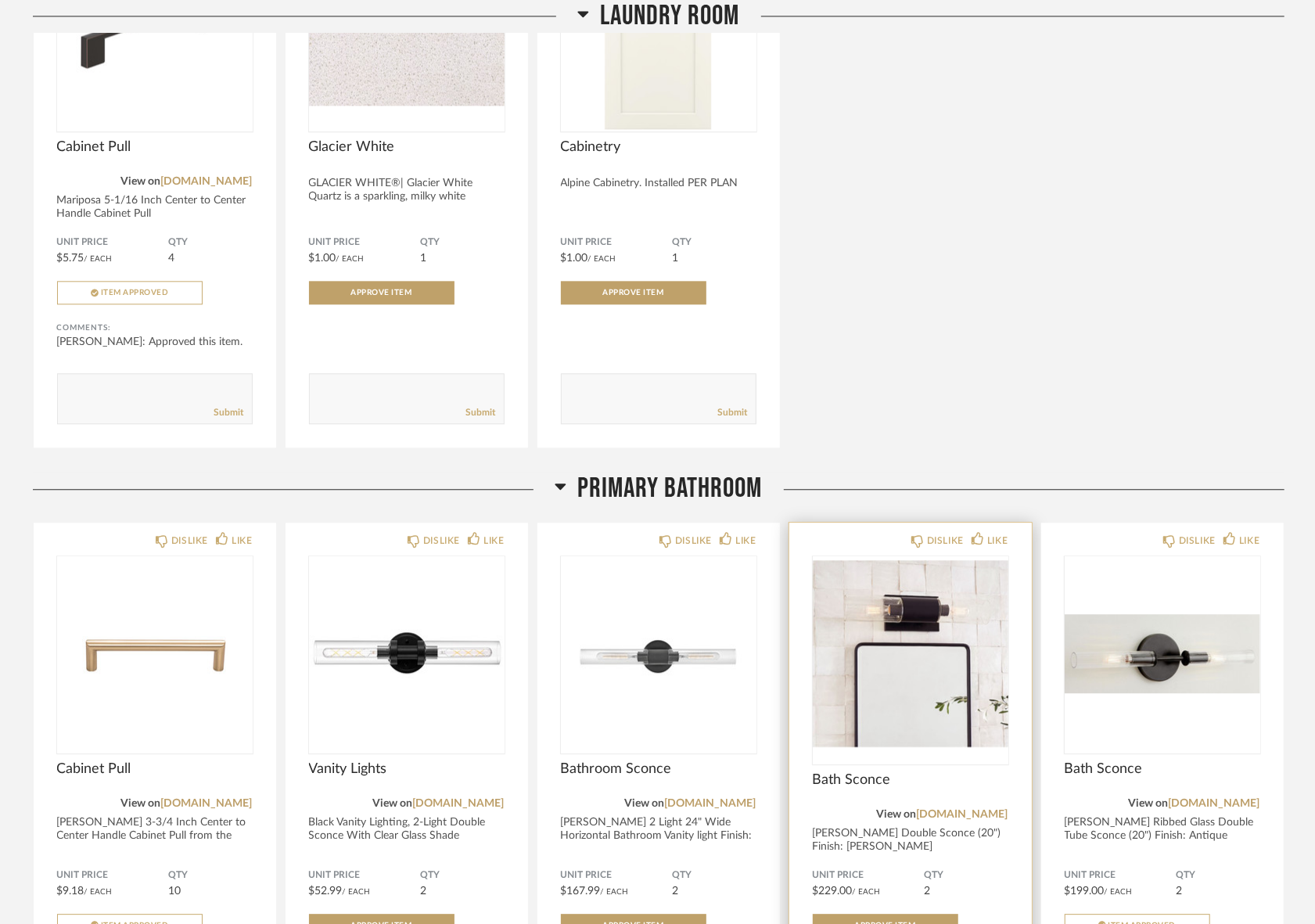
scroll to position [6314, 0]
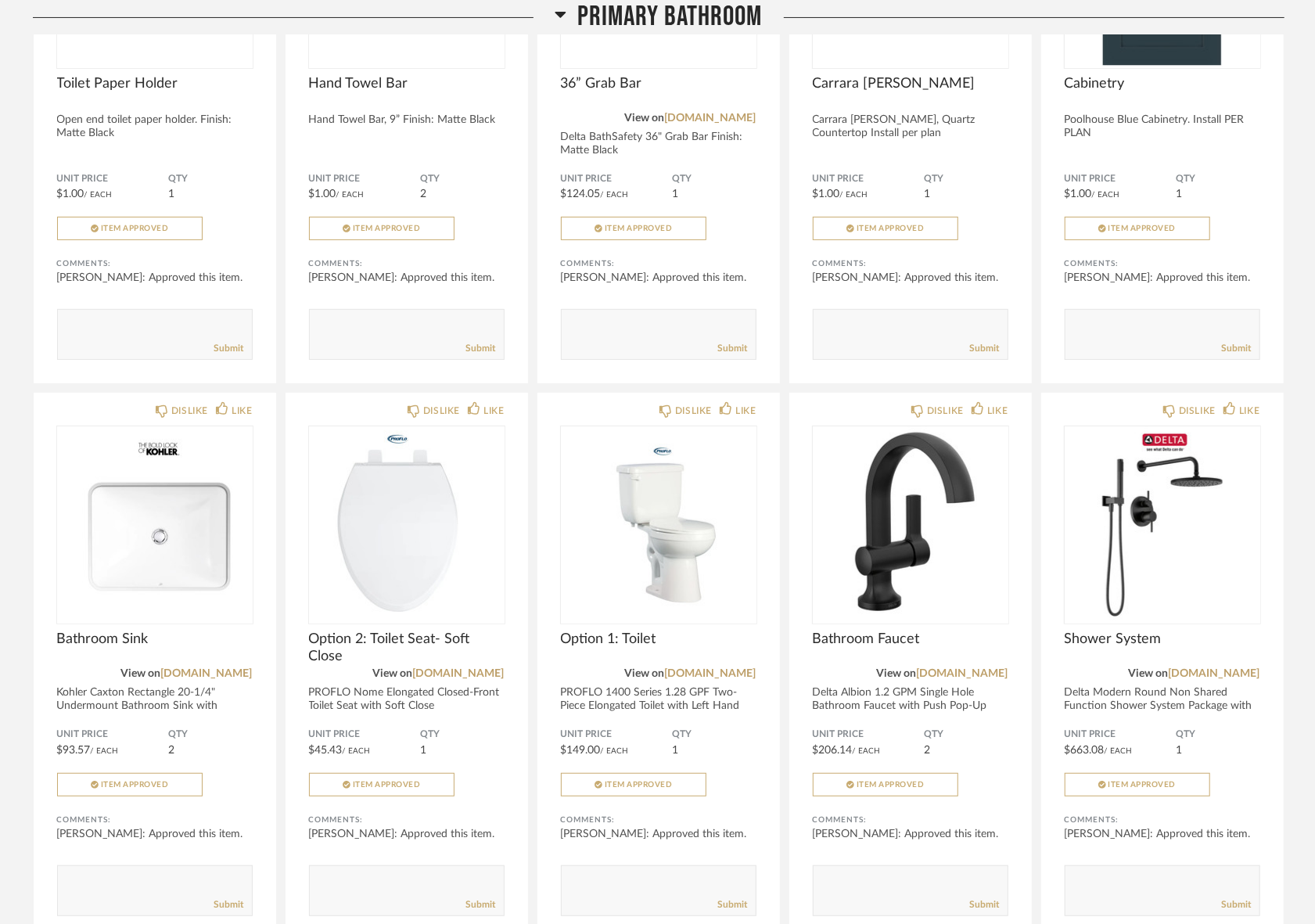
scroll to position [8128, 0]
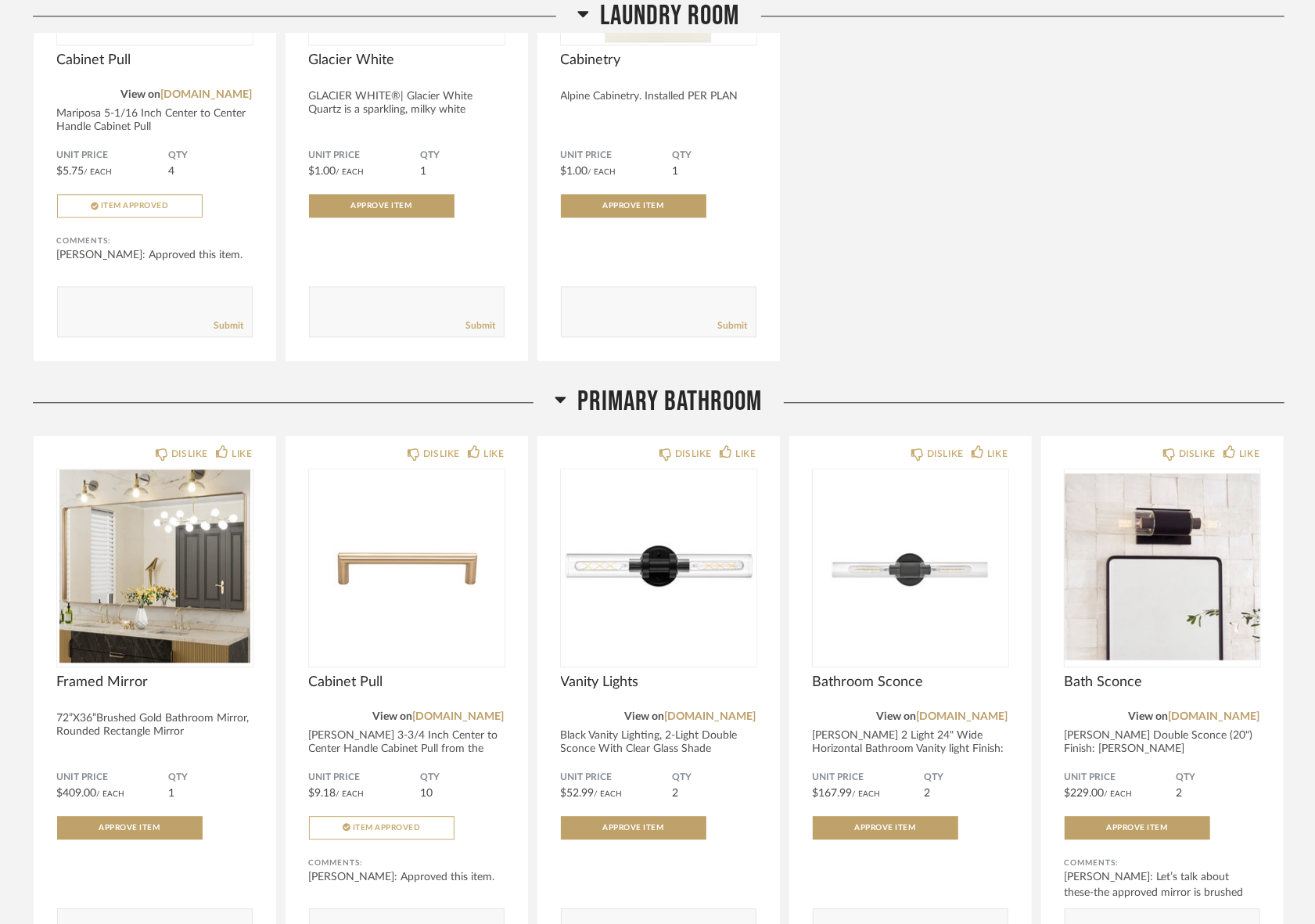
scroll to position [6436, 0]
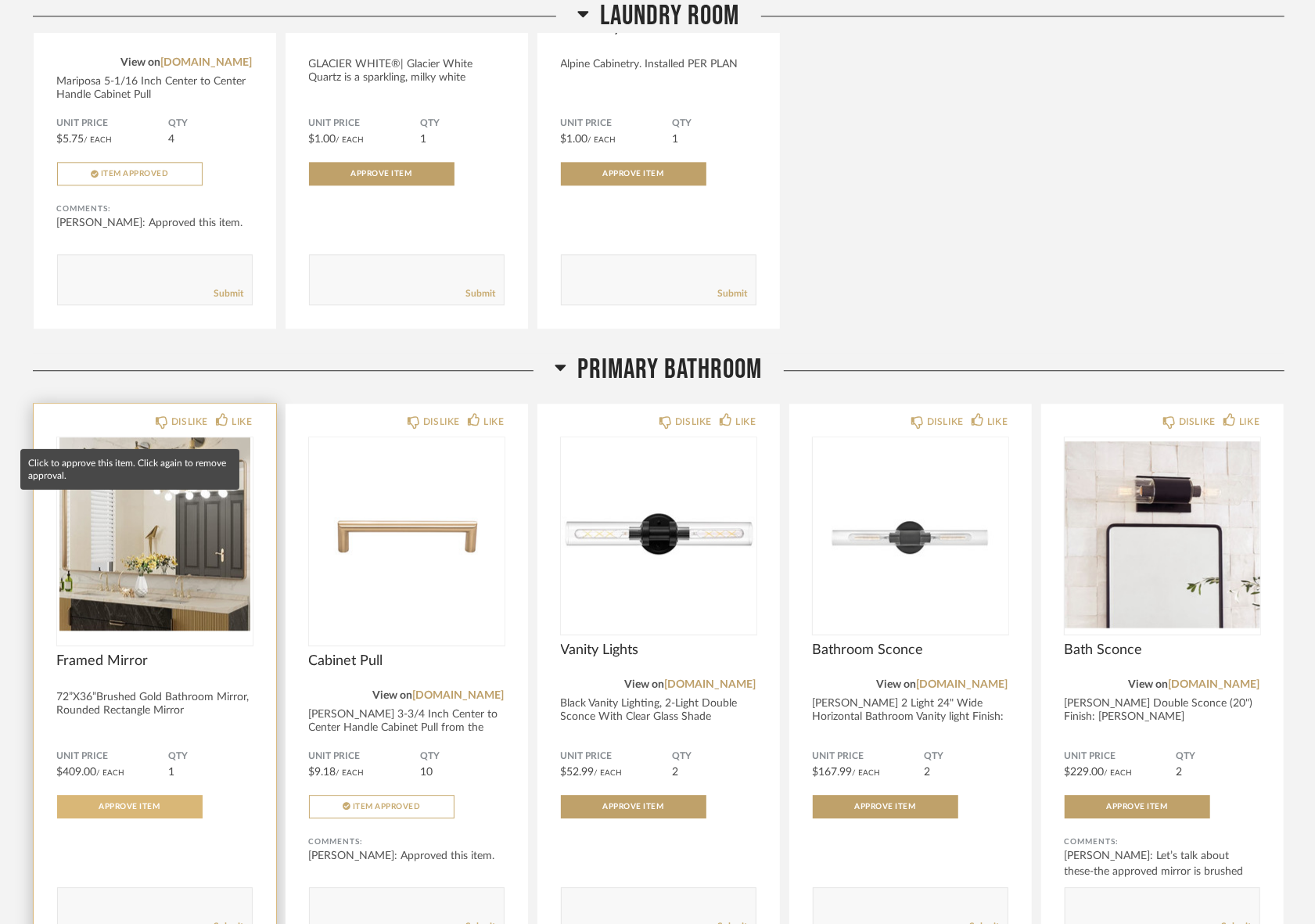
click at [81, 794] on button "Approve Item" at bounding box center [130, 806] width 146 height 23
